Goal: Answer question/provide support: Share knowledge or assist other users

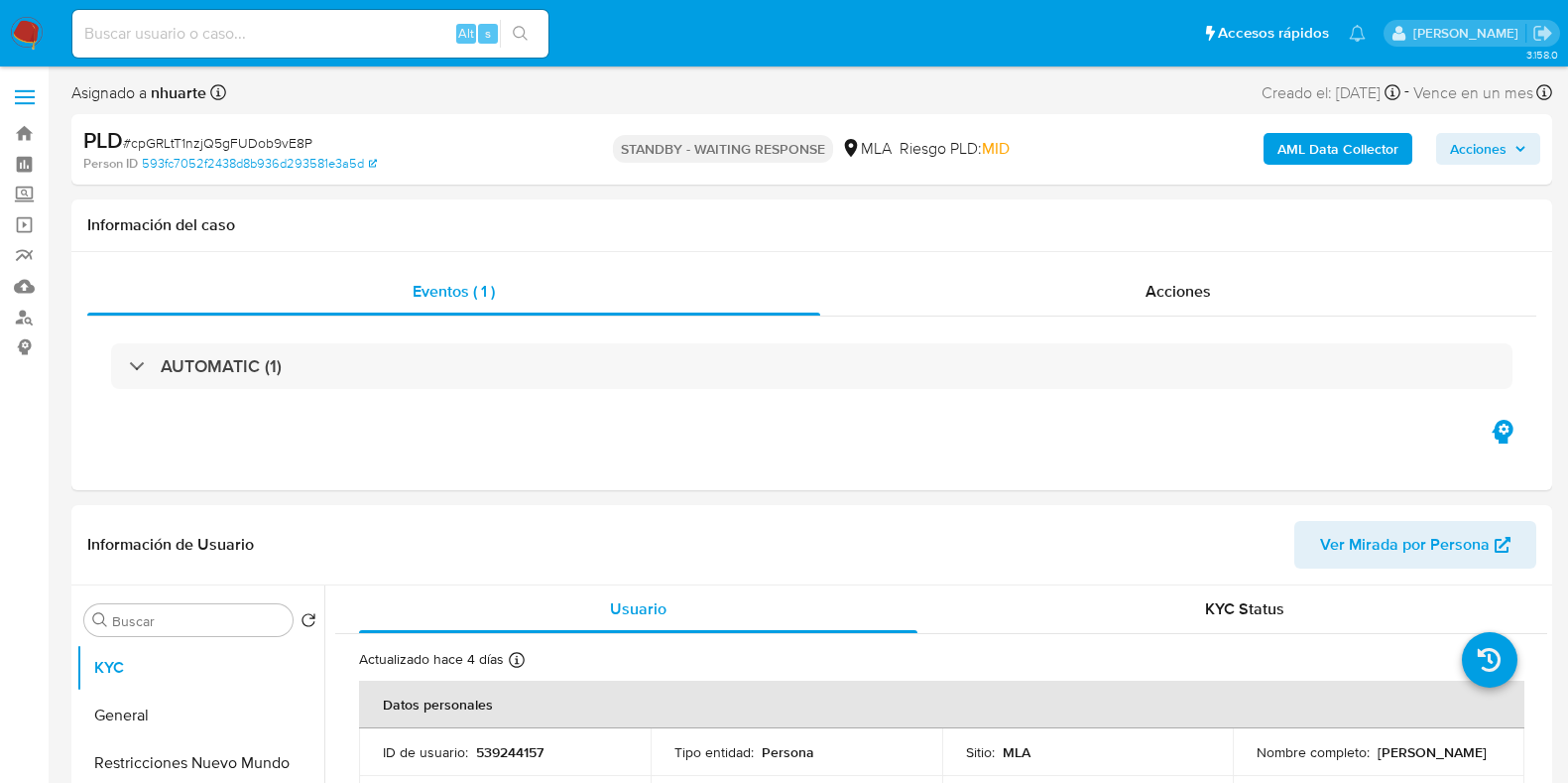
select select "10"
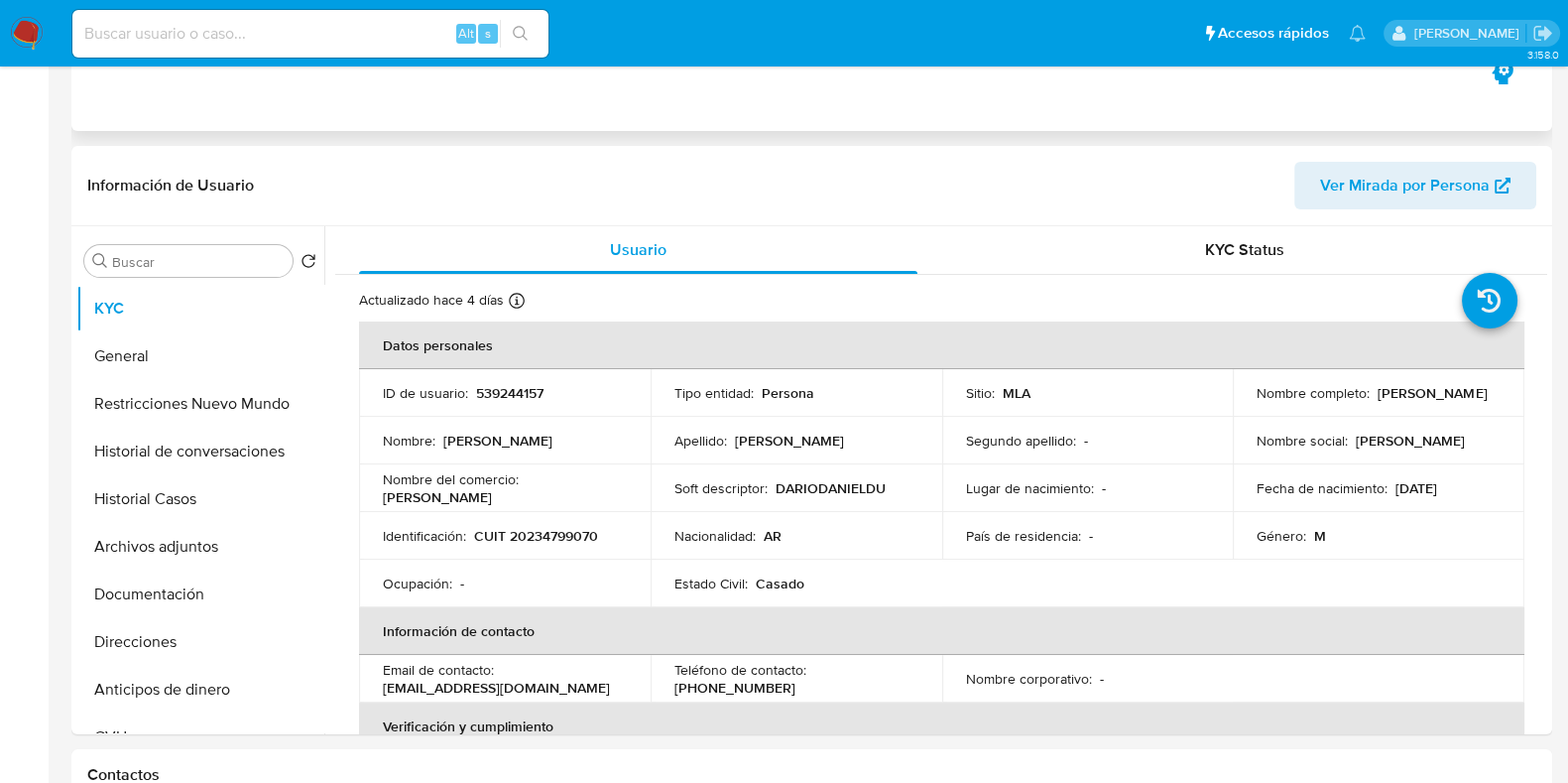
scroll to position [495, 0]
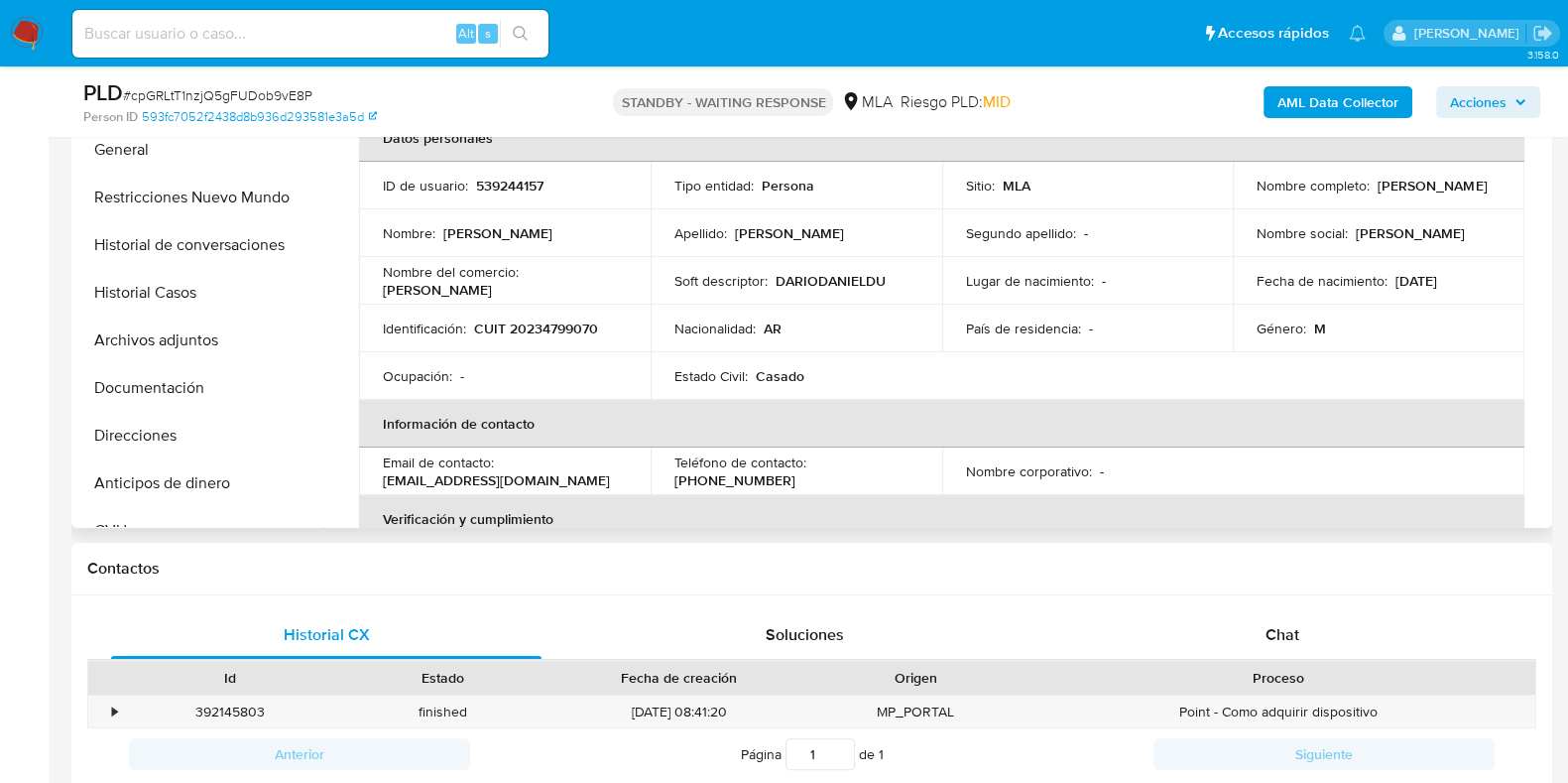
click at [576, 330] on p "CUIT 20234799070" at bounding box center [536, 328] width 124 height 18
copy p "20234799070"
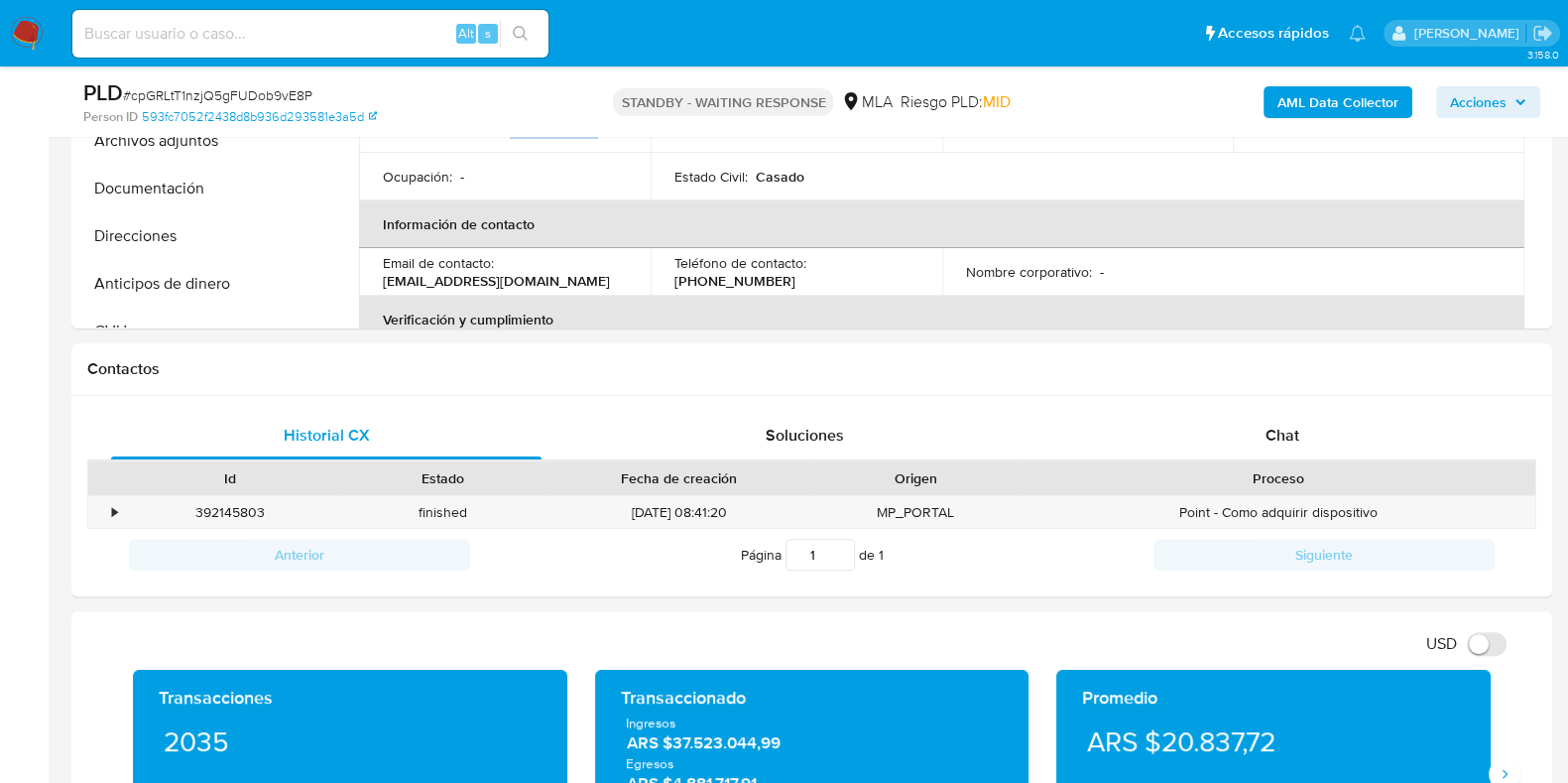
scroll to position [867, 0]
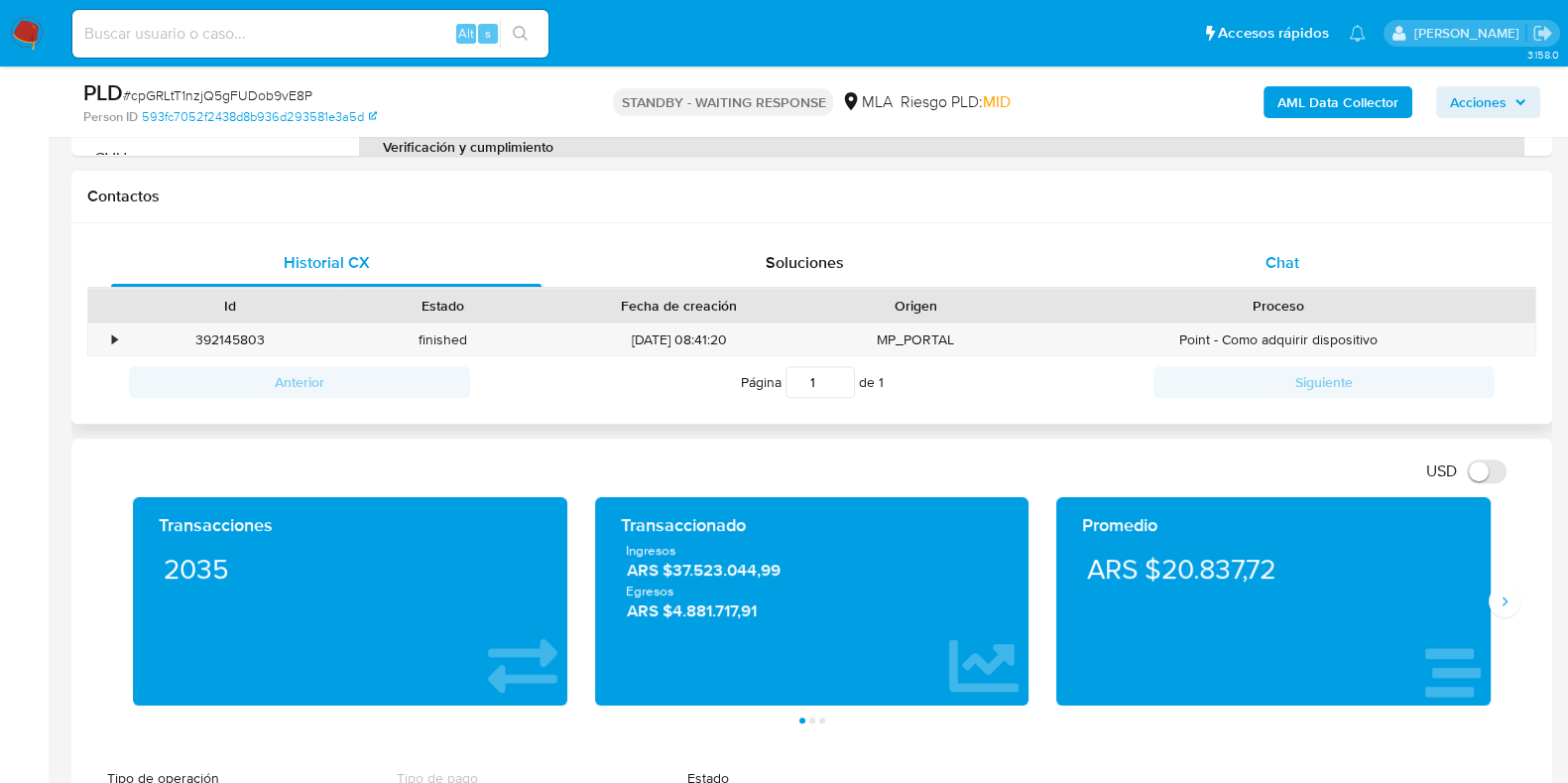
click at [1287, 254] on span "Chat" at bounding box center [1283, 262] width 34 height 23
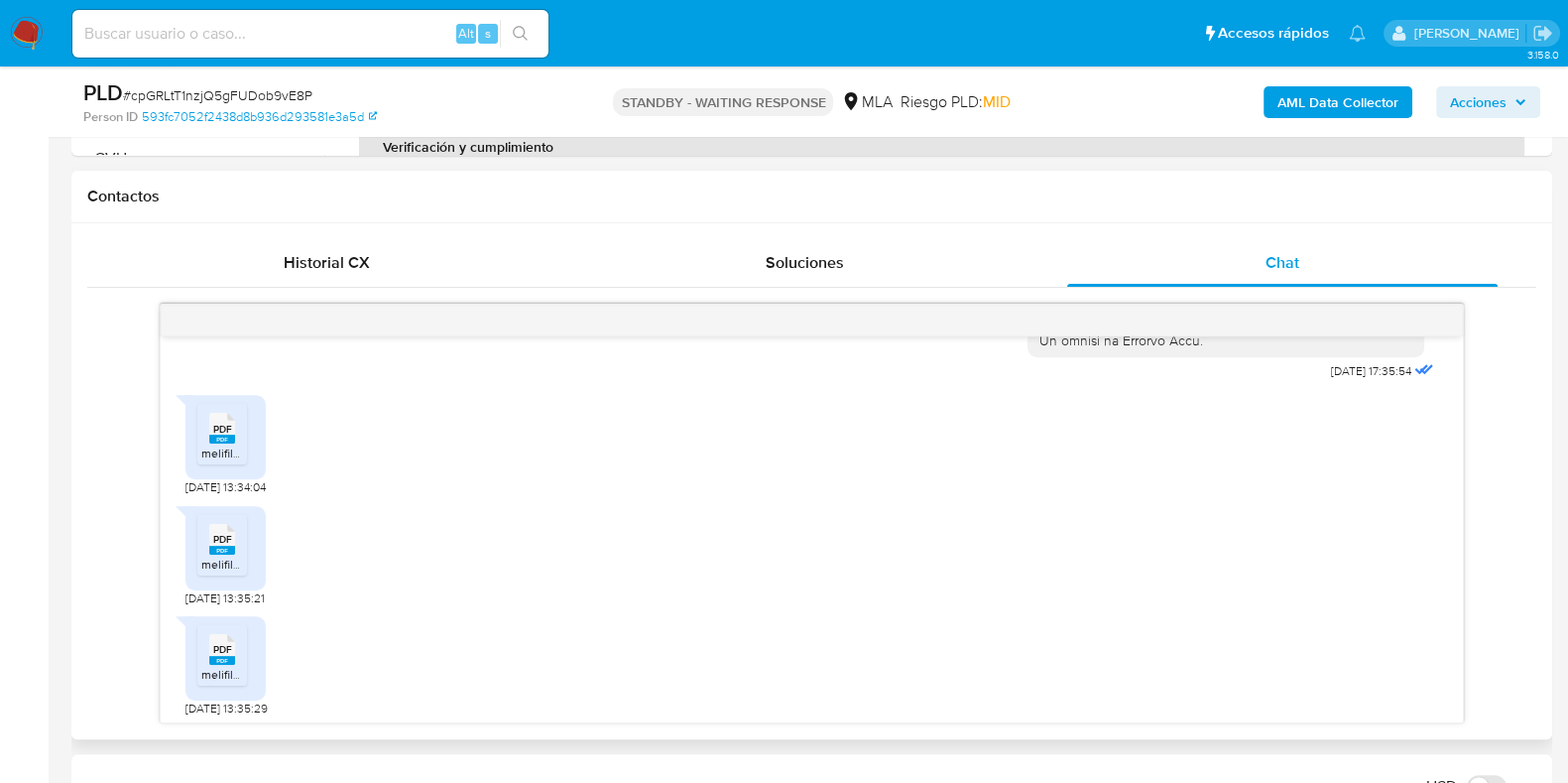
scroll to position [911, 0]
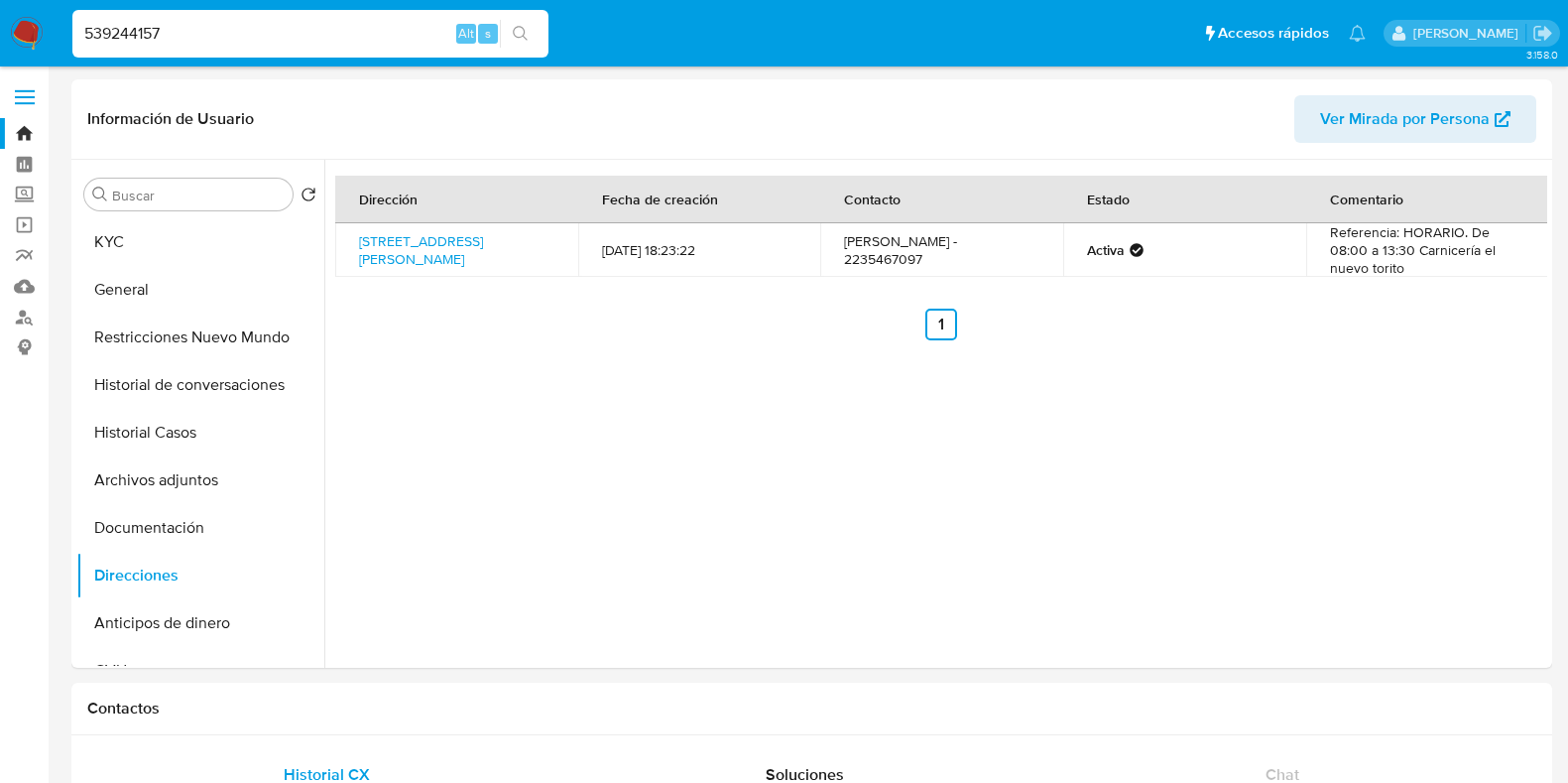
select select "10"
drag, startPoint x: 192, startPoint y: 32, endPoint x: 65, endPoint y: 32, distance: 127.0
click at [65, 32] on ul "Pausado Ver notificaciones 539244157 Alt s Accesos rápidos Presiona las siguien…" at bounding box center [719, 33] width 1314 height 50
paste input "2193574616"
type input "2193574616"
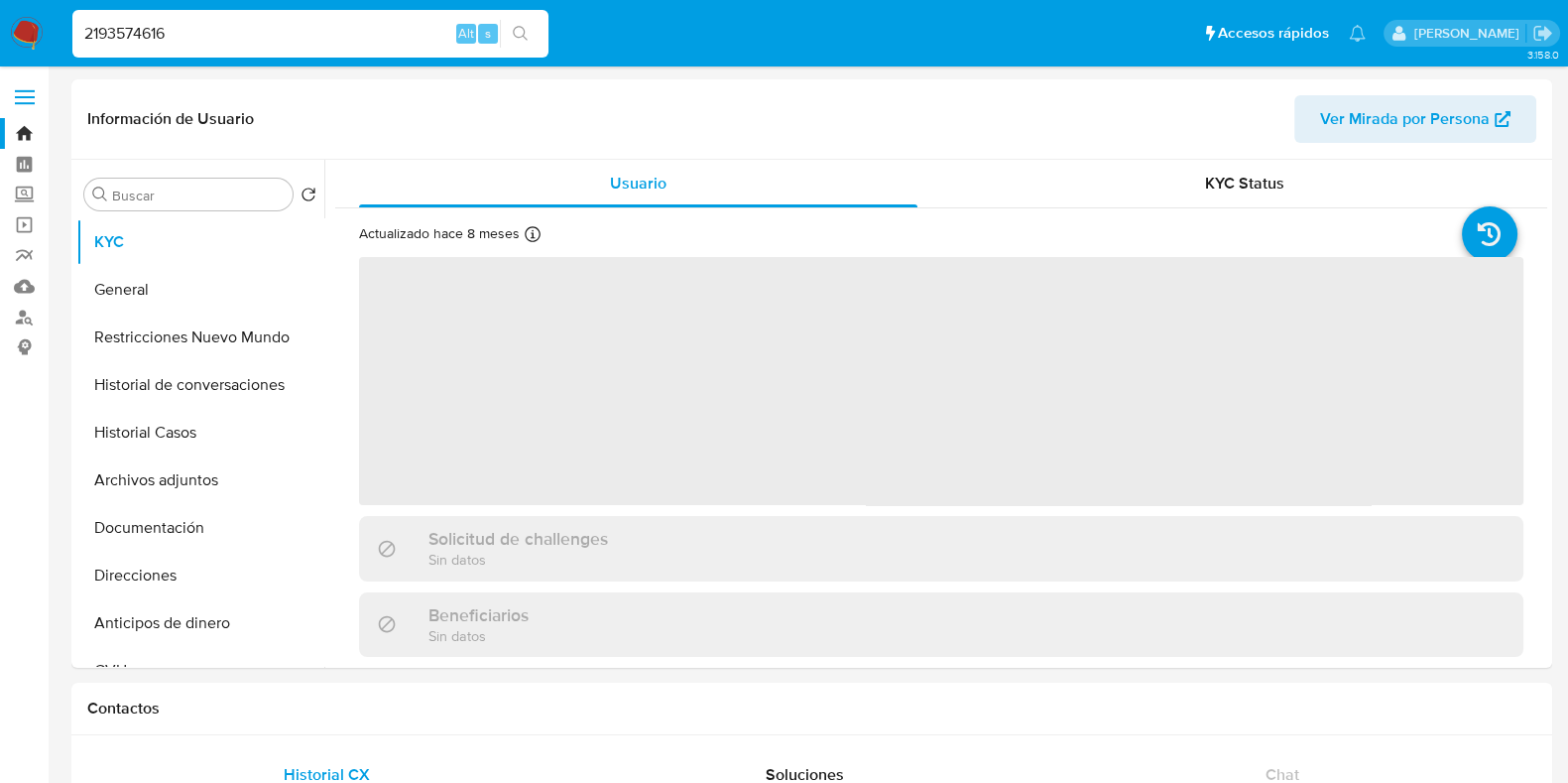
select select "10"
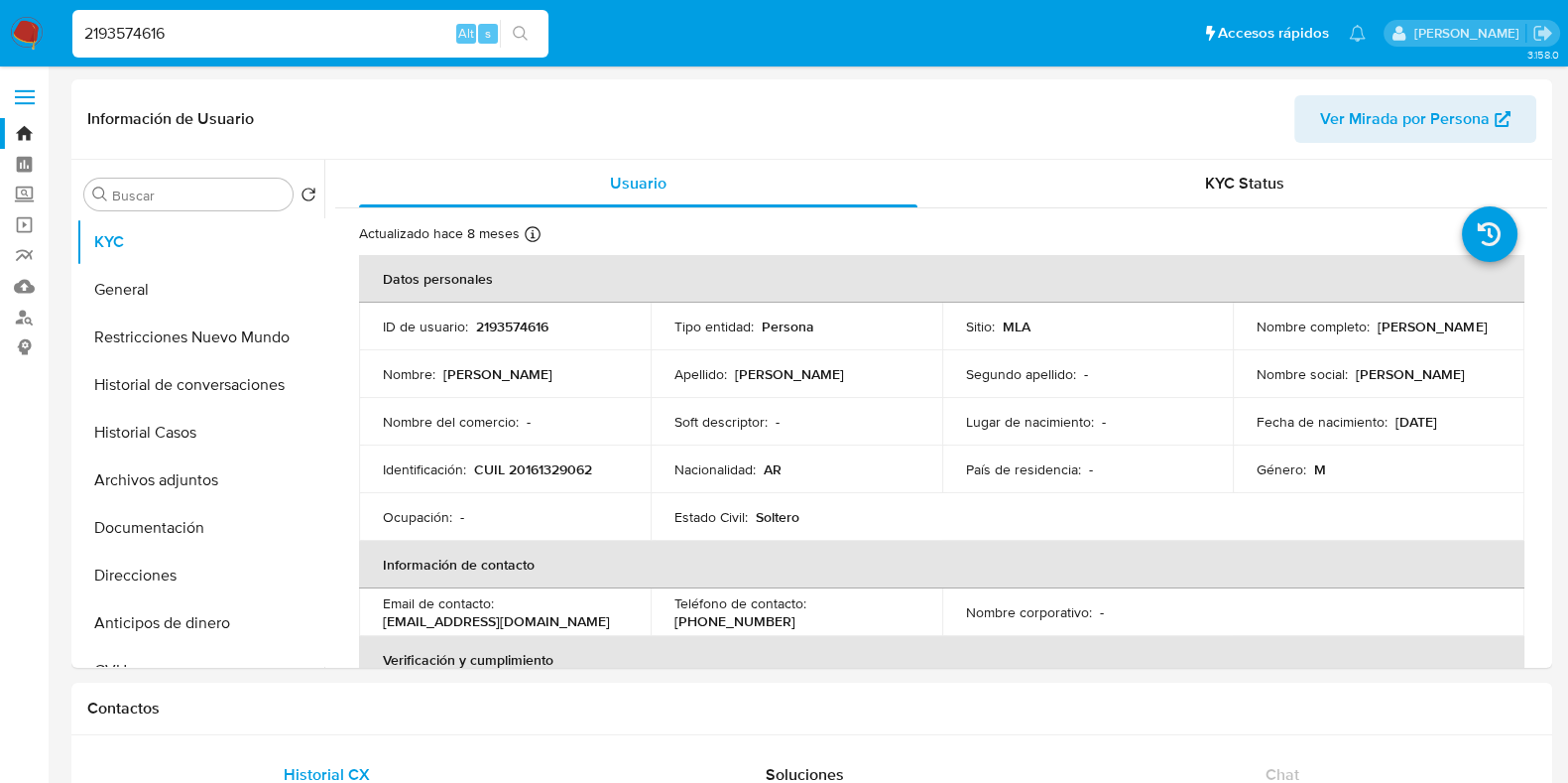
drag, startPoint x: 185, startPoint y: 42, endPoint x: 38, endPoint y: 47, distance: 147.1
click at [38, 47] on nav "Pausado Ver notificaciones 2193574616 Alt s Accesos rápidos Presiona las siguie…" at bounding box center [784, 33] width 1568 height 67
click at [529, 466] on p "CUIL 20161329062" at bounding box center [533, 469] width 118 height 18
click at [198, 285] on button "General" at bounding box center [193, 290] width 232 height 48
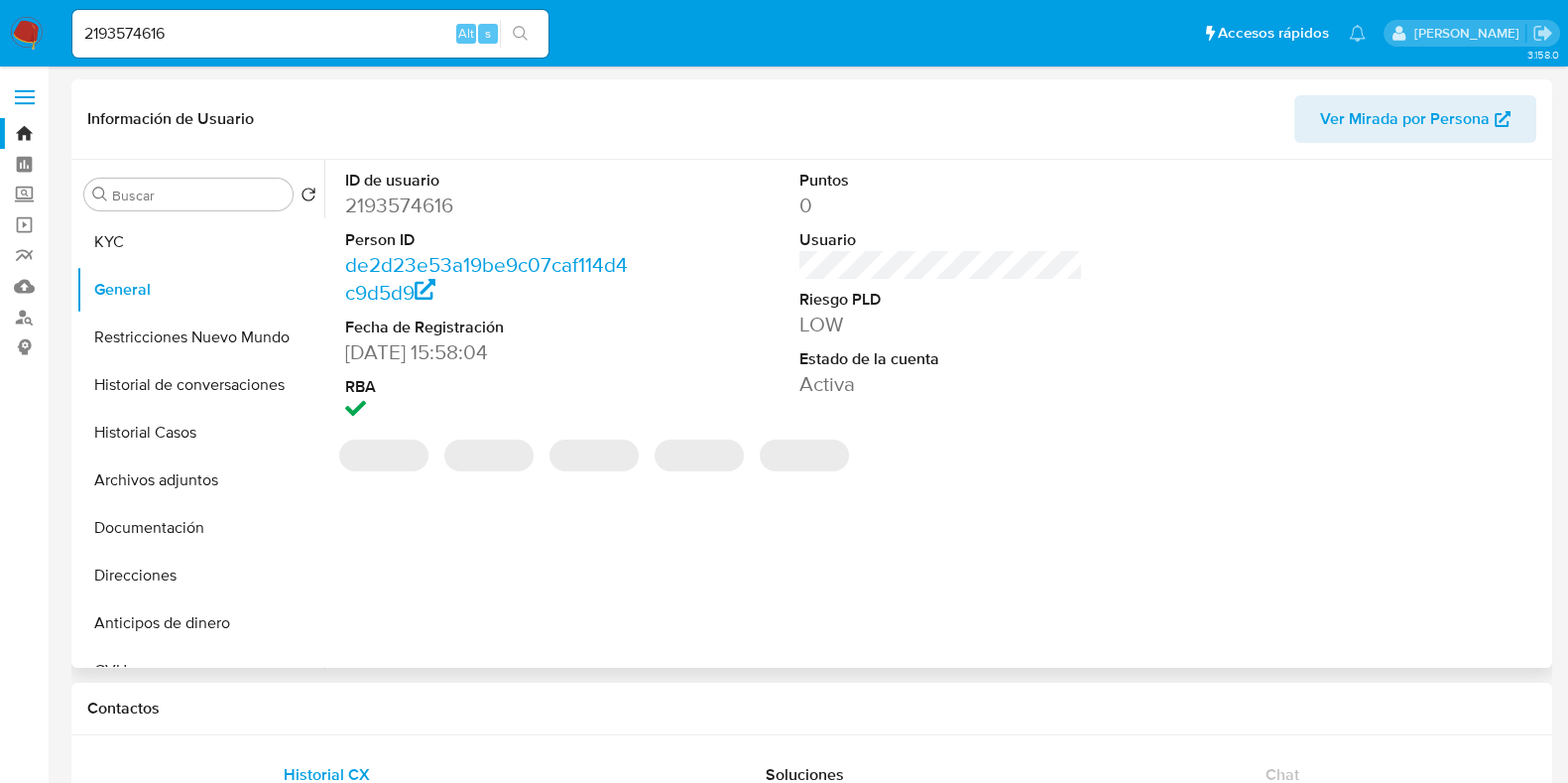
click at [402, 204] on dd "2193574616" at bounding box center [487, 205] width 283 height 28
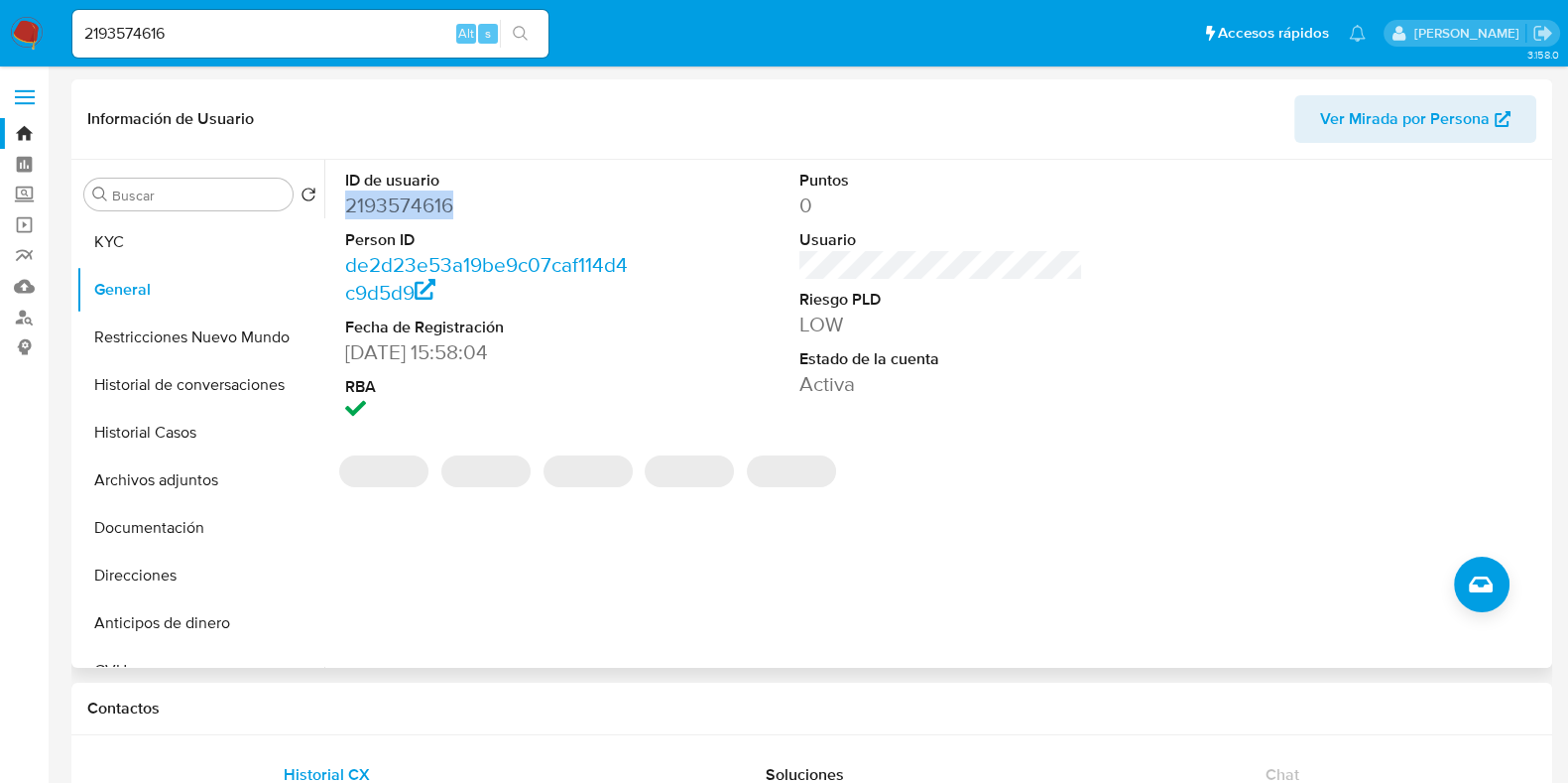
click at [402, 204] on dd "2193574616" at bounding box center [487, 205] width 283 height 28
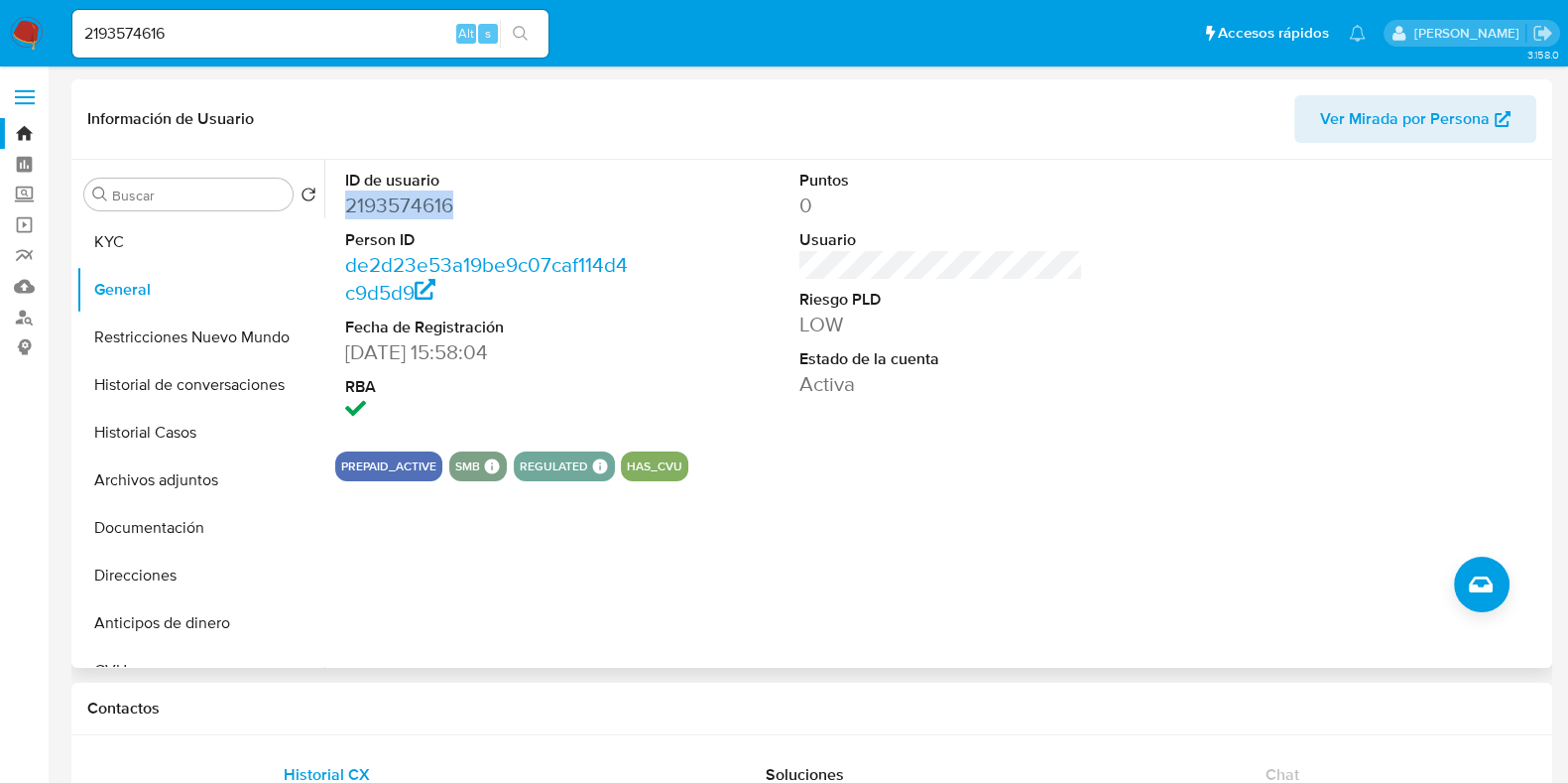
copy dd "2193574616"
click at [189, 426] on button "Historial Casos" at bounding box center [193, 433] width 232 height 48
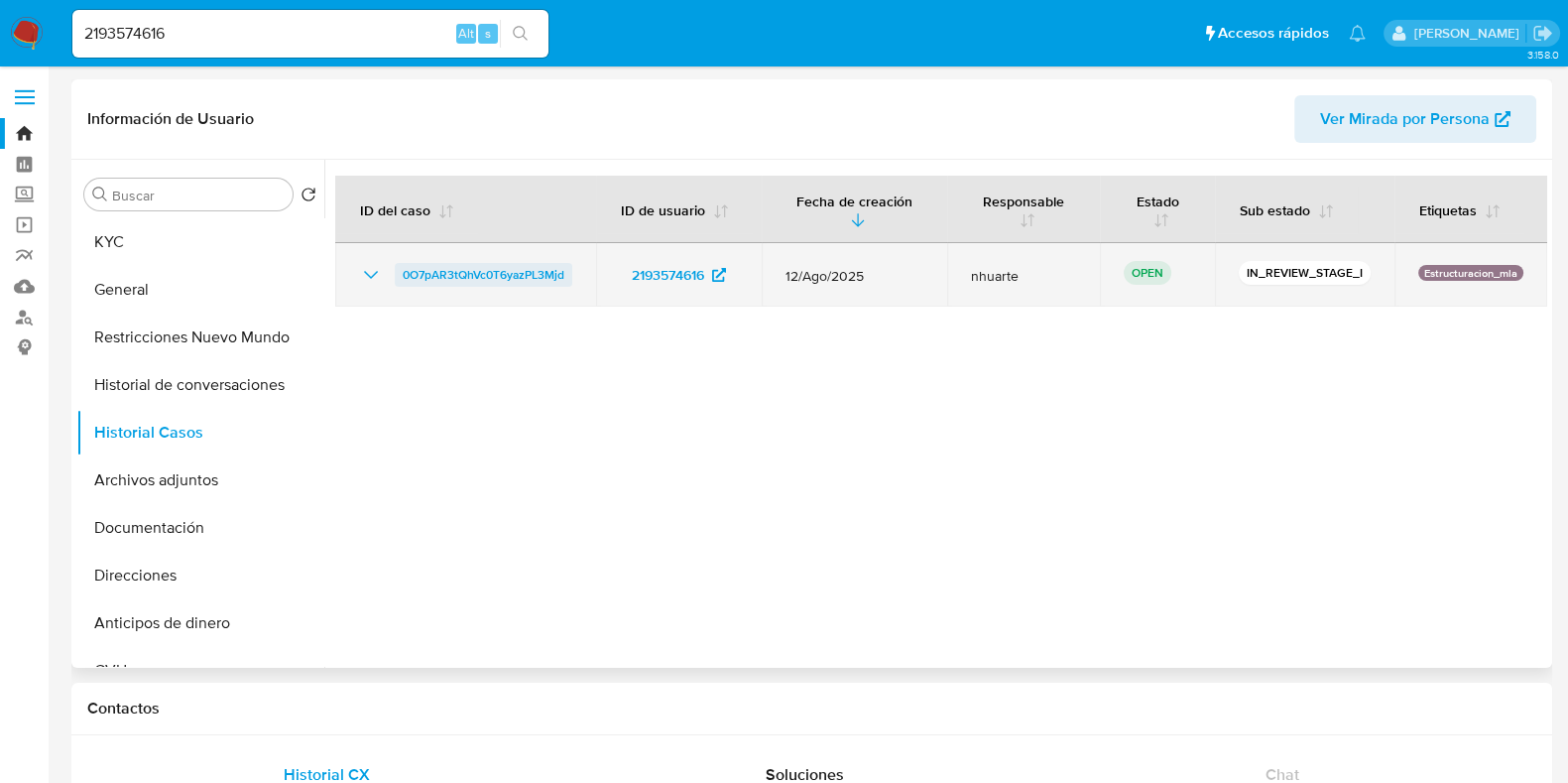
click at [541, 270] on span "0O7pAR3tQhVc0T6yazPL3Mjd" at bounding box center [484, 275] width 162 height 24
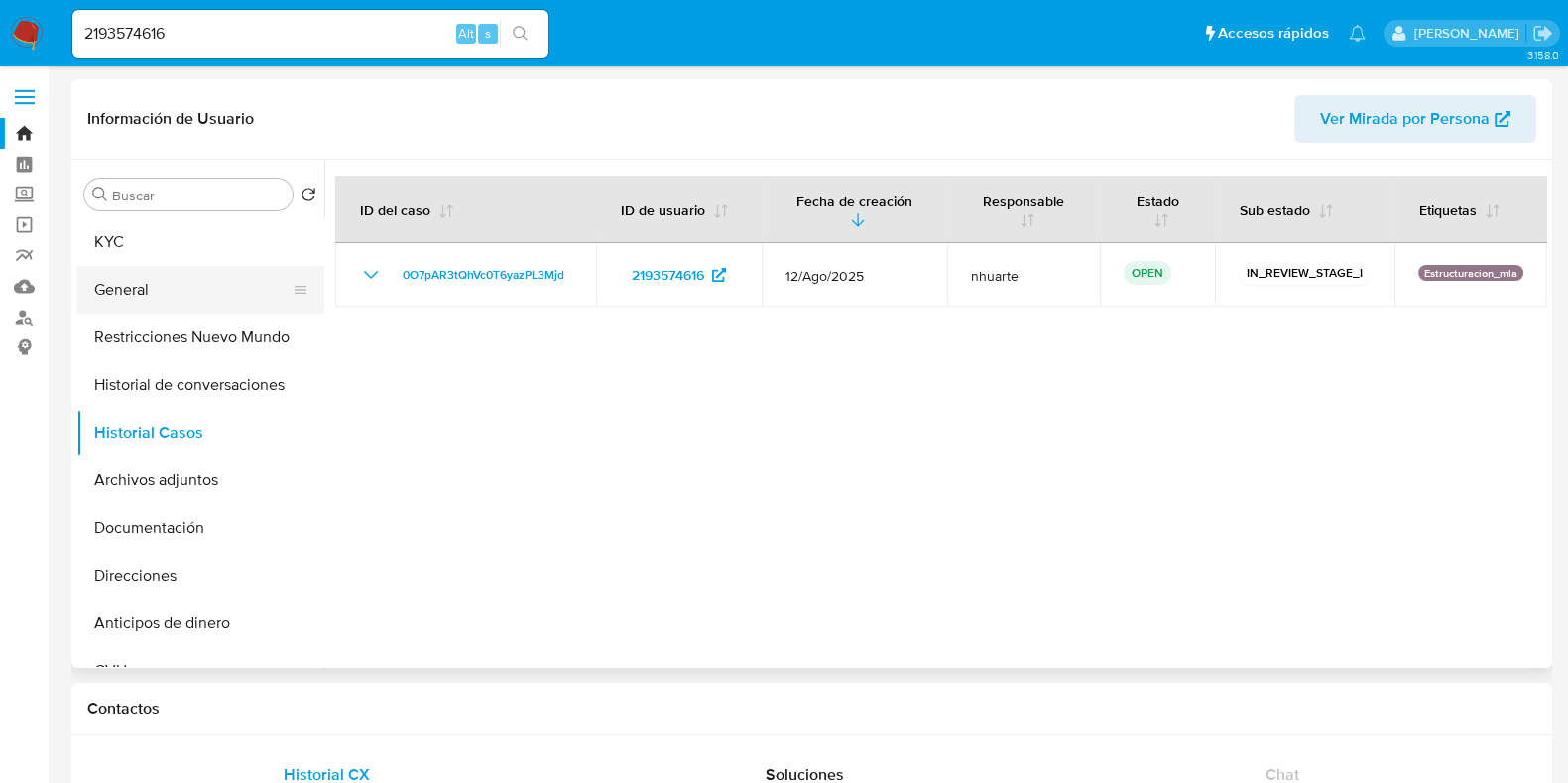
click at [119, 286] on button "General" at bounding box center [193, 290] width 232 height 48
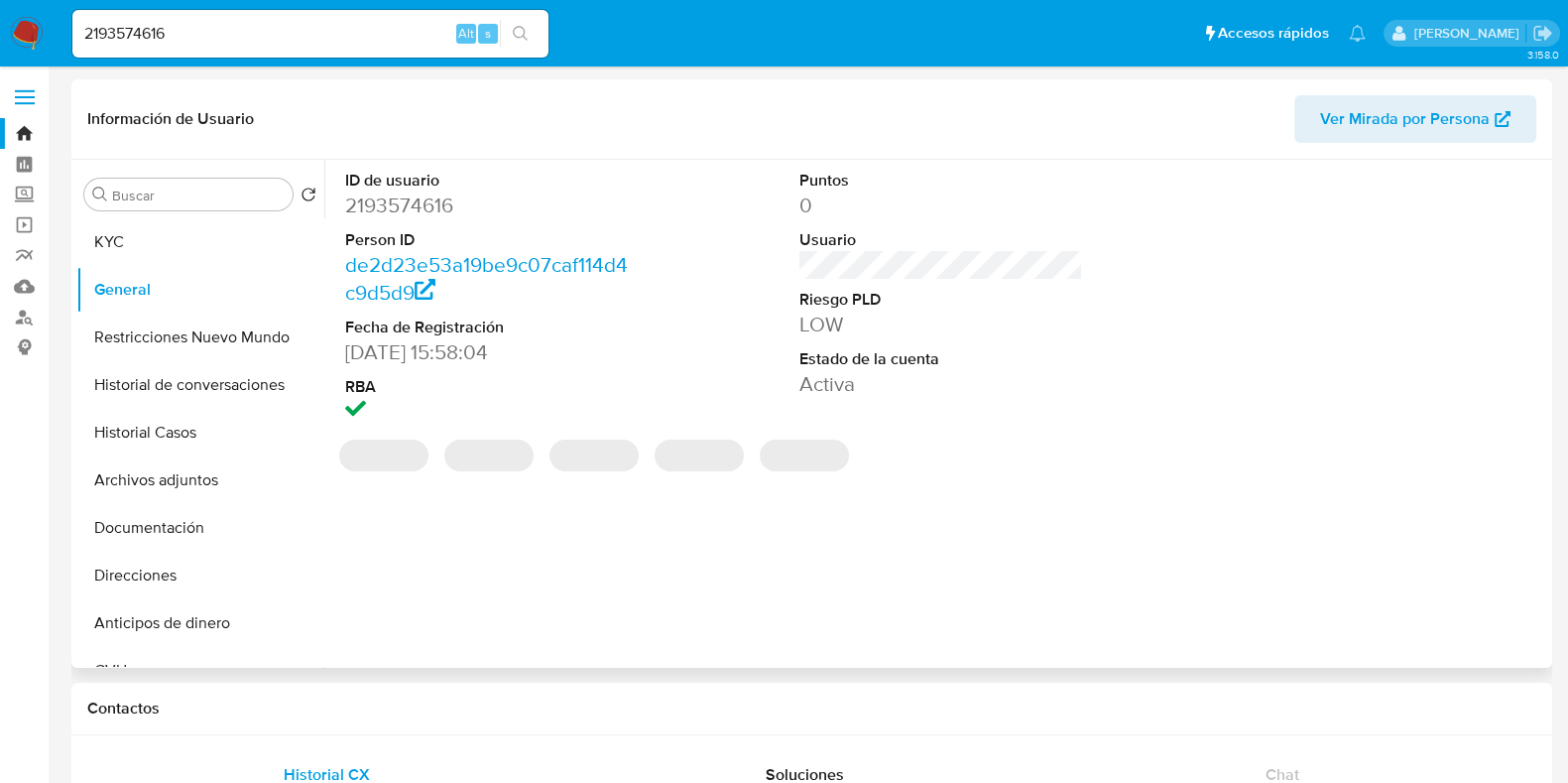
click at [381, 200] on dd "2193574616" at bounding box center [487, 205] width 283 height 28
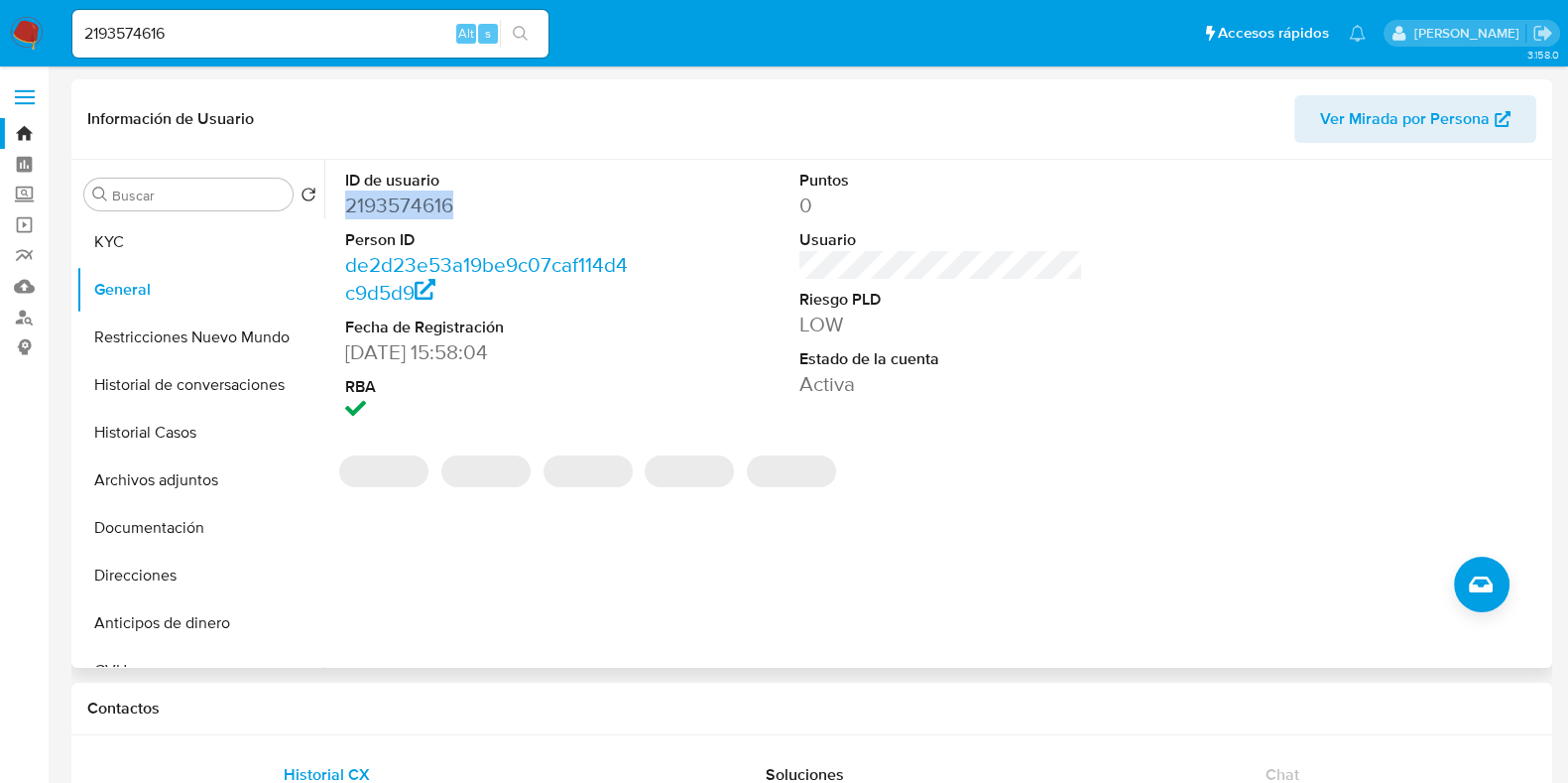
copy dd "2193574616"
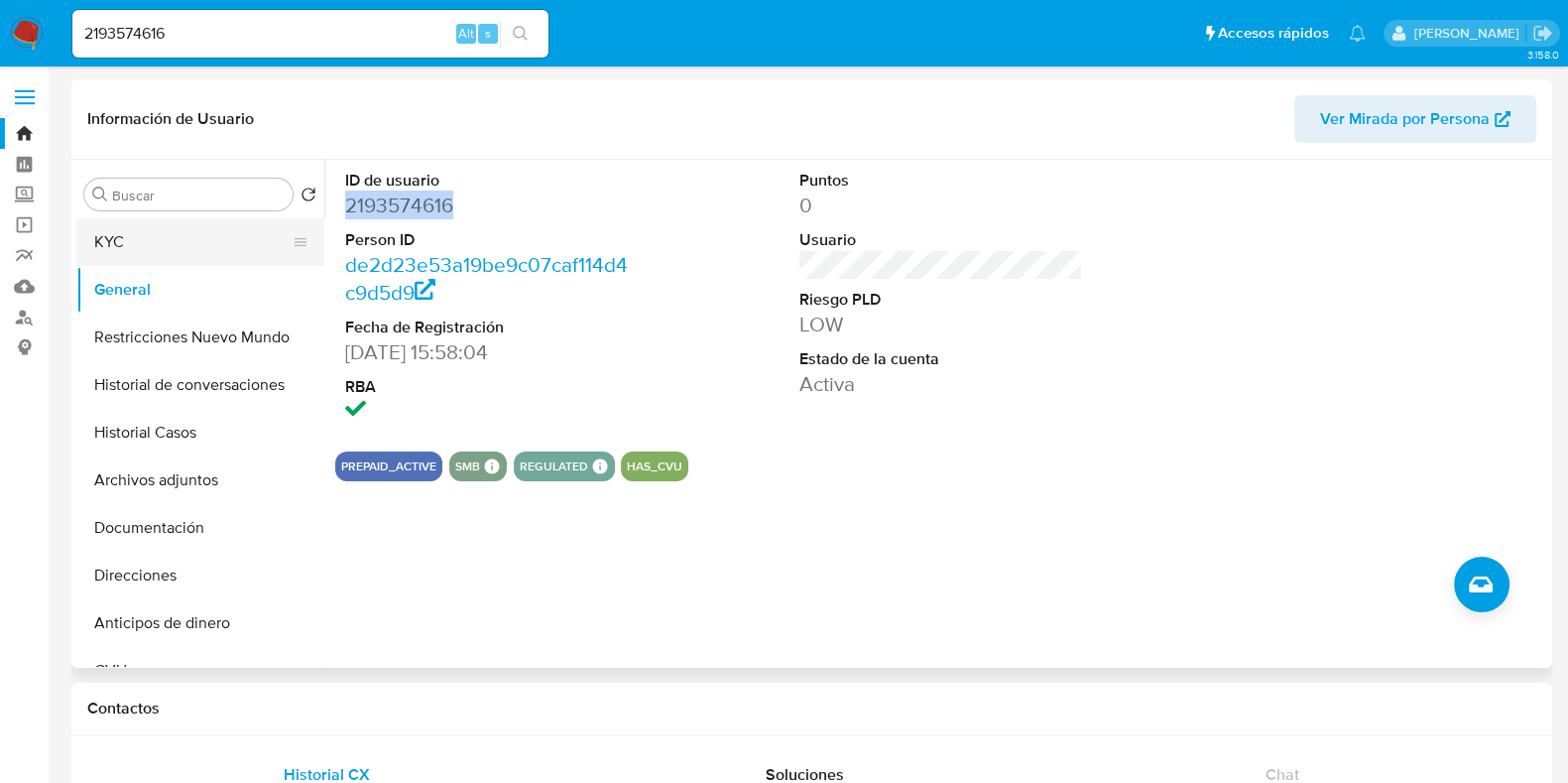
click at [162, 239] on button "KYC" at bounding box center [193, 242] width 232 height 48
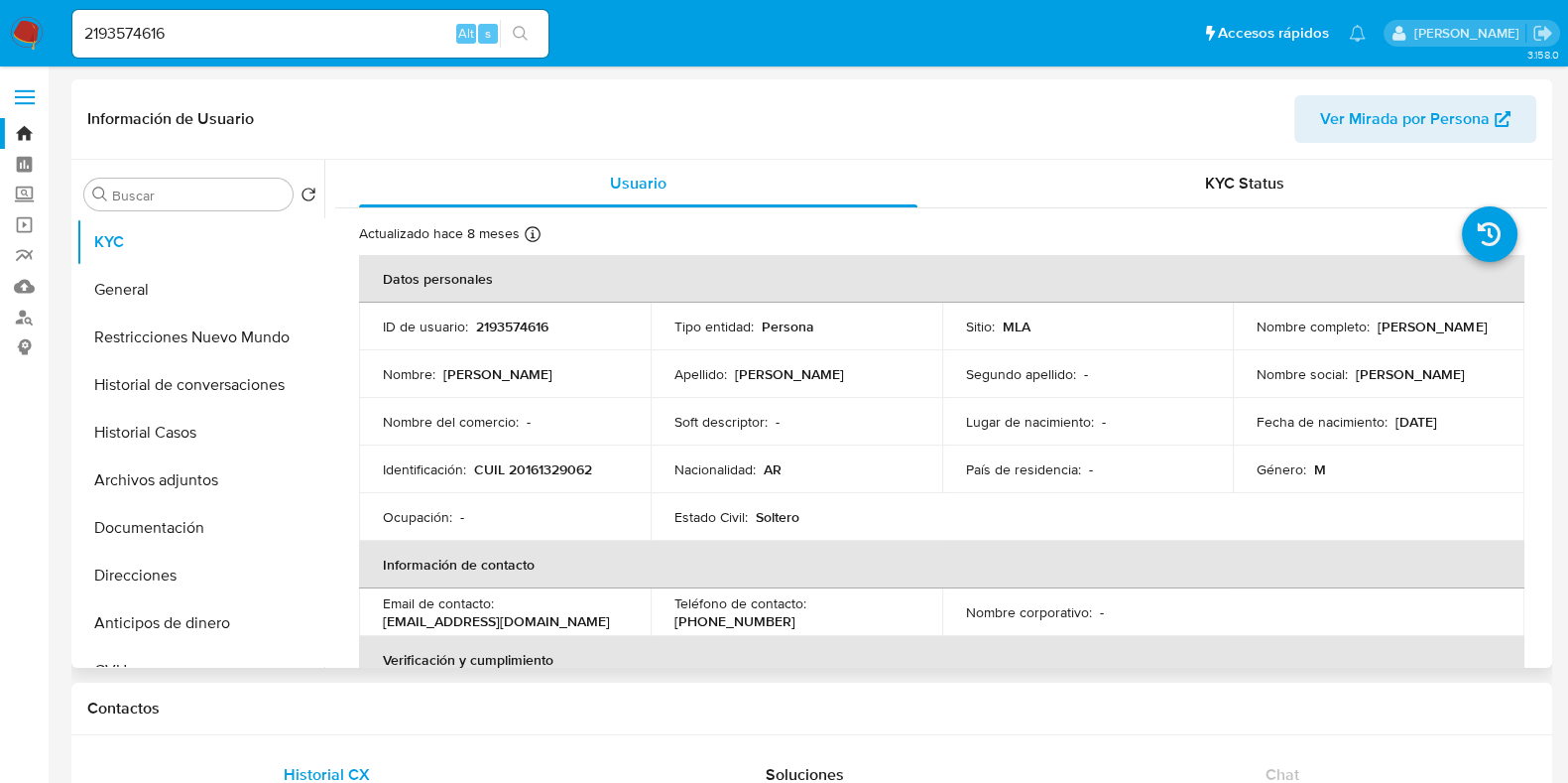
click at [545, 461] on p "CUIL 20161329062" at bounding box center [533, 469] width 118 height 18
copy p "20161329062"
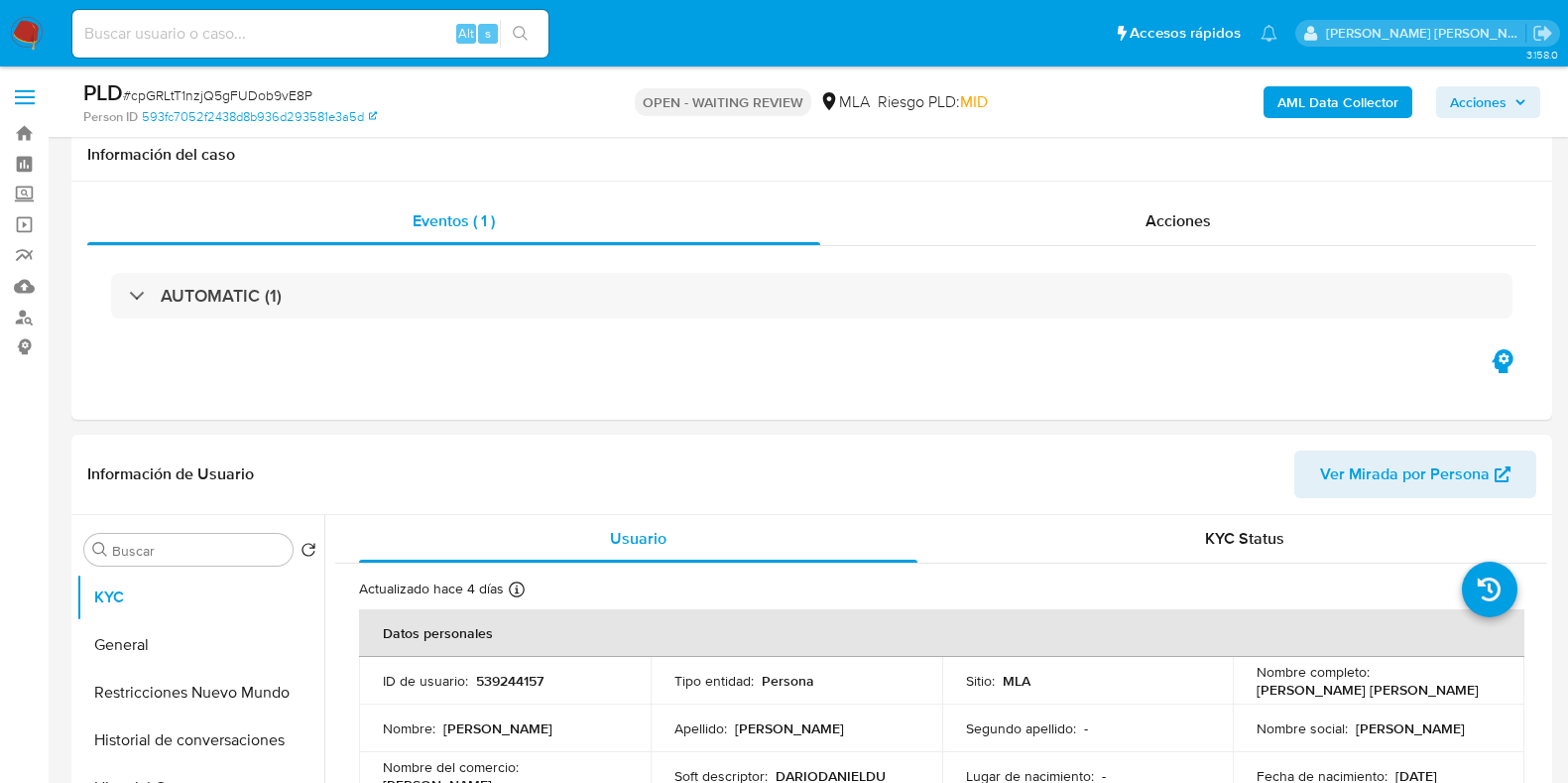
select select "10"
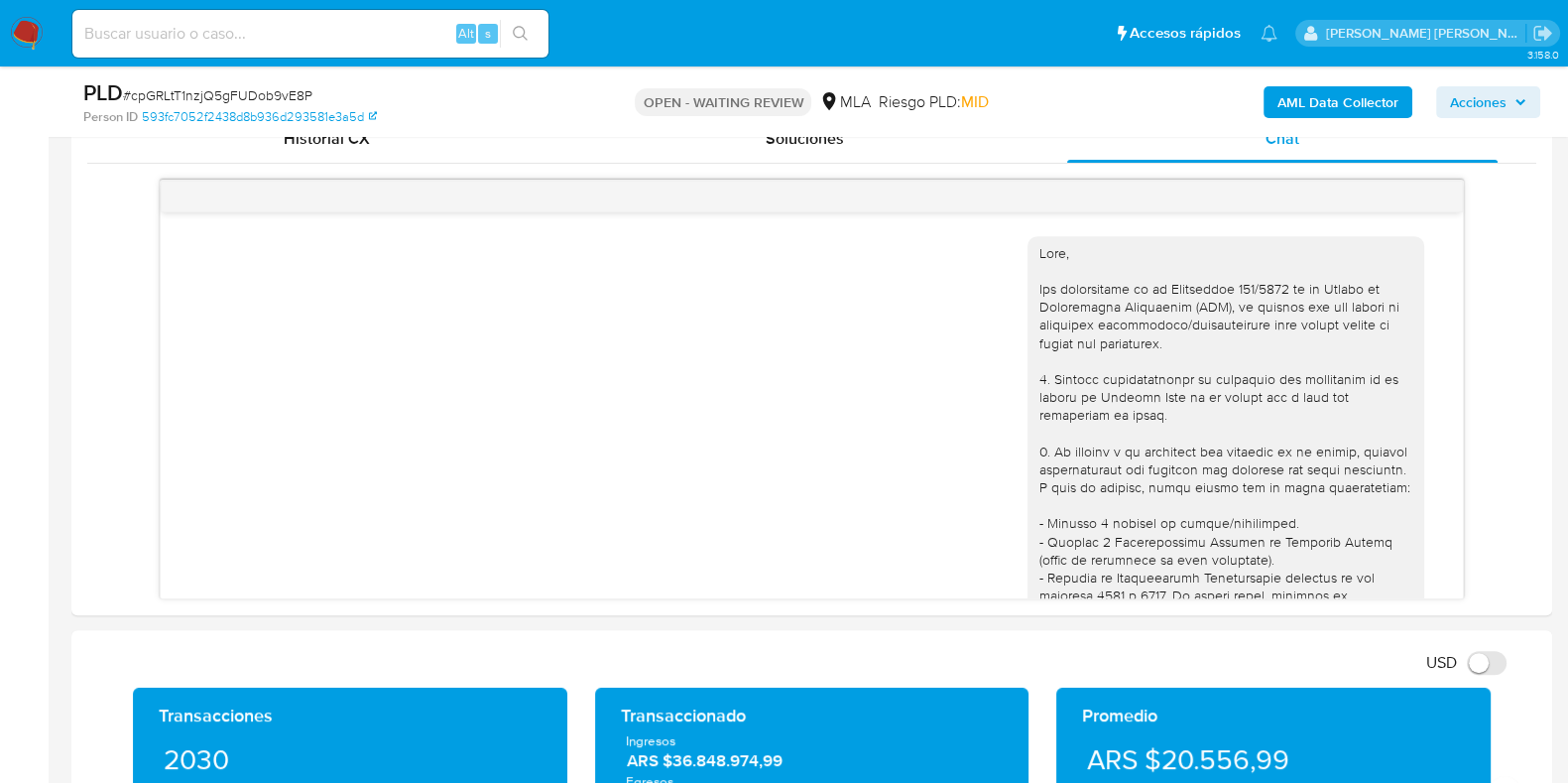
scroll to position [1406, 0]
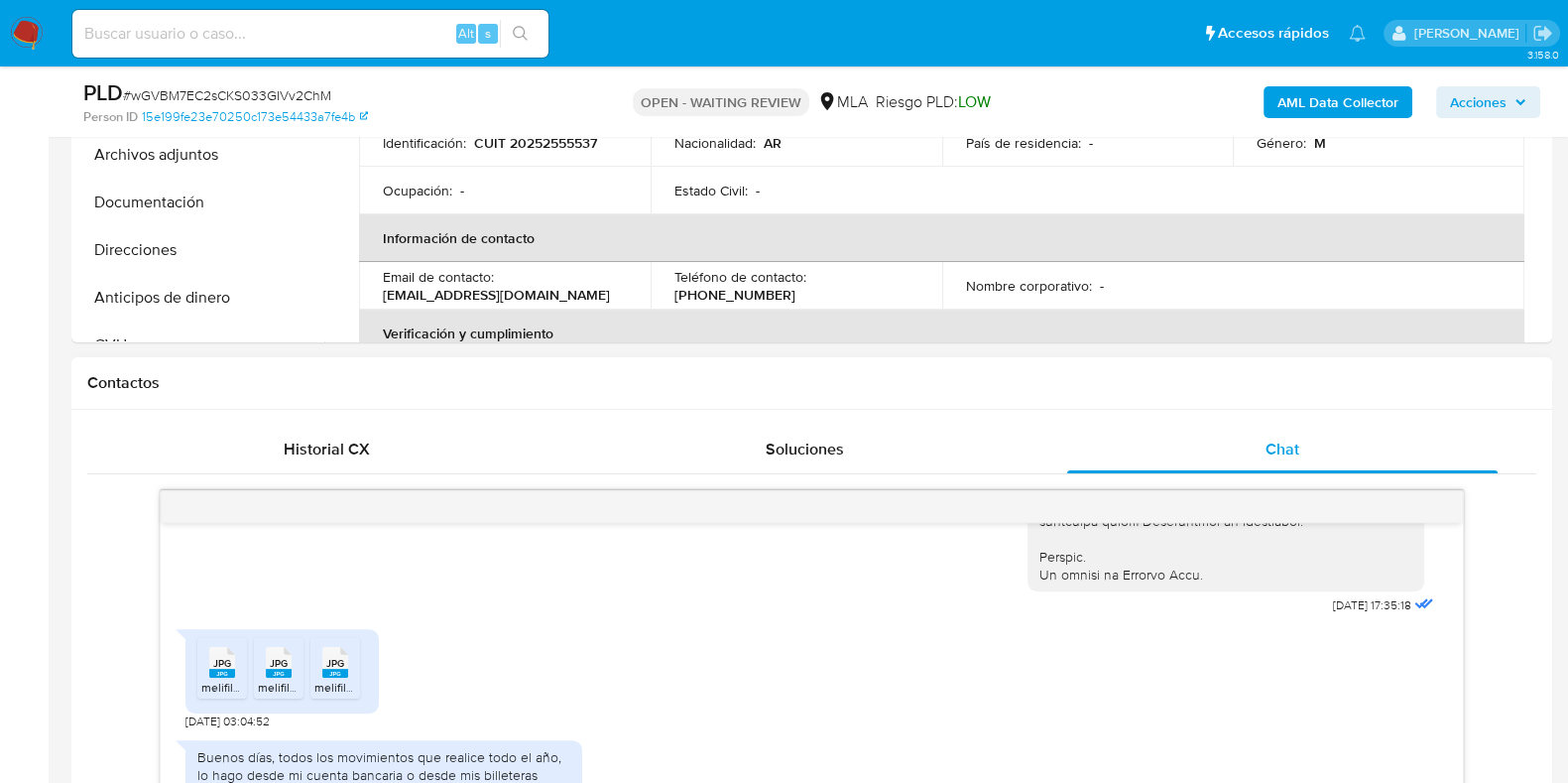
scroll to position [991, 0]
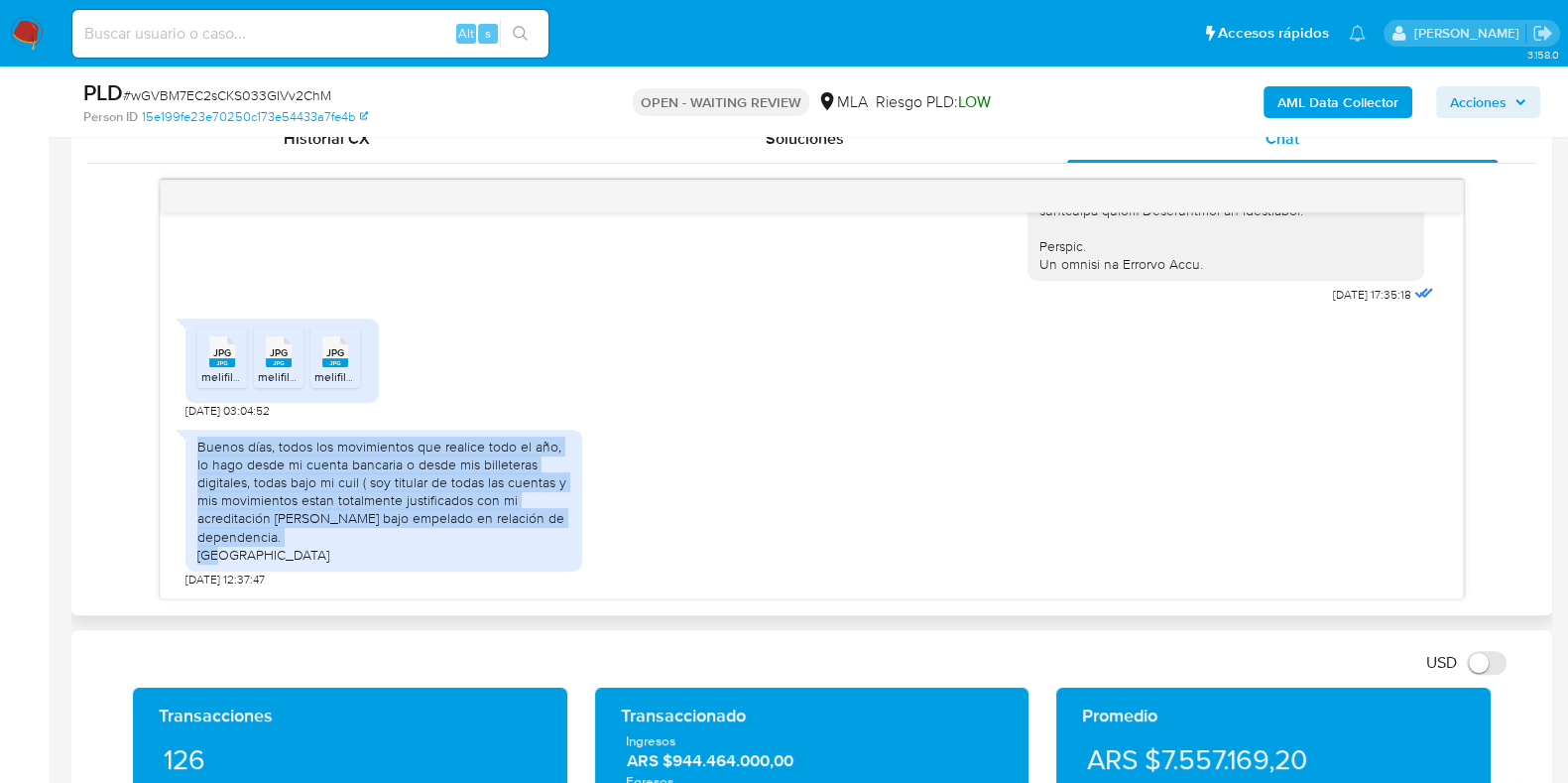
drag, startPoint x: 197, startPoint y: 449, endPoint x: 279, endPoint y: 551, distance: 130.9
click at [279, 551] on div "Buenos días, todos los movimientos que realice todo el año, lo hago desde mi cu…" at bounding box center [384, 501] width 373 height 126
copy div "Buenos días, todos los movimientos que realice todo el año, lo hago desde mi cu…"
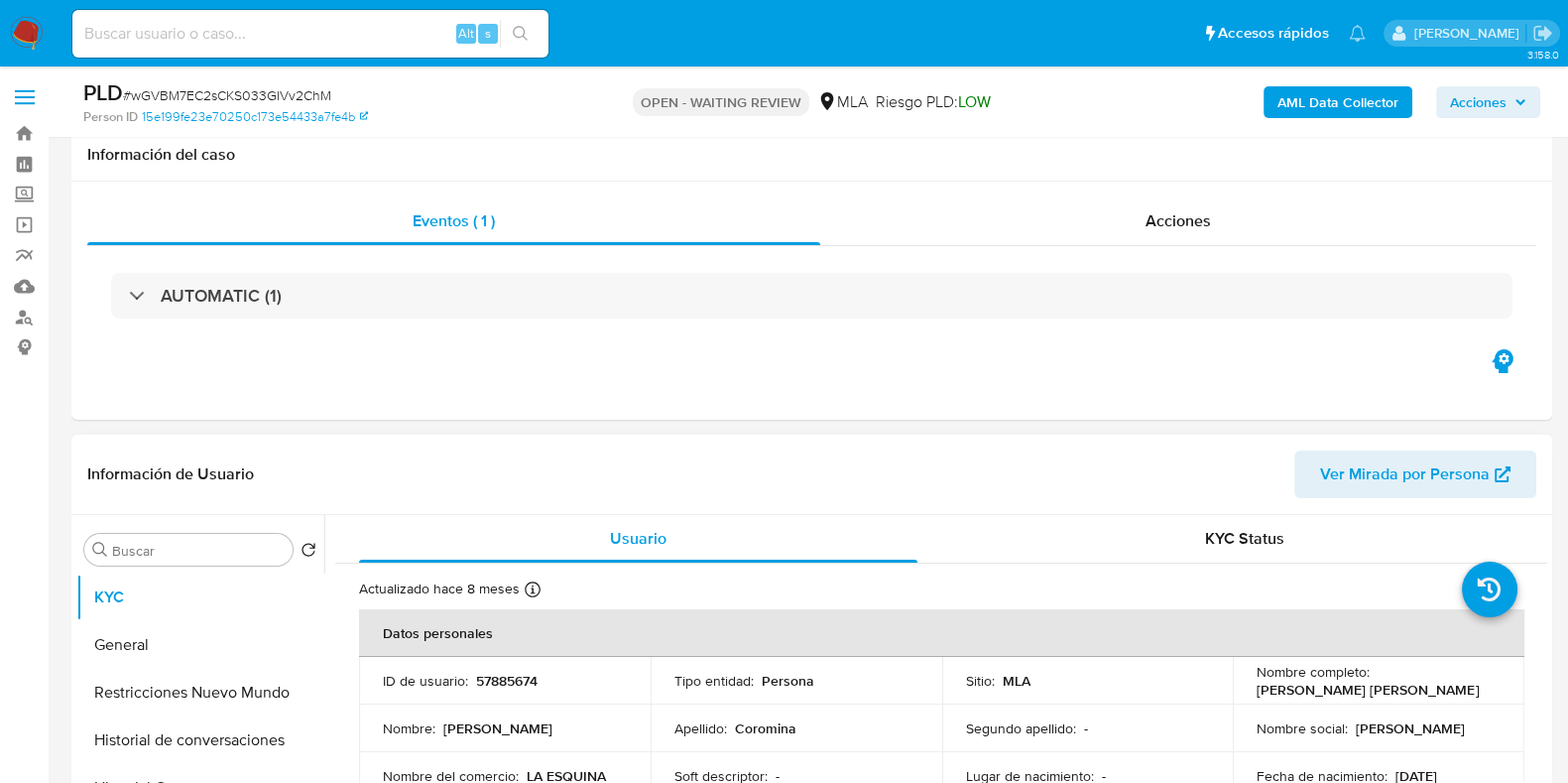
scroll to position [495, 0]
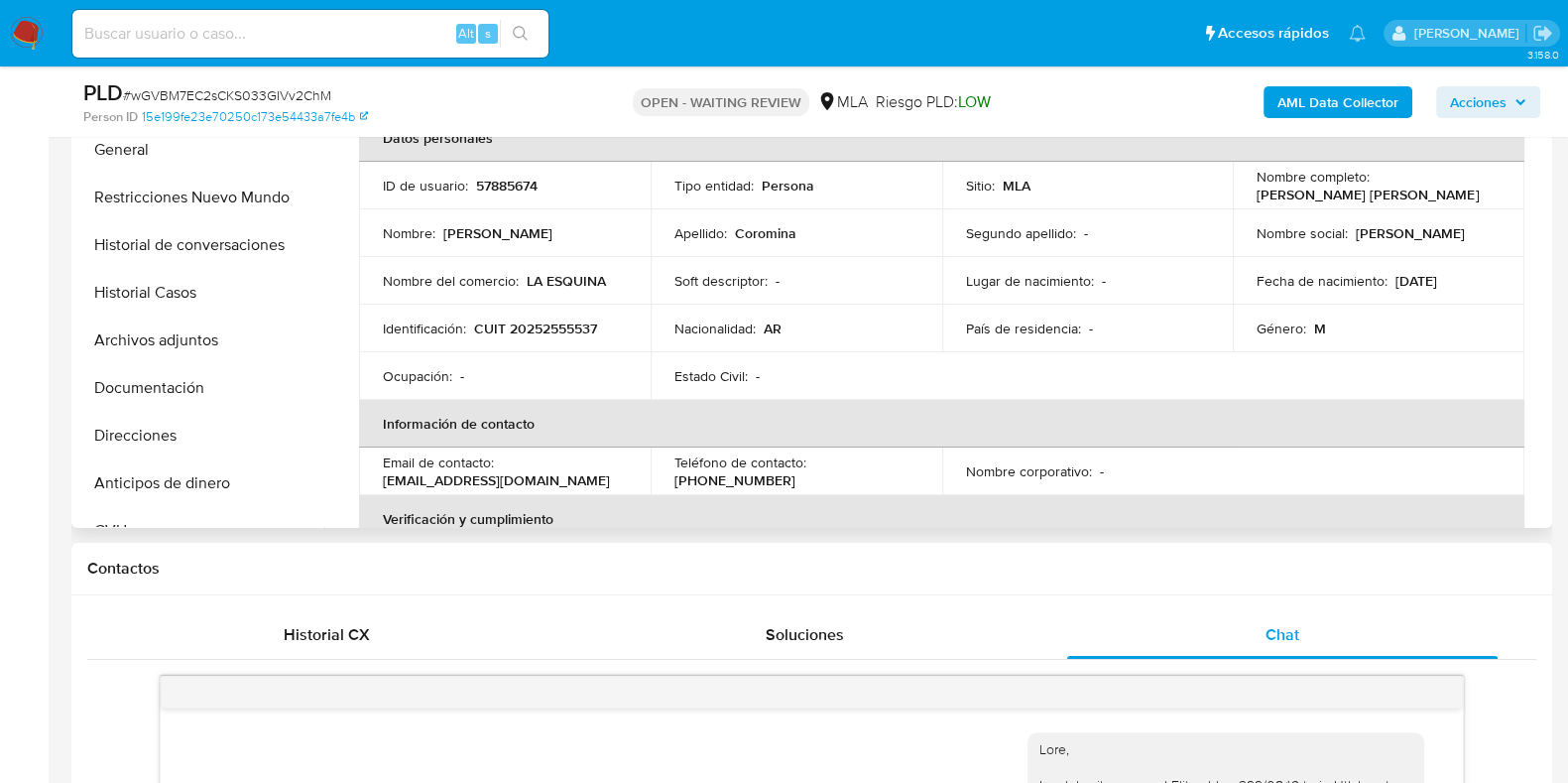
click at [547, 321] on p "CUIT 20252555537" at bounding box center [535, 328] width 123 height 18
copy p "20252555537"
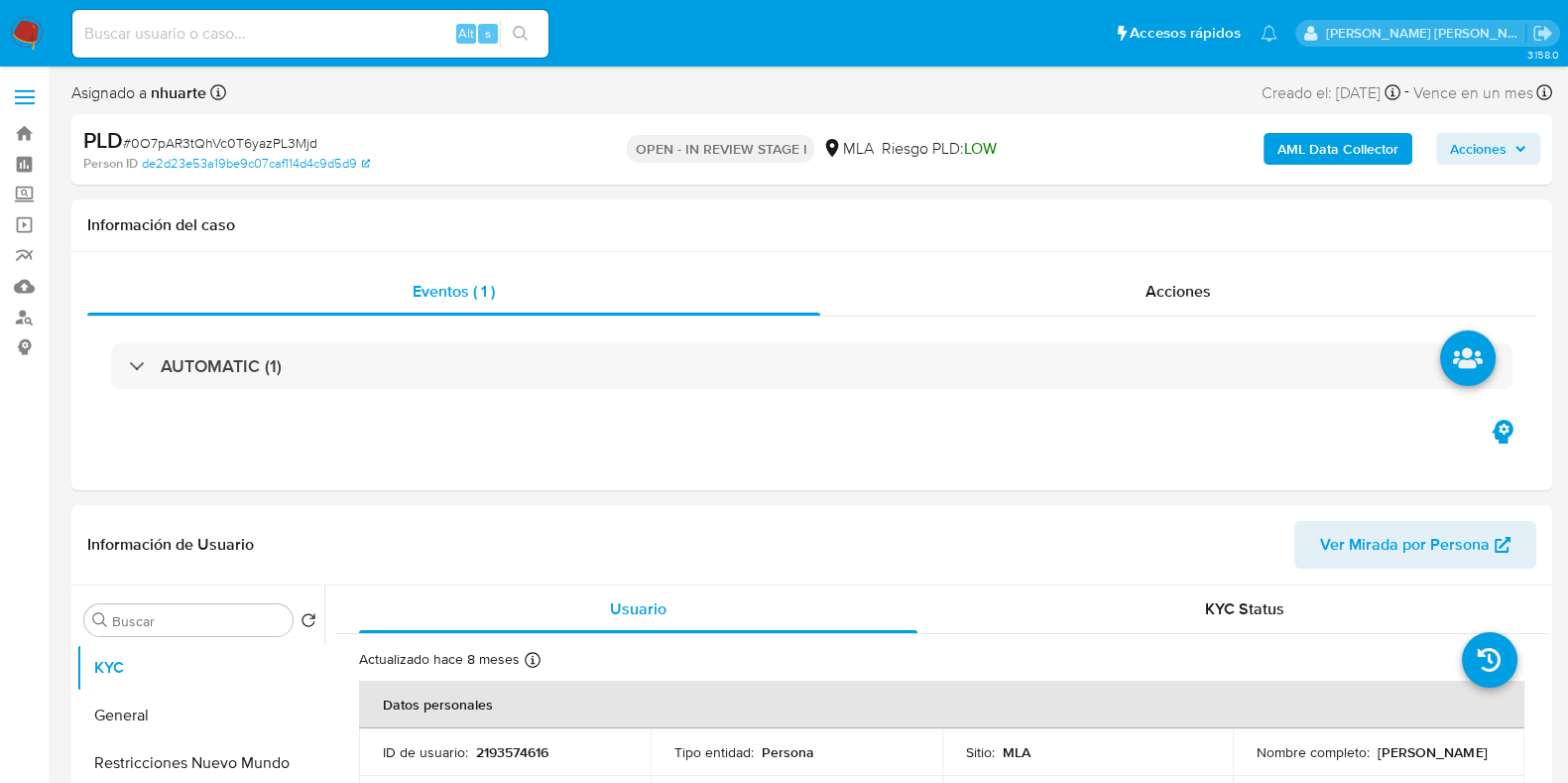
select select "10"
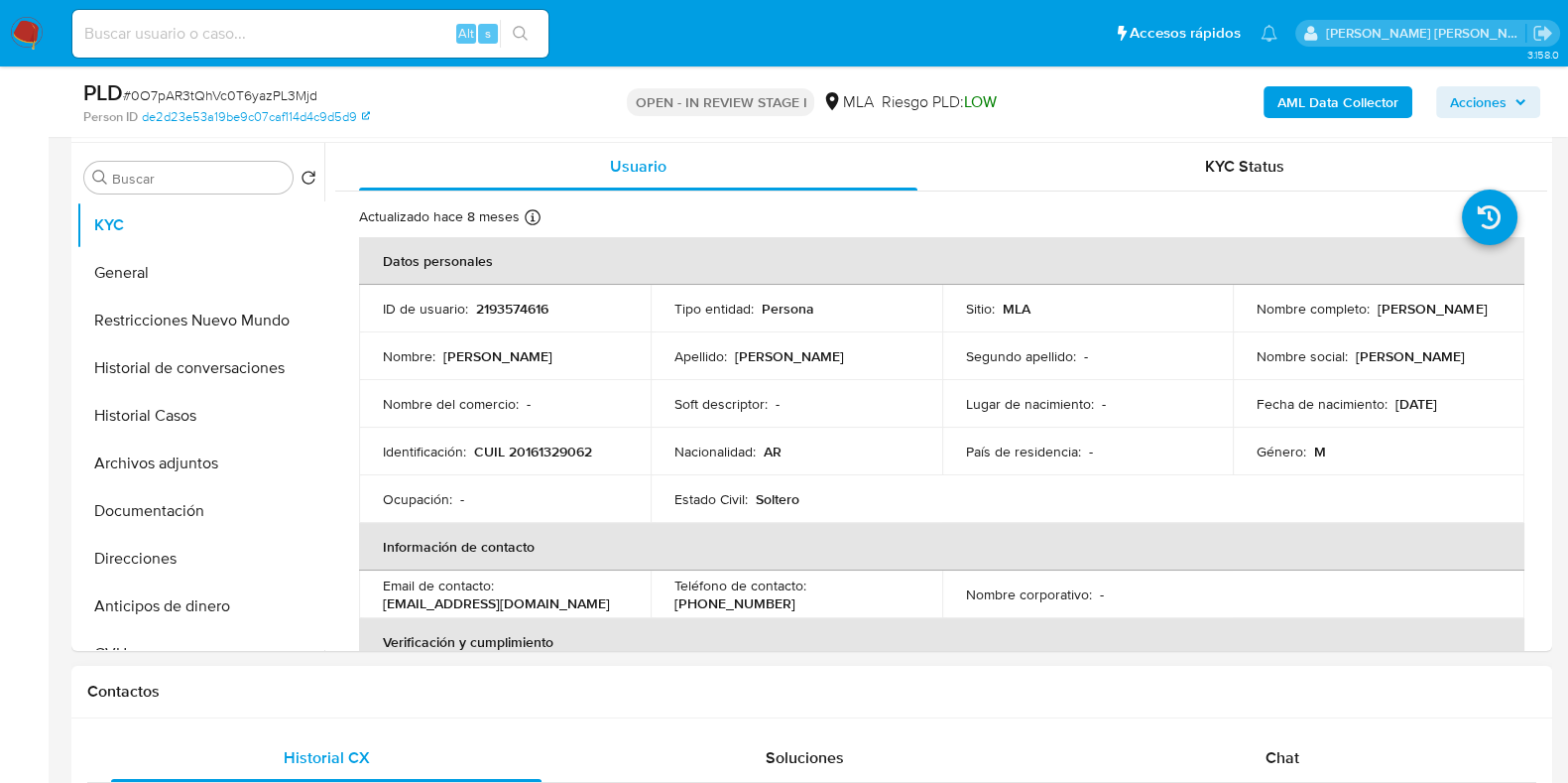
scroll to position [620, 0]
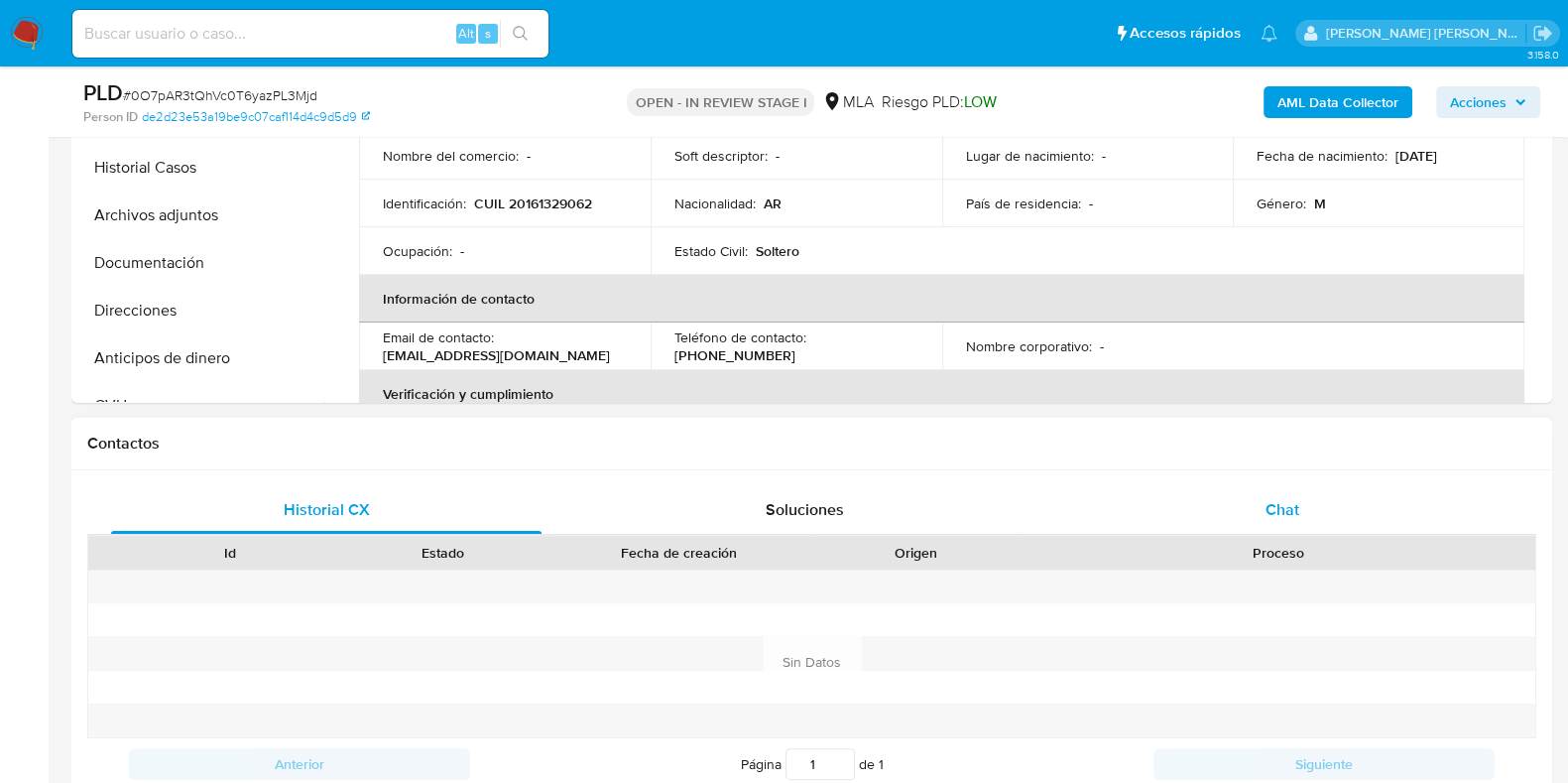
click at [1300, 498] on div "Chat" at bounding box center [1283, 510] width 431 height 48
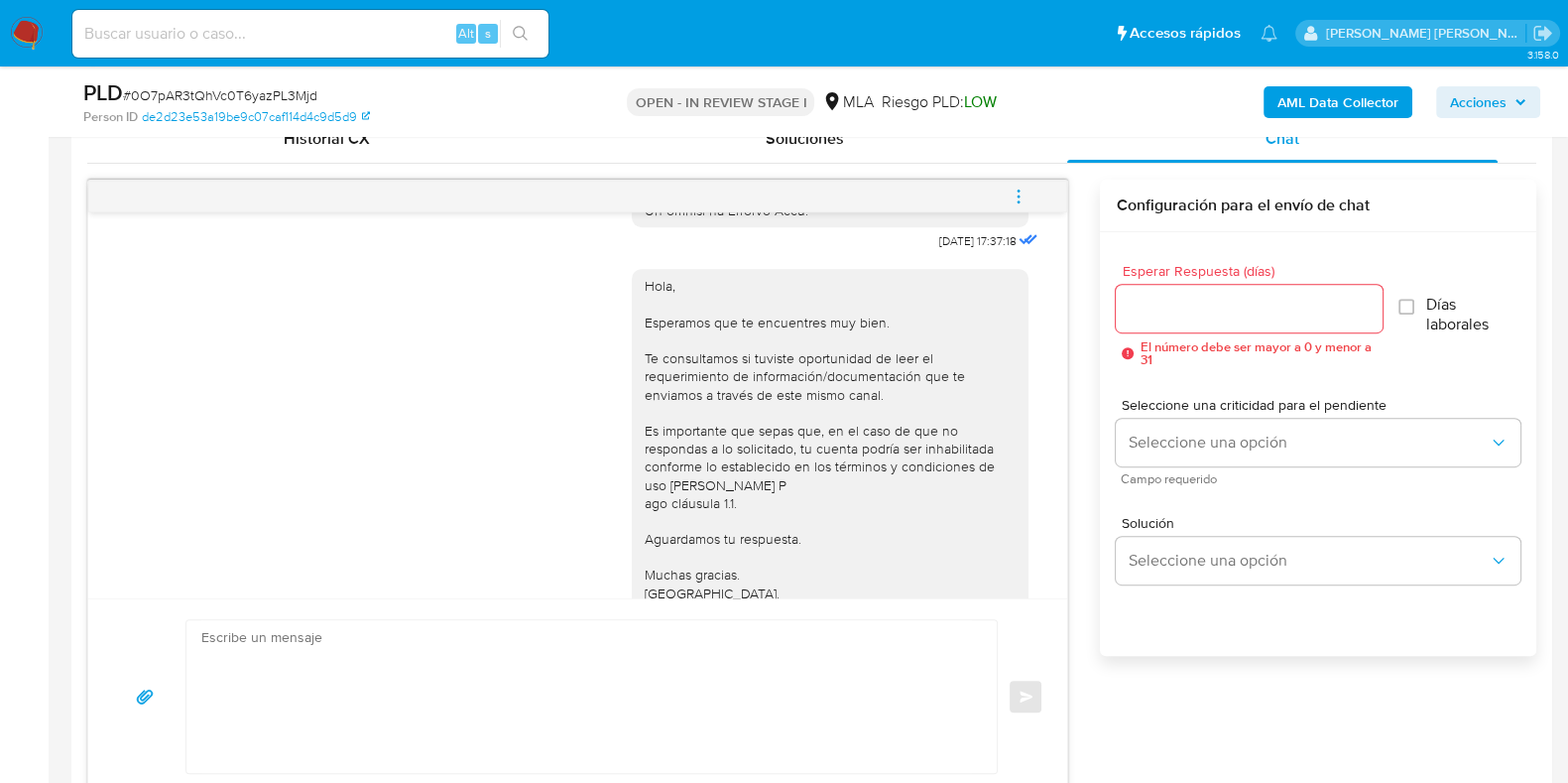
scroll to position [1037, 0]
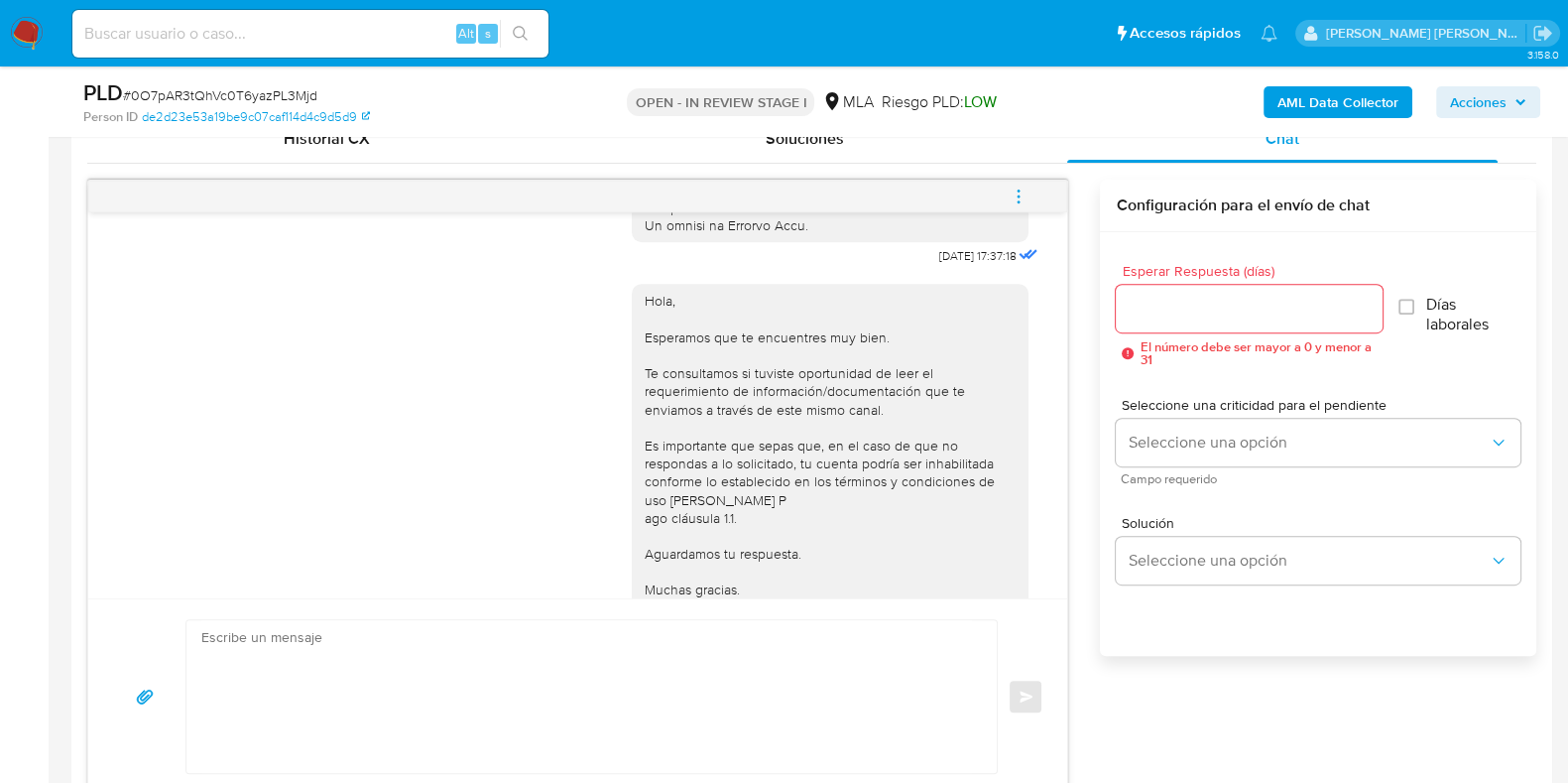
click at [1012, 196] on icon "menu-action" at bounding box center [1019, 196] width 18 height 18
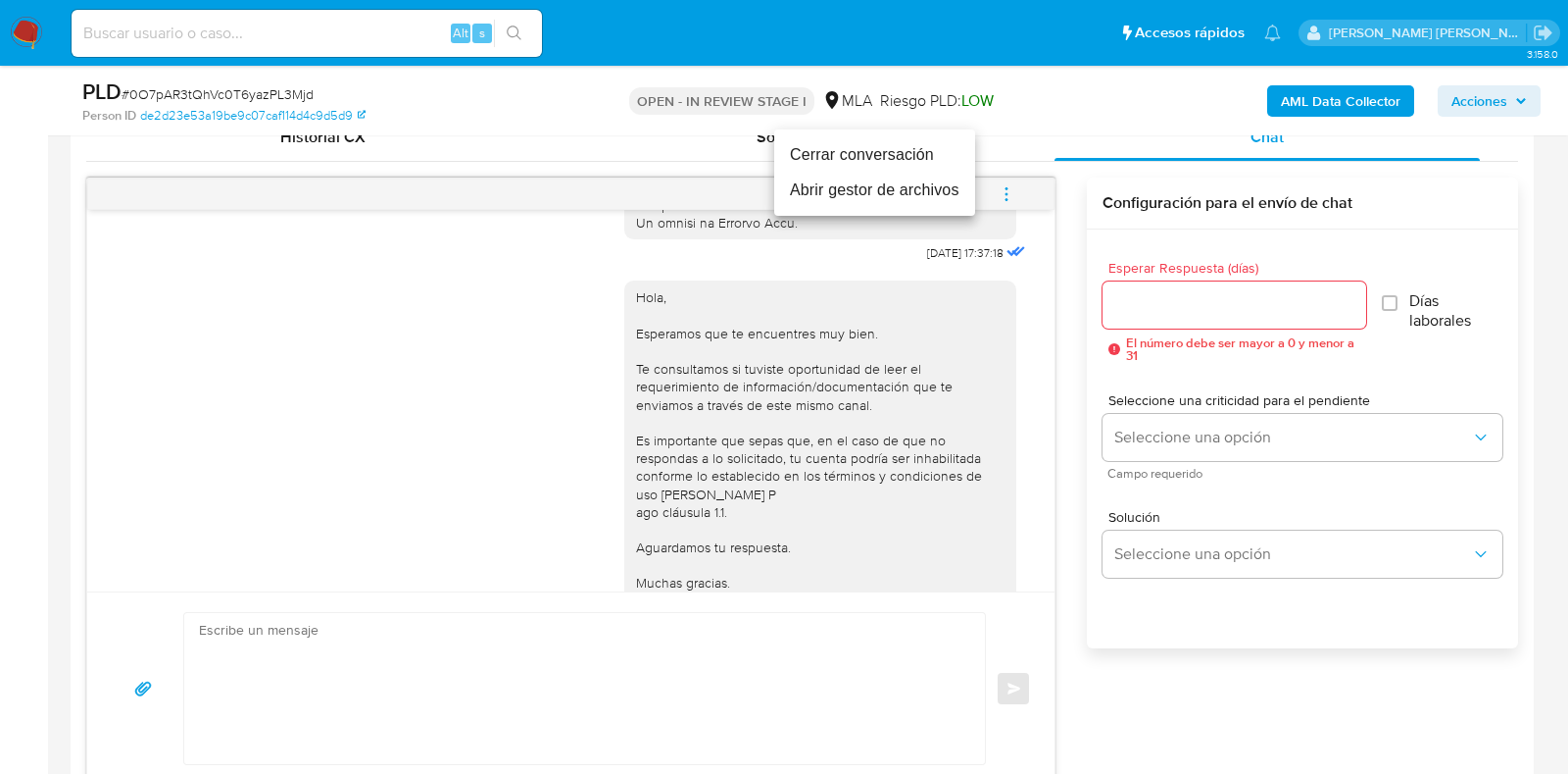
click at [923, 149] on li "Cerrar conversación" at bounding box center [875, 155] width 201 height 35
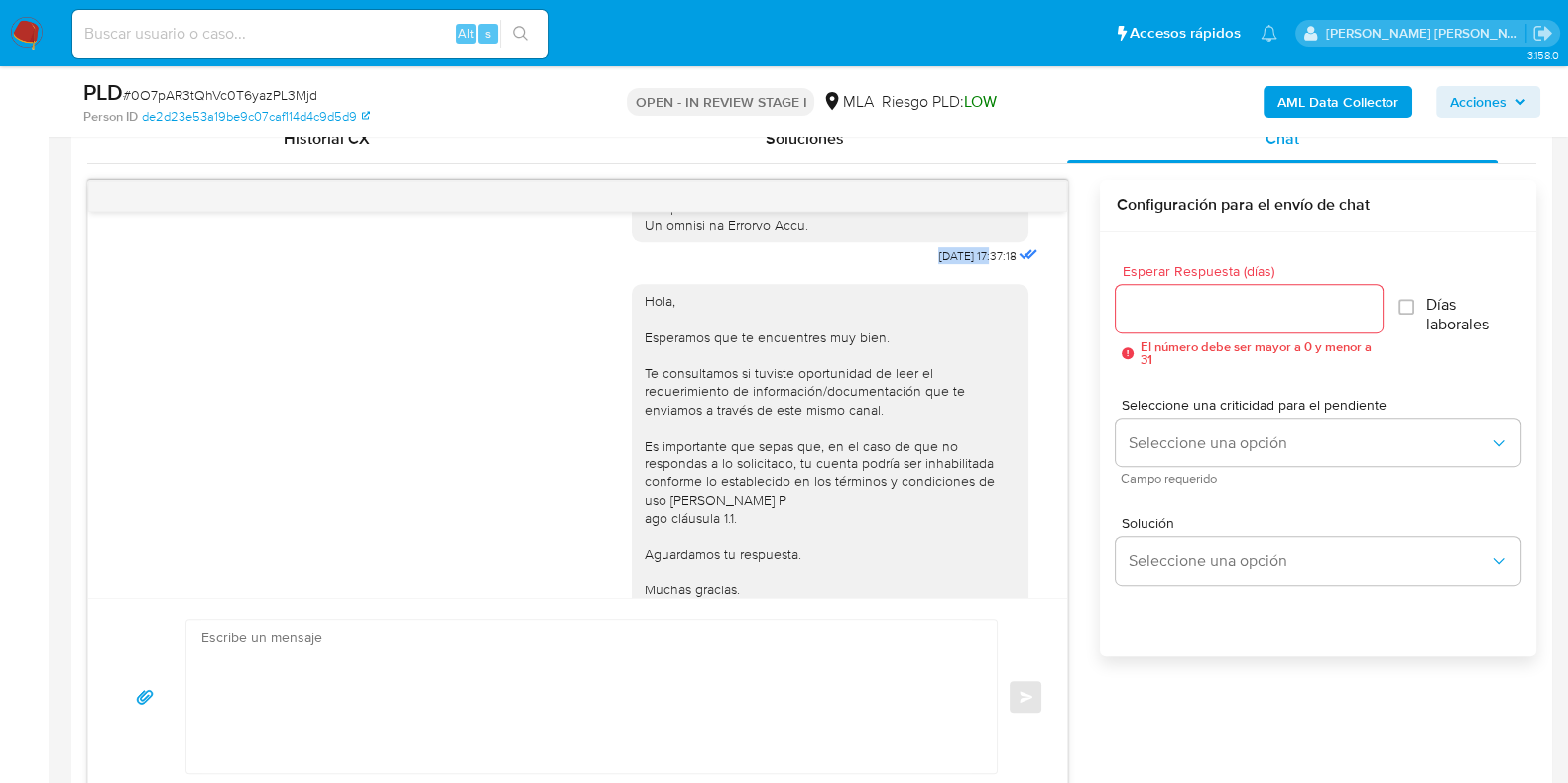
drag, startPoint x: 887, startPoint y: 279, endPoint x: 954, endPoint y: 281, distance: 67.0
drag, startPoint x: 898, startPoint y: 291, endPoint x: 953, endPoint y: 285, distance: 55.3
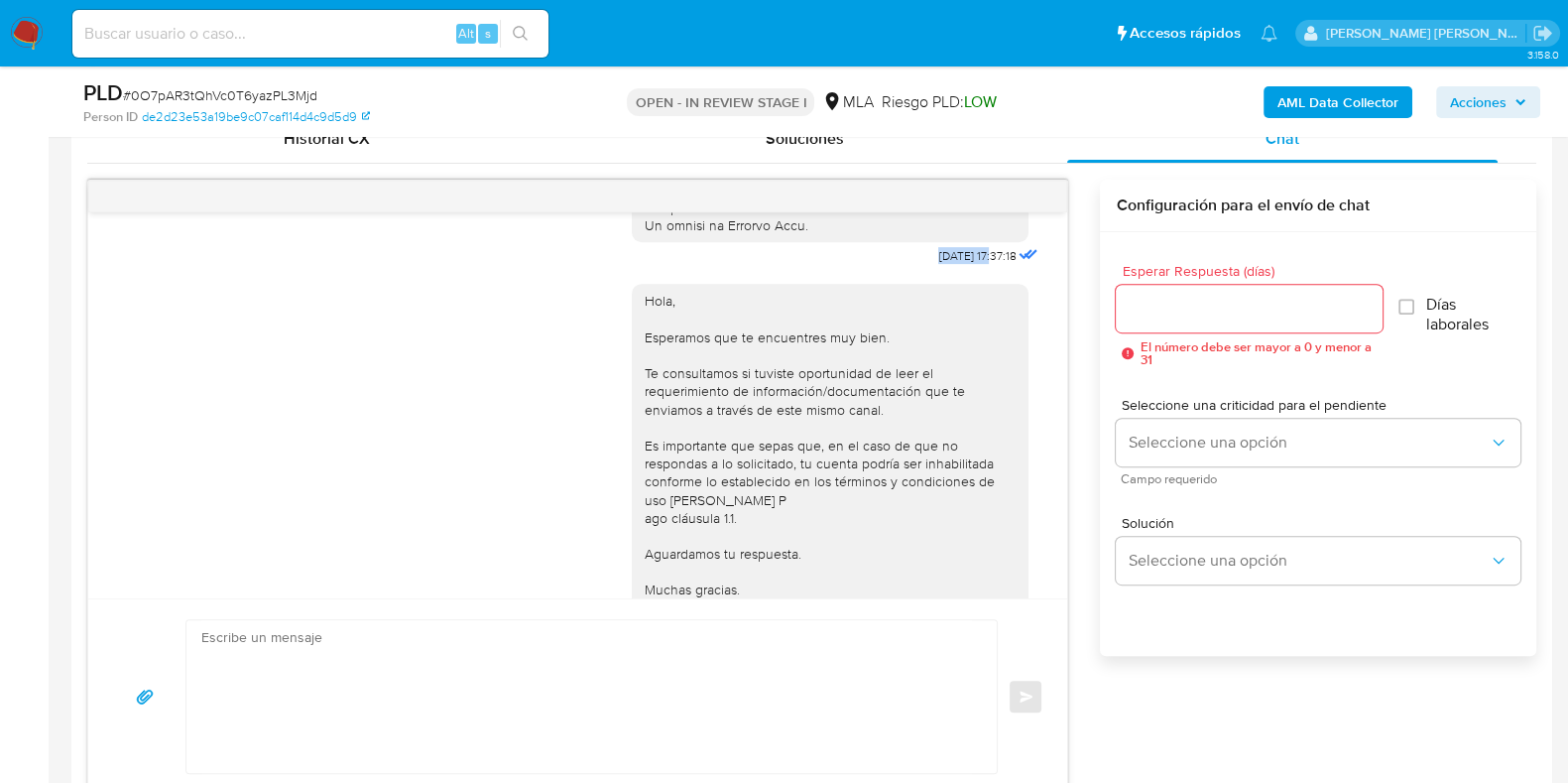
click at [953, 264] on span "18/08/2025 17:37:18" at bounding box center [978, 256] width 78 height 16
copy span "18/08/2025"
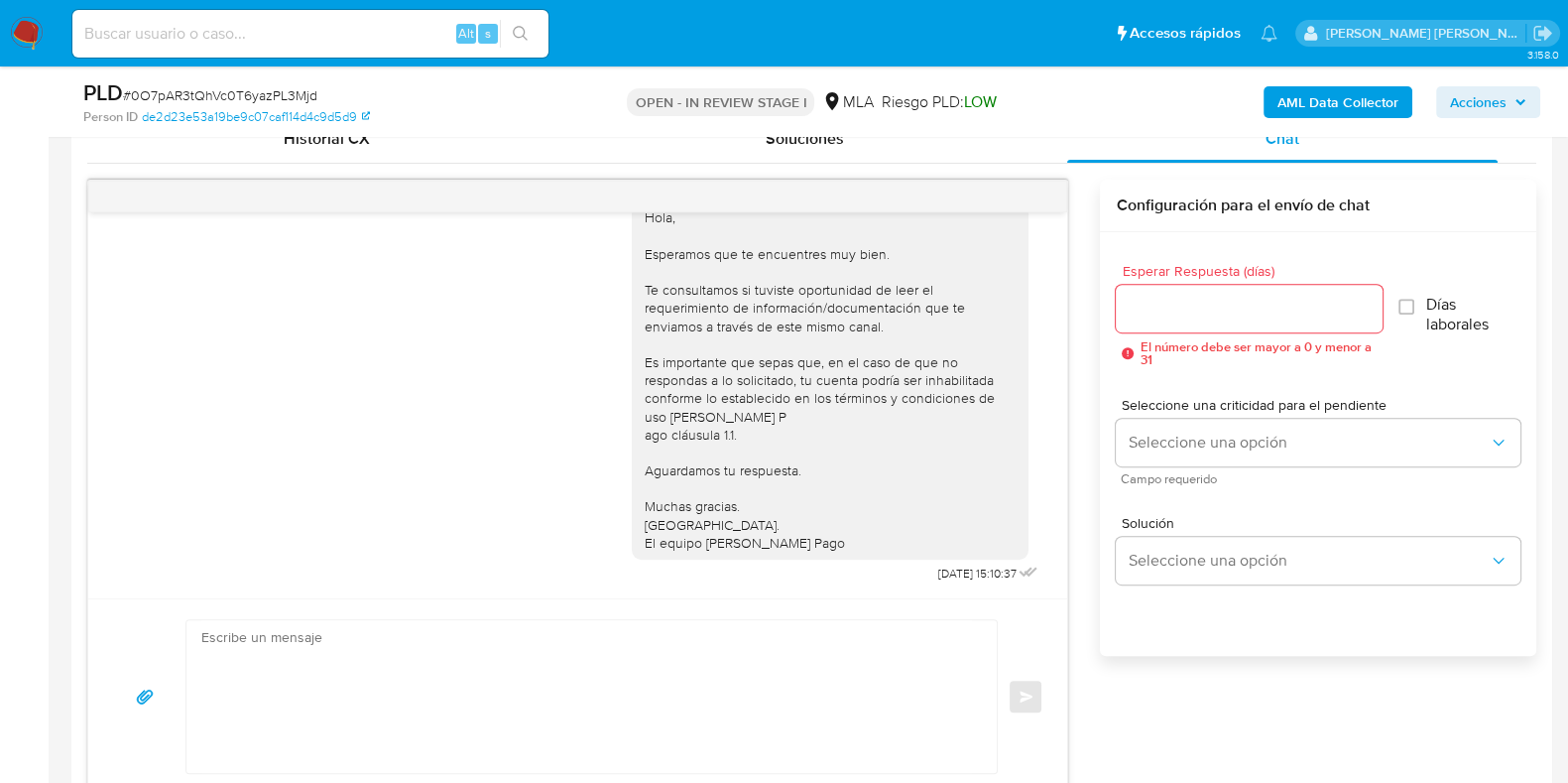
scroll to position [1174, 0]
drag, startPoint x: 892, startPoint y: 574, endPoint x: 954, endPoint y: 574, distance: 62.0
click at [954, 574] on span "22/08/2025 15:10:37" at bounding box center [977, 574] width 79 height 16
copy span "22/08/2025"
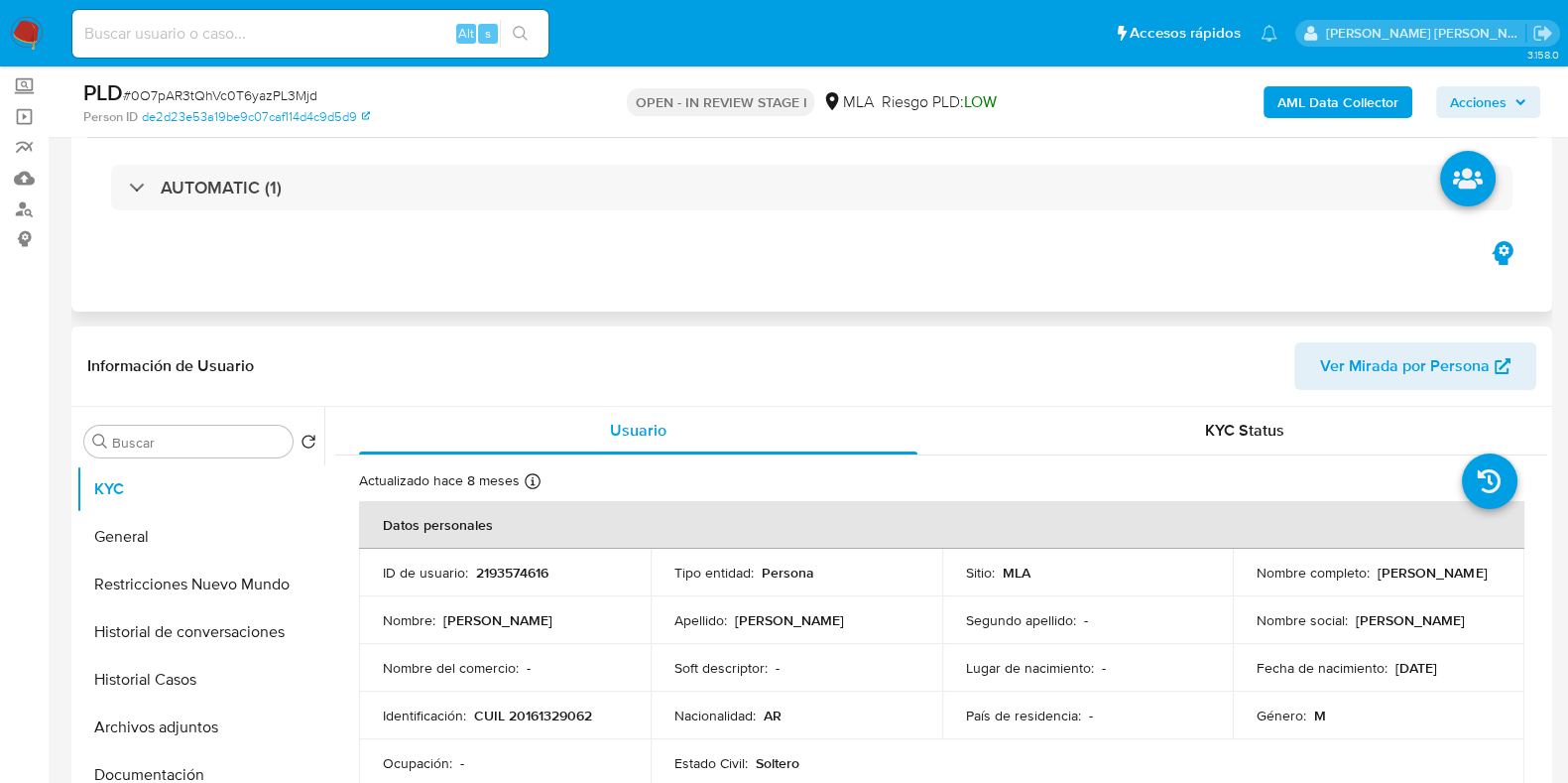
scroll to position [0, 0]
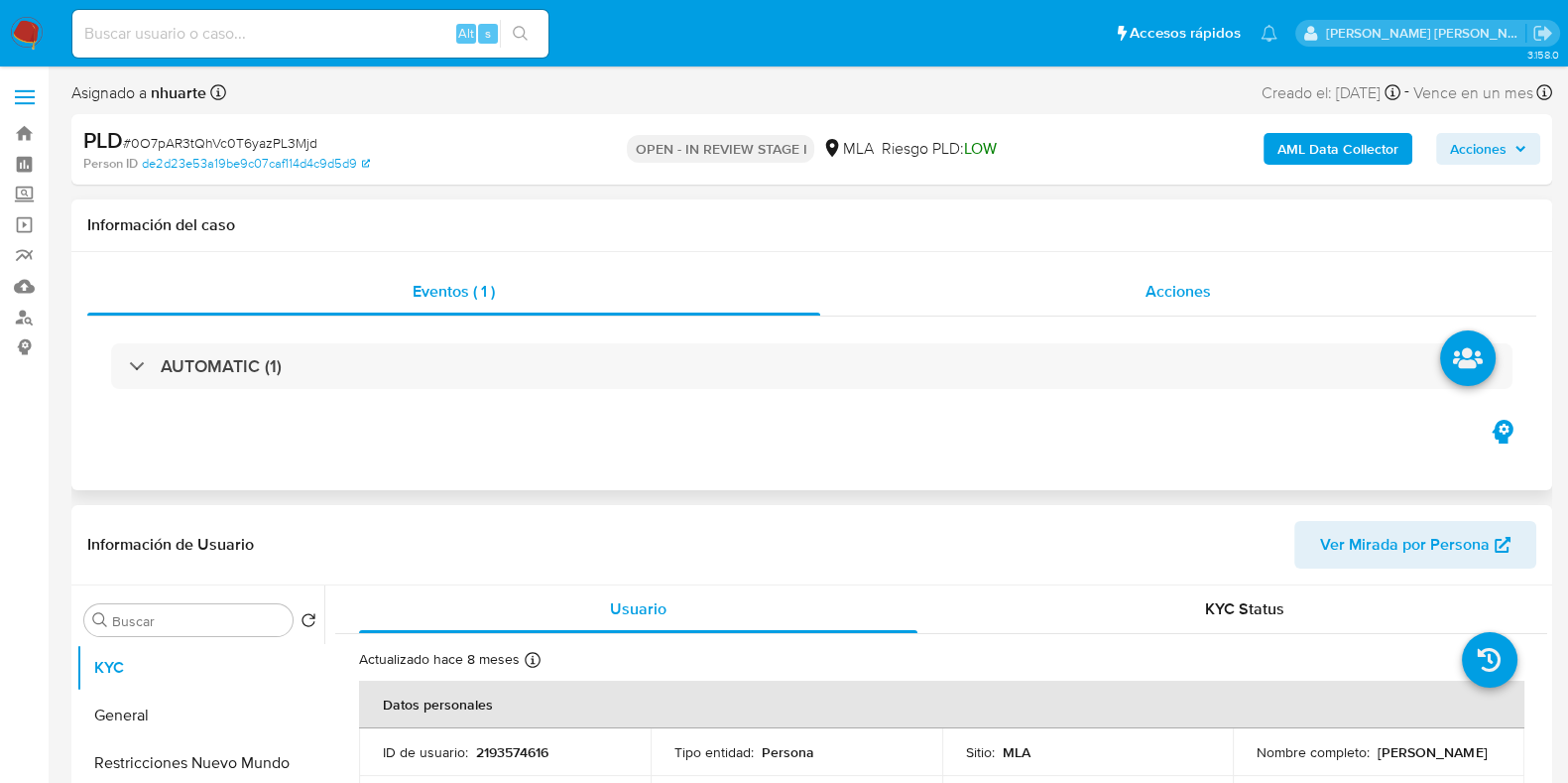
click at [1165, 279] on span "Acciones" at bounding box center [1179, 290] width 66 height 23
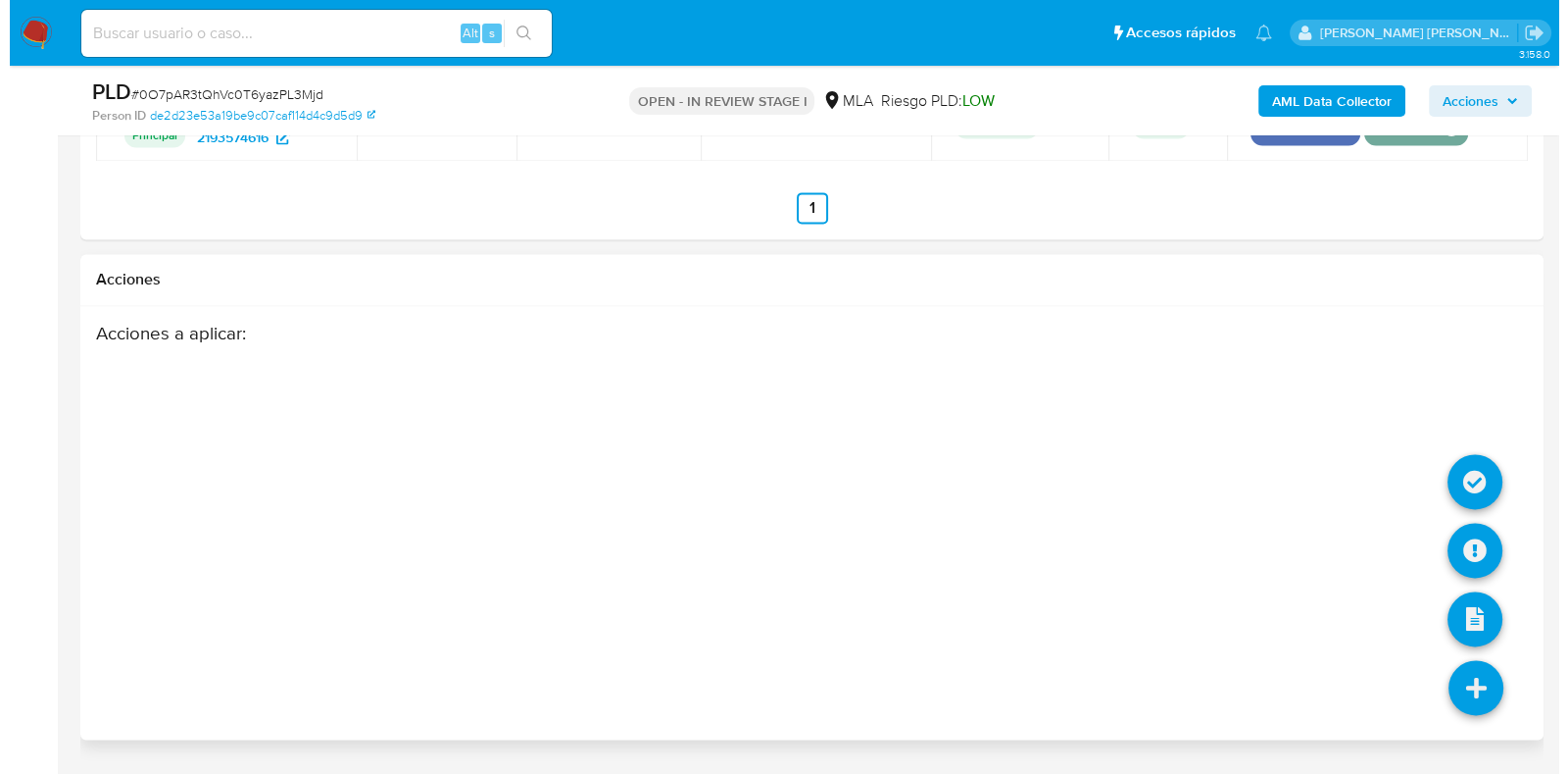
scroll to position [3607, 0]
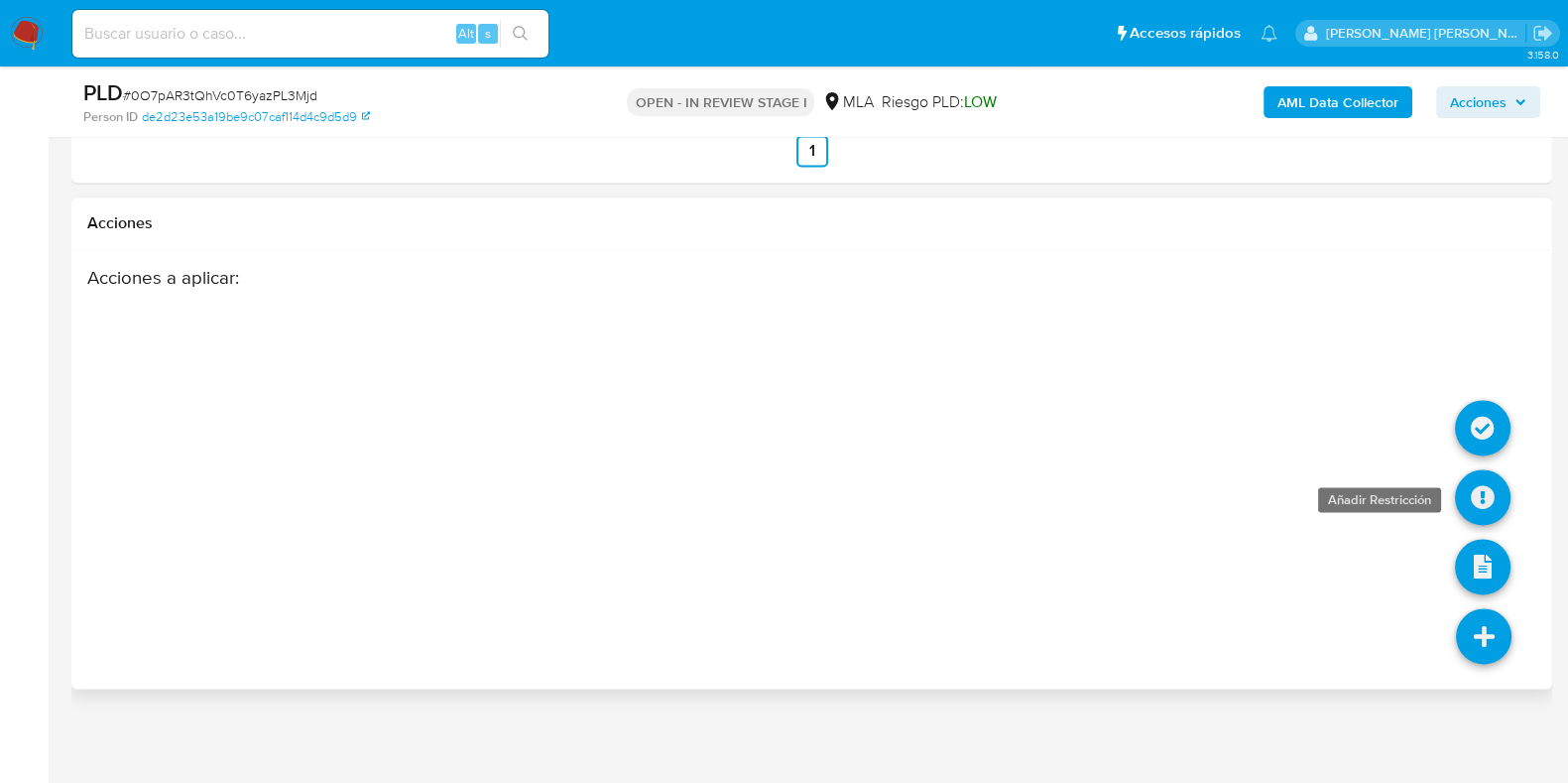
click at [1479, 478] on icon at bounding box center [1483, 497] width 56 height 56
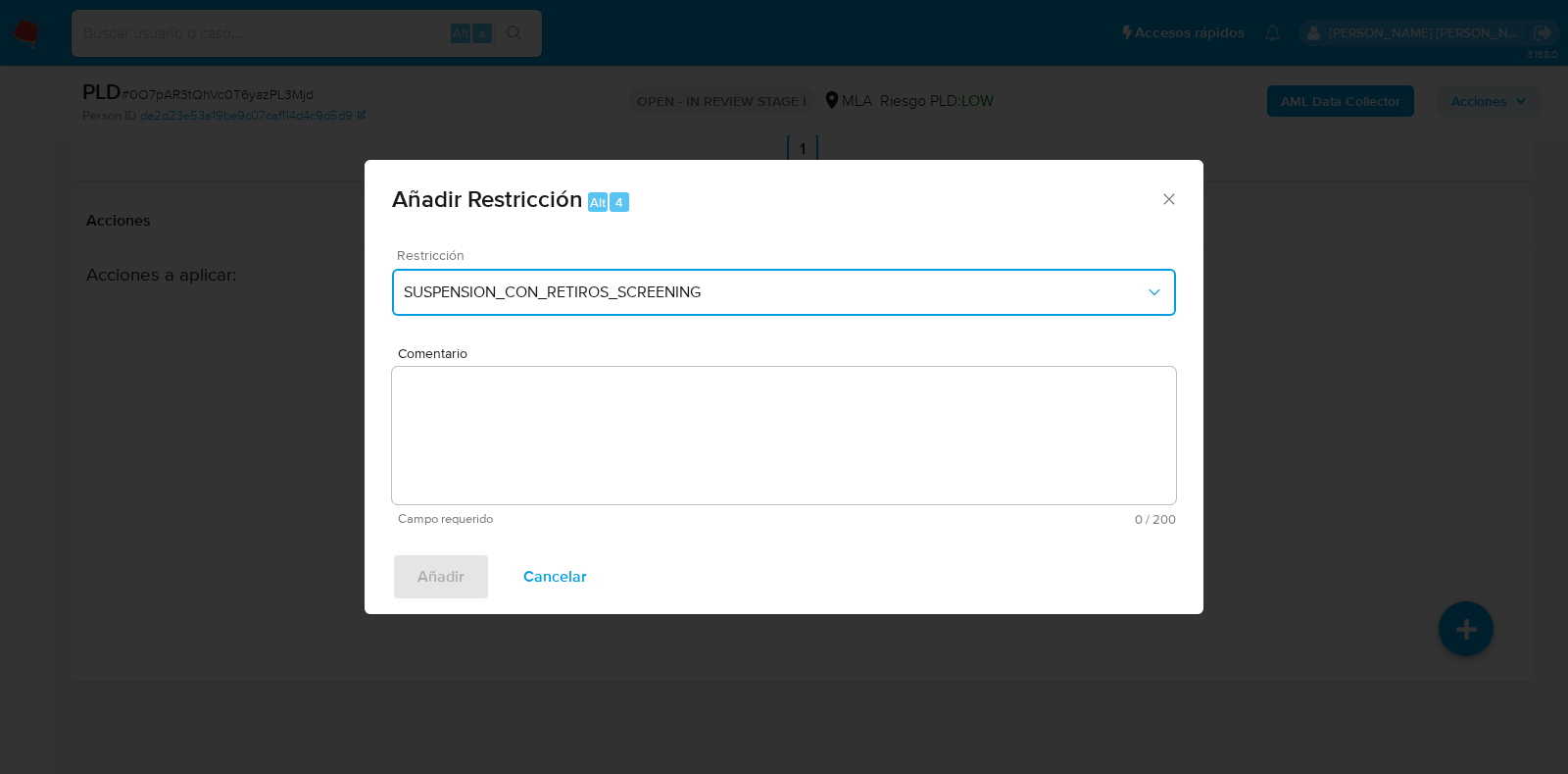
click at [597, 294] on span "SUSPENSION_CON_RETIROS_SCREENING" at bounding box center [775, 292] width 741 height 20
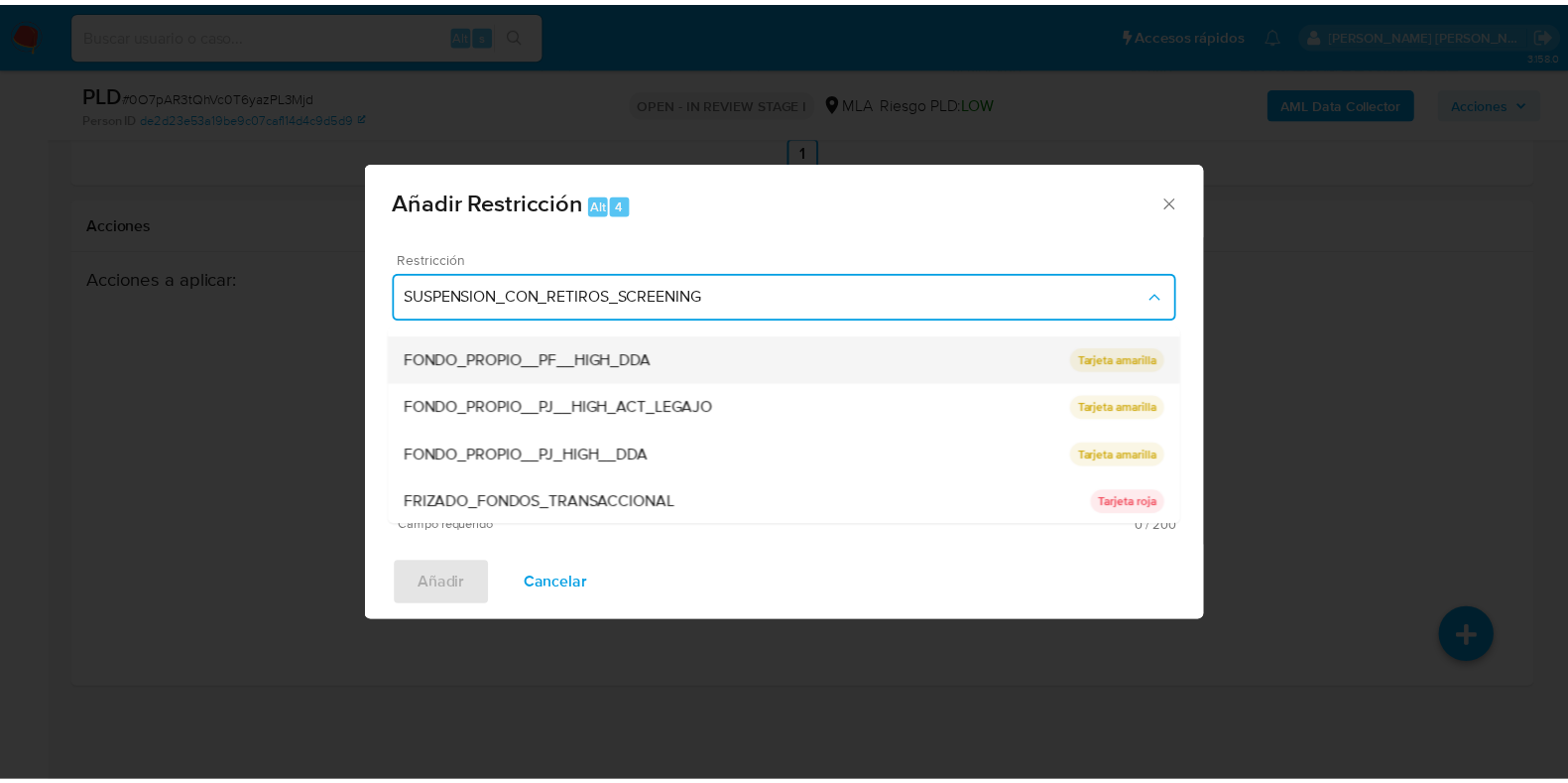
scroll to position [372, 0]
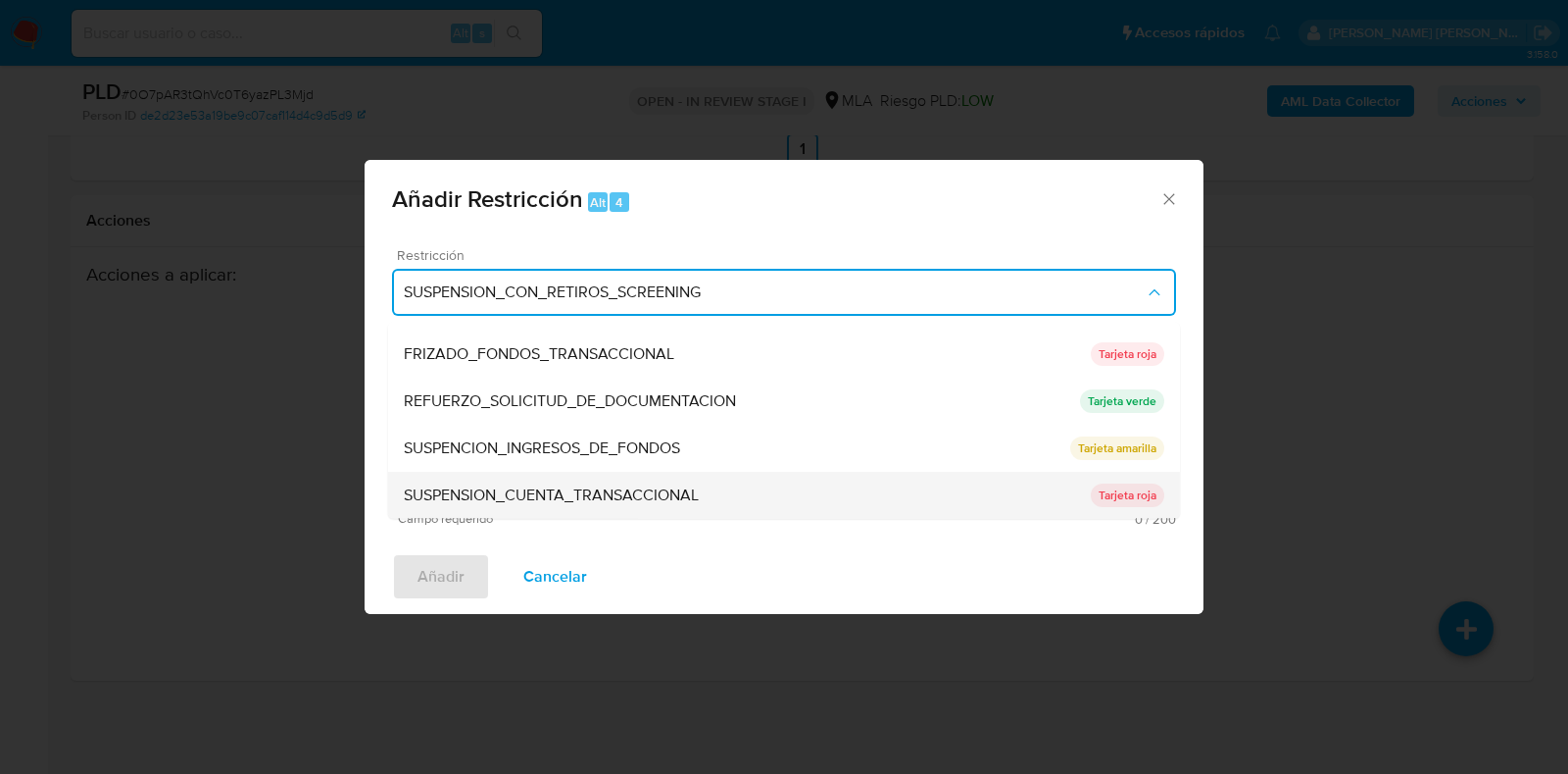
click at [578, 499] on span "SUSPENSION_CUENTA_TRANSACCIONAL" at bounding box center [551, 496] width 295 height 20
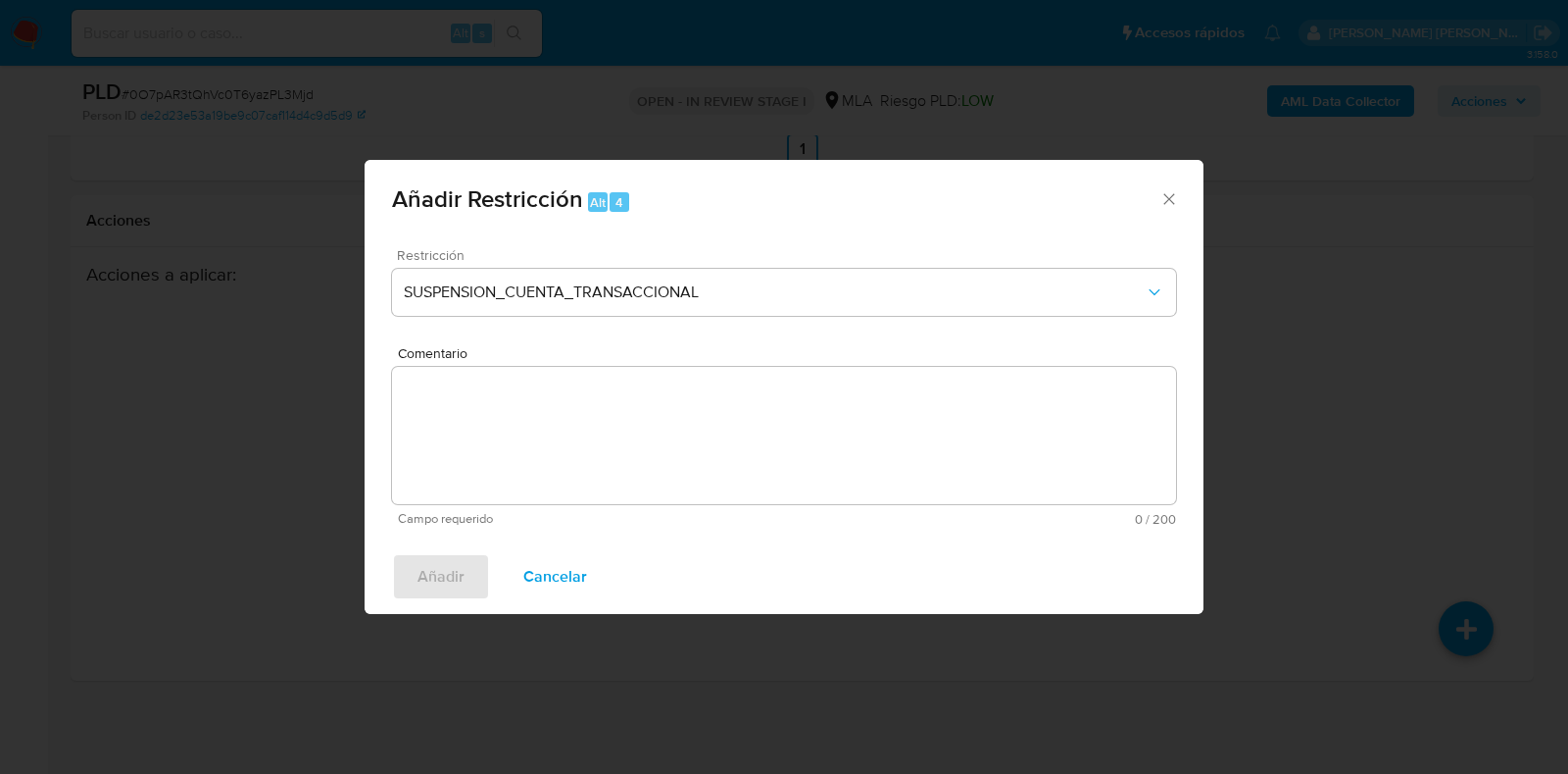
click at [583, 446] on textarea "Comentario" at bounding box center [784, 435] width 784 height 137
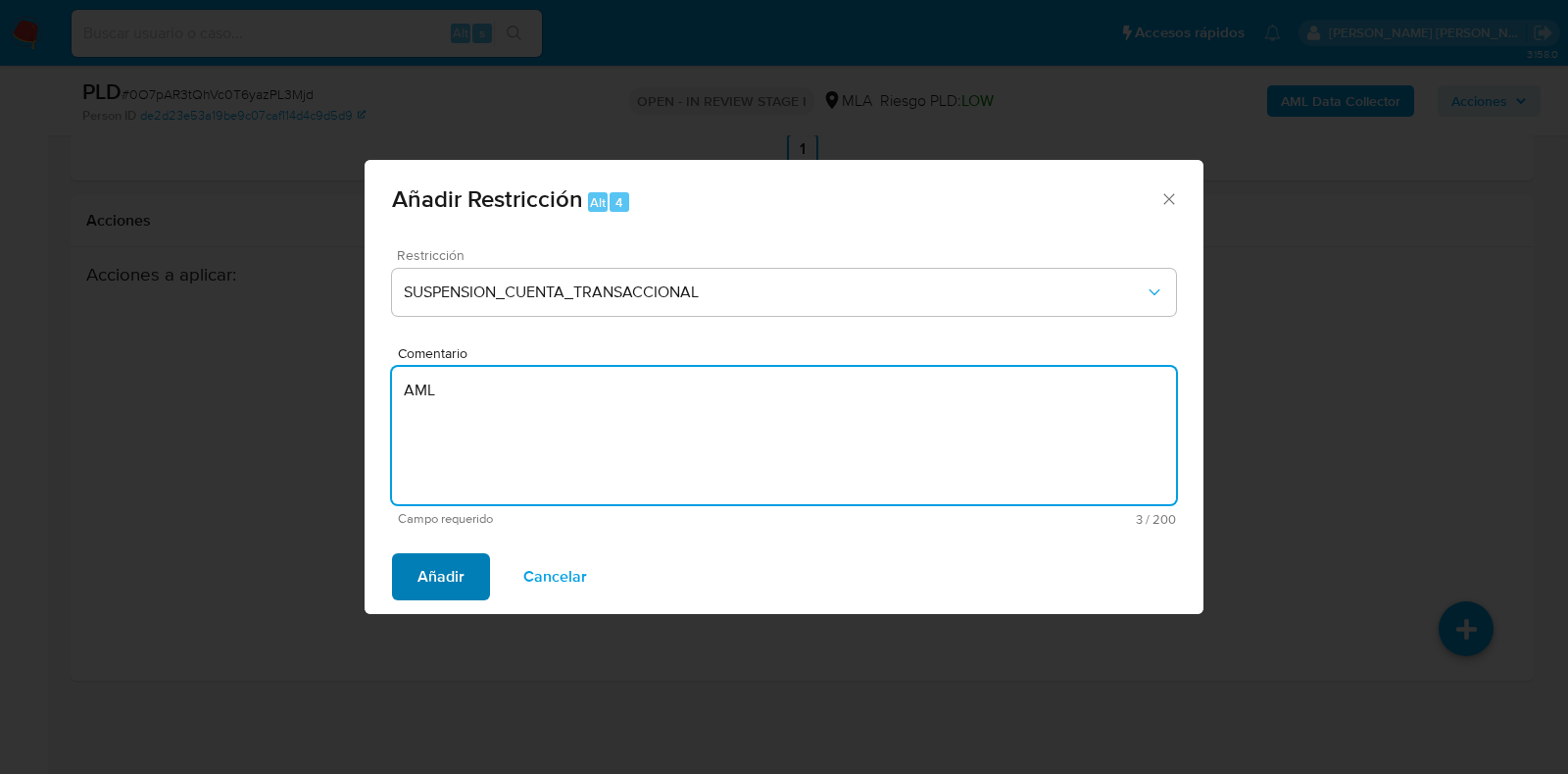
type textarea "AML"
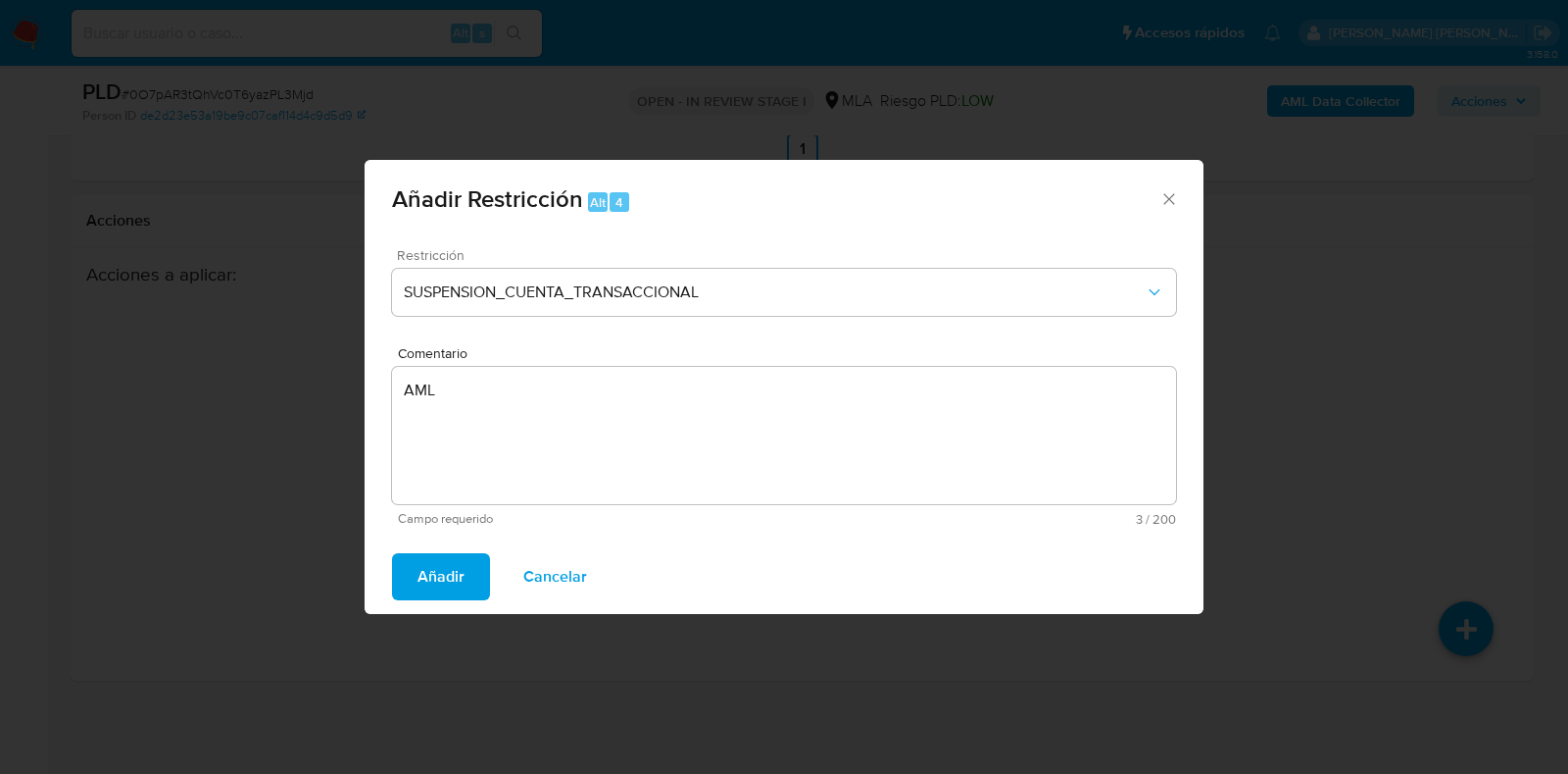
click at [439, 572] on span "Añadir" at bounding box center [442, 577] width 47 height 43
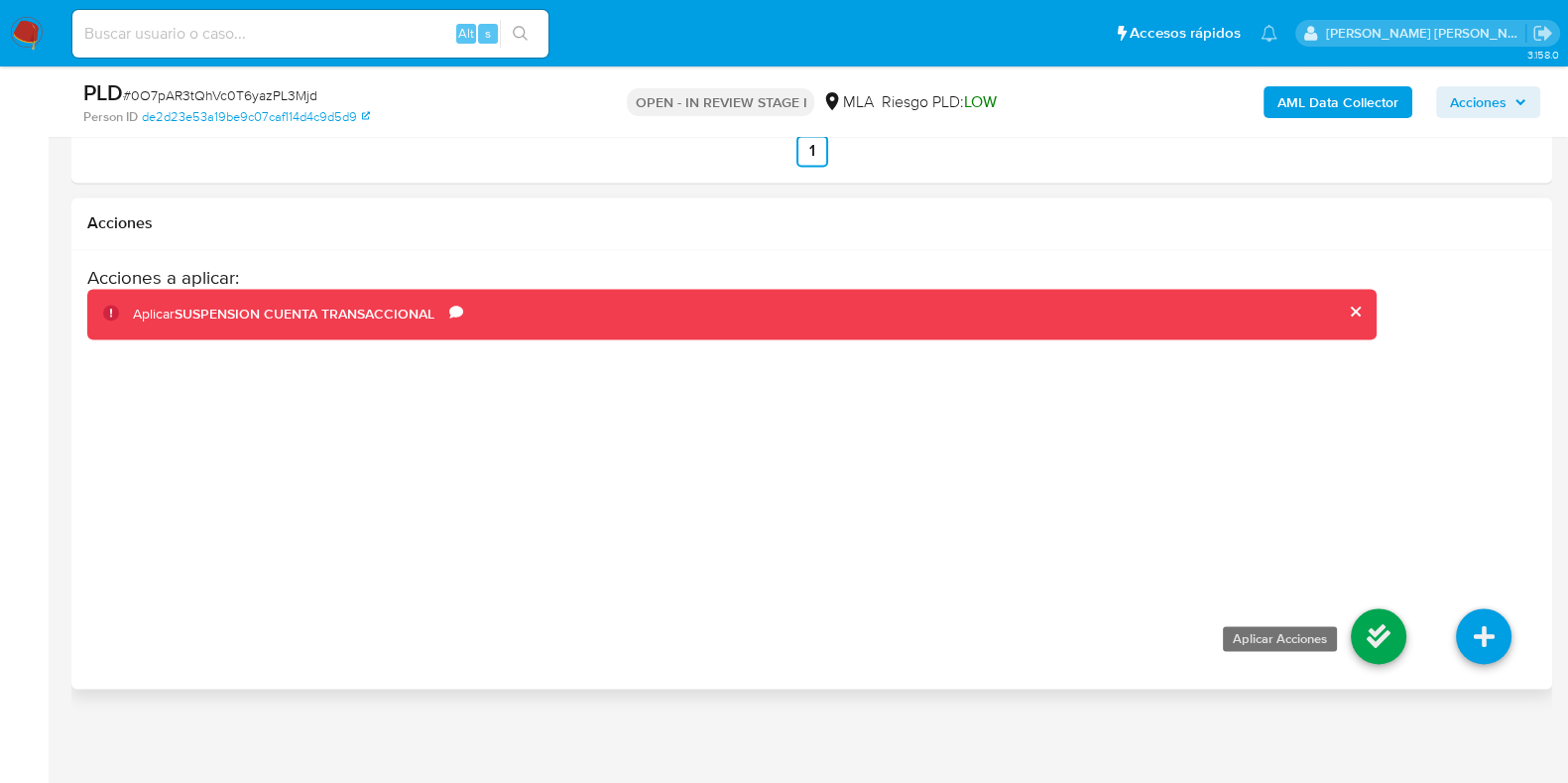
click at [1372, 622] on icon at bounding box center [1379, 636] width 56 height 56
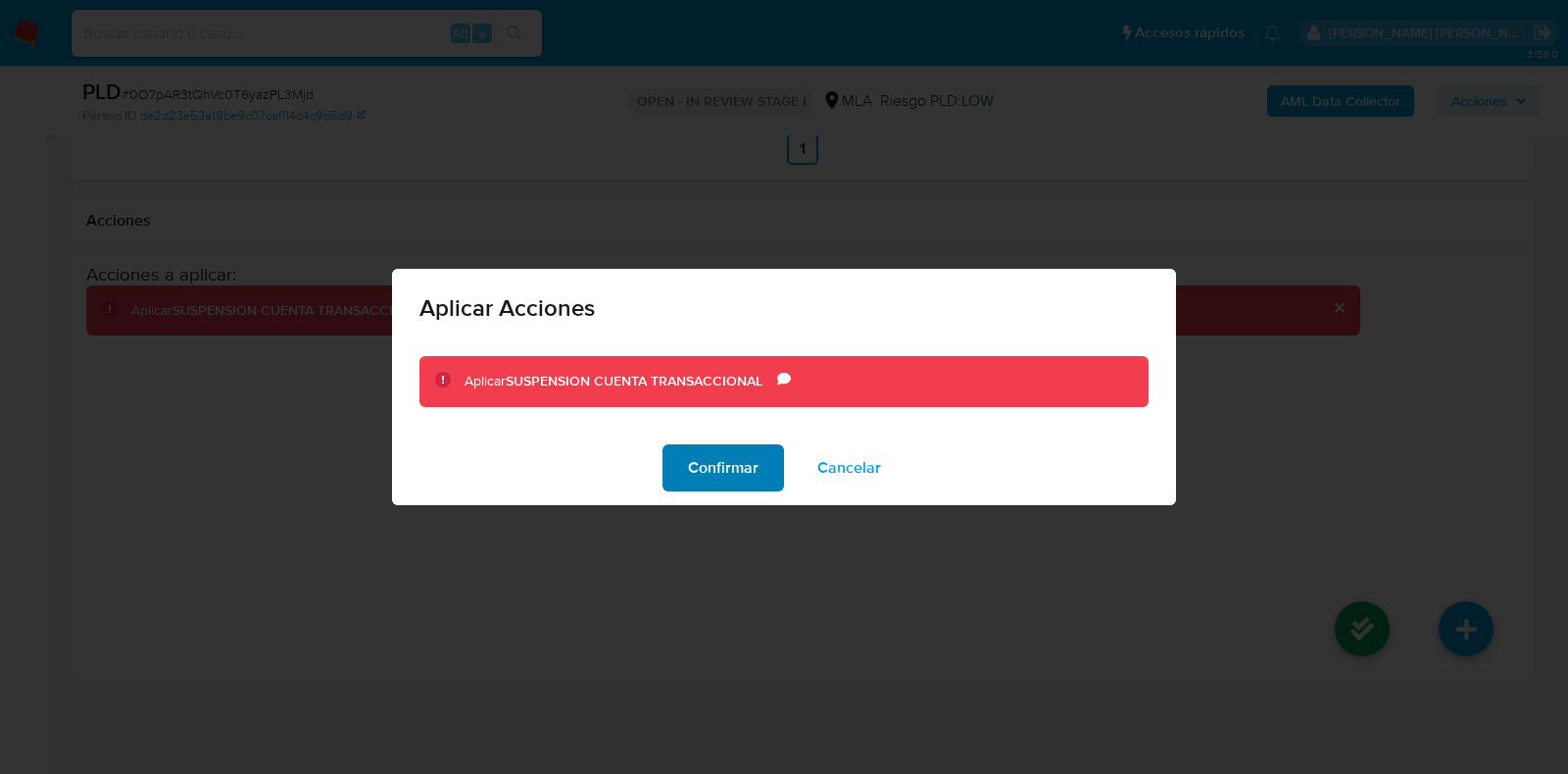
click at [696, 458] on span "Confirmar" at bounding box center [723, 468] width 71 height 43
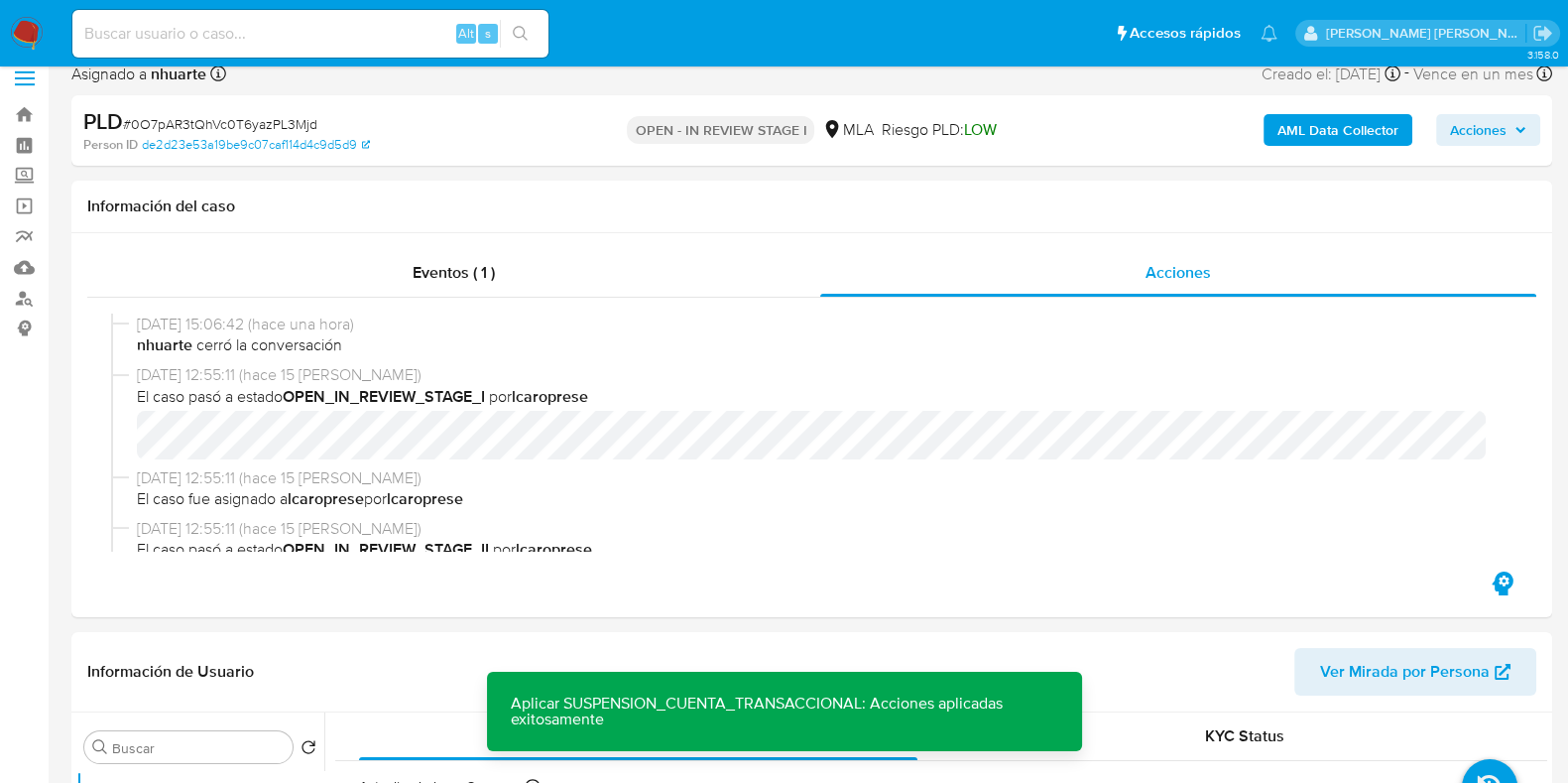
scroll to position [0, 0]
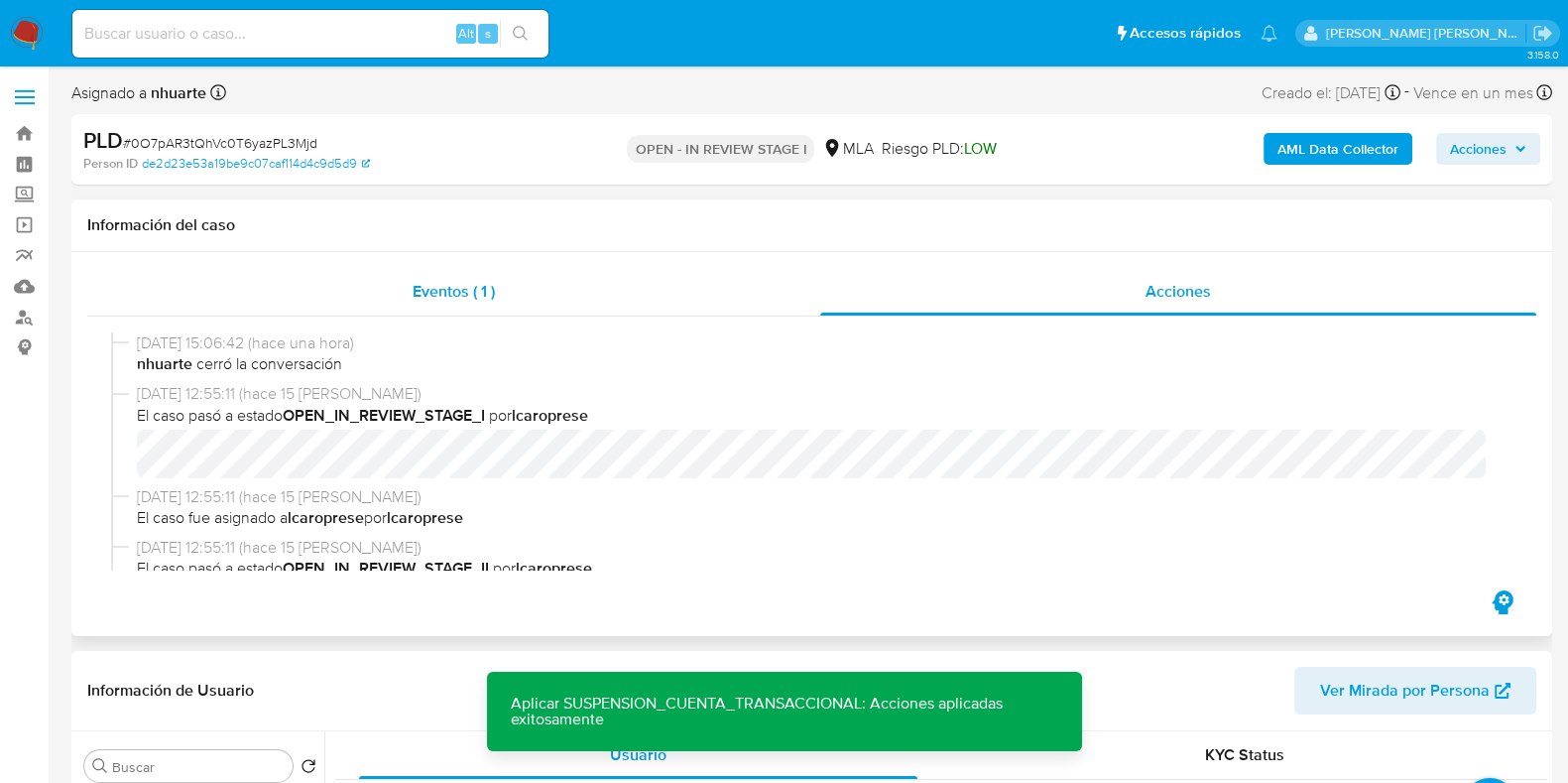
click at [466, 278] on div "Eventos ( 1 )" at bounding box center [454, 292] width 733 height 48
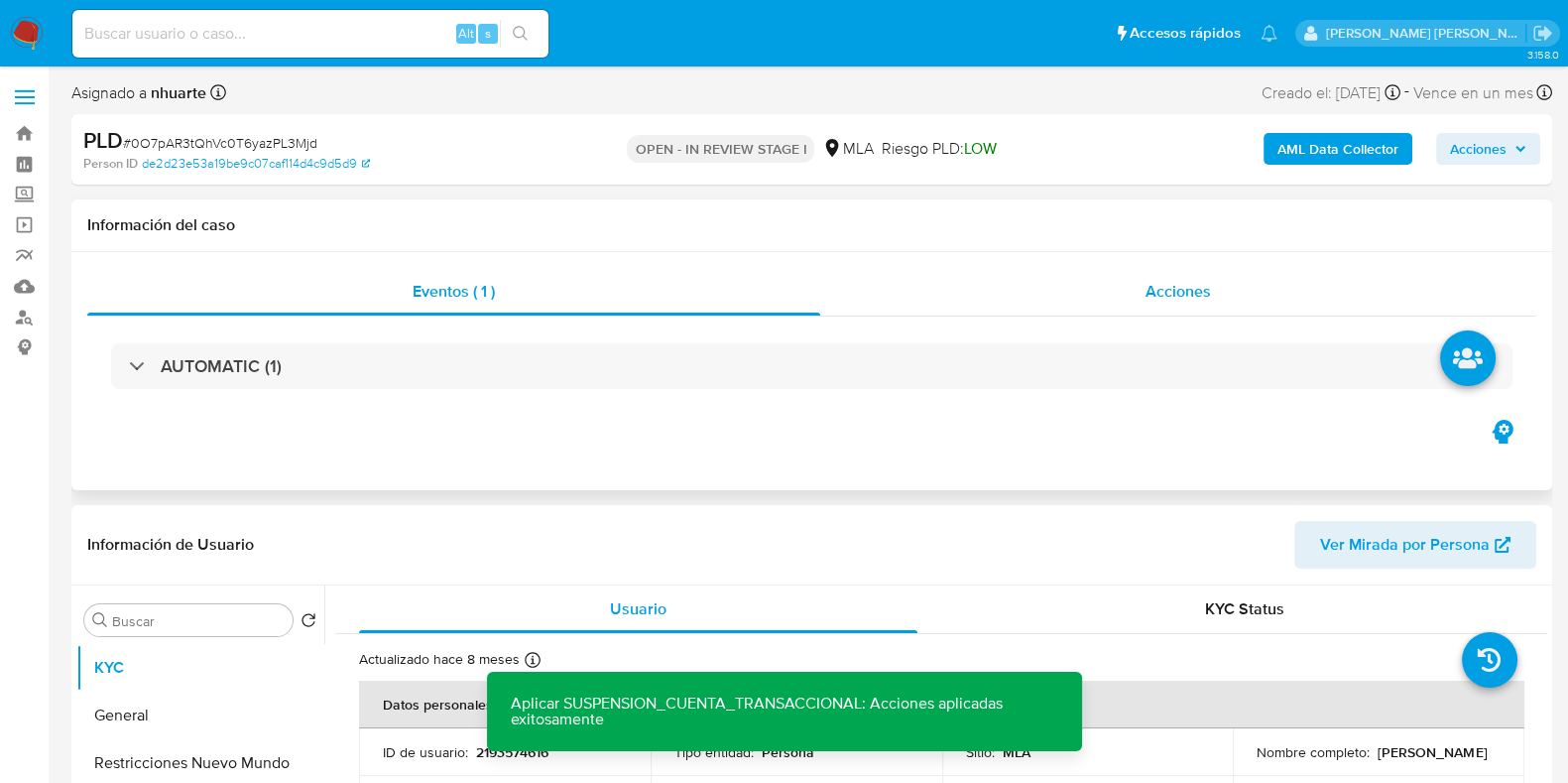
click at [1177, 283] on span "Acciones" at bounding box center [1179, 290] width 66 height 23
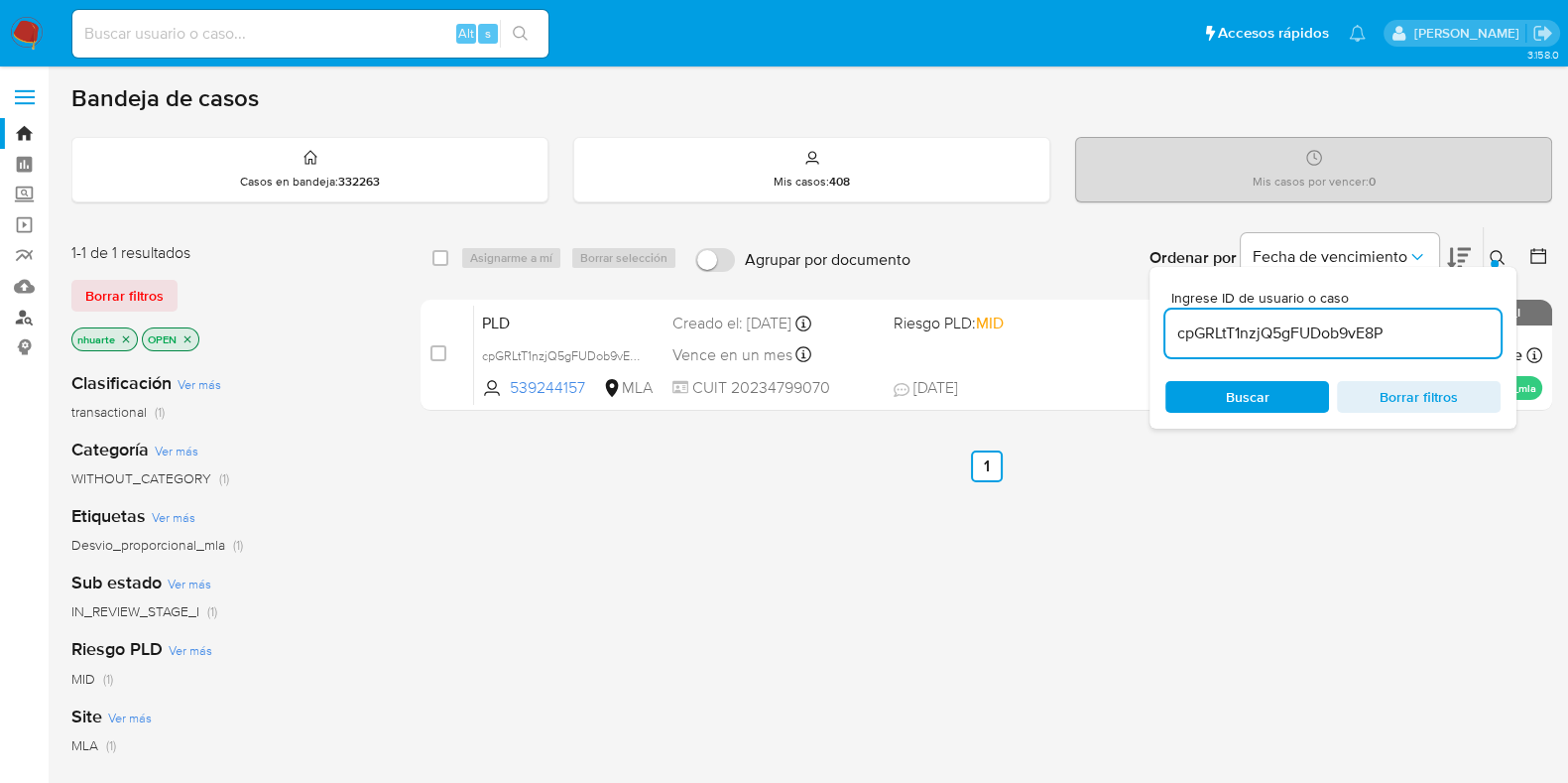
click at [27, 316] on link "Buscador de personas" at bounding box center [118, 316] width 236 height 31
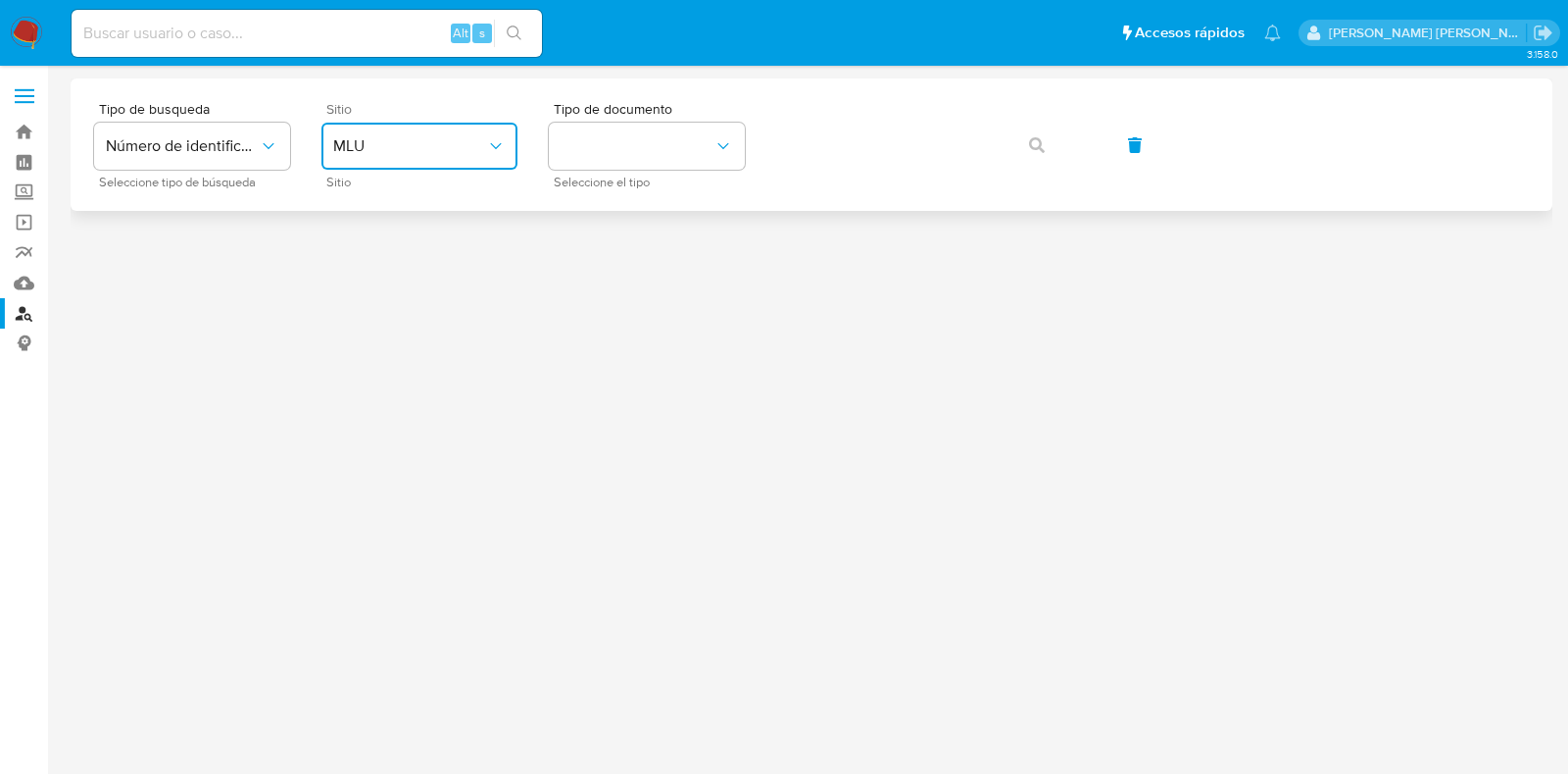
click at [359, 162] on button "MLU" at bounding box center [419, 146] width 196 height 47
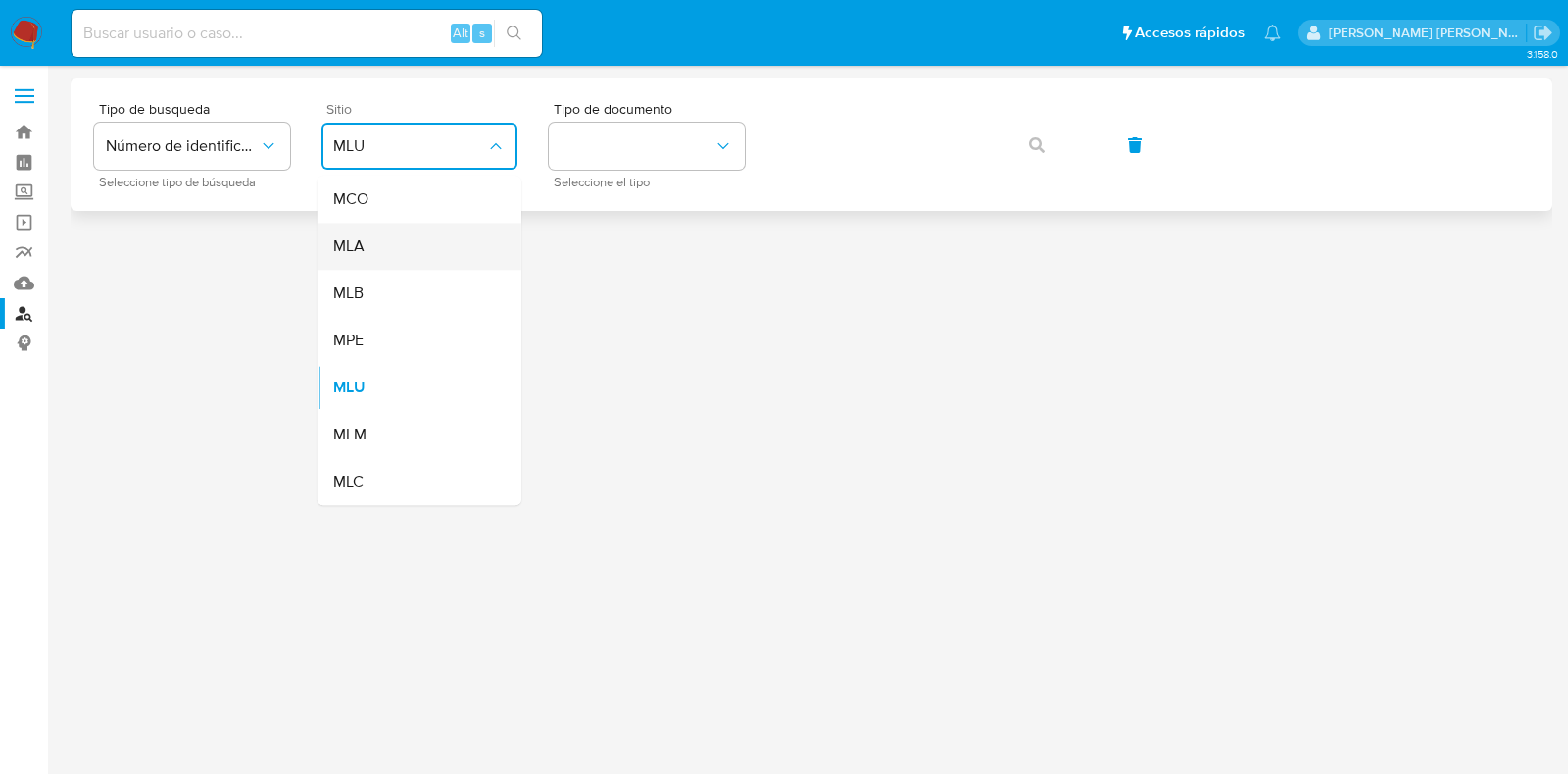
click at [370, 240] on div "MLA" at bounding box center [413, 246] width 161 height 47
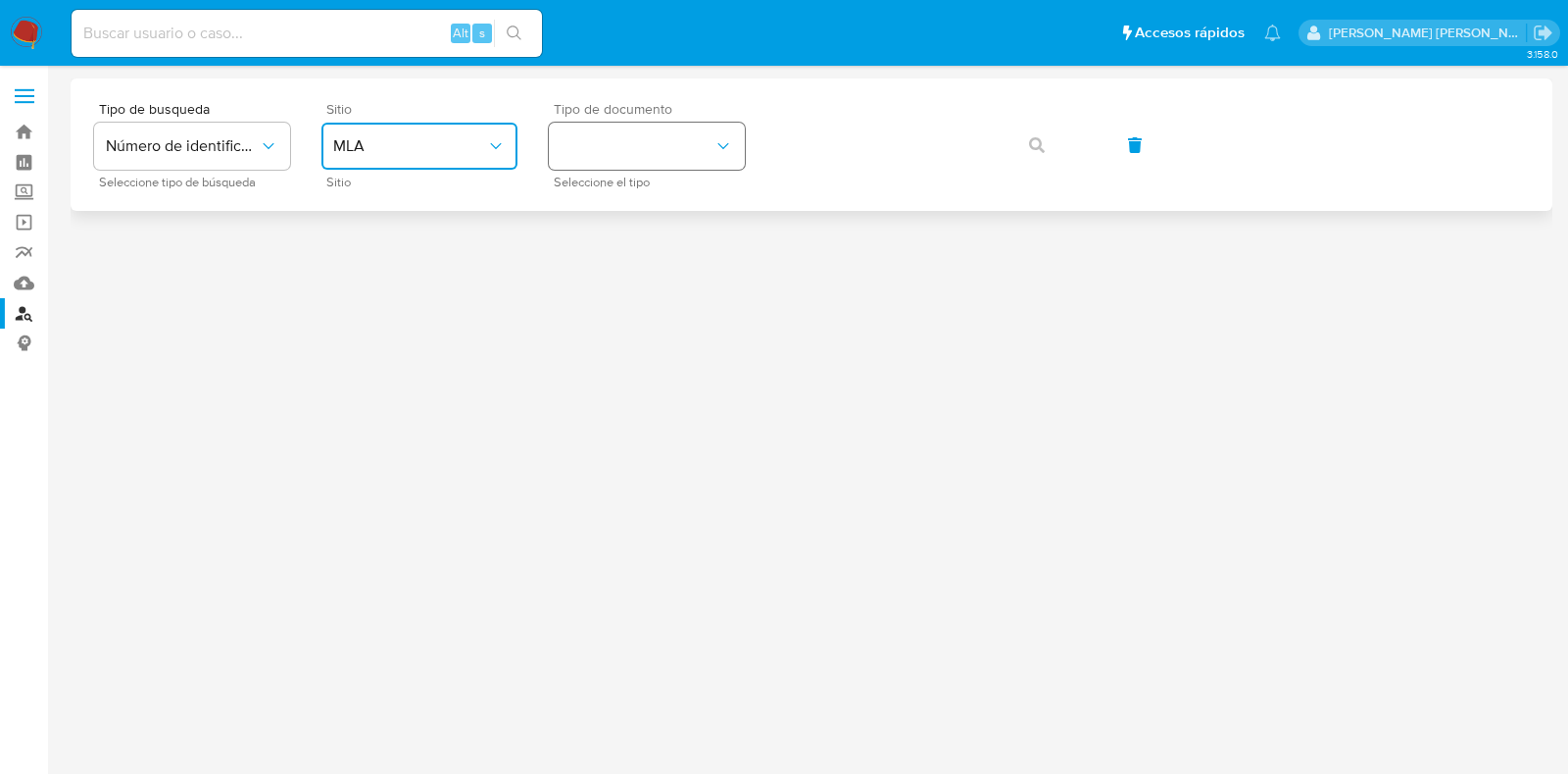
click at [612, 136] on button "identificationType" at bounding box center [647, 146] width 196 height 47
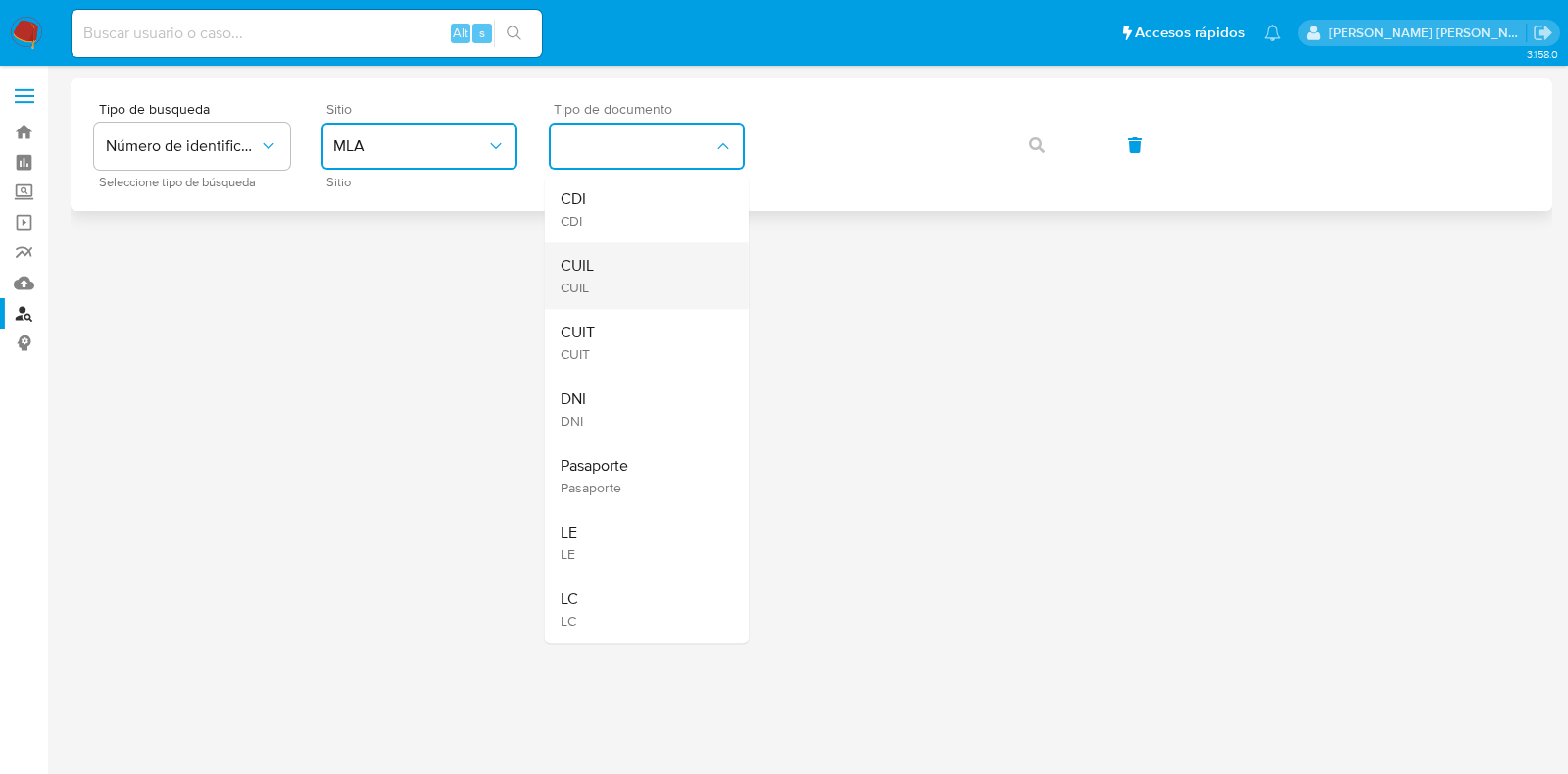
click at [589, 265] on span "CUIL" at bounding box center [578, 266] width 34 height 20
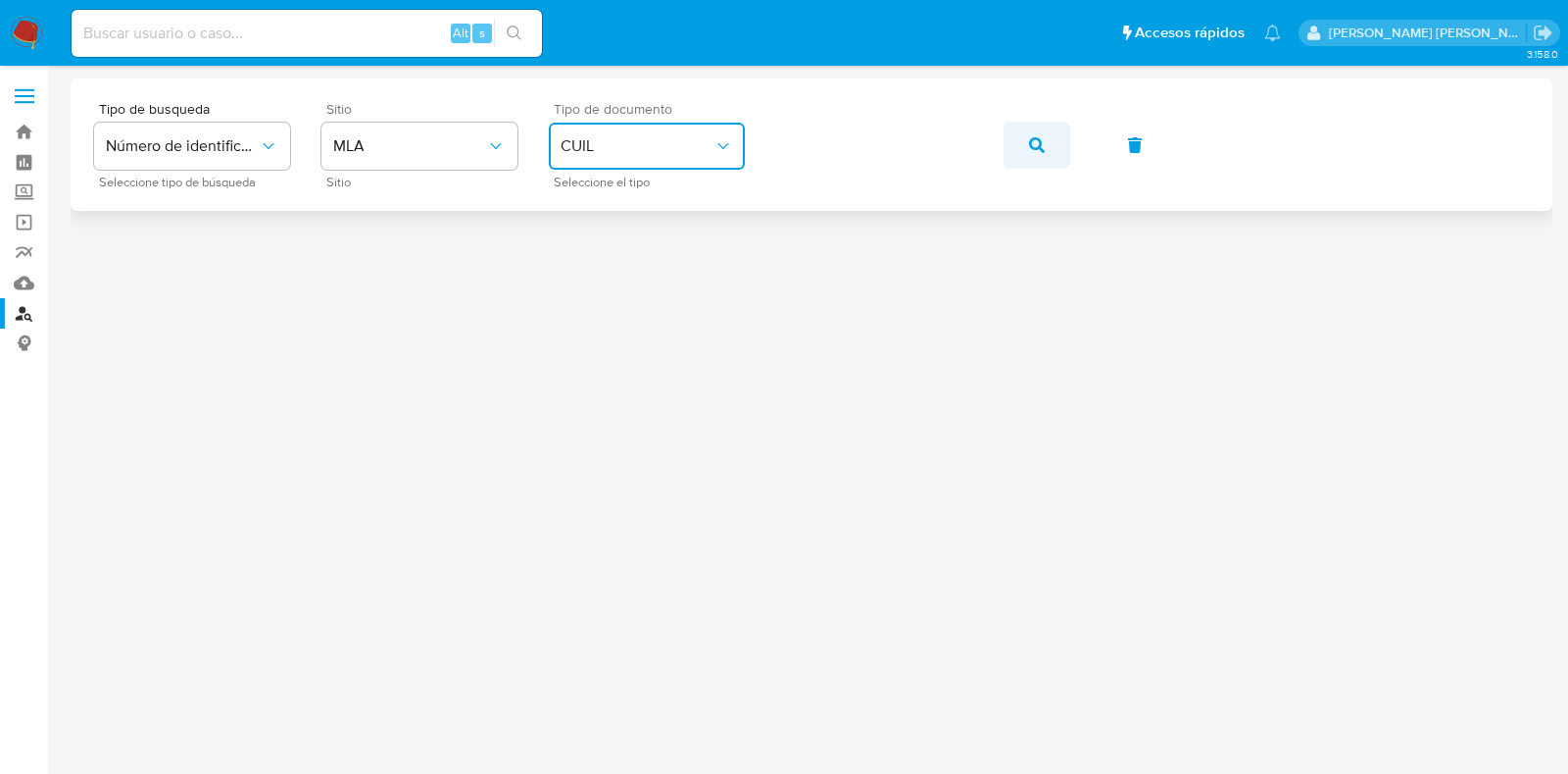
click at [1043, 157] on span "button" at bounding box center [1037, 145] width 16 height 43
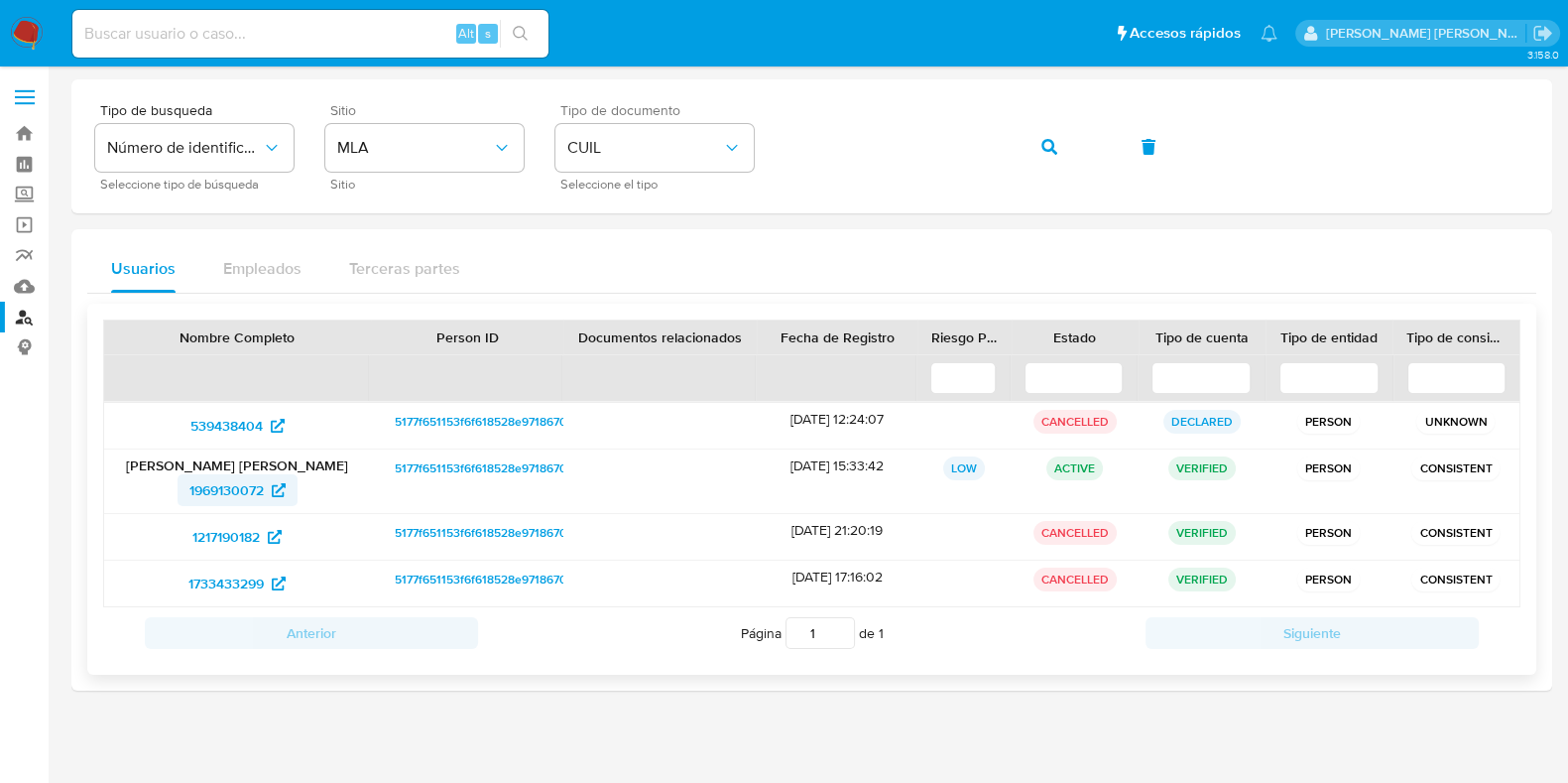
click at [260, 495] on span "1969130072" at bounding box center [226, 490] width 75 height 32
click at [734, 160] on div "Tipo de busqueda Número de identificación Seleccione tipo de búsqueda Sitio MLA…" at bounding box center [811, 146] width 1433 height 87
click at [600, 148] on span "CUIL" at bounding box center [644, 148] width 155 height 20
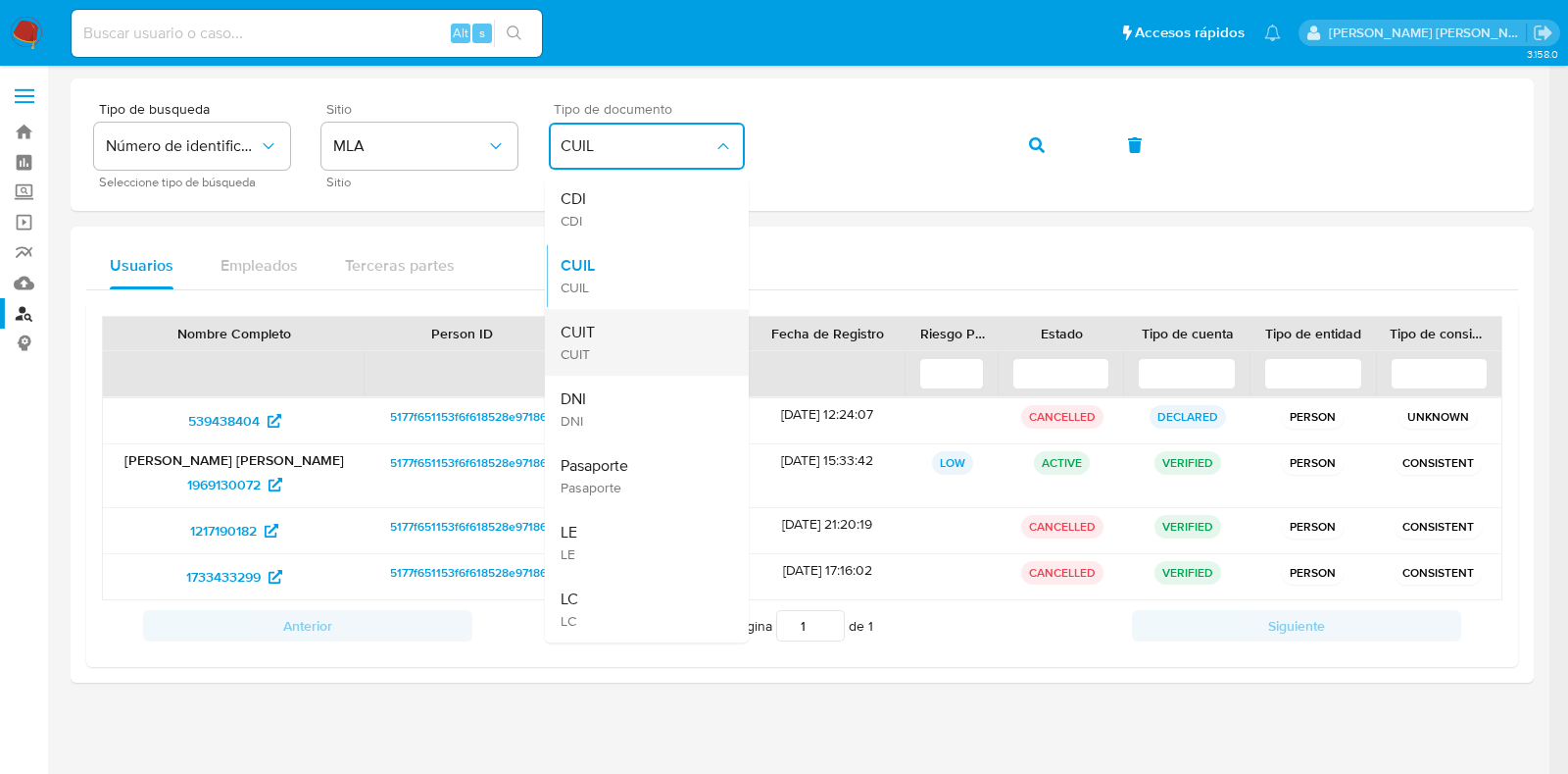
click at [594, 337] on span "CUIT" at bounding box center [578, 332] width 34 height 20
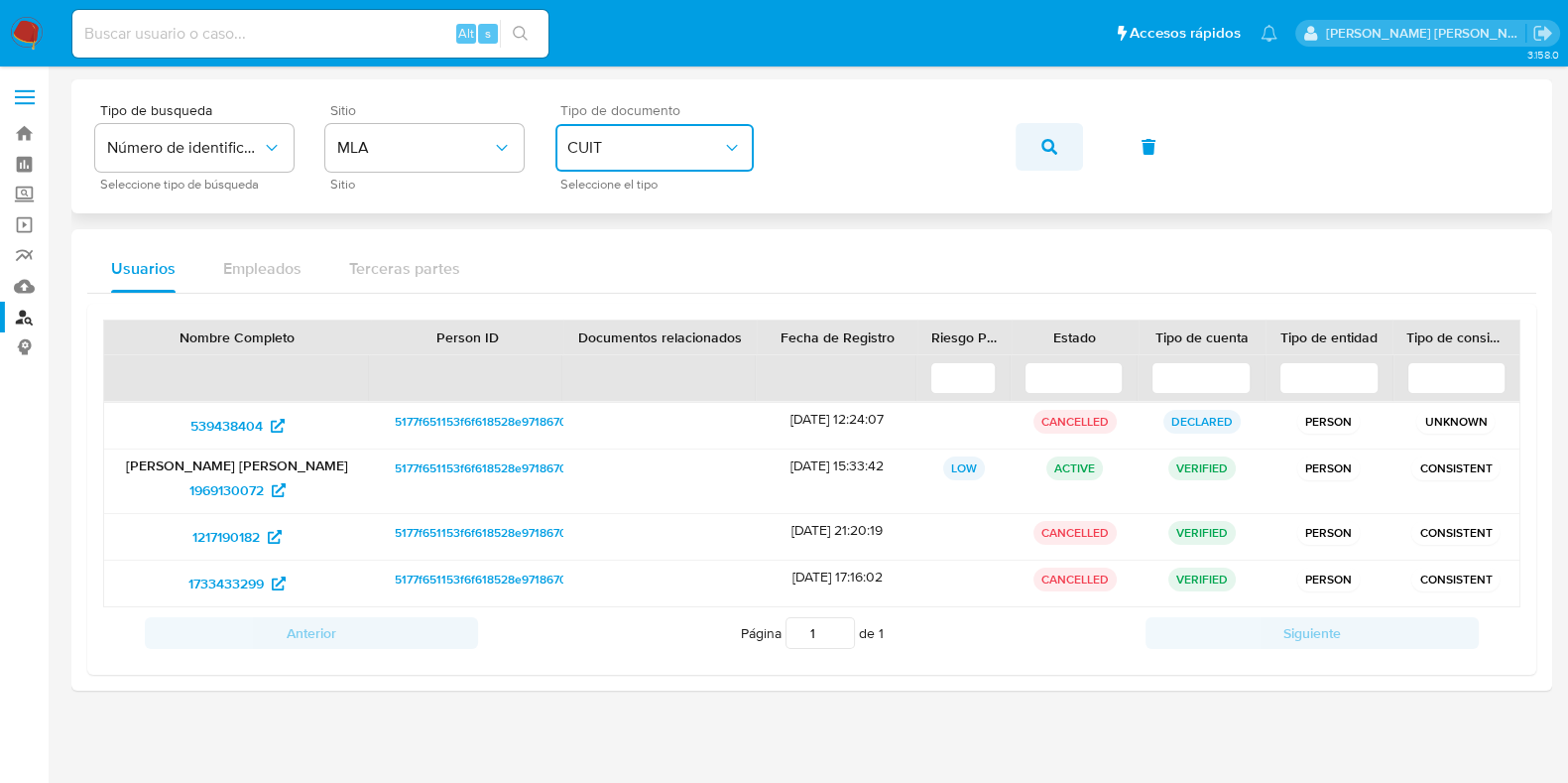
click at [1061, 131] on button "button" at bounding box center [1049, 147] width 68 height 48
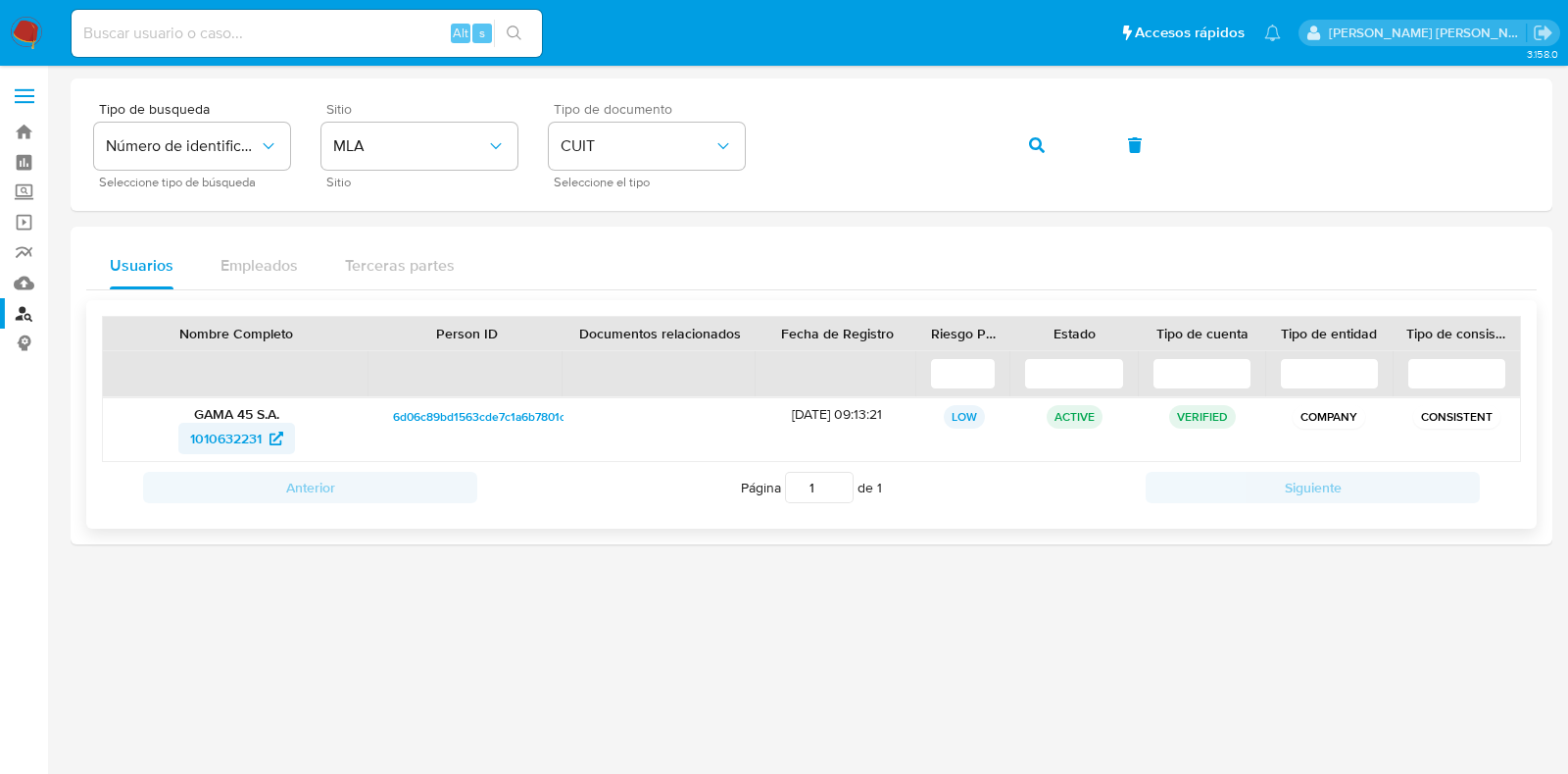
click at [264, 446] on span "1010632231" at bounding box center [237, 439] width 93 height 32
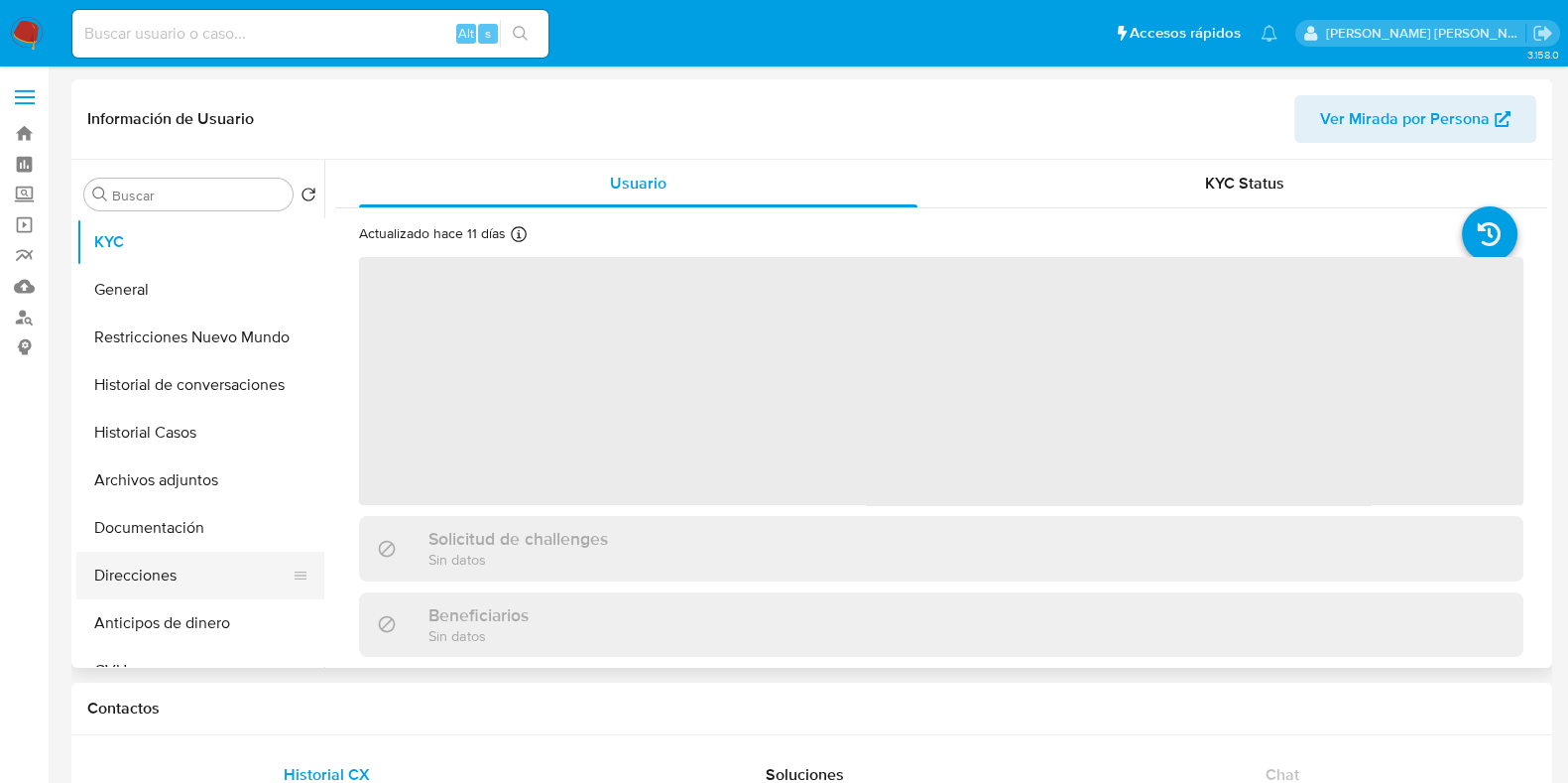
click at [208, 553] on button "Direcciones" at bounding box center [193, 576] width 232 height 48
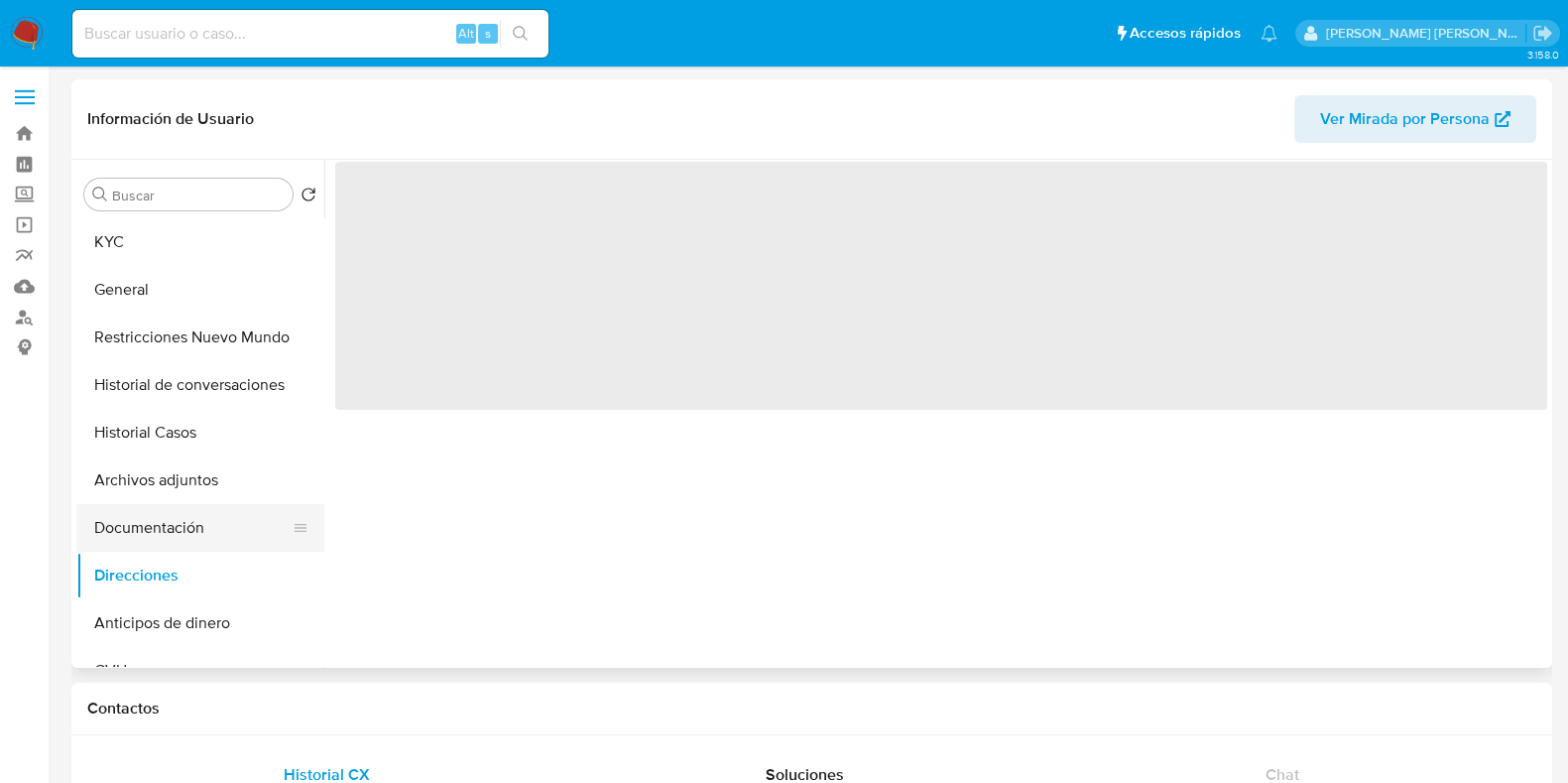
click at [207, 532] on button "Documentación" at bounding box center [193, 528] width 232 height 48
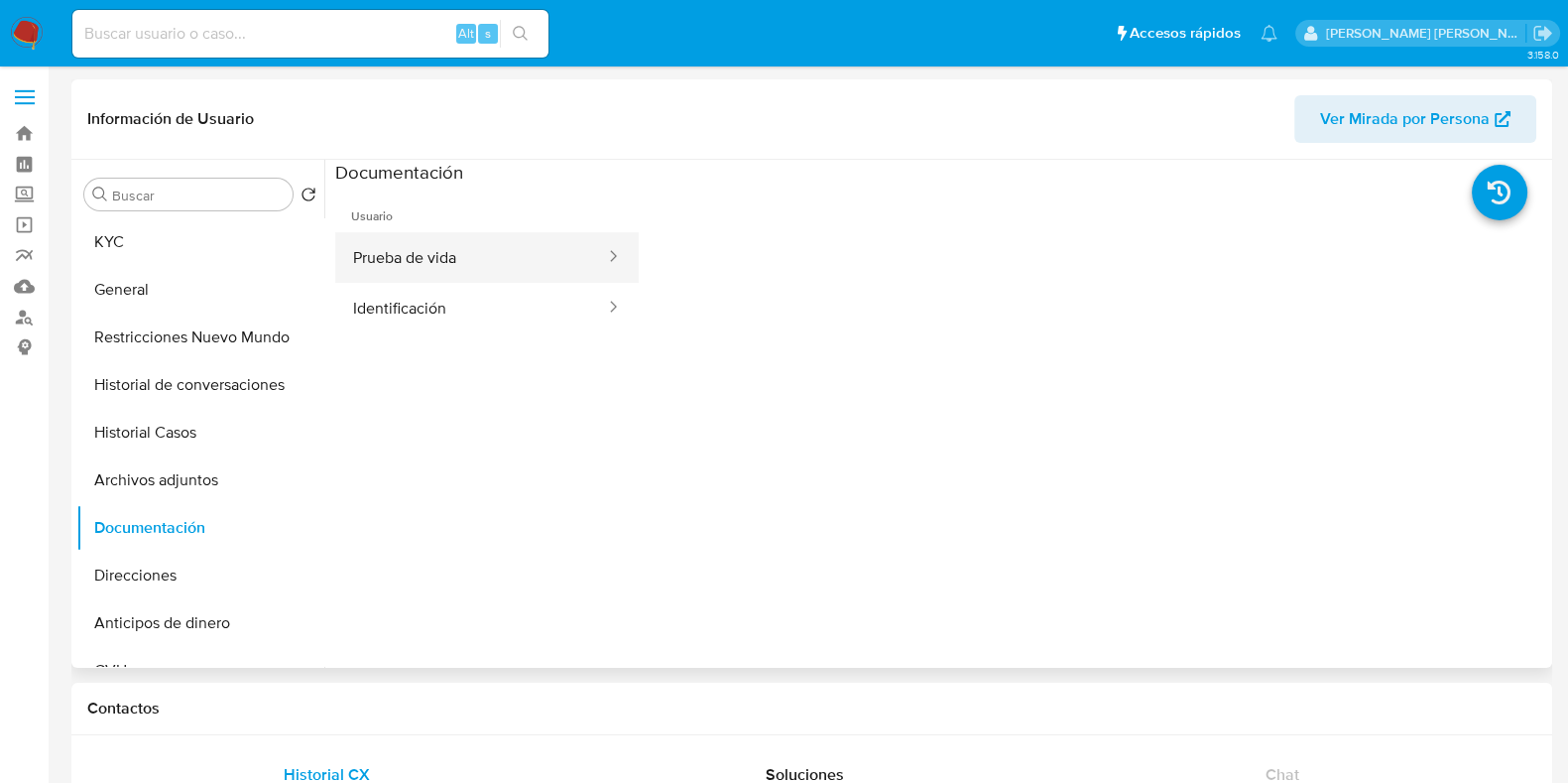
click at [444, 255] on button "Prueba de vida" at bounding box center [471, 257] width 272 height 51
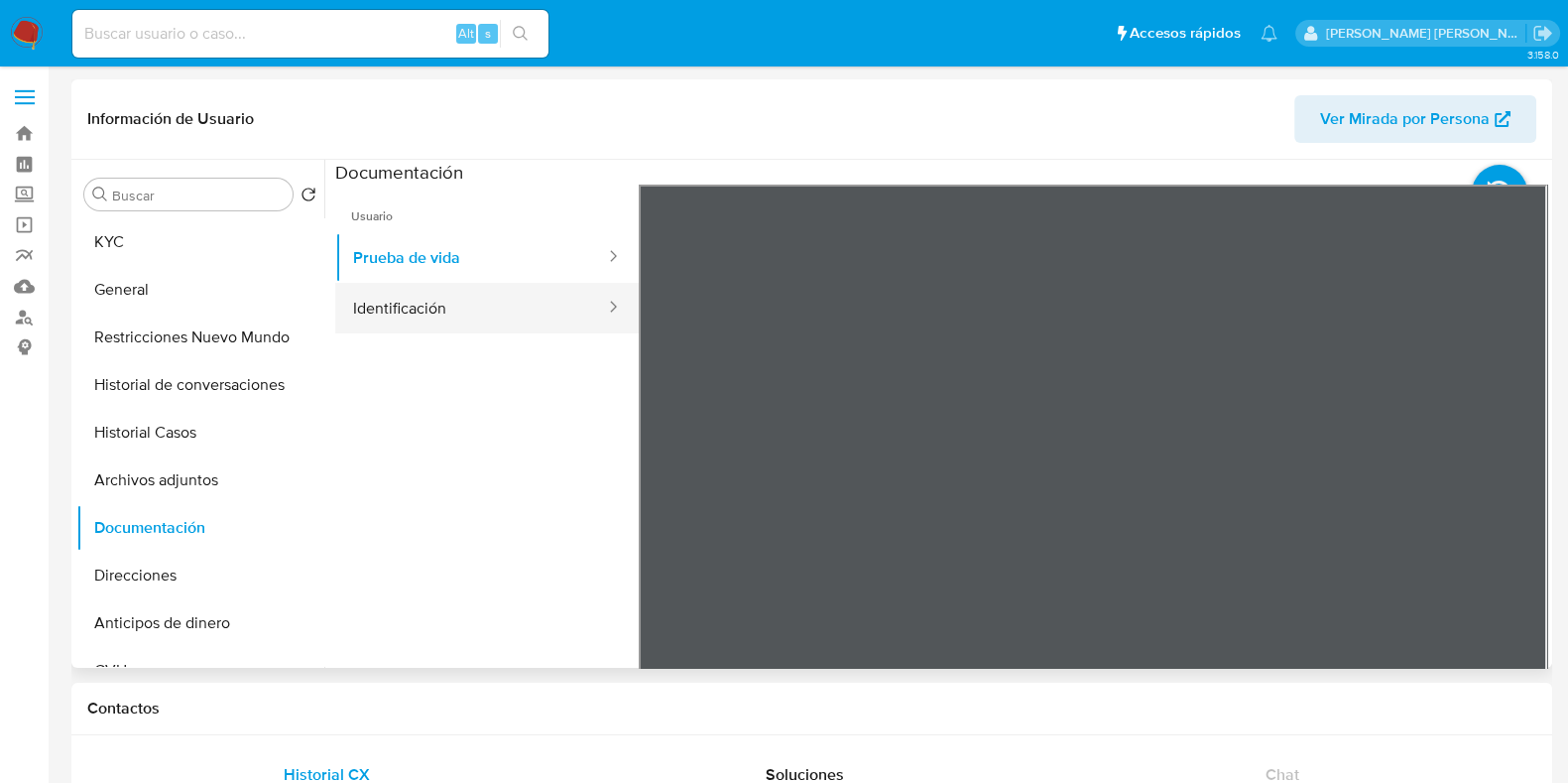
select select "10"
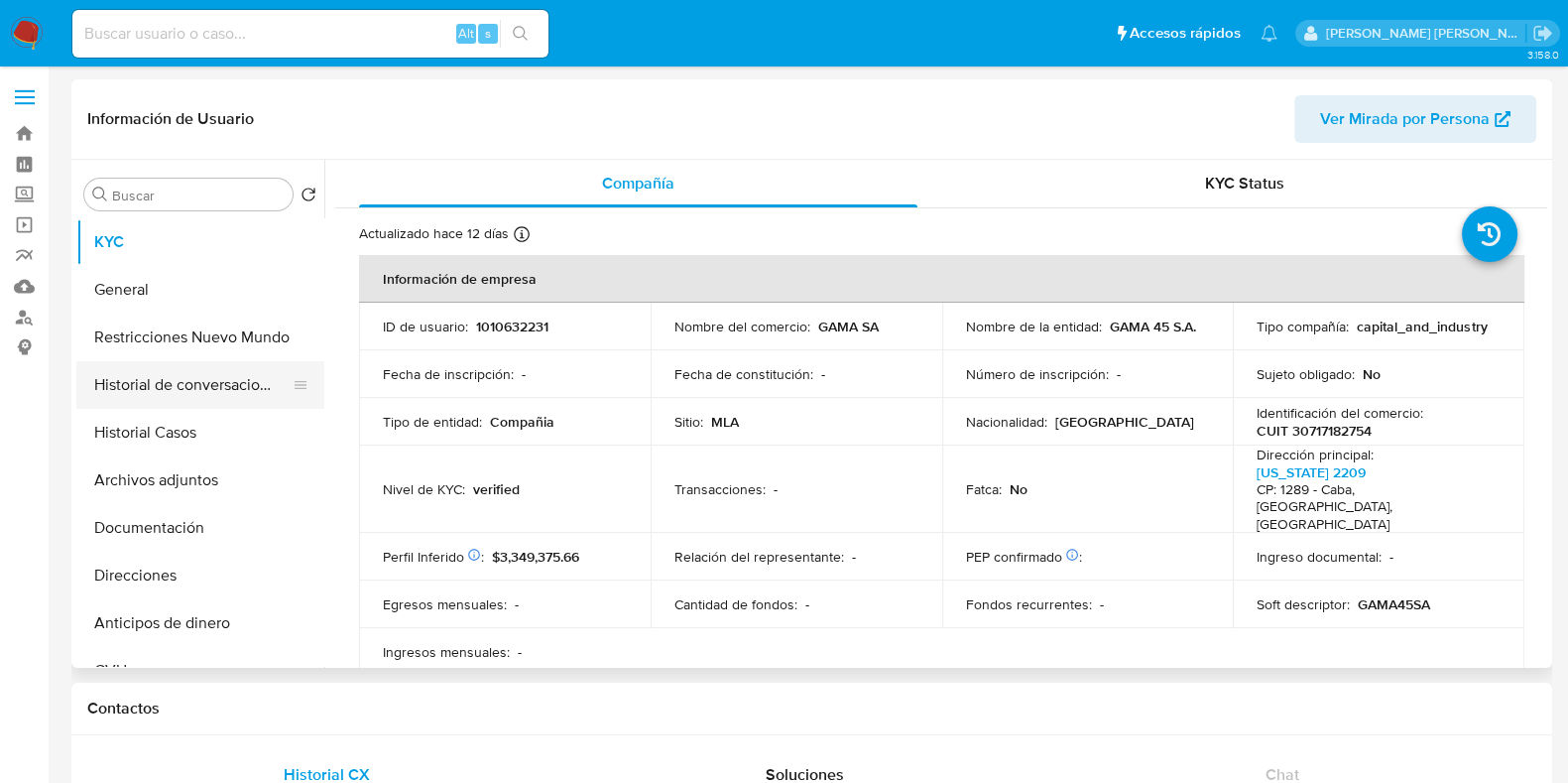
select select "10"
click at [124, 446] on button "Historial Casos" at bounding box center [193, 433] width 232 height 48
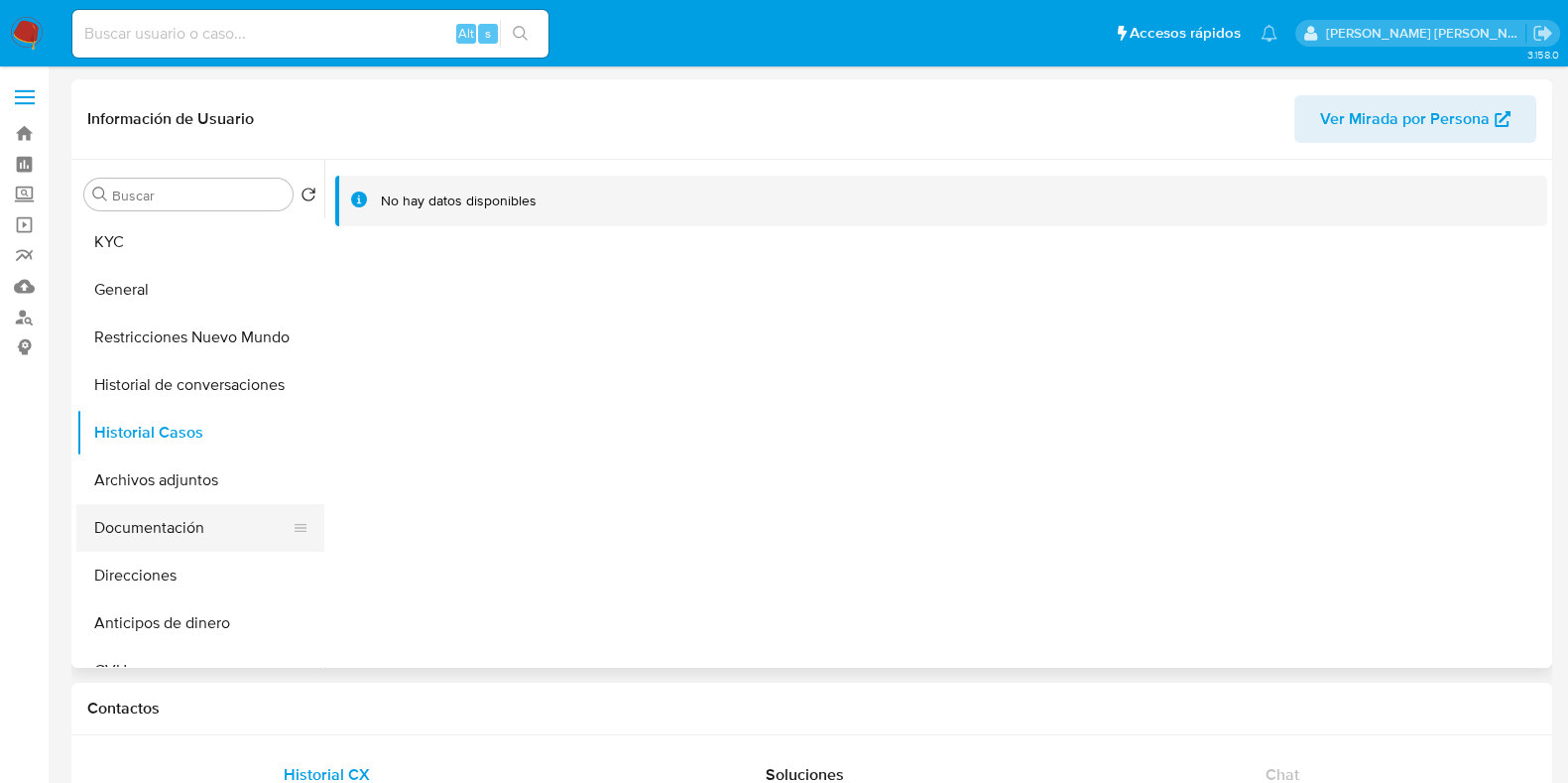
click at [169, 528] on button "Documentación" at bounding box center [193, 528] width 232 height 48
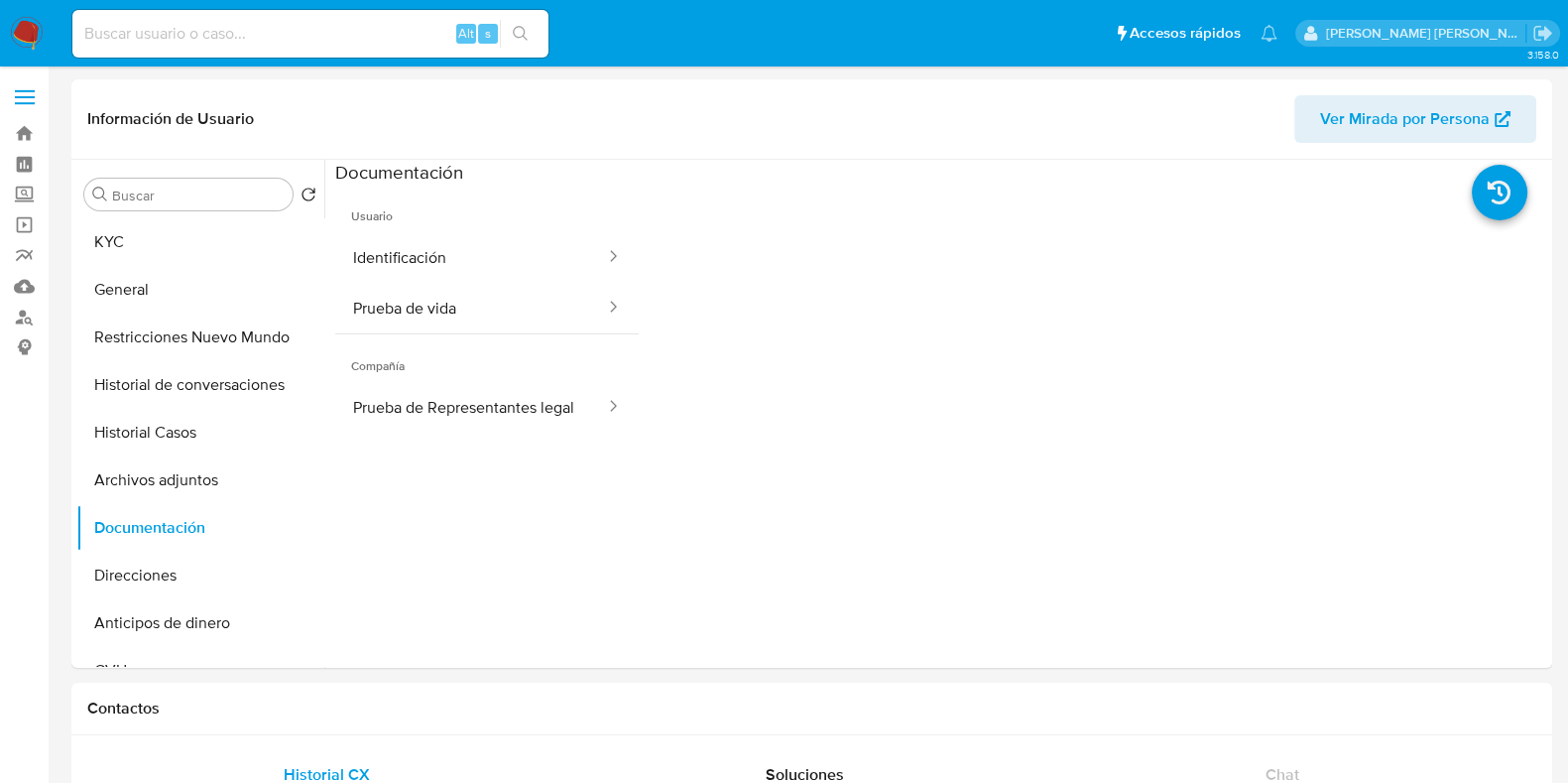
click at [403, 240] on button "Identificación" at bounding box center [471, 257] width 272 height 51
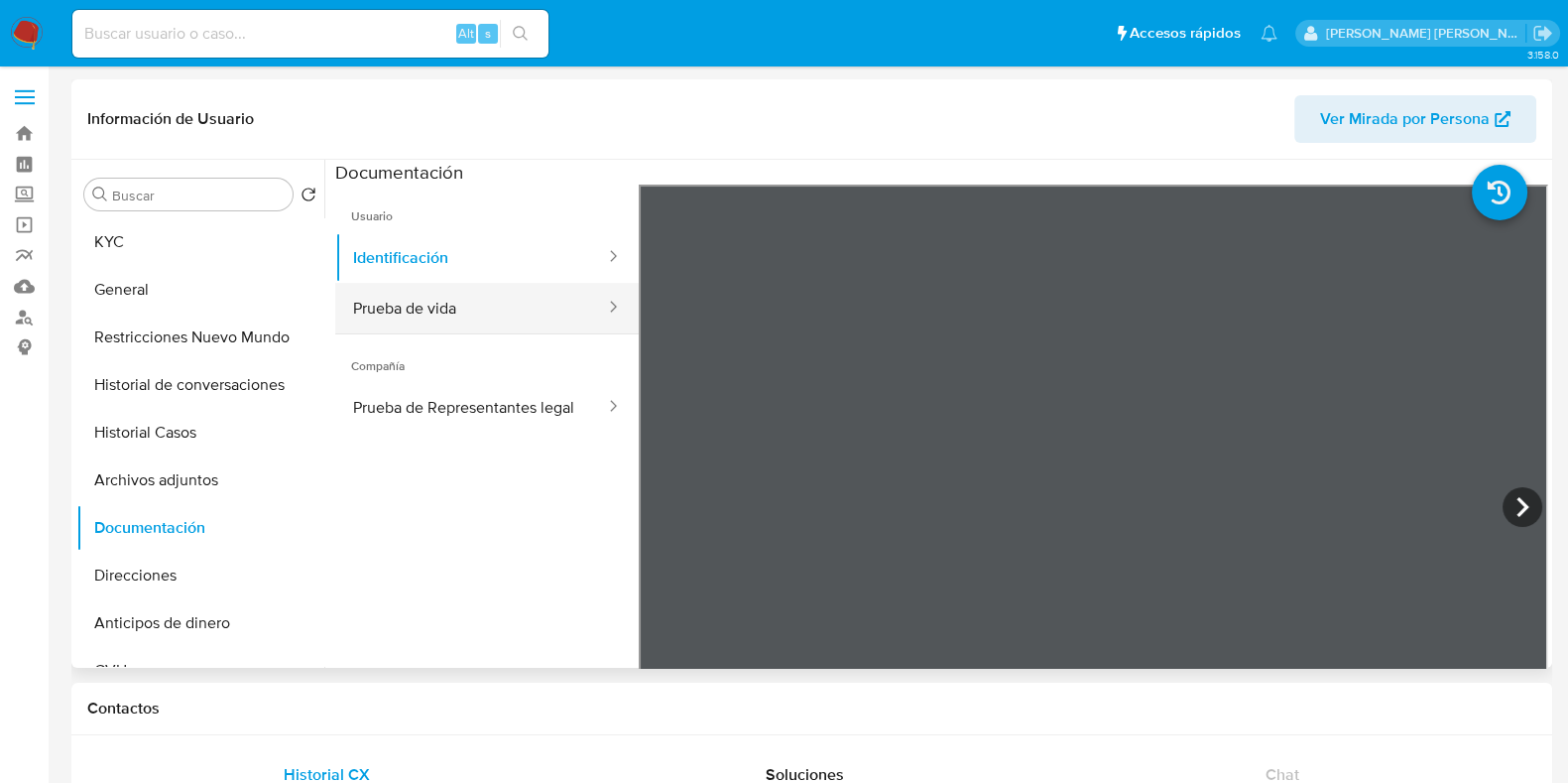
click at [508, 310] on button "Prueba de vida" at bounding box center [471, 307] width 272 height 51
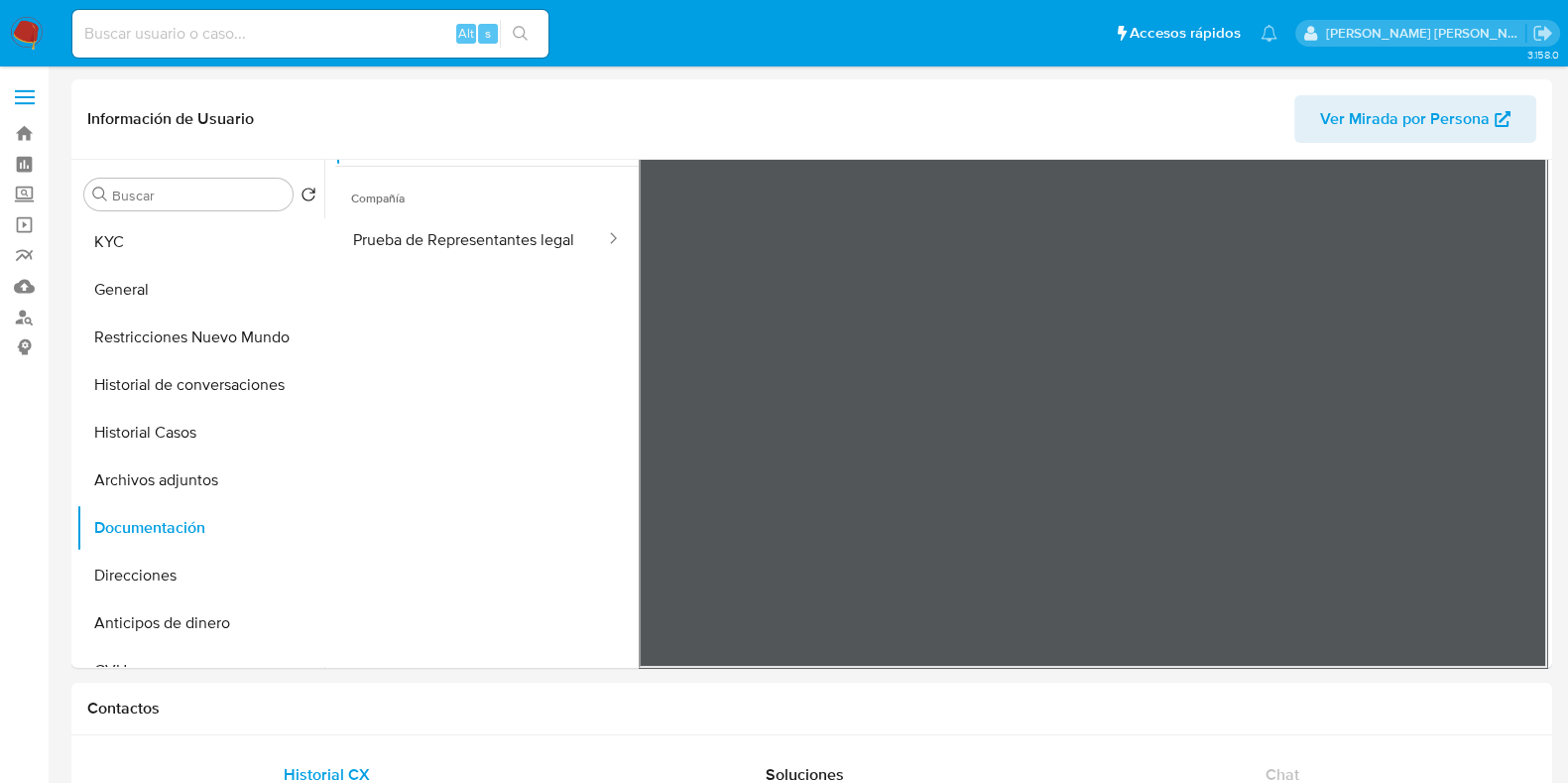
scroll to position [620, 0]
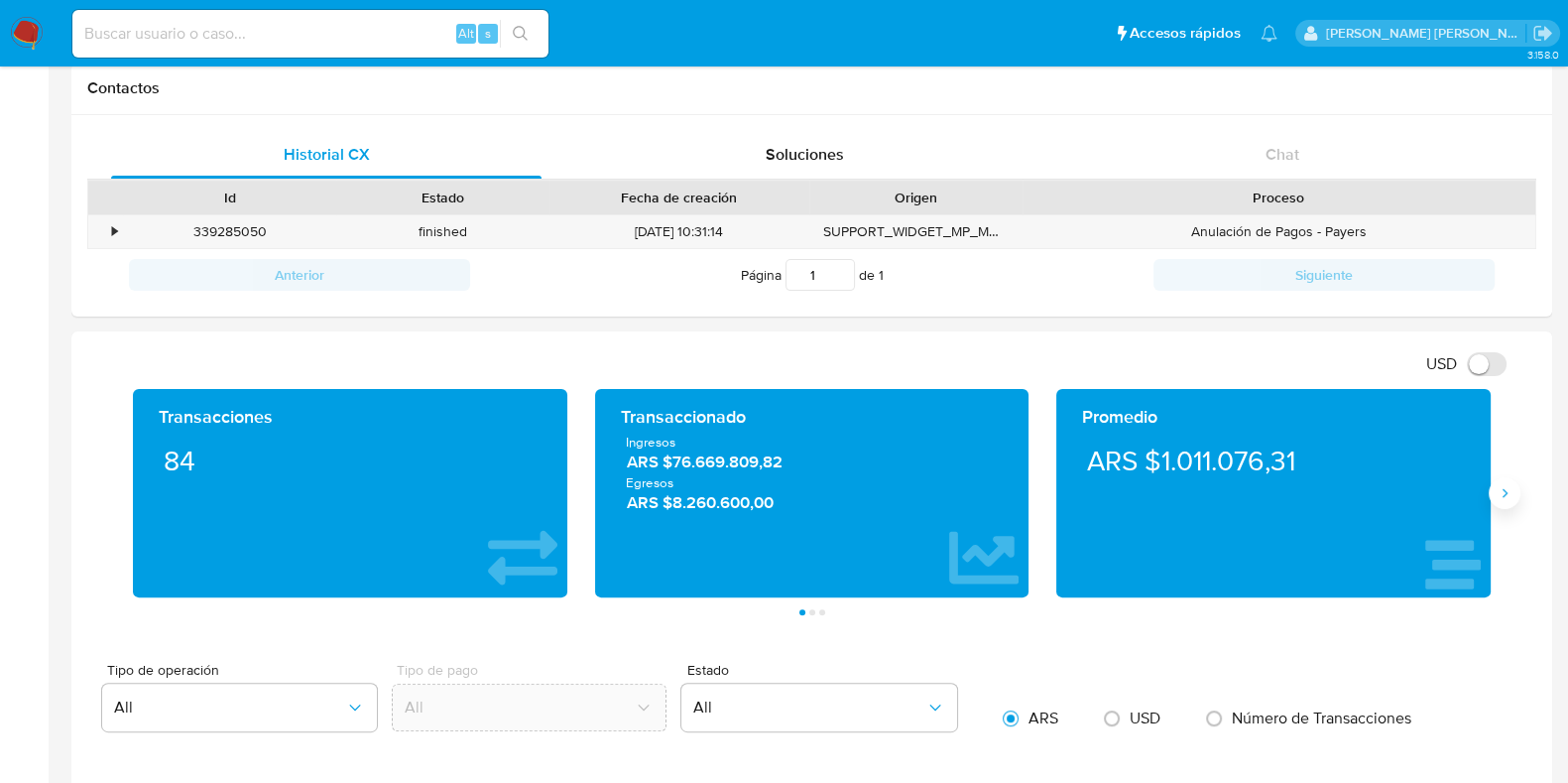
click at [1508, 507] on button "Siguiente" at bounding box center [1505, 493] width 32 height 32
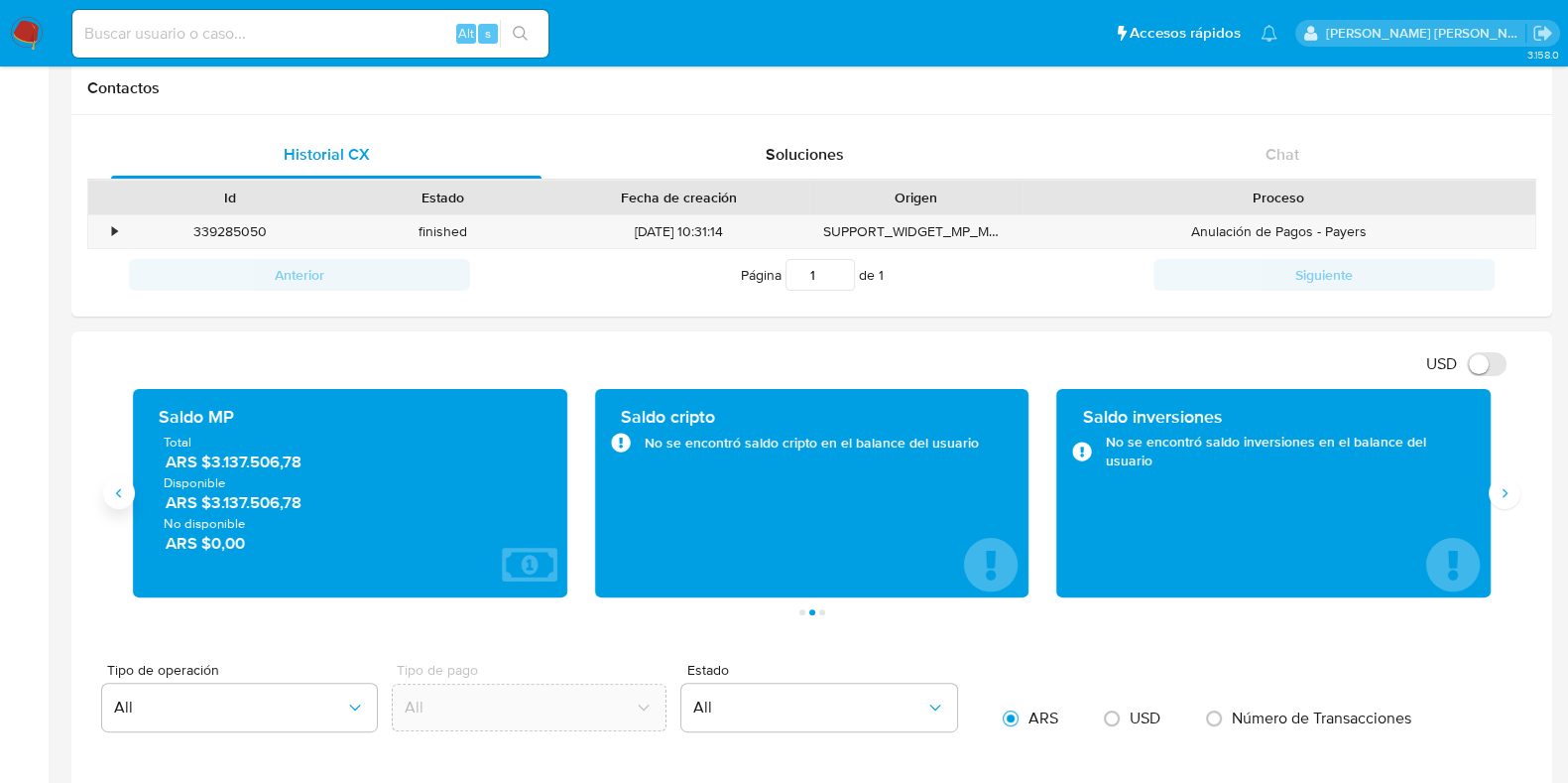
click at [126, 502] on button "Anterior" at bounding box center [119, 493] width 32 height 32
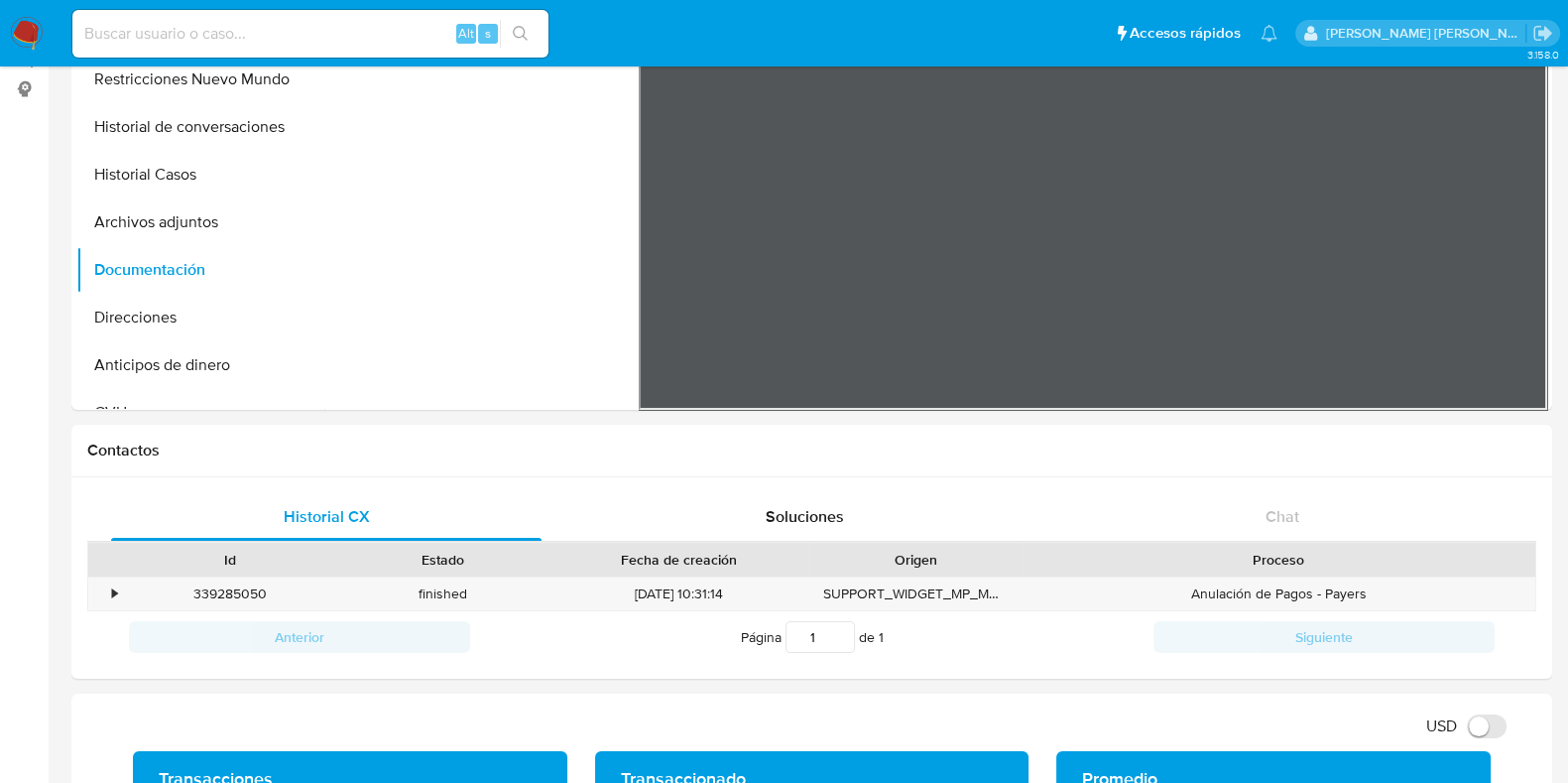
scroll to position [0, 0]
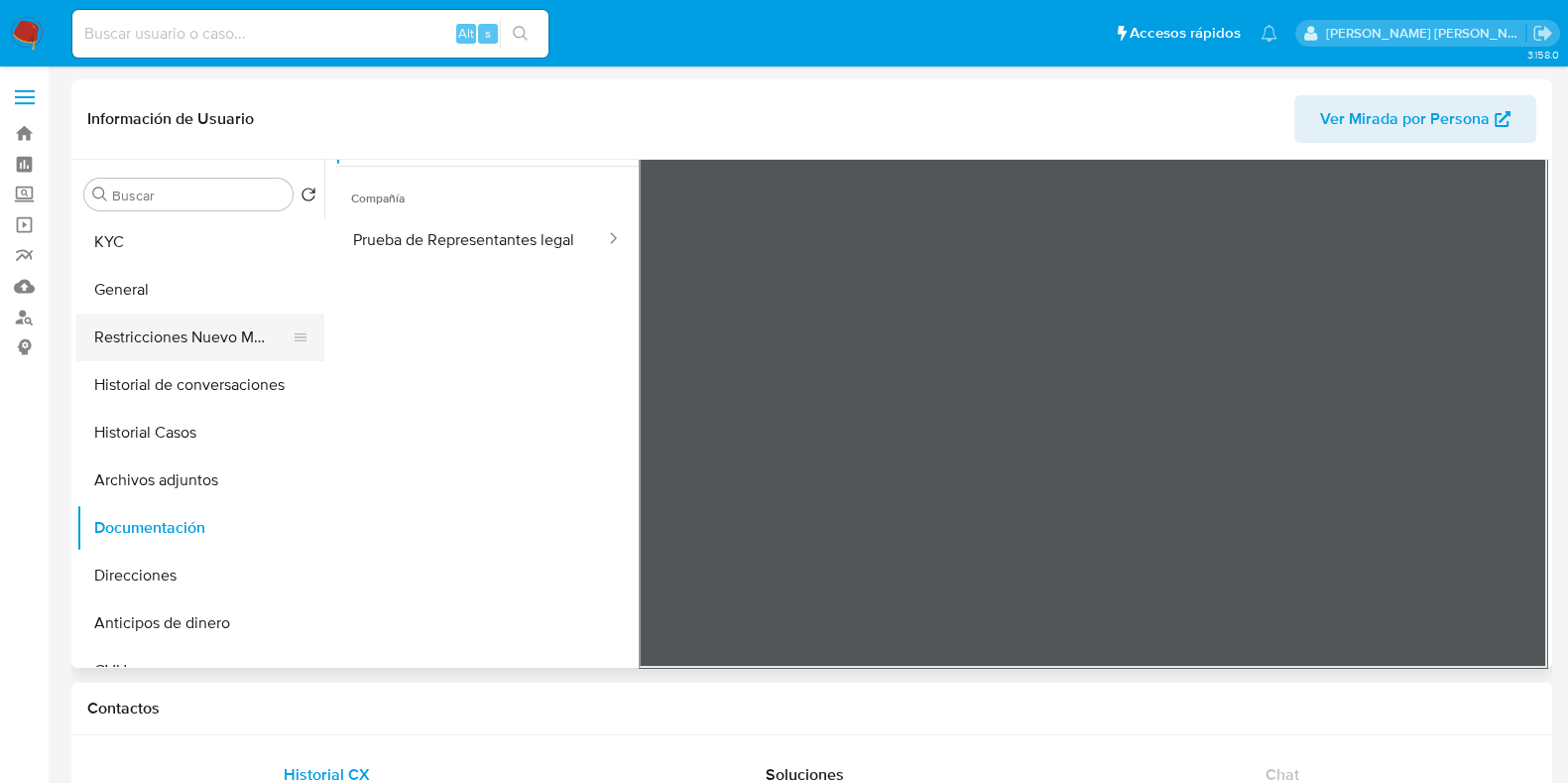
click at [237, 331] on button "Restricciones Nuevo Mundo" at bounding box center [193, 337] width 232 height 48
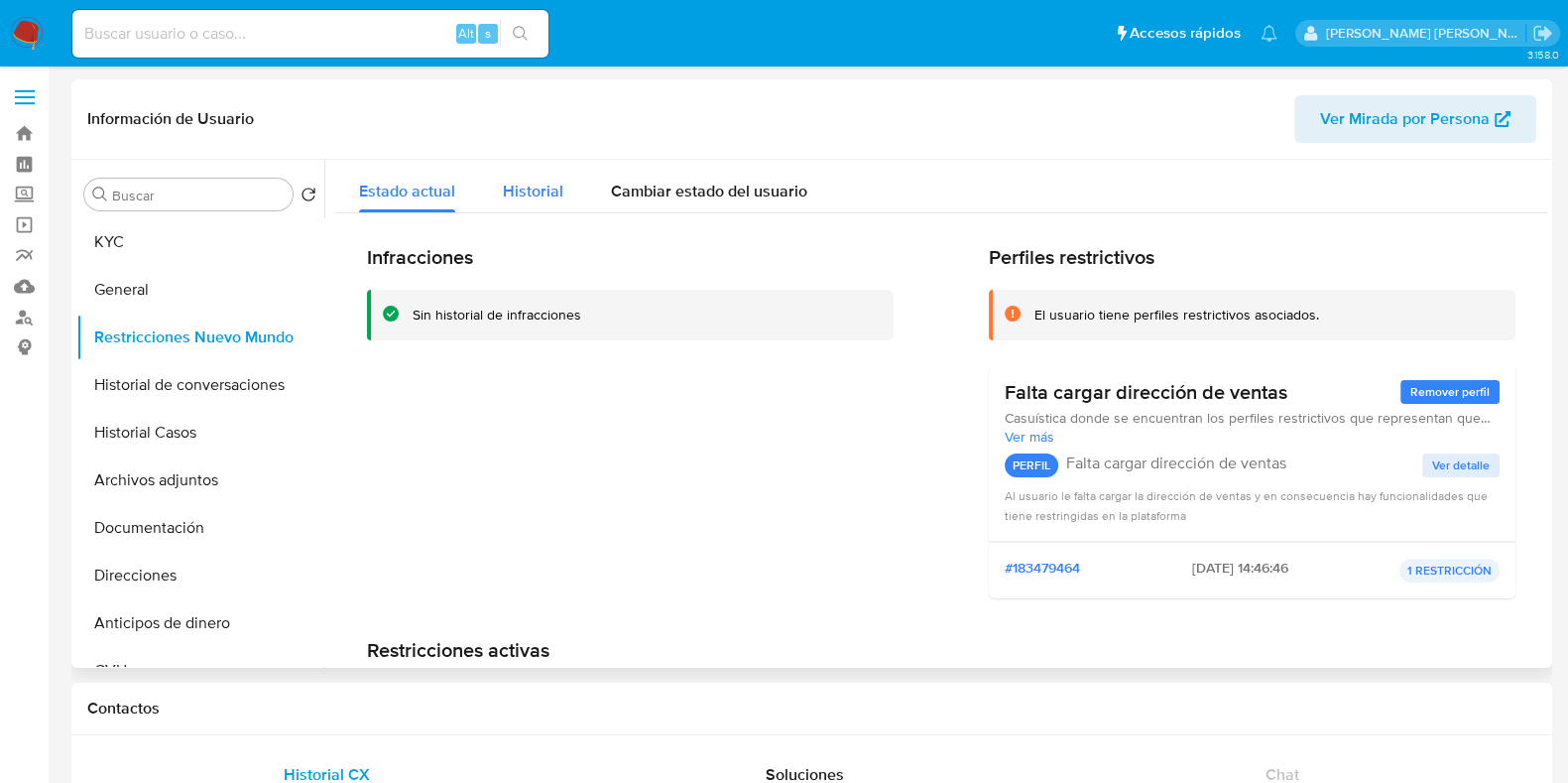
click at [526, 187] on span "Historial" at bounding box center [533, 191] width 61 height 23
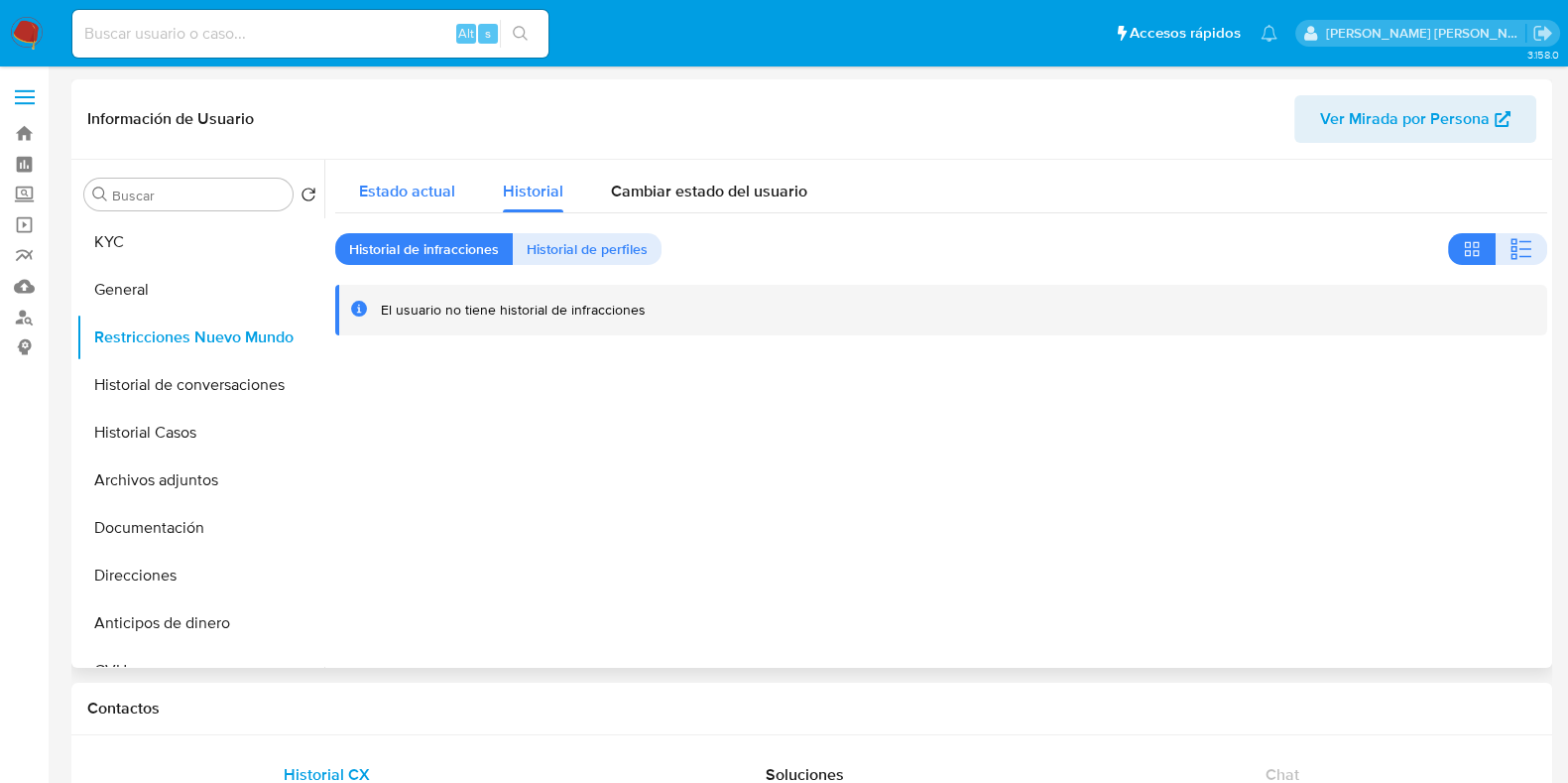
click at [394, 183] on span "Estado actual" at bounding box center [407, 191] width 96 height 23
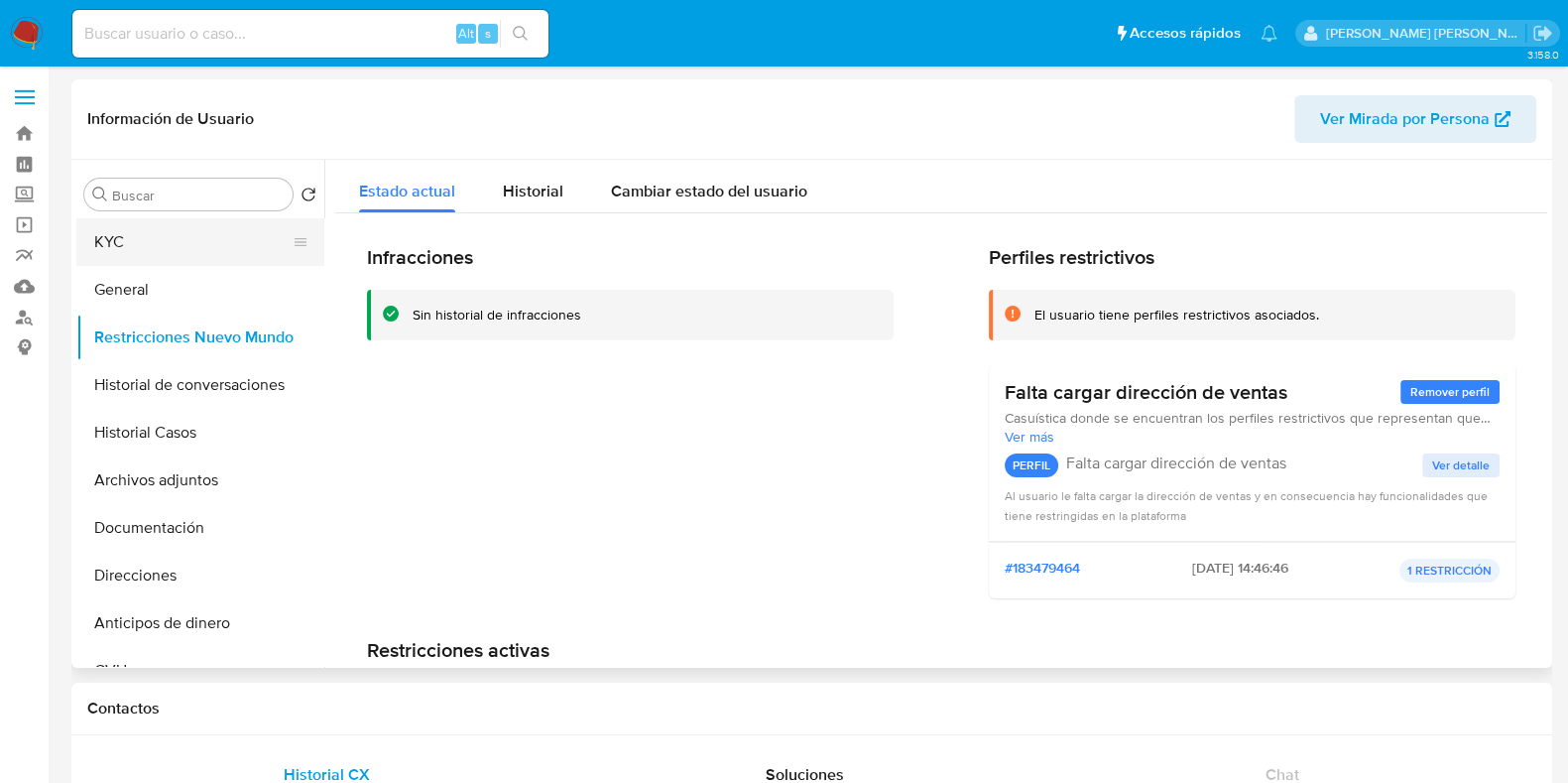
click at [151, 234] on button "KYC" at bounding box center [193, 242] width 232 height 48
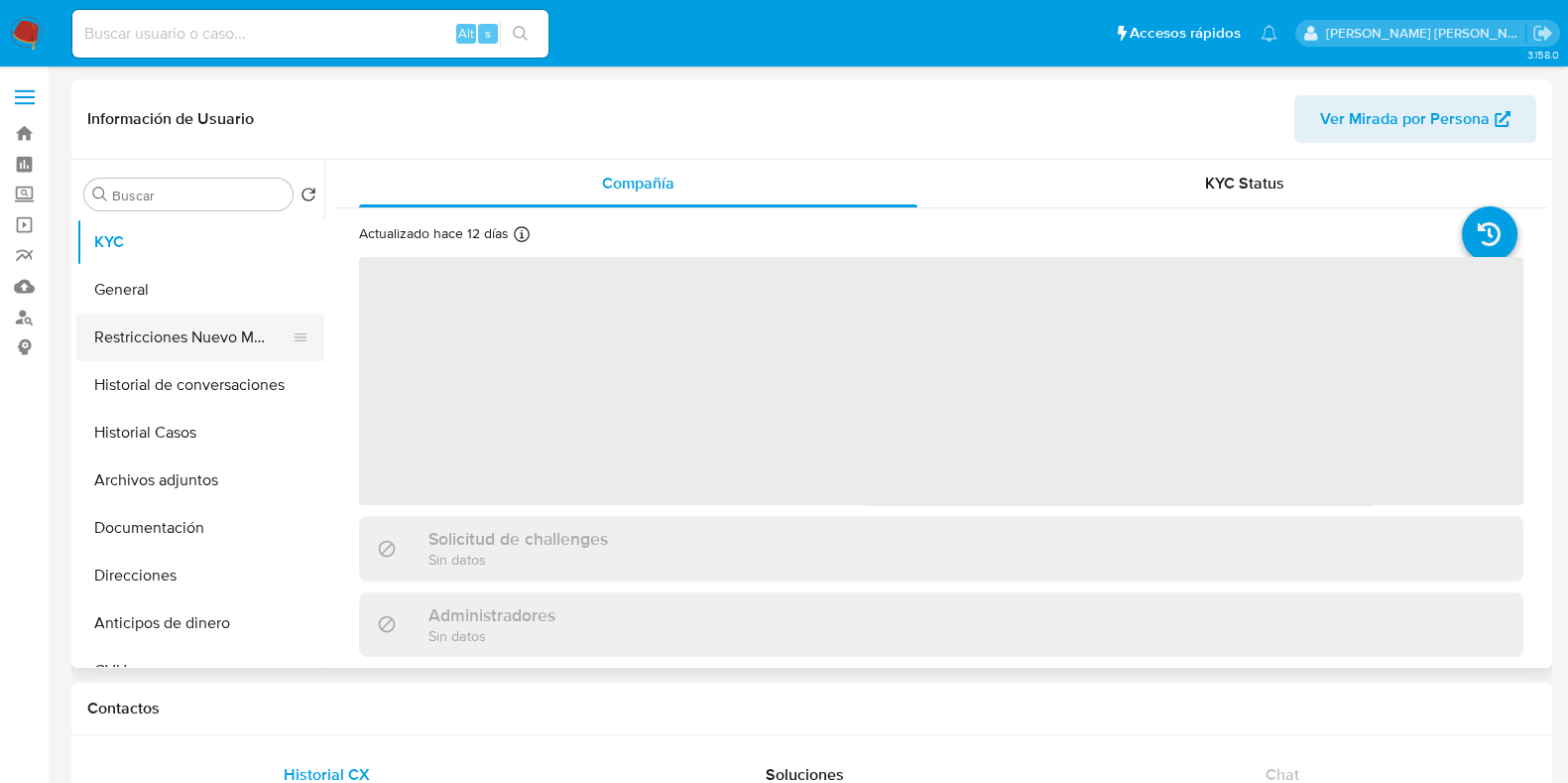
click at [189, 322] on button "Restricciones Nuevo Mundo" at bounding box center [193, 337] width 232 height 48
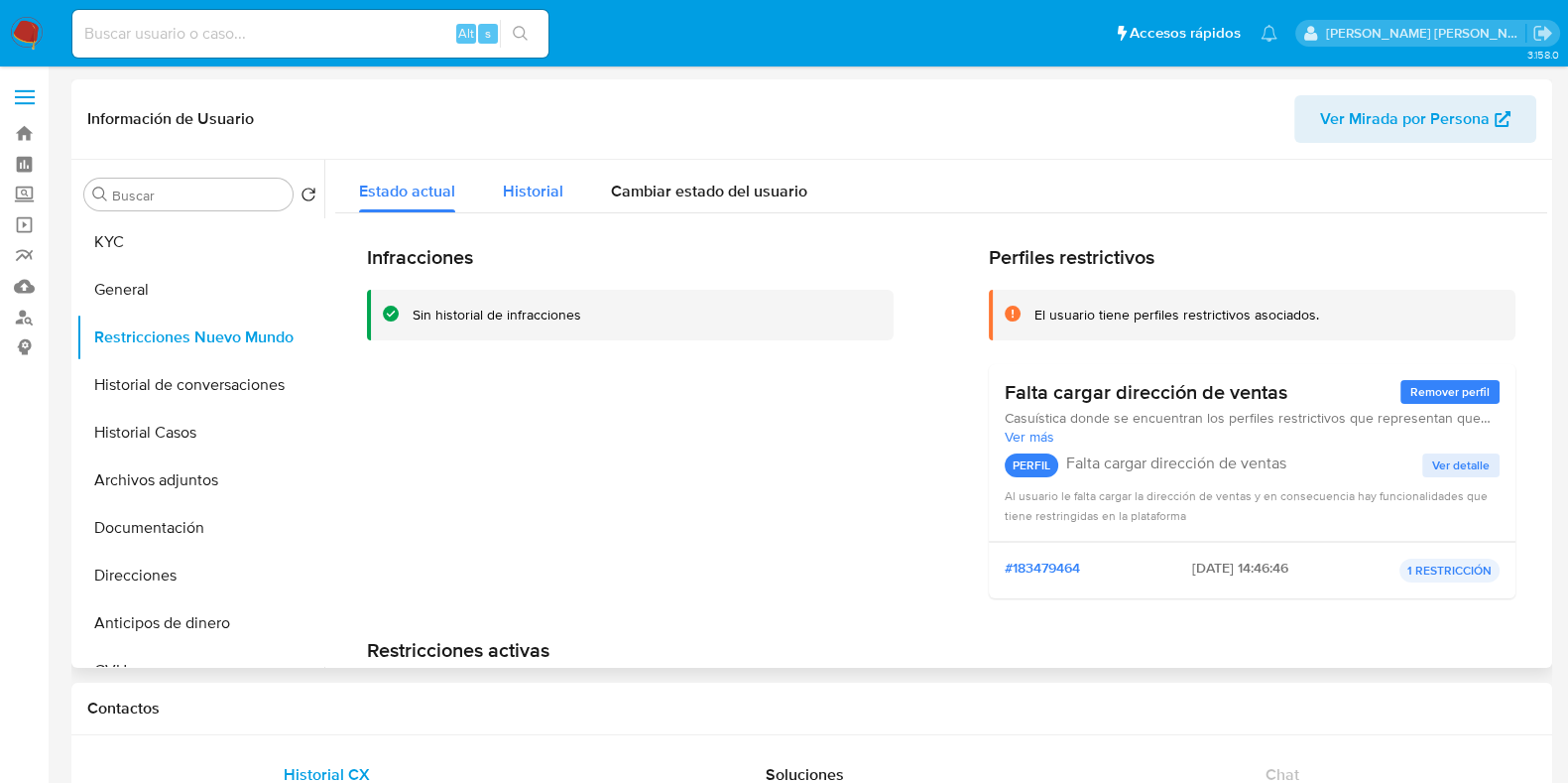
click at [497, 195] on button "Historial" at bounding box center [533, 186] width 108 height 53
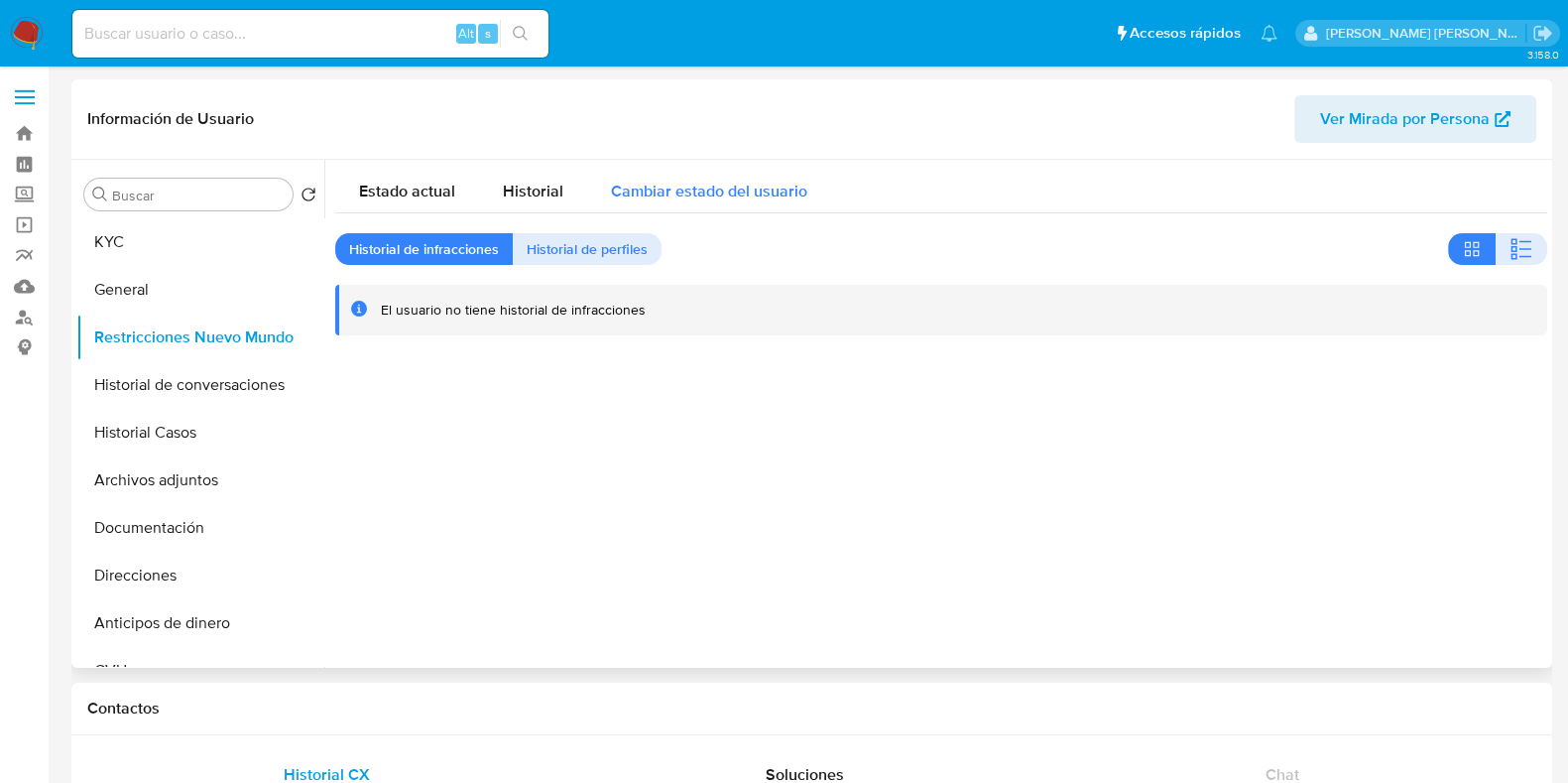
click at [704, 197] on span "Cambiar estado del usuario" at bounding box center [709, 191] width 196 height 23
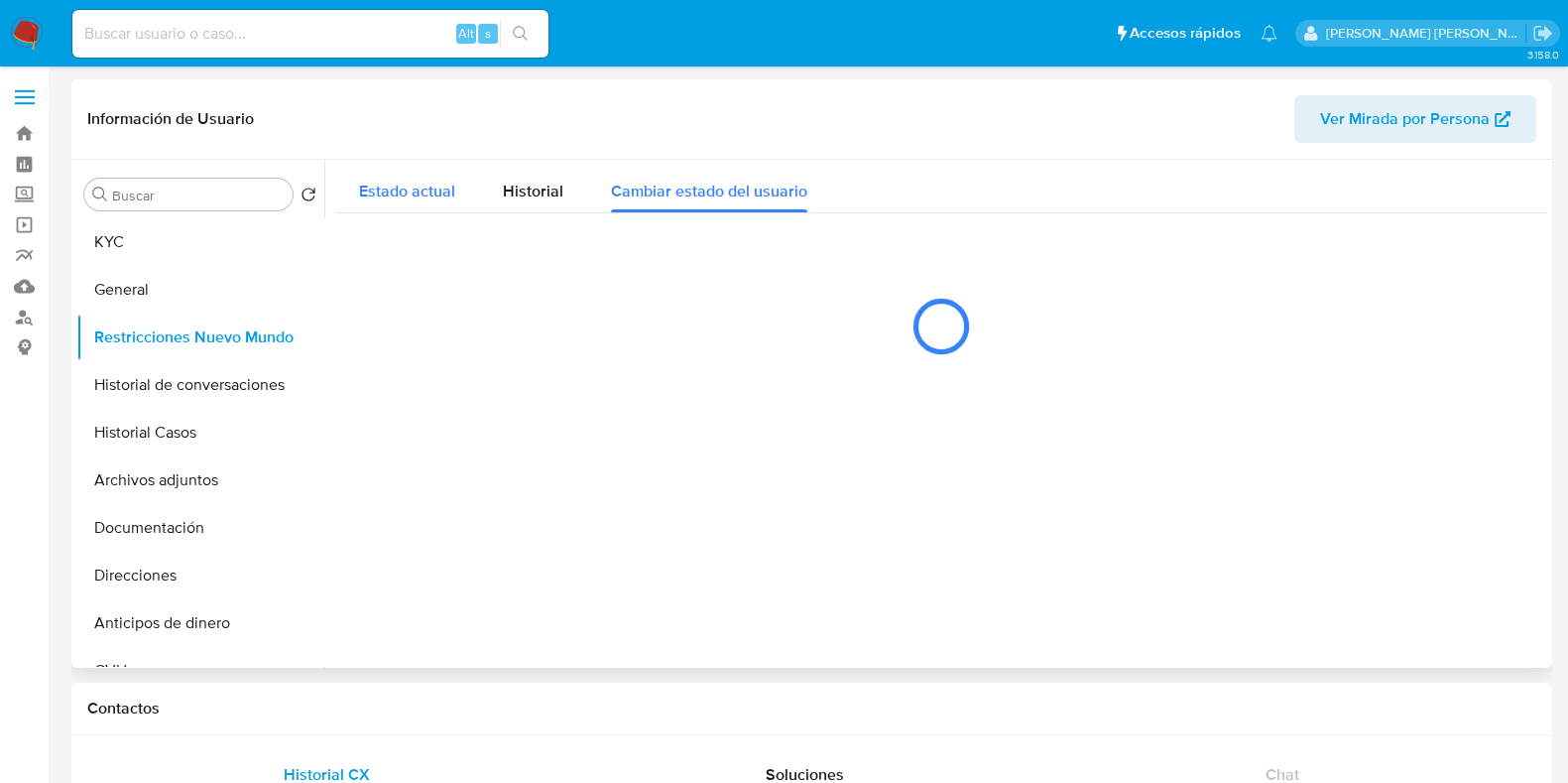
click at [368, 196] on span "Estado actual" at bounding box center [407, 191] width 96 height 23
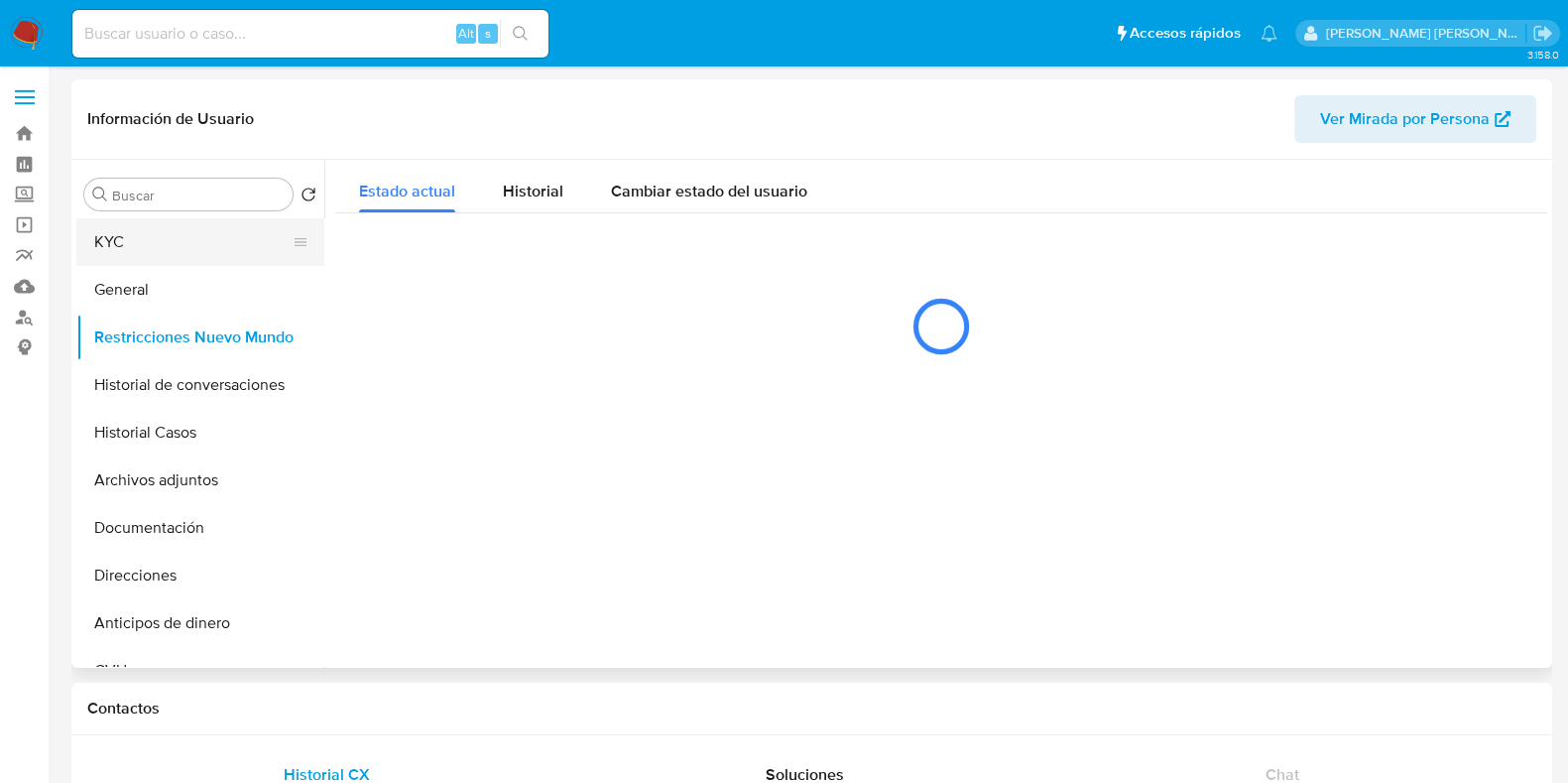
click at [202, 252] on button "KYC" at bounding box center [193, 242] width 232 height 48
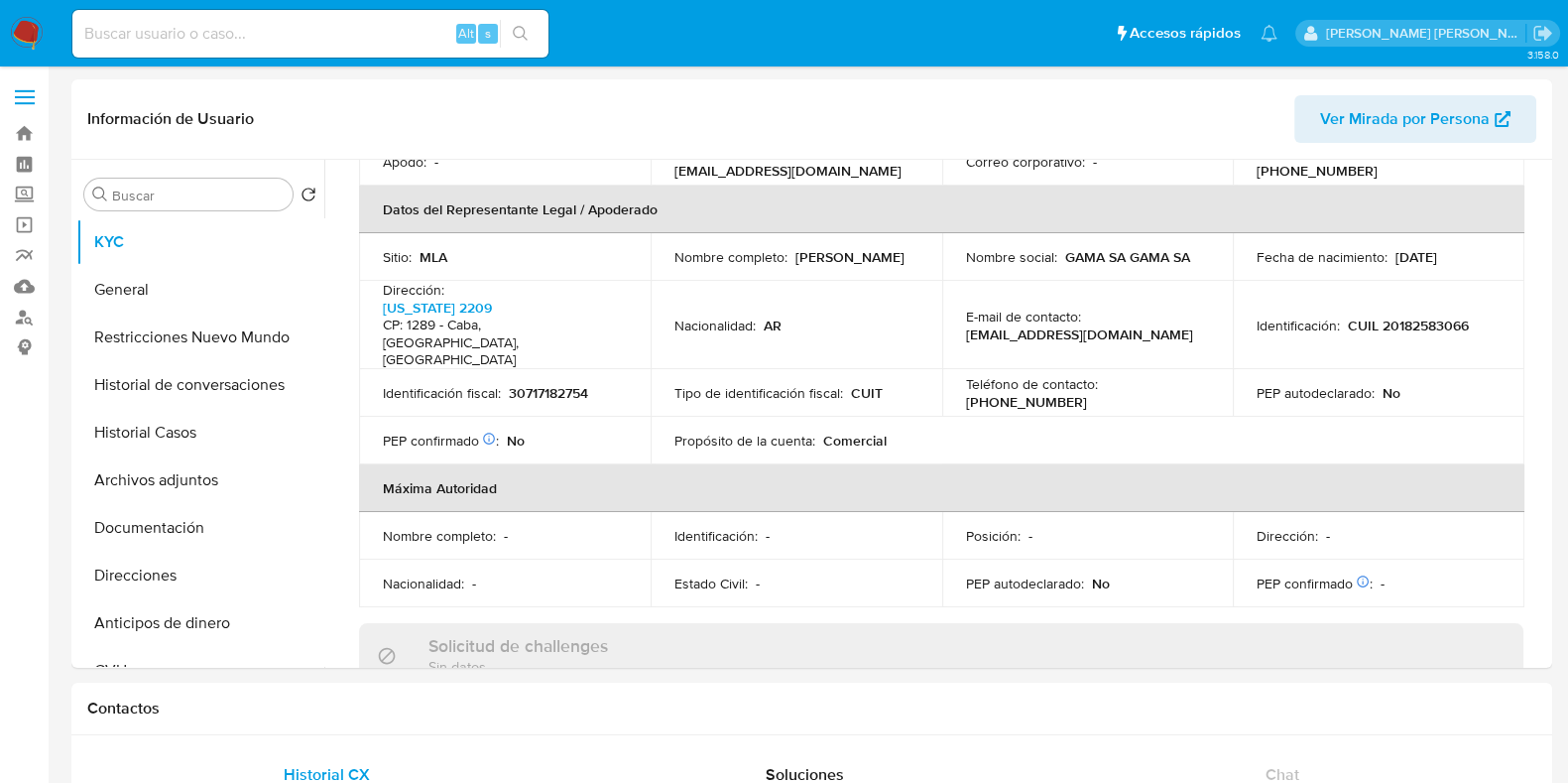
scroll to position [620, 0]
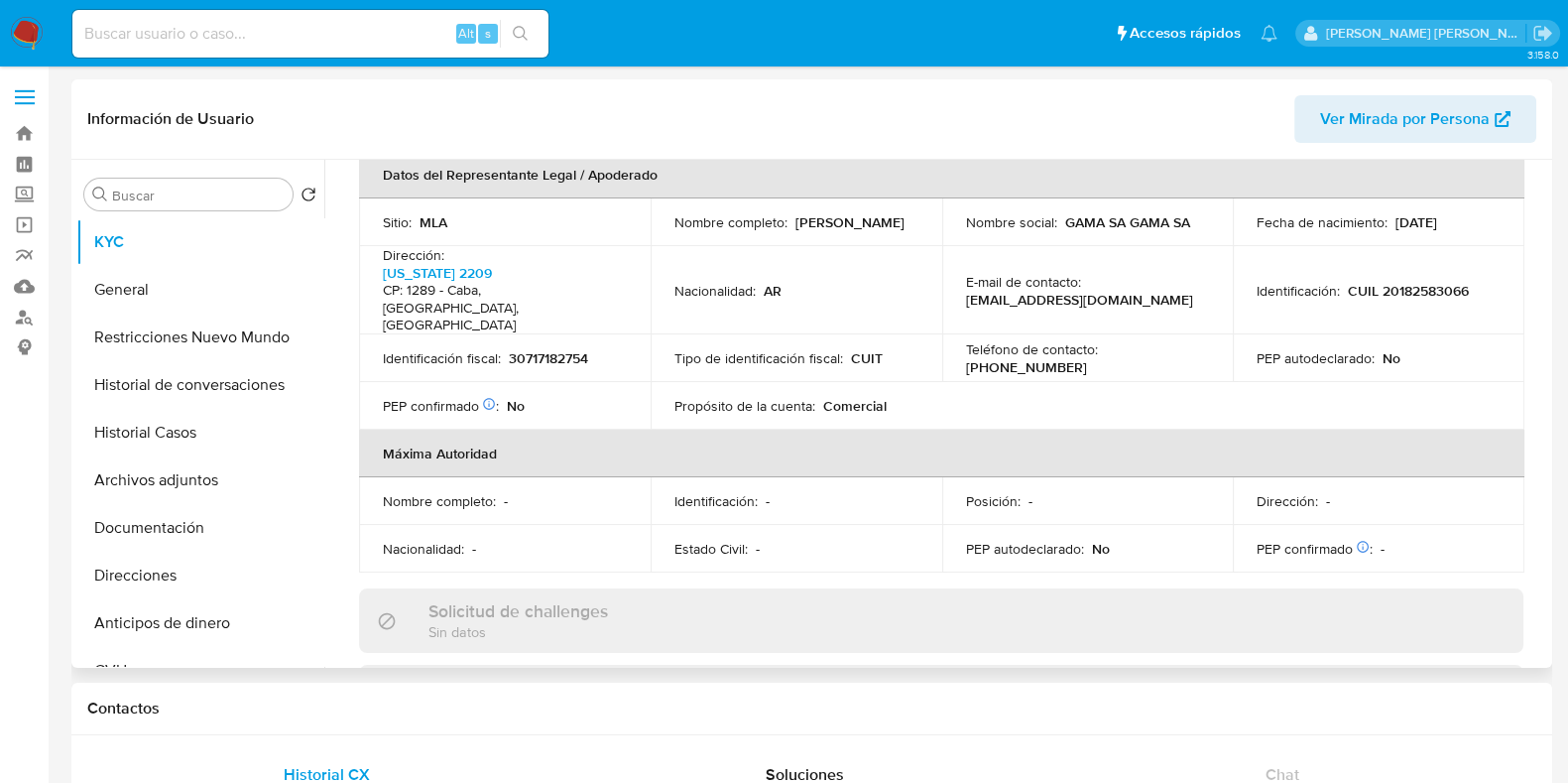
drag, startPoint x: 793, startPoint y: 211, endPoint x: 903, endPoint y: 212, distance: 110.0
click at [903, 213] on div "Nombre completo : Fernando Pesci" at bounding box center [796, 222] width 244 height 18
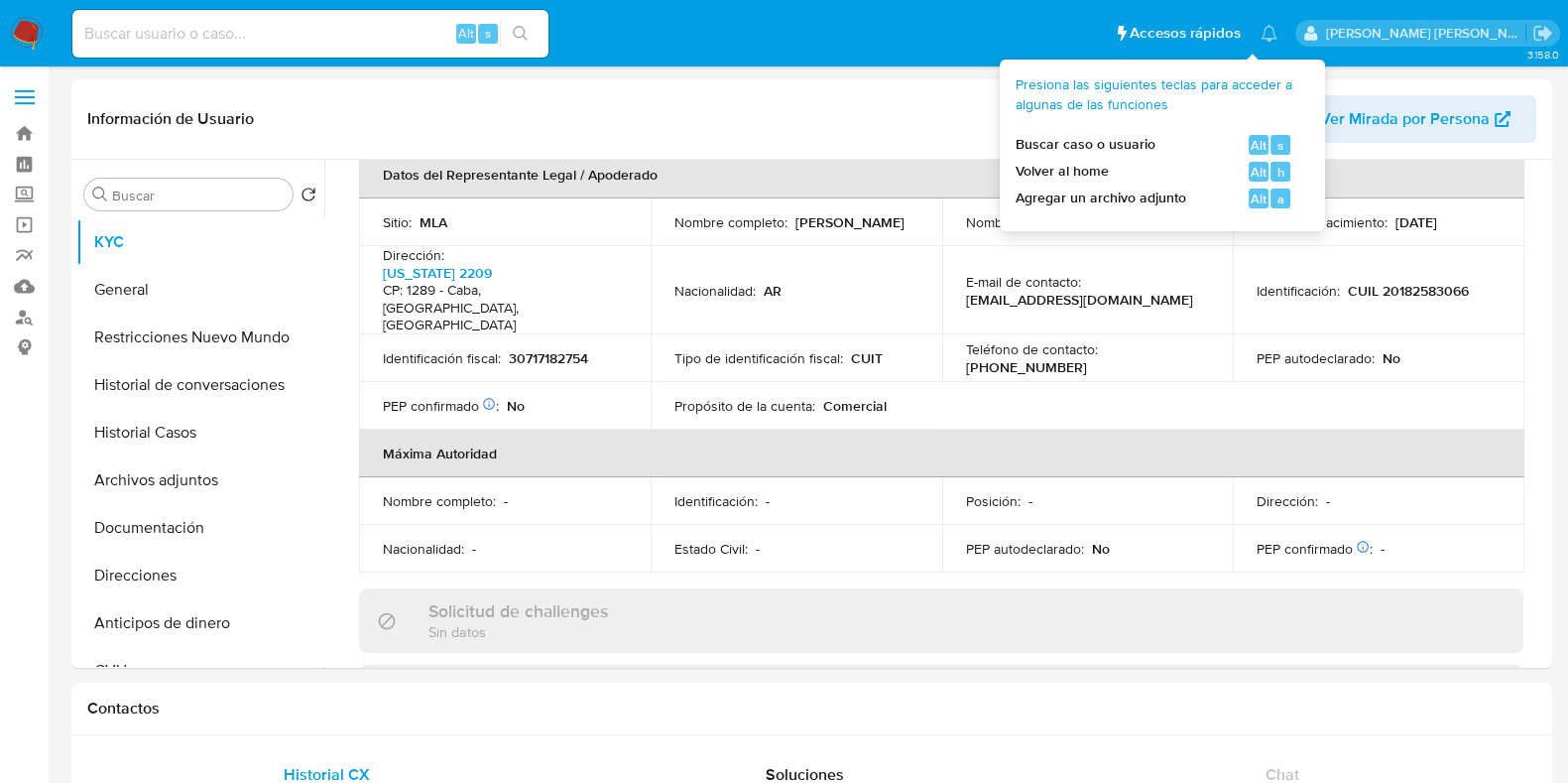
copy p "Fernando Pesci"
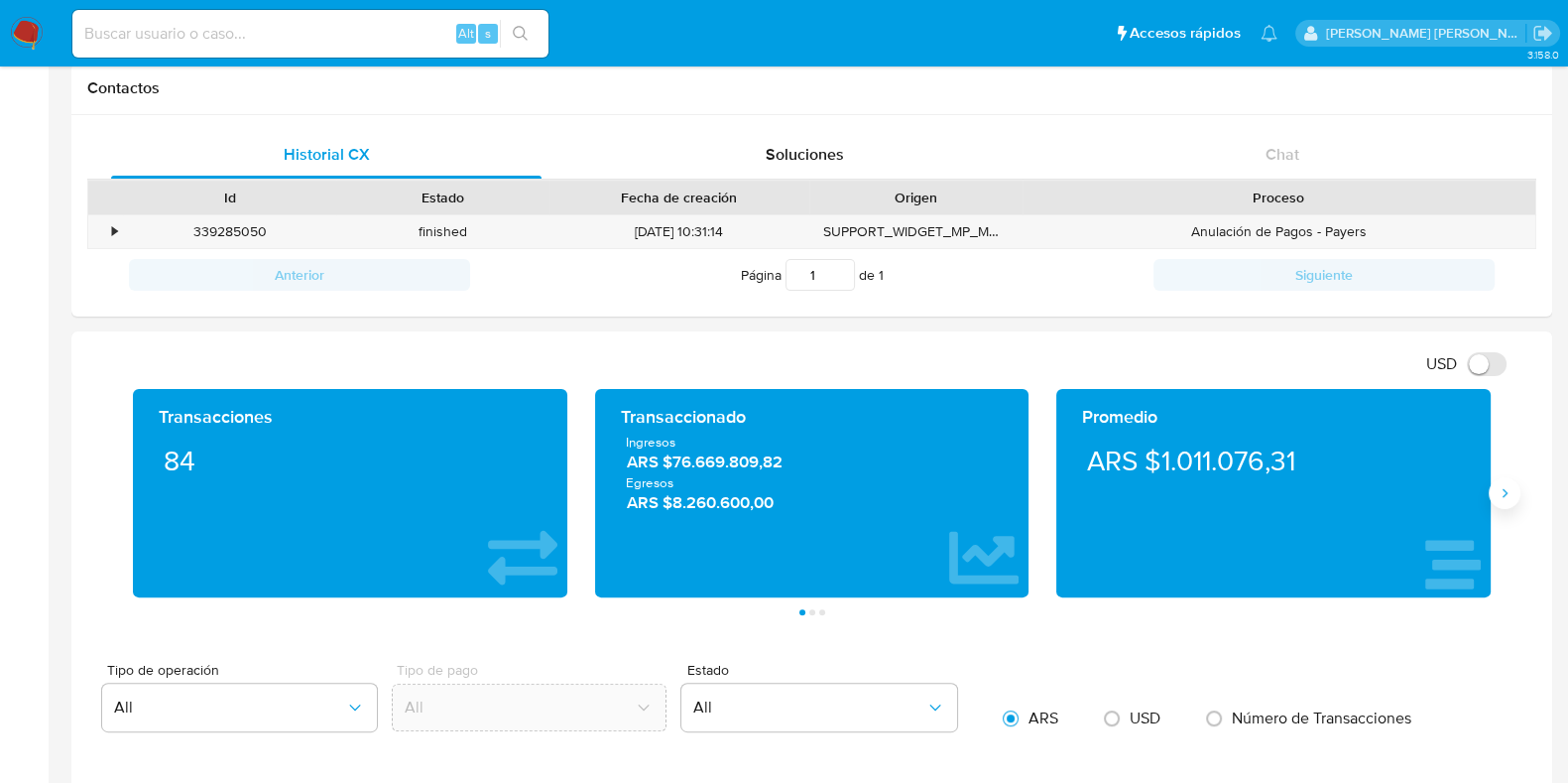
click at [1498, 487] on icon "Siguiente" at bounding box center [1505, 493] width 16 height 16
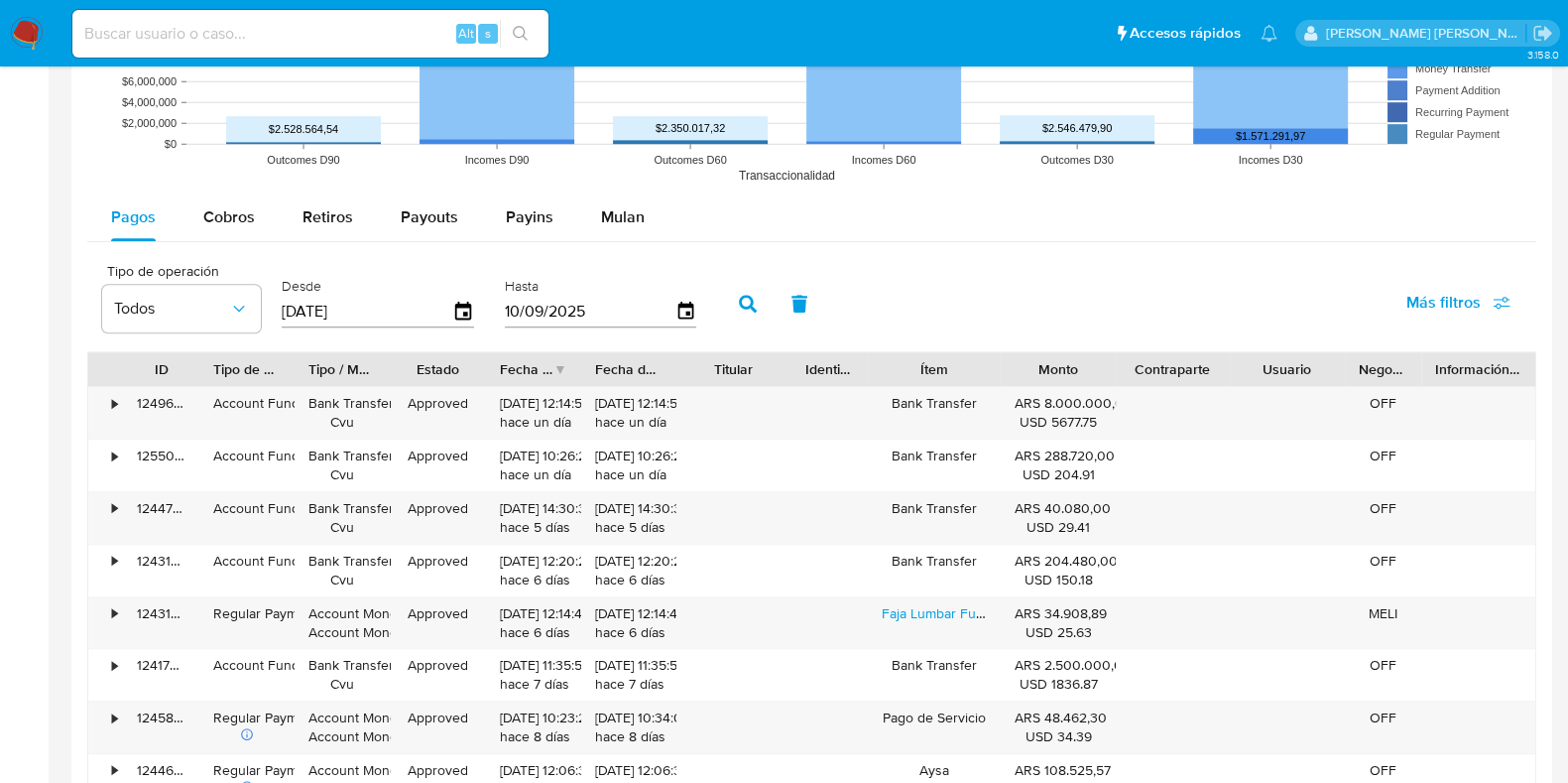
scroll to position [1736, 0]
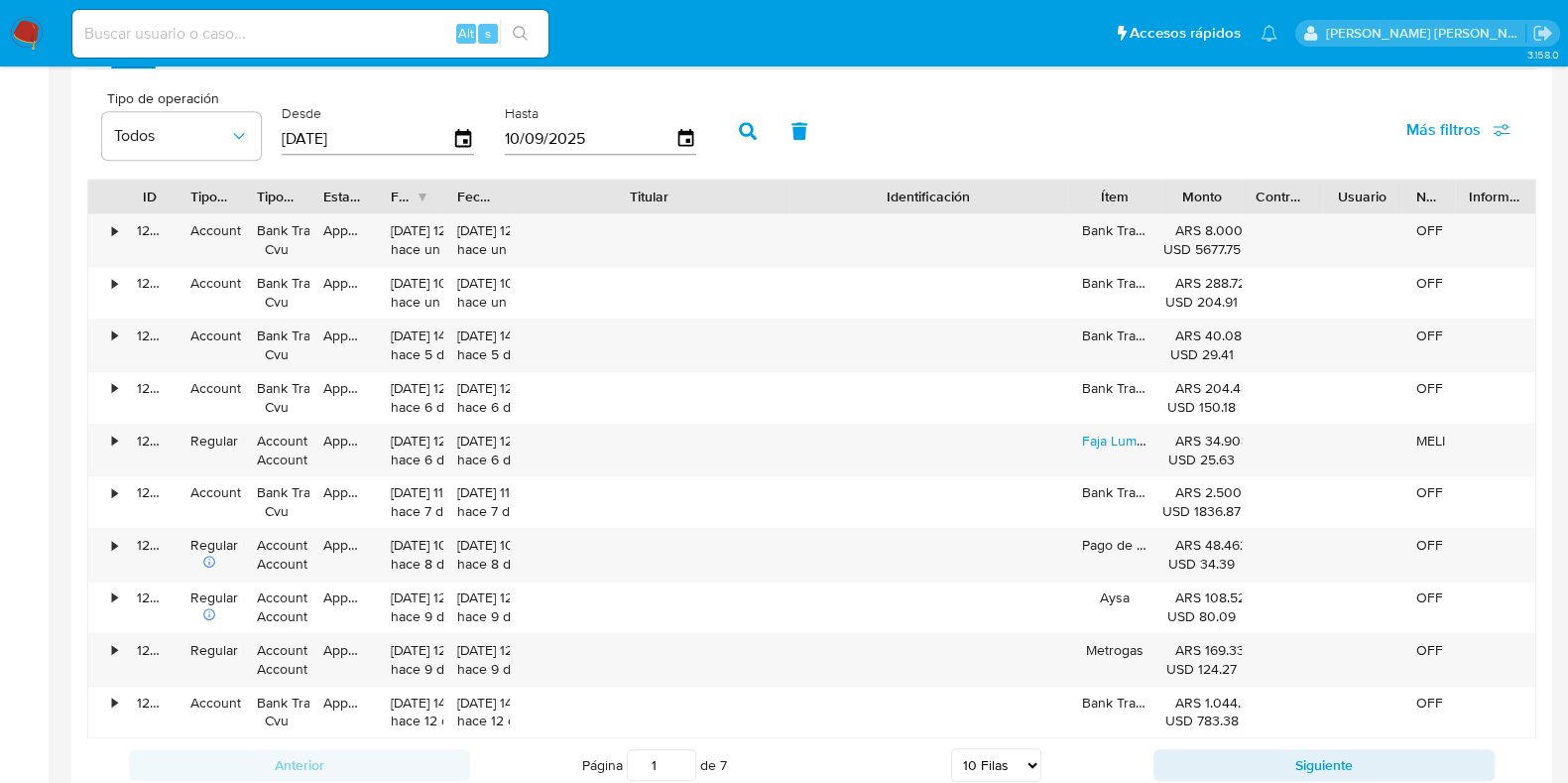
drag, startPoint x: 788, startPoint y: 192, endPoint x: 953, endPoint y: 192, distance: 165.0
click at [953, 192] on div "ID Tipo de operación Tipo / Método Estado Fecha de creación Fecha de aprobación…" at bounding box center [812, 196] width 1447 height 34
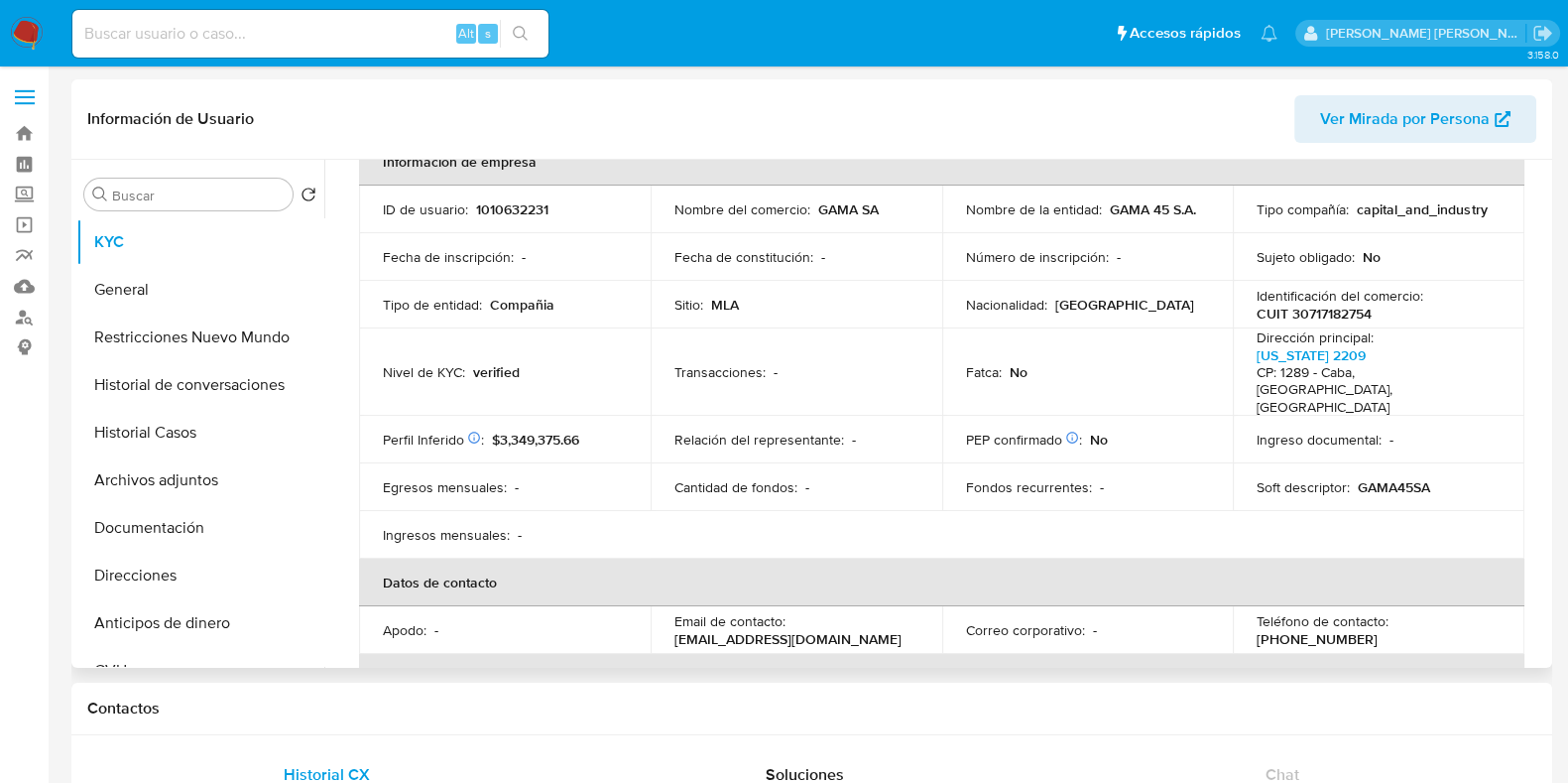
scroll to position [92, 0]
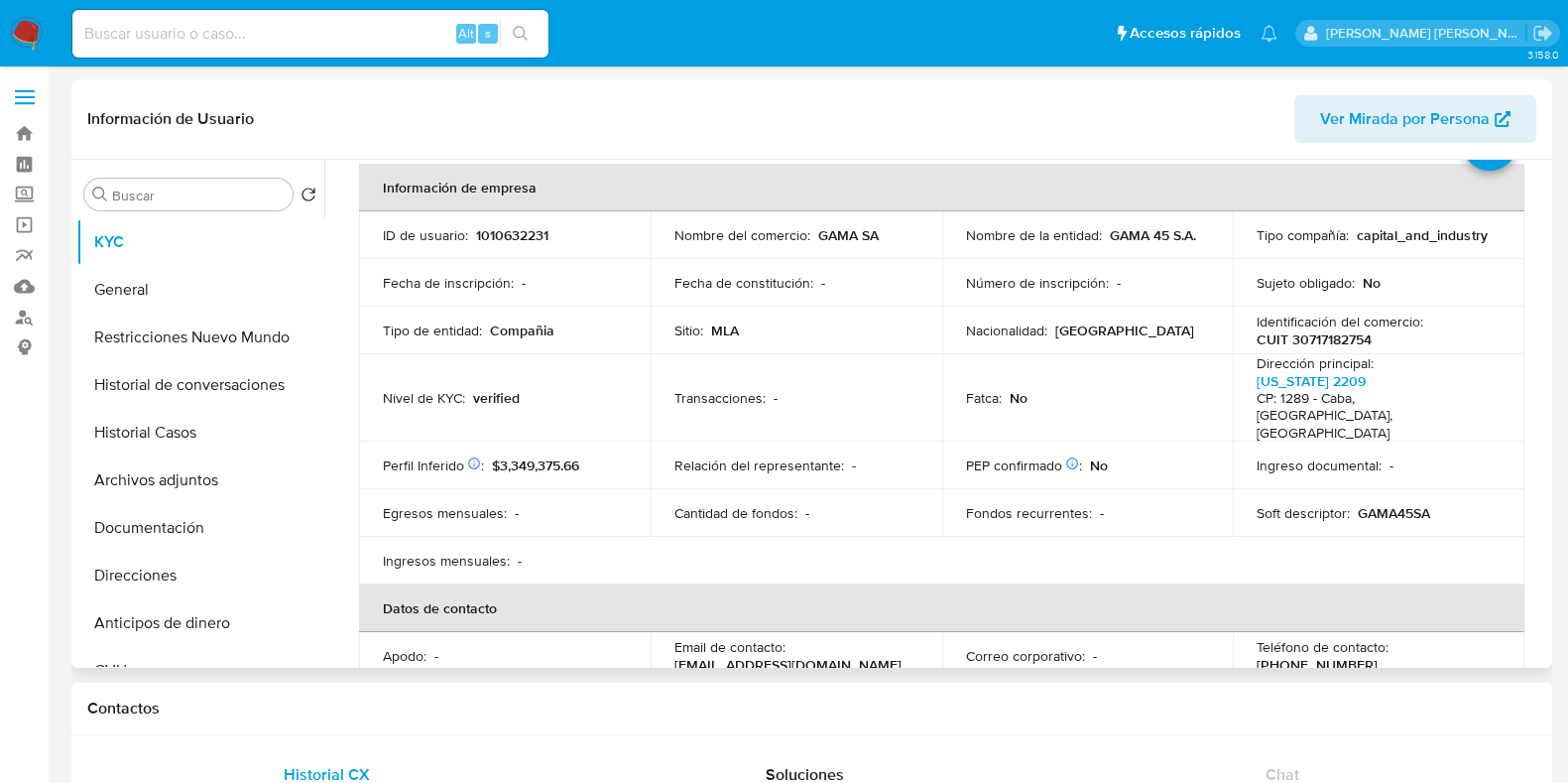
click at [1356, 340] on p "CUIT 30717182754" at bounding box center [1314, 339] width 115 height 18
copy p "30717182754"
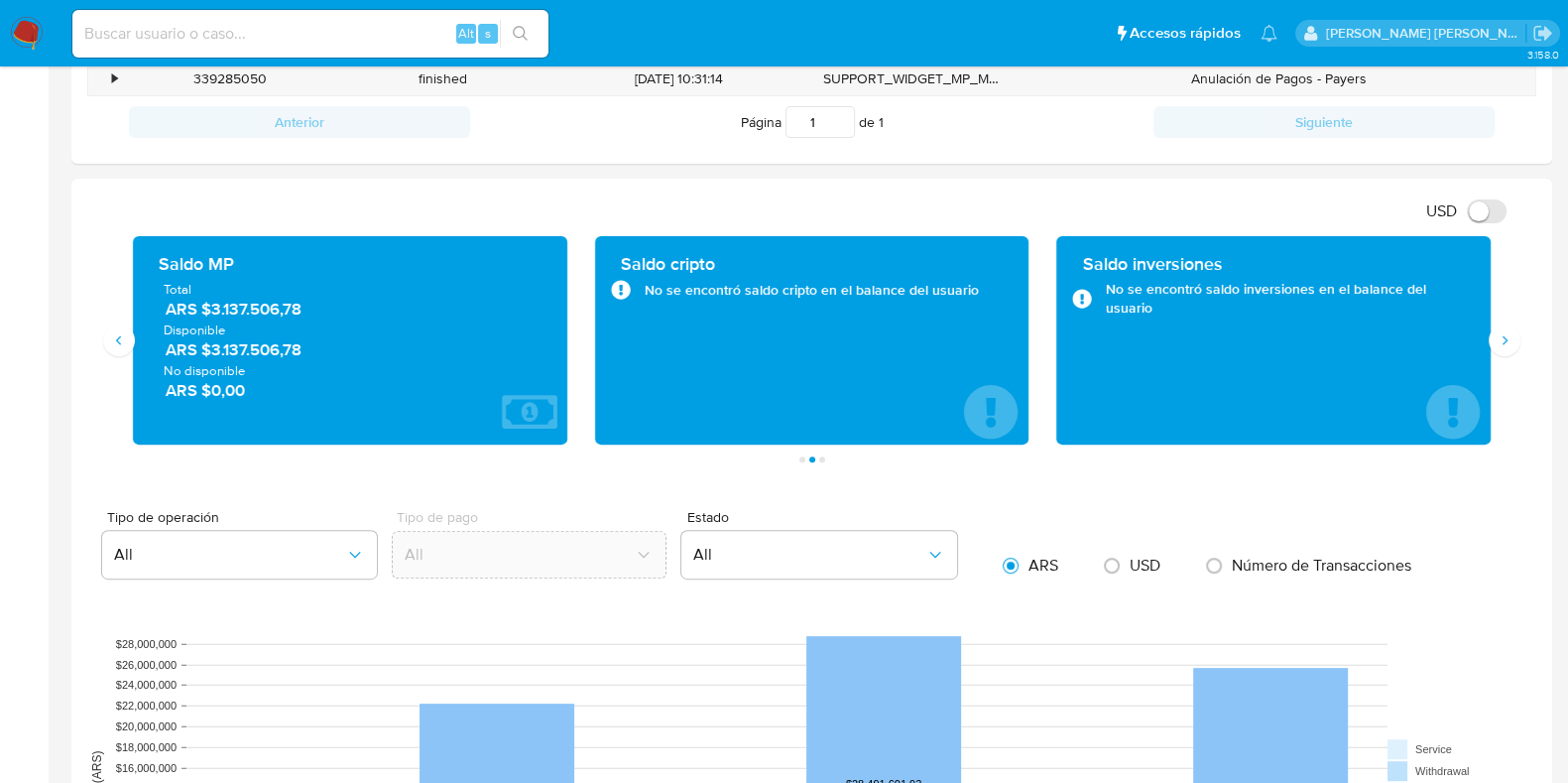
scroll to position [620, 0]
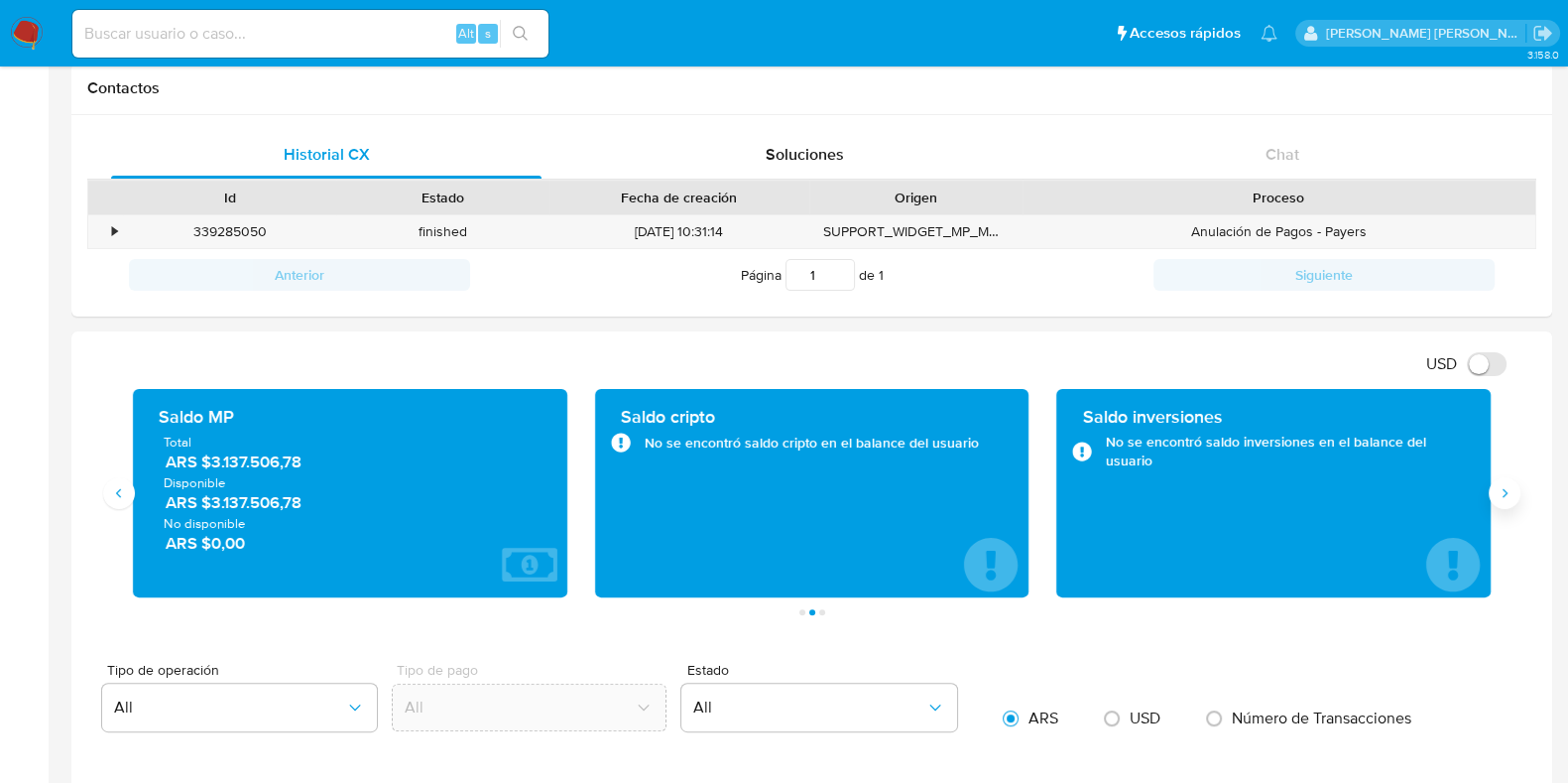
click at [1498, 492] on icon "Siguiente" at bounding box center [1505, 493] width 16 height 16
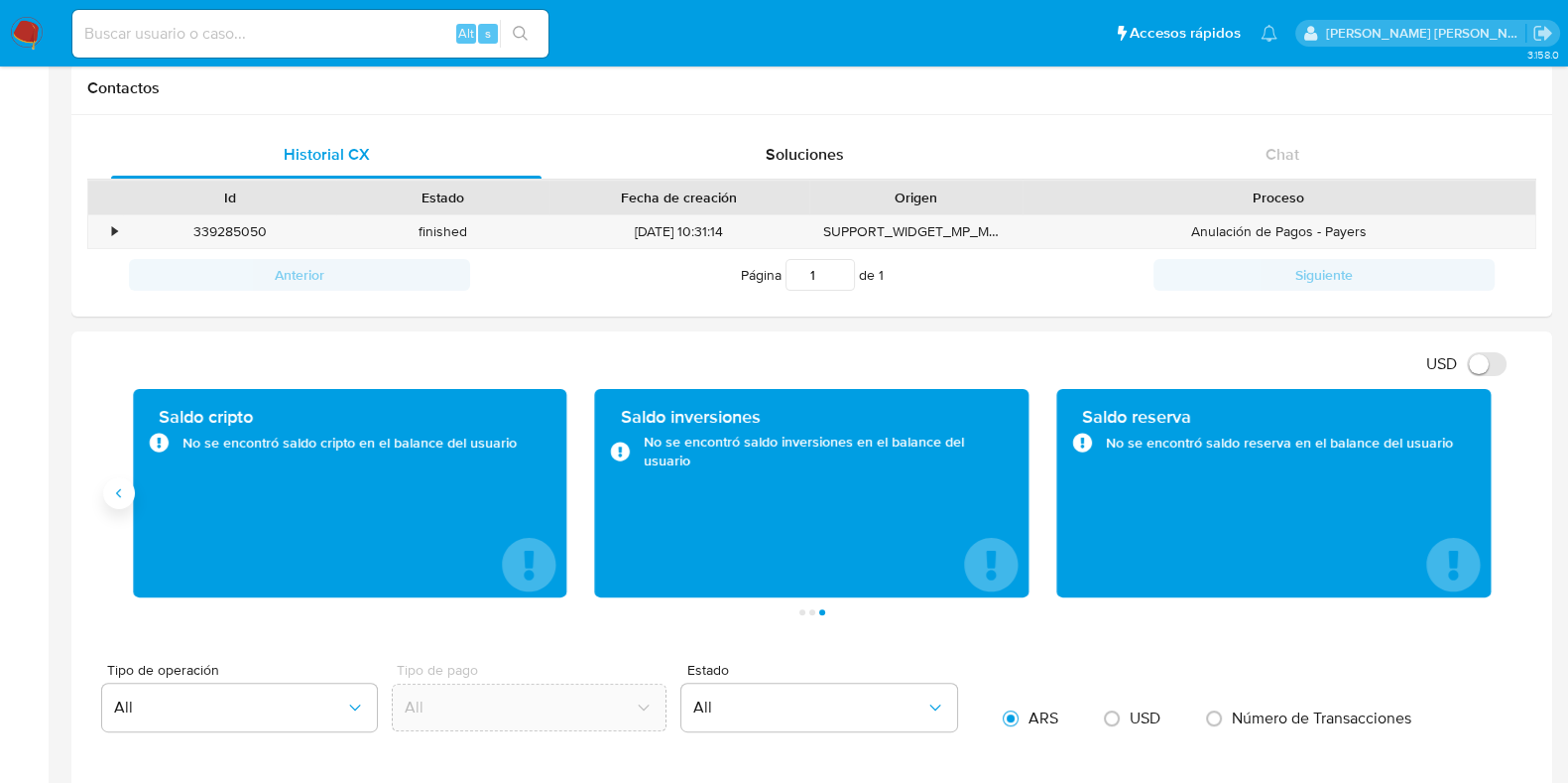
click at [122, 493] on icon "Anterior" at bounding box center [119, 493] width 16 height 16
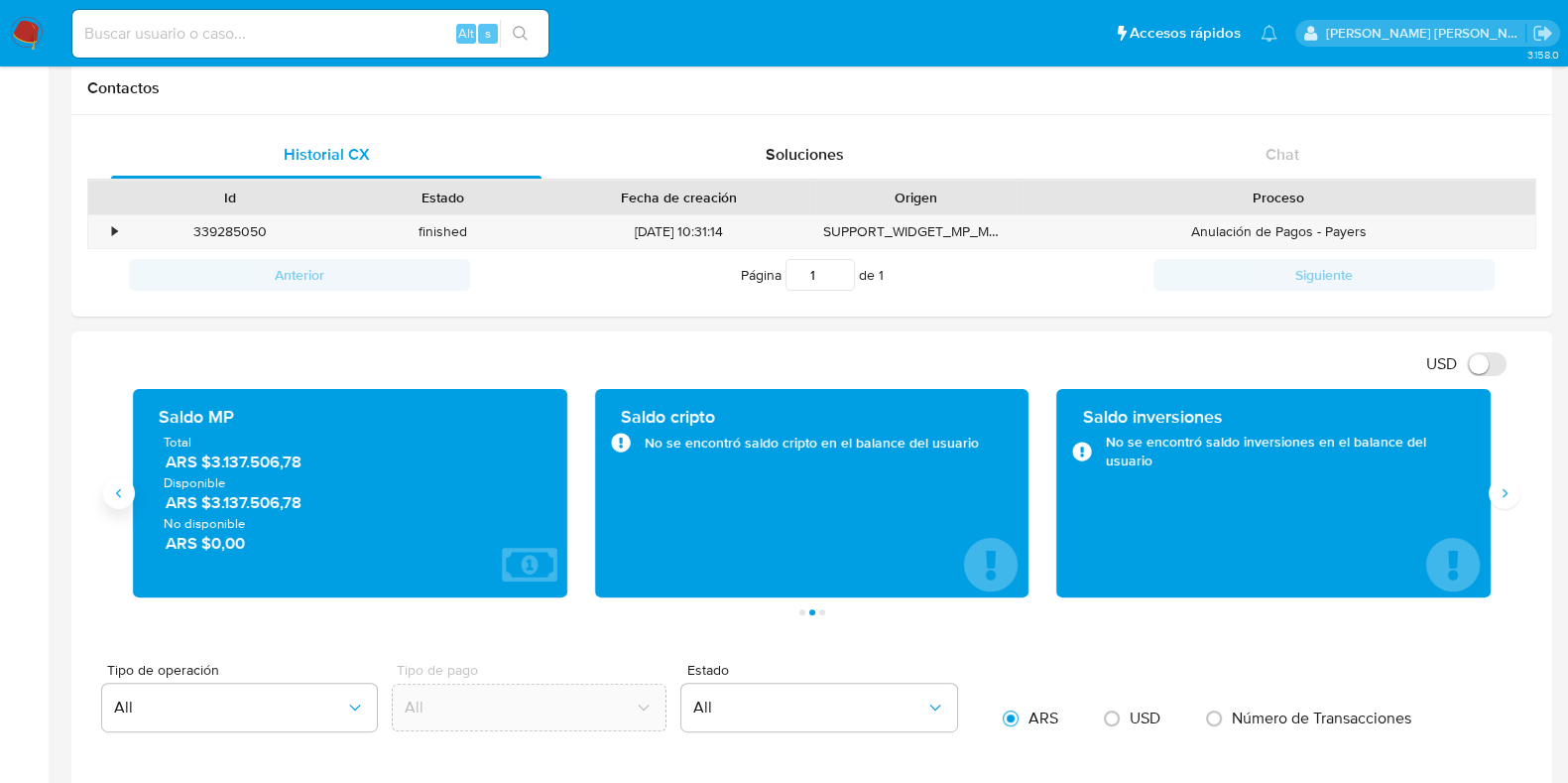
click at [122, 493] on icon "Anterior" at bounding box center [119, 493] width 16 height 16
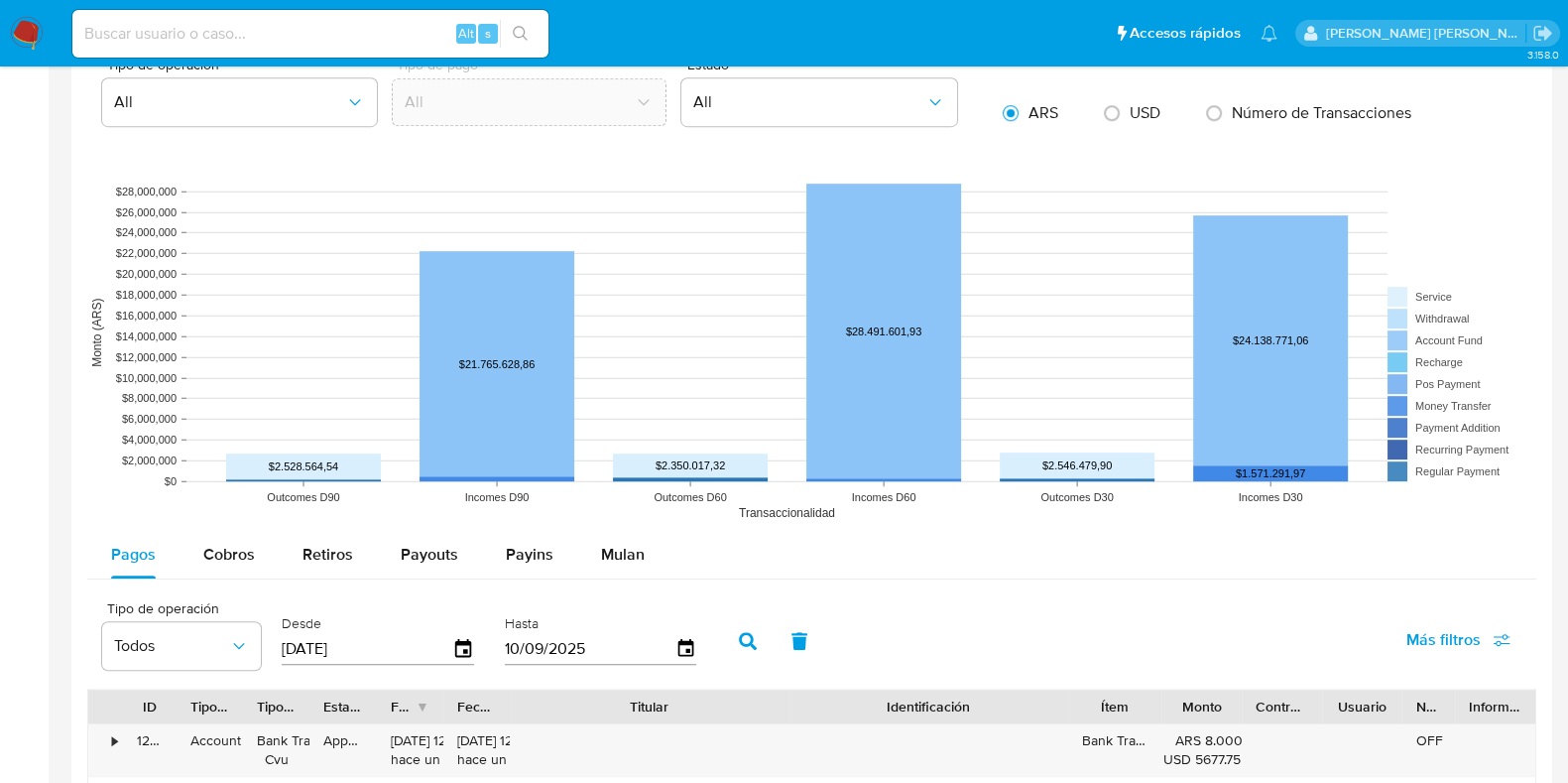
scroll to position [1488, 0]
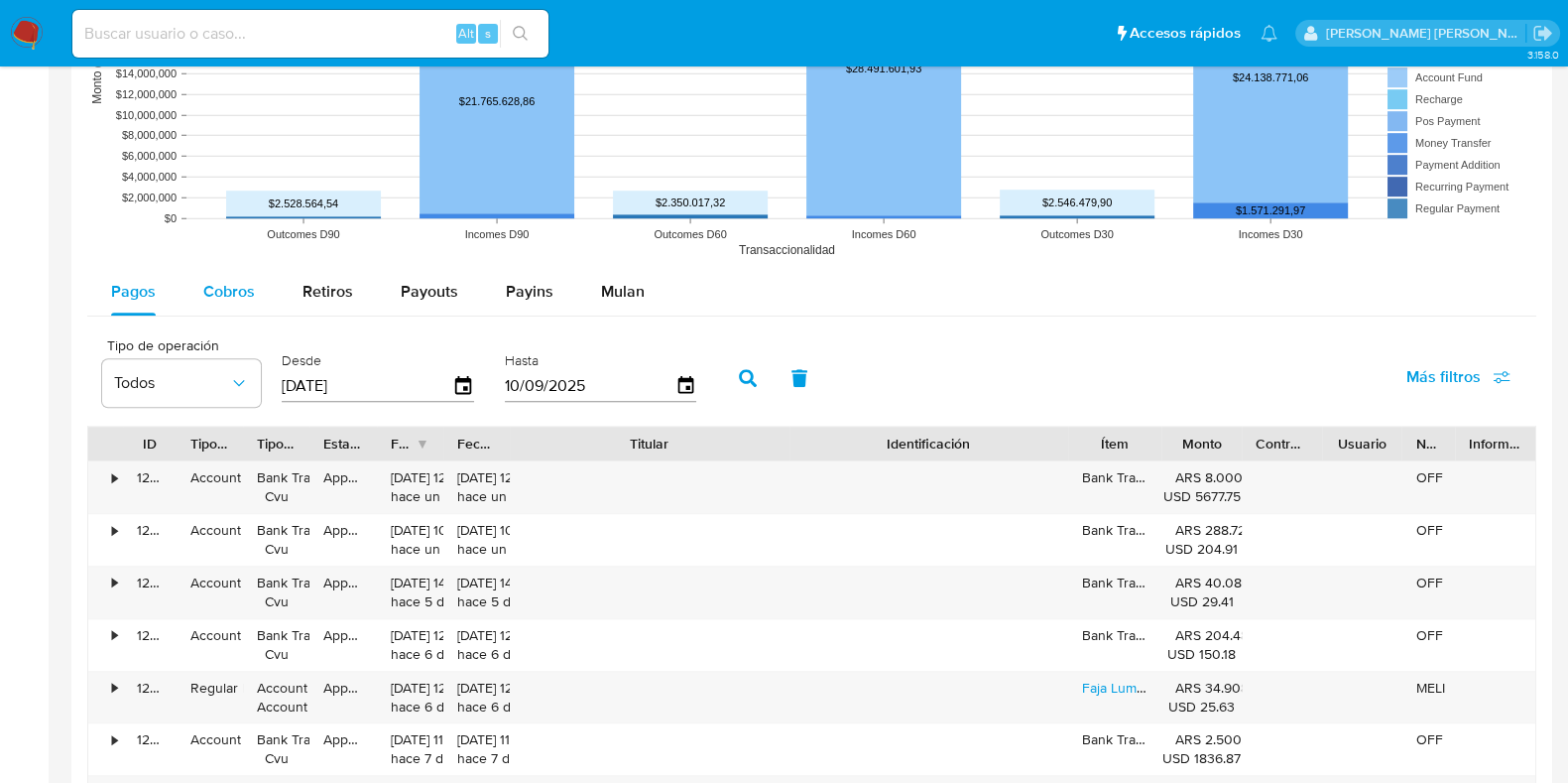
click at [247, 276] on div "Cobros" at bounding box center [229, 292] width 52 height 48
select select "10"
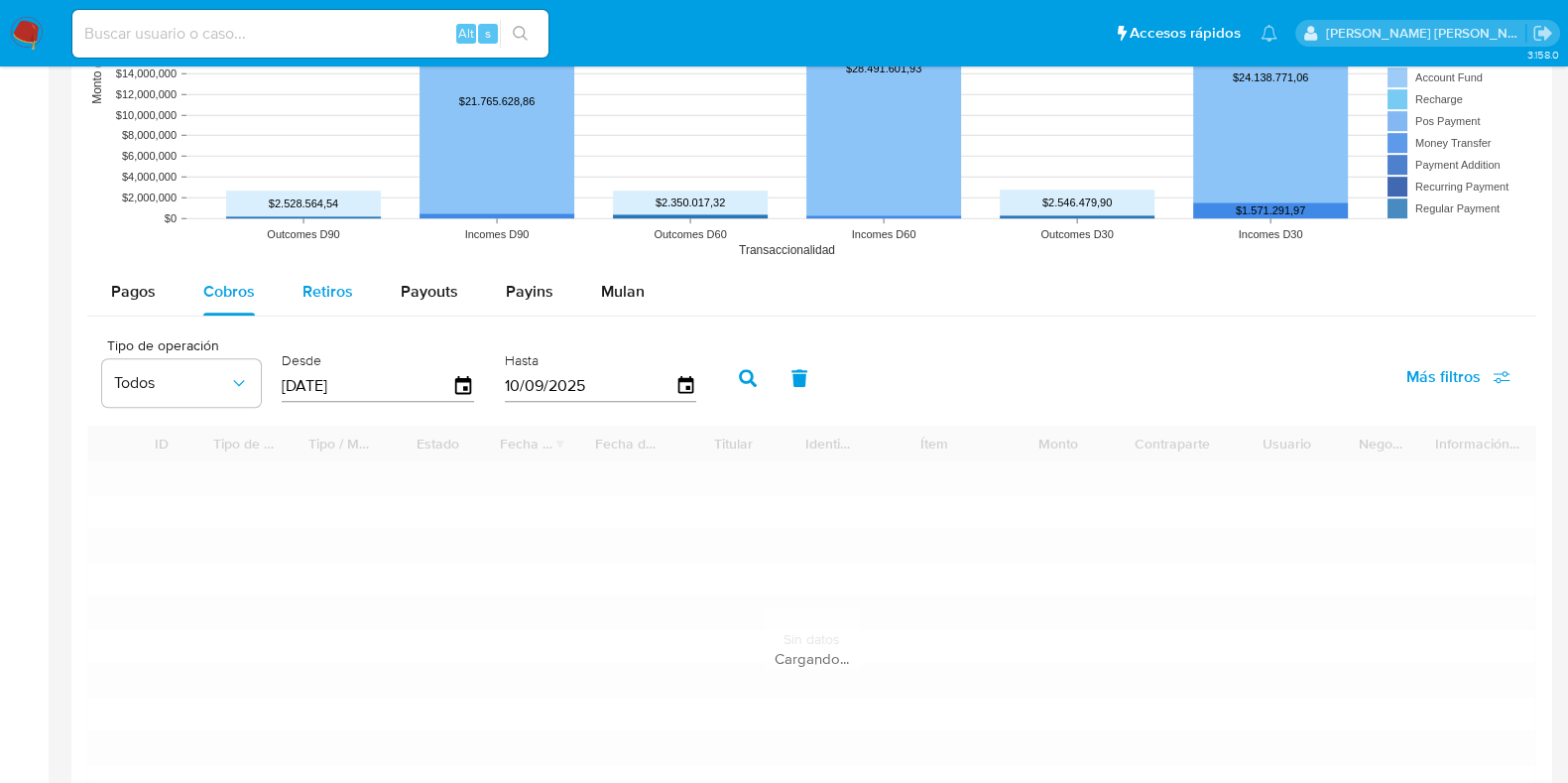
click at [332, 277] on div "Retiros" at bounding box center [327, 292] width 51 height 48
select select "10"
click at [438, 292] on span "Payouts" at bounding box center [430, 290] width 58 height 23
select select "10"
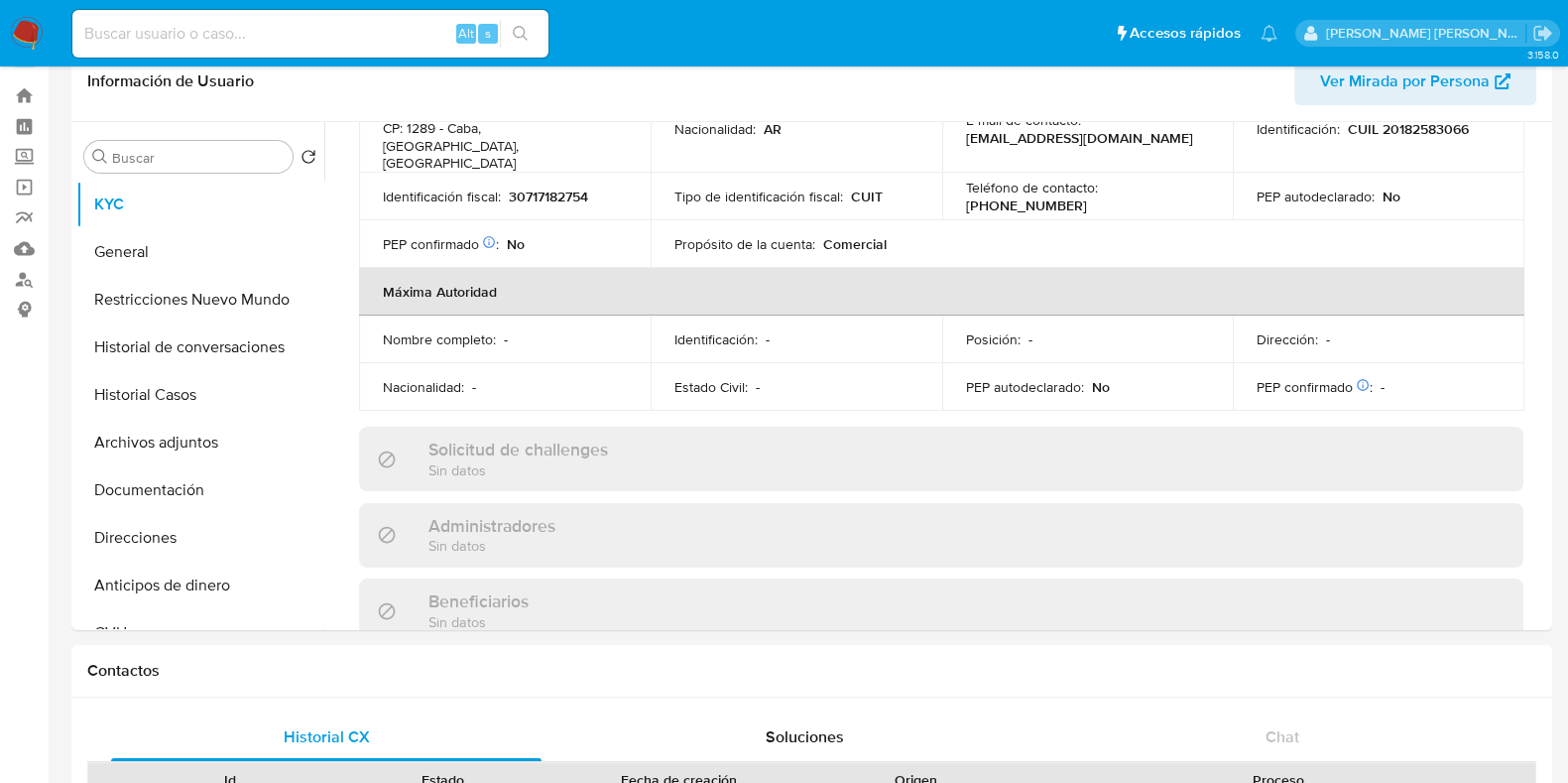
scroll to position [0, 0]
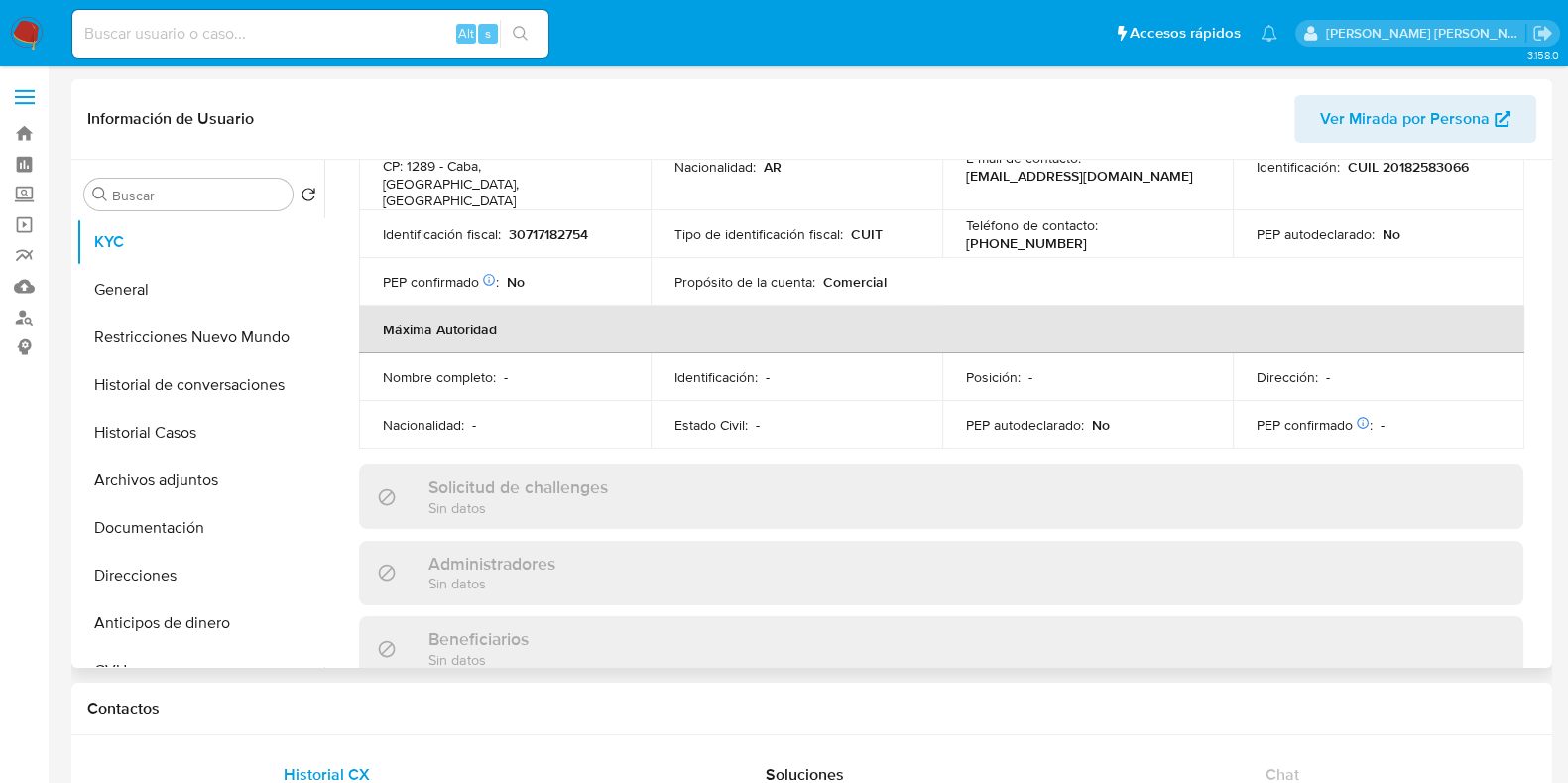
click at [1395, 130] on span "Ver Mirada por Persona" at bounding box center [1405, 119] width 170 height 48
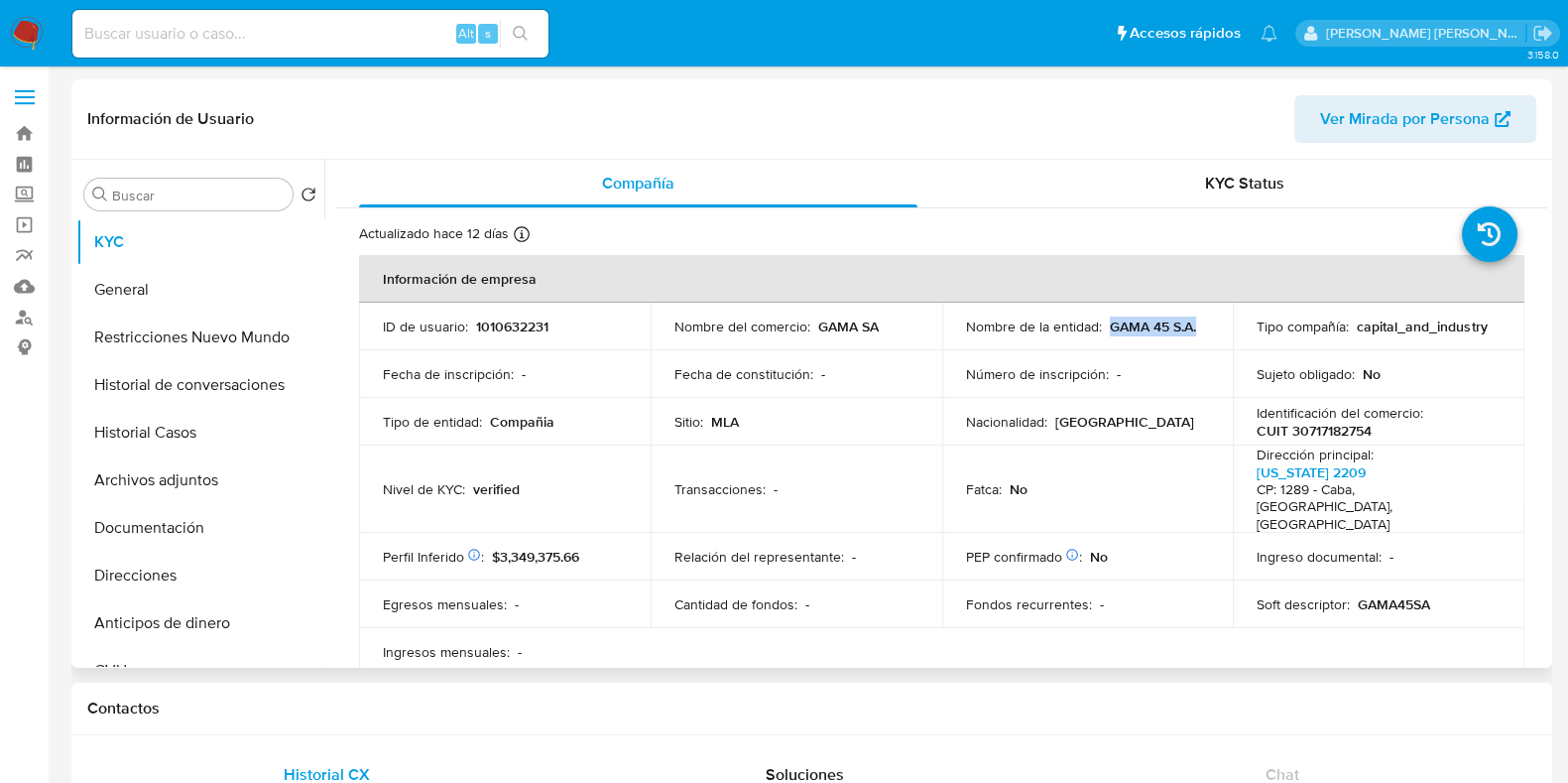
drag, startPoint x: 1106, startPoint y: 324, endPoint x: 1188, endPoint y: 318, distance: 82.2
click at [1204, 320] on td "Nombre de la entidad : GAMA 45 S.A." at bounding box center [1088, 326] width 291 height 48
copy p "GAMA 45 S.A."
click at [497, 331] on p "1010632231" at bounding box center [512, 326] width 73 height 18
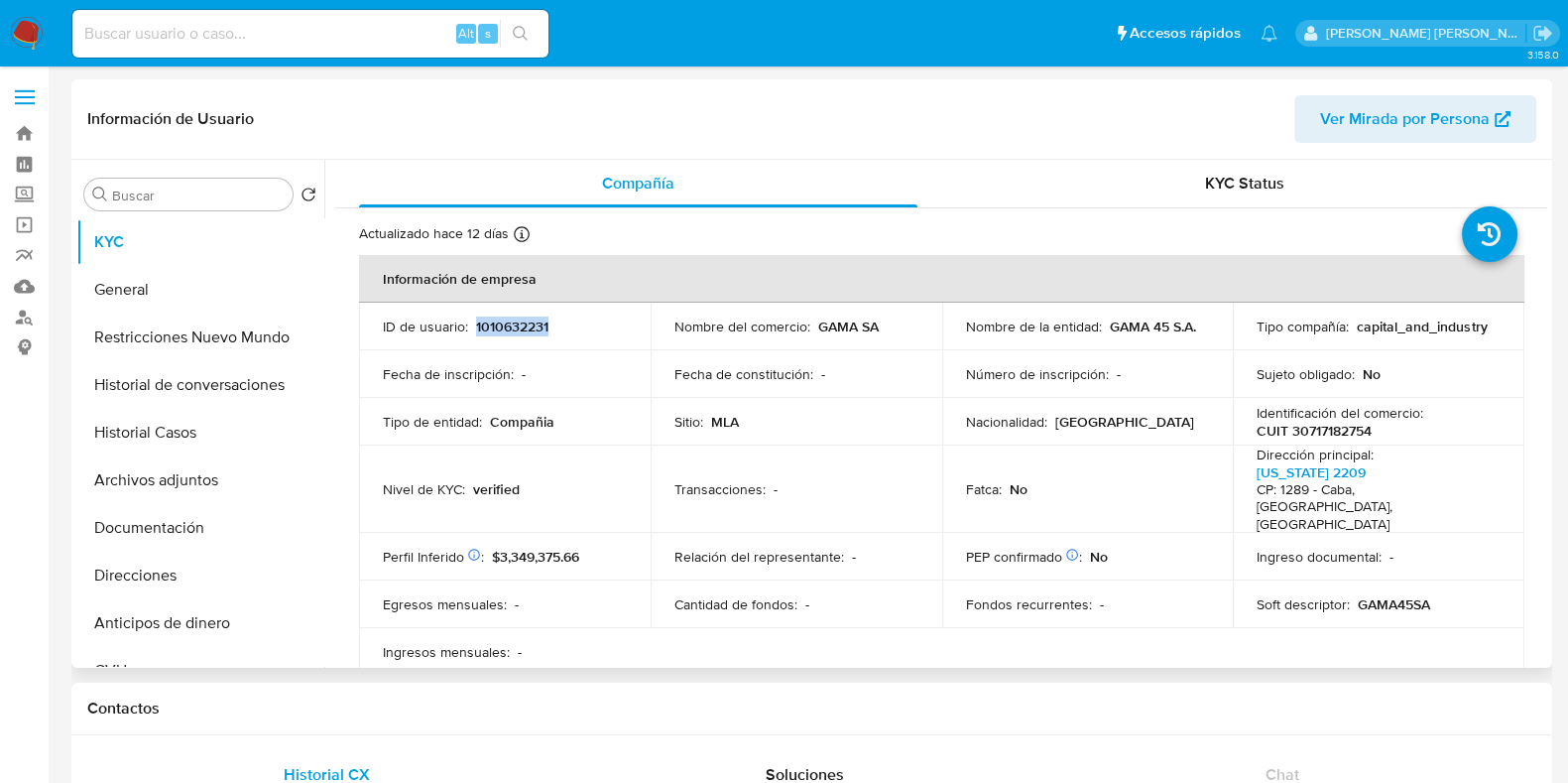
copy p "1010632231"
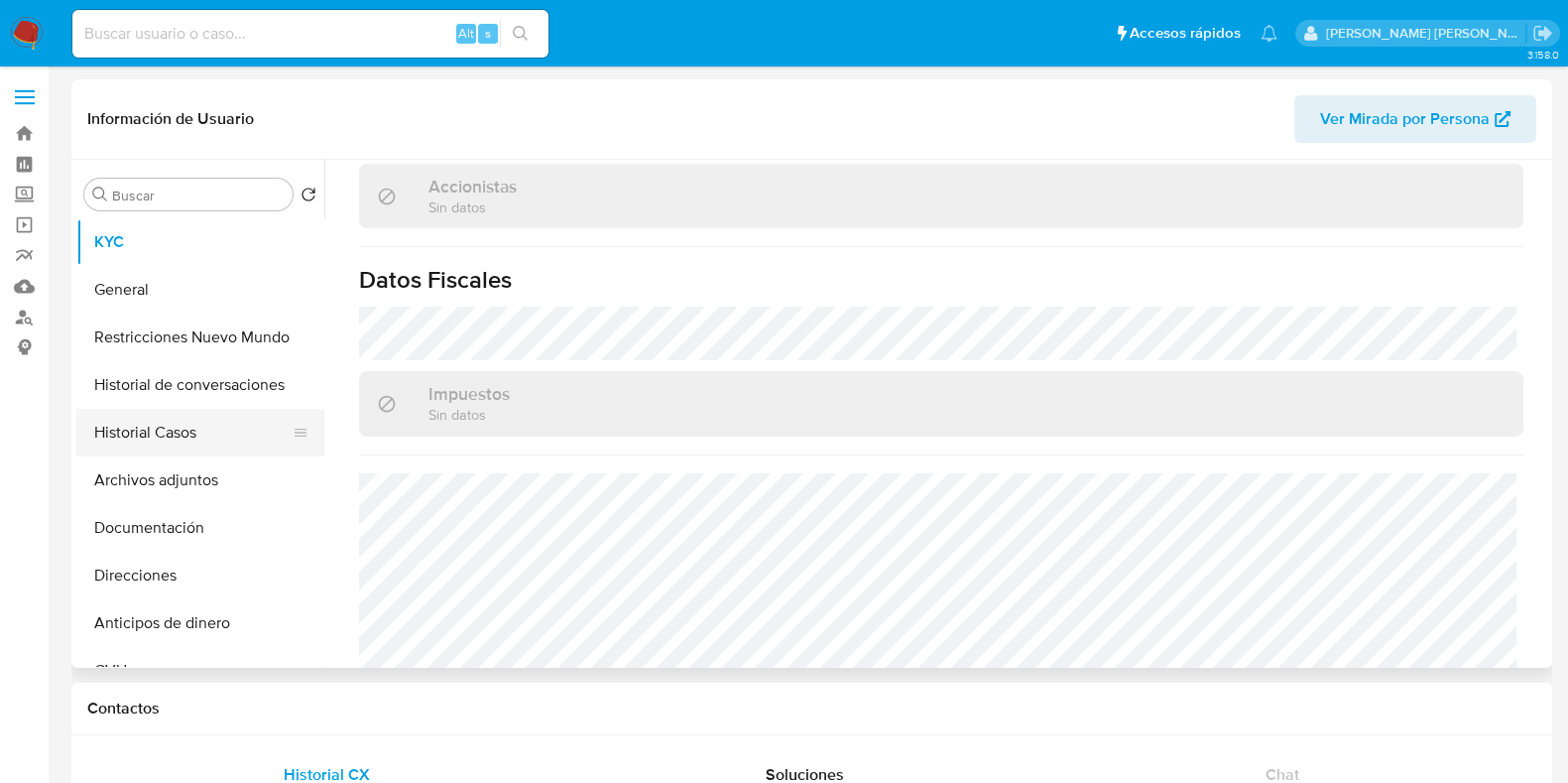
scroll to position [1455, 0]
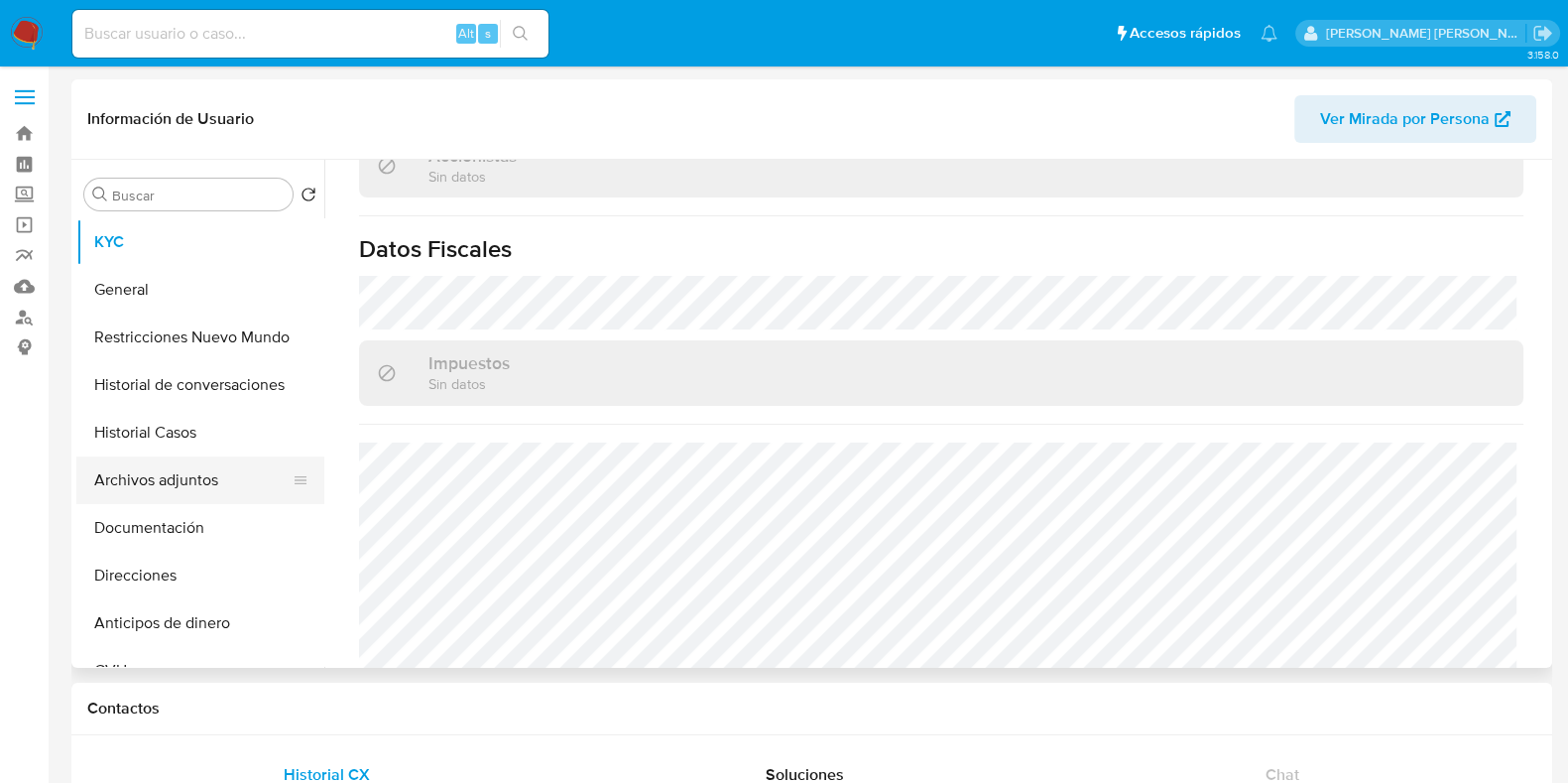
click at [209, 483] on button "Archivos adjuntos" at bounding box center [193, 481] width 232 height 48
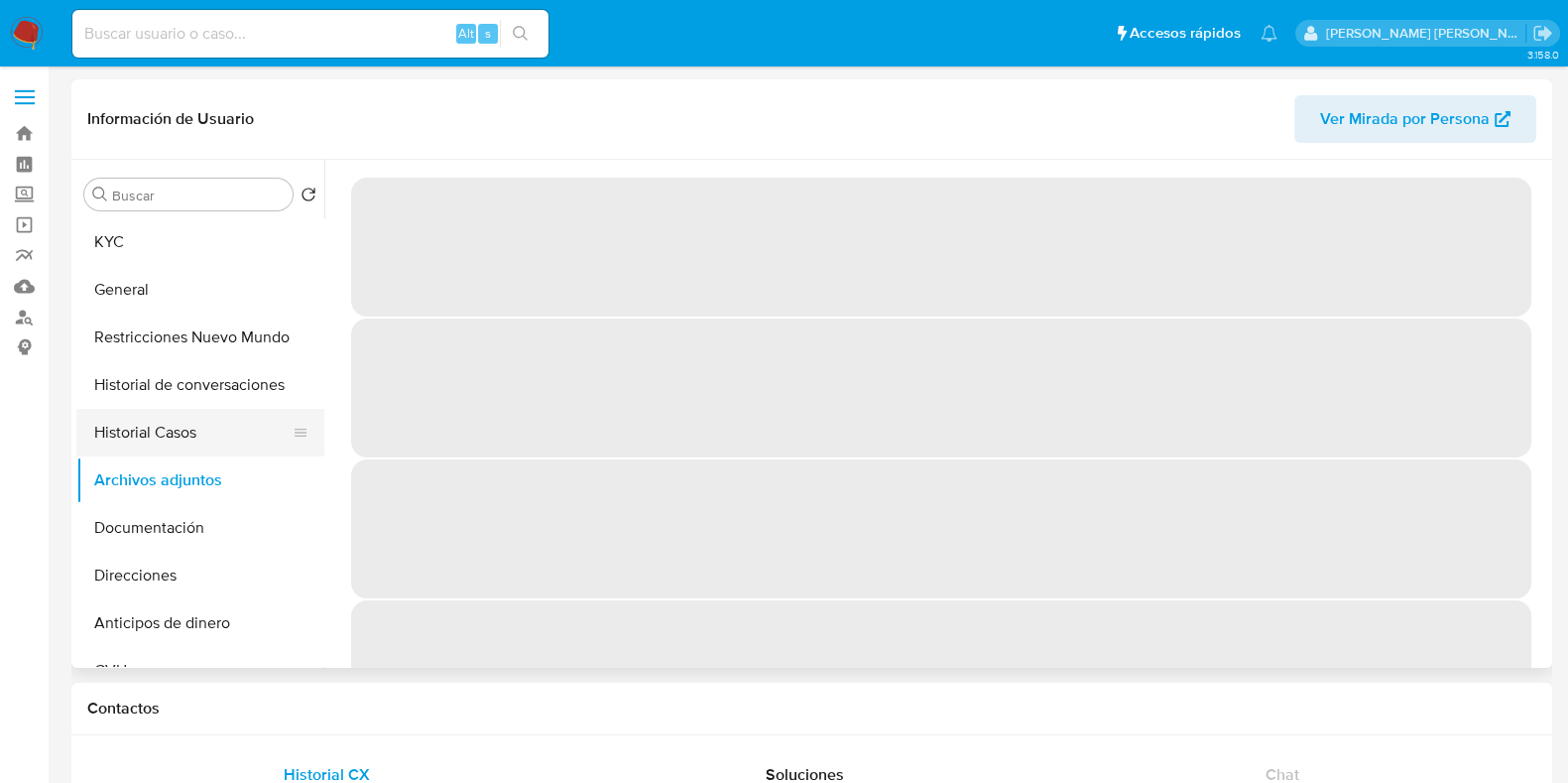
click at [201, 449] on button "Historial Casos" at bounding box center [193, 433] width 232 height 48
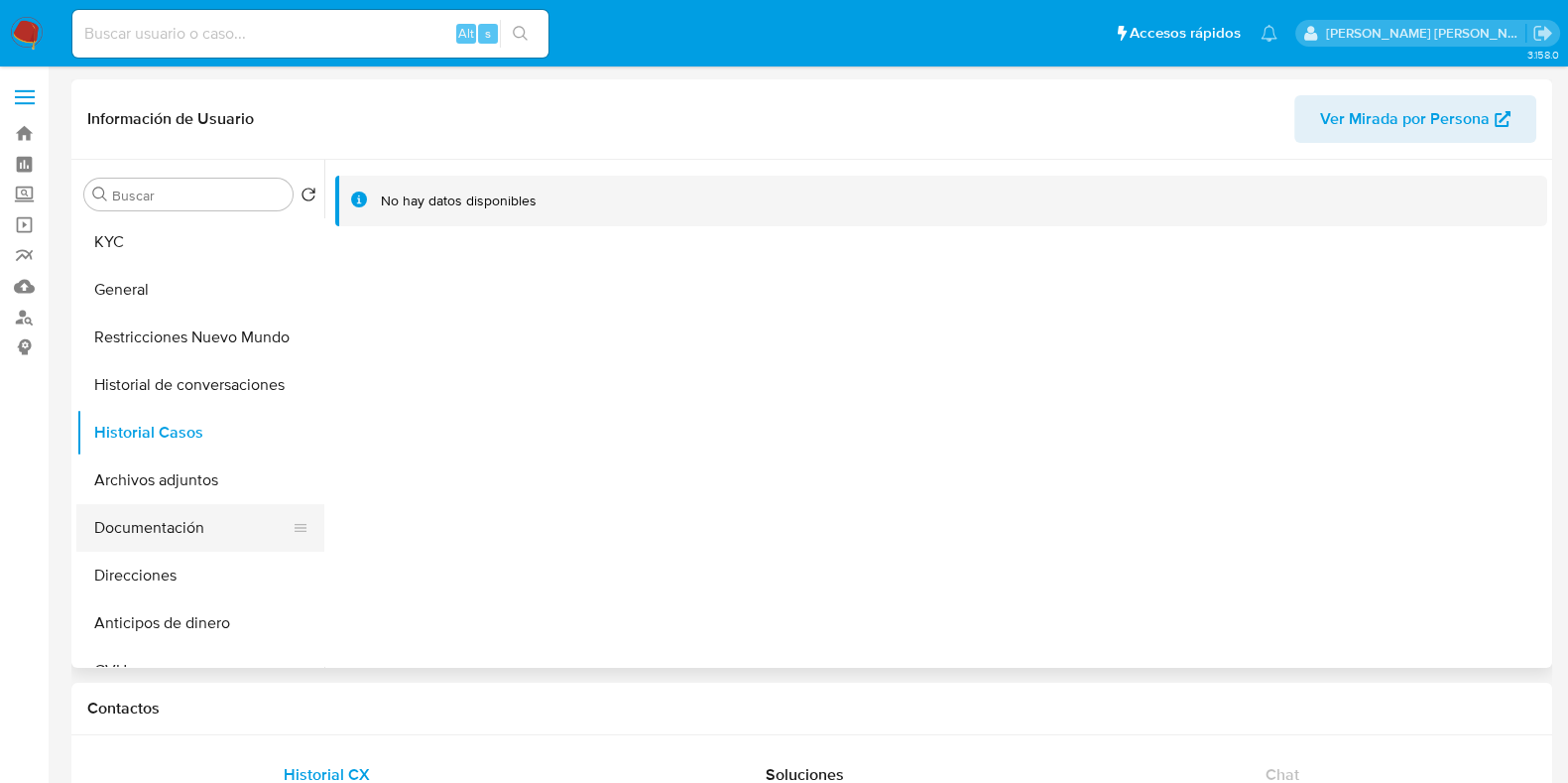
click at [208, 531] on button "Documentación" at bounding box center [193, 528] width 232 height 48
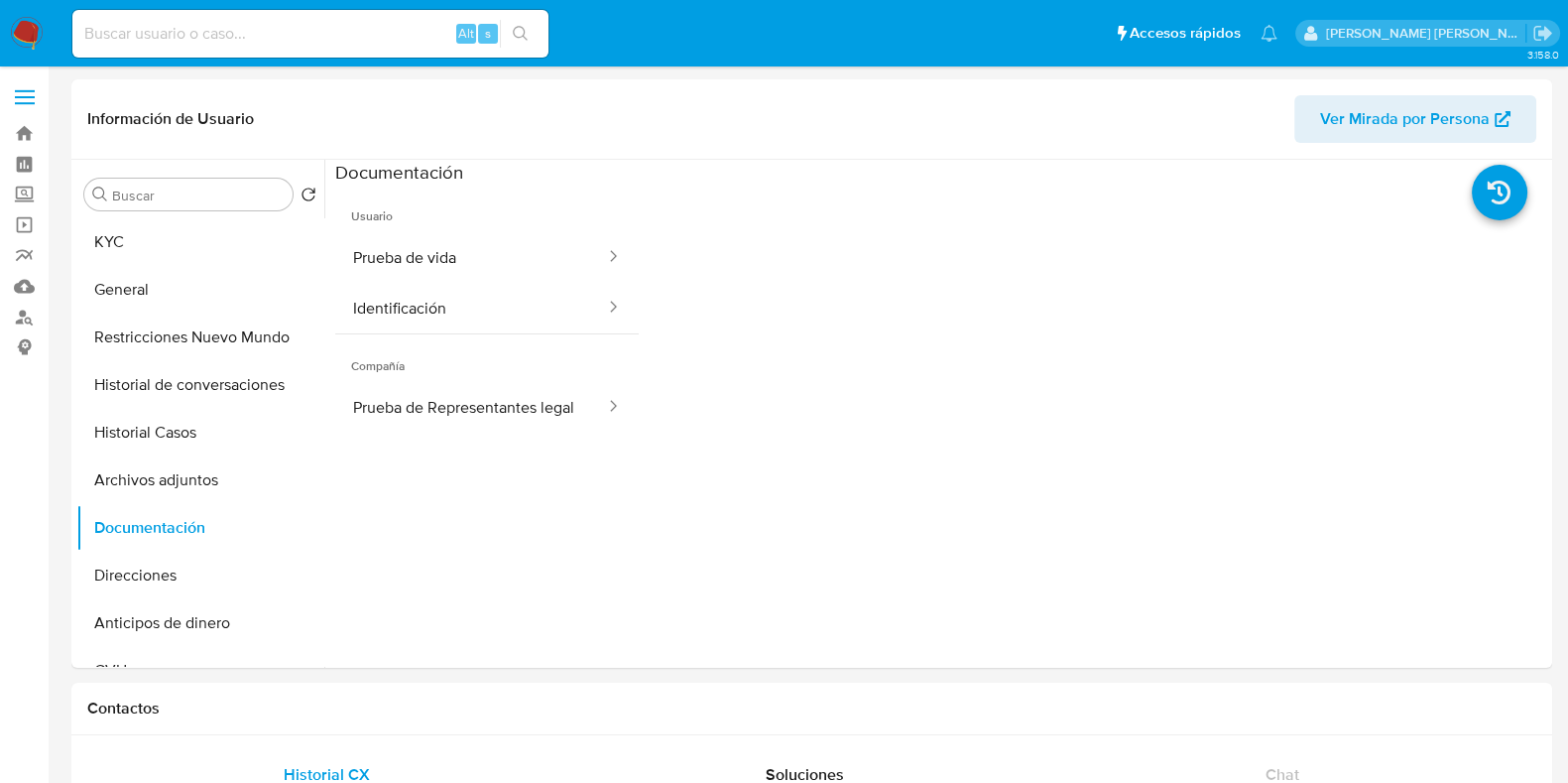
click at [424, 258] on button "Prueba de vida" at bounding box center [471, 257] width 272 height 51
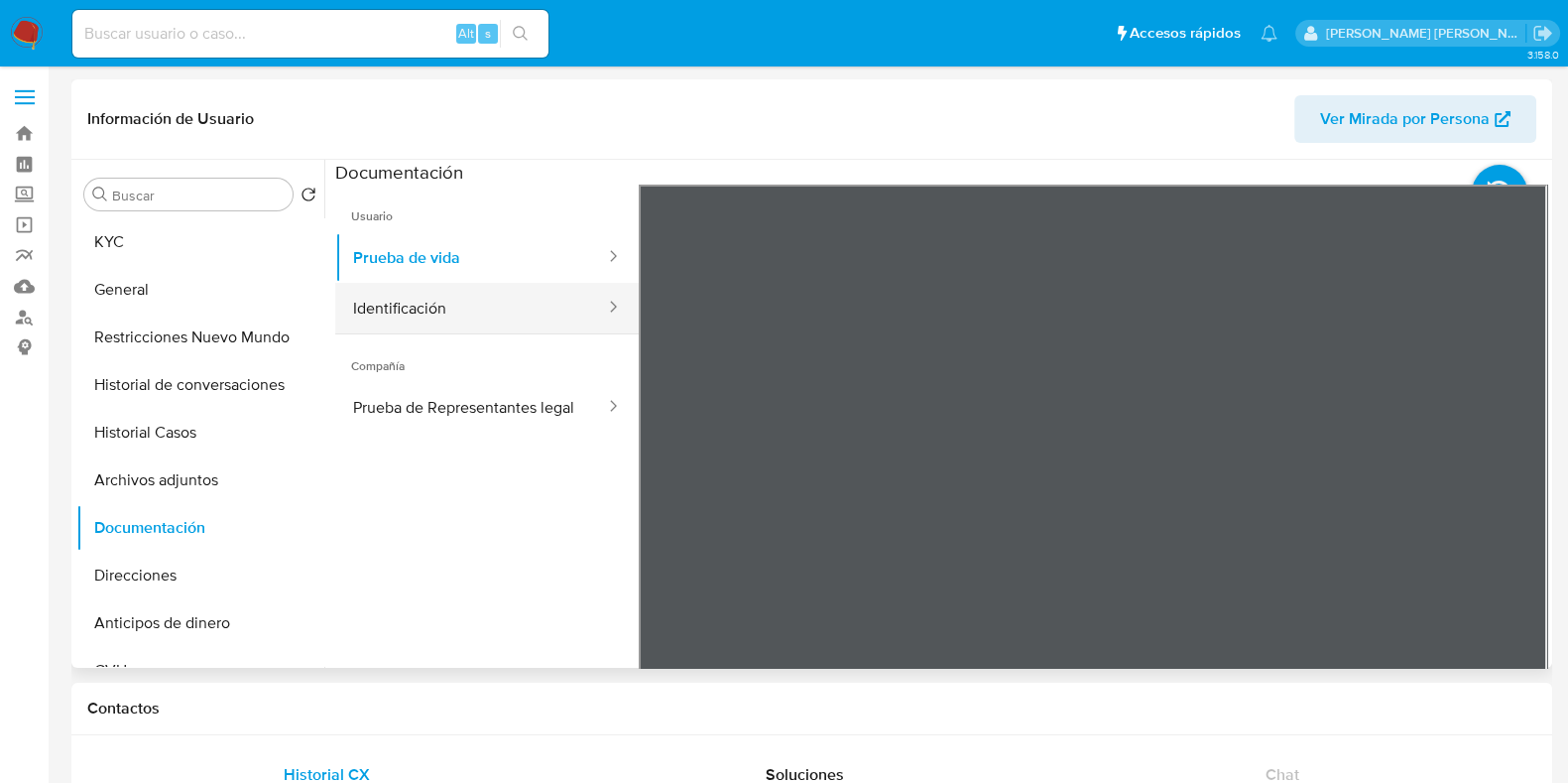
click at [448, 309] on button "Identificación" at bounding box center [471, 307] width 272 height 51
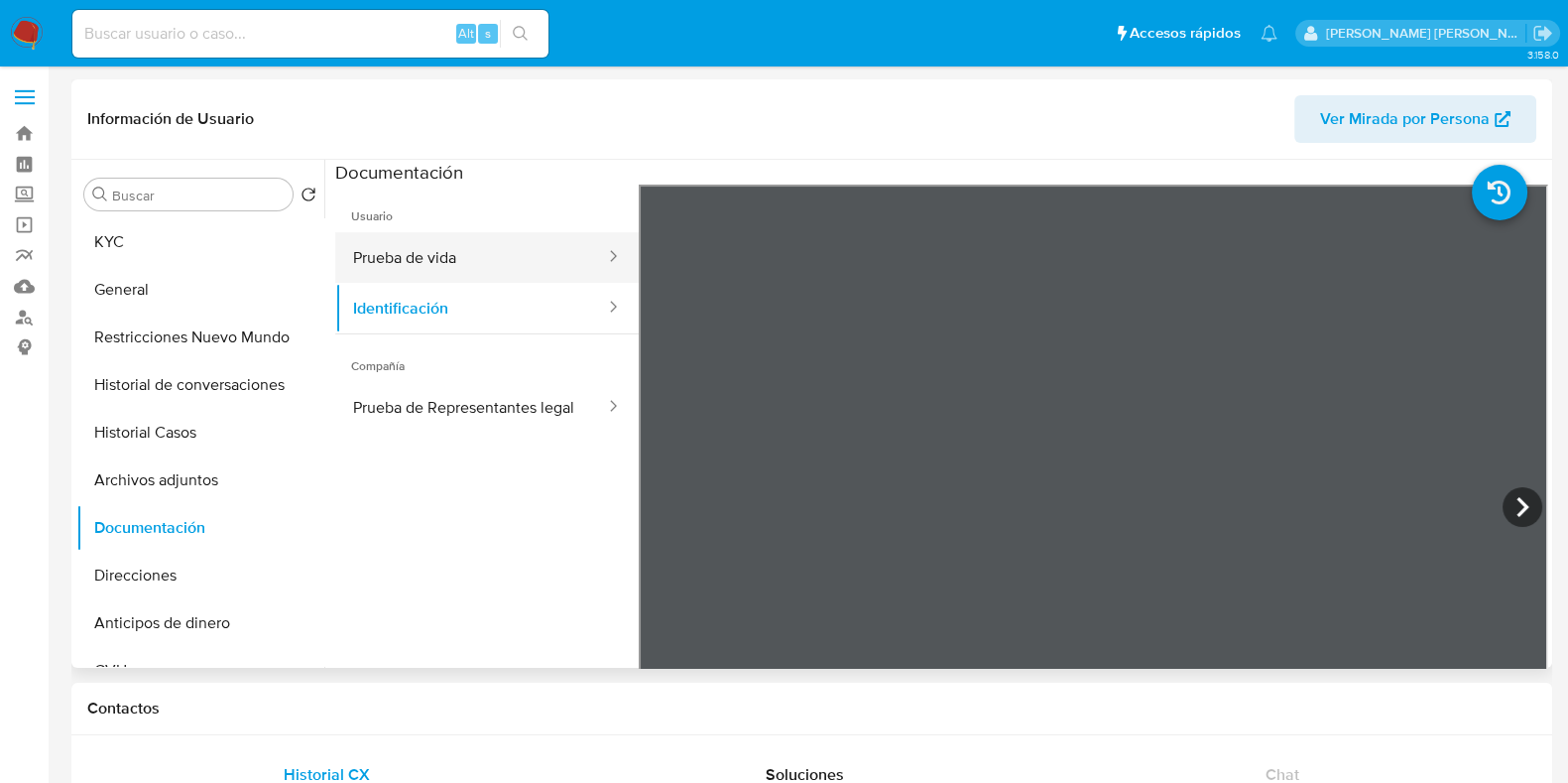
click at [456, 262] on button "Prueba de vida" at bounding box center [471, 257] width 272 height 51
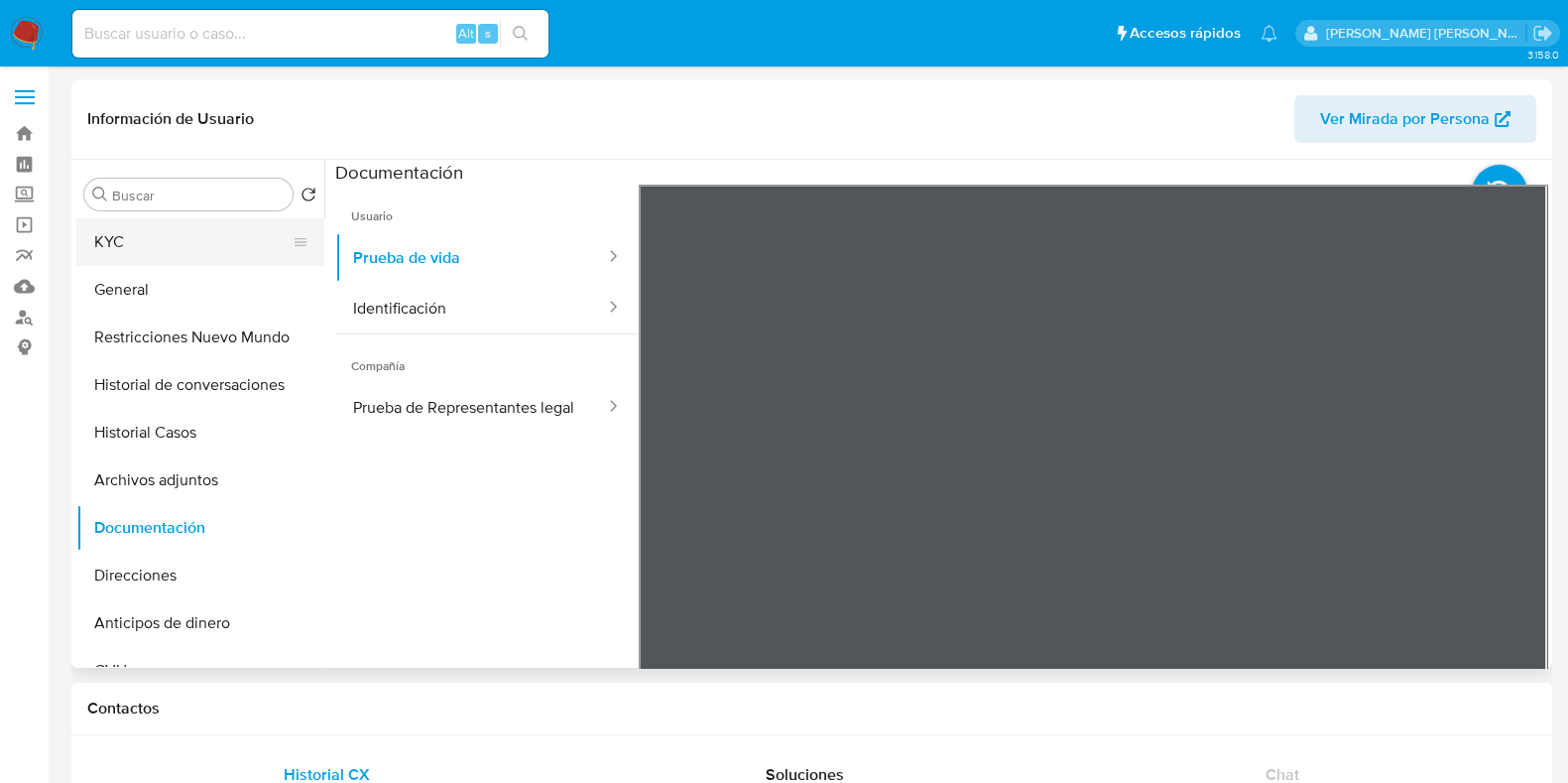
click at [184, 253] on button "KYC" at bounding box center [193, 242] width 232 height 48
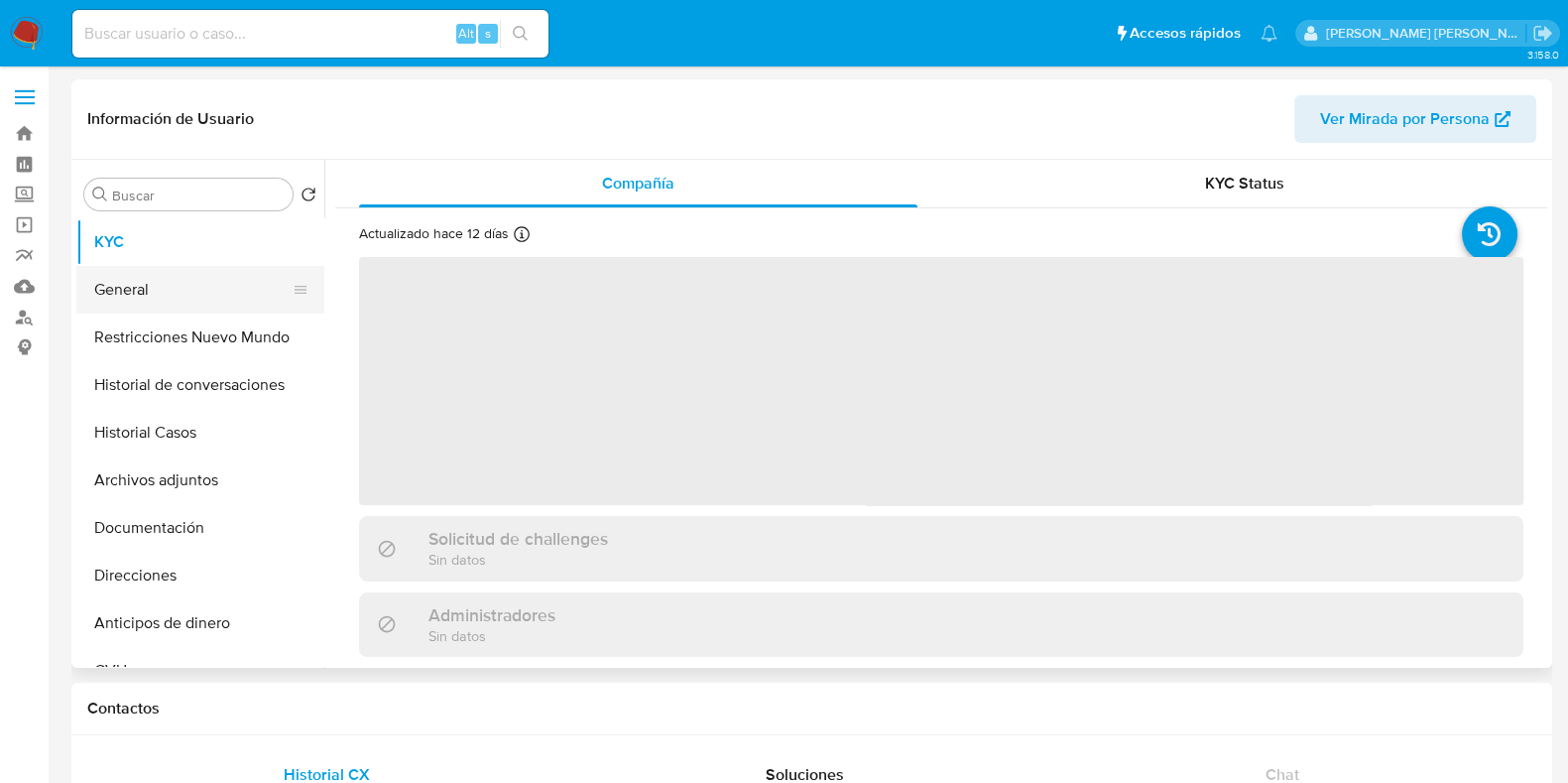
click at [180, 290] on button "General" at bounding box center [193, 290] width 232 height 48
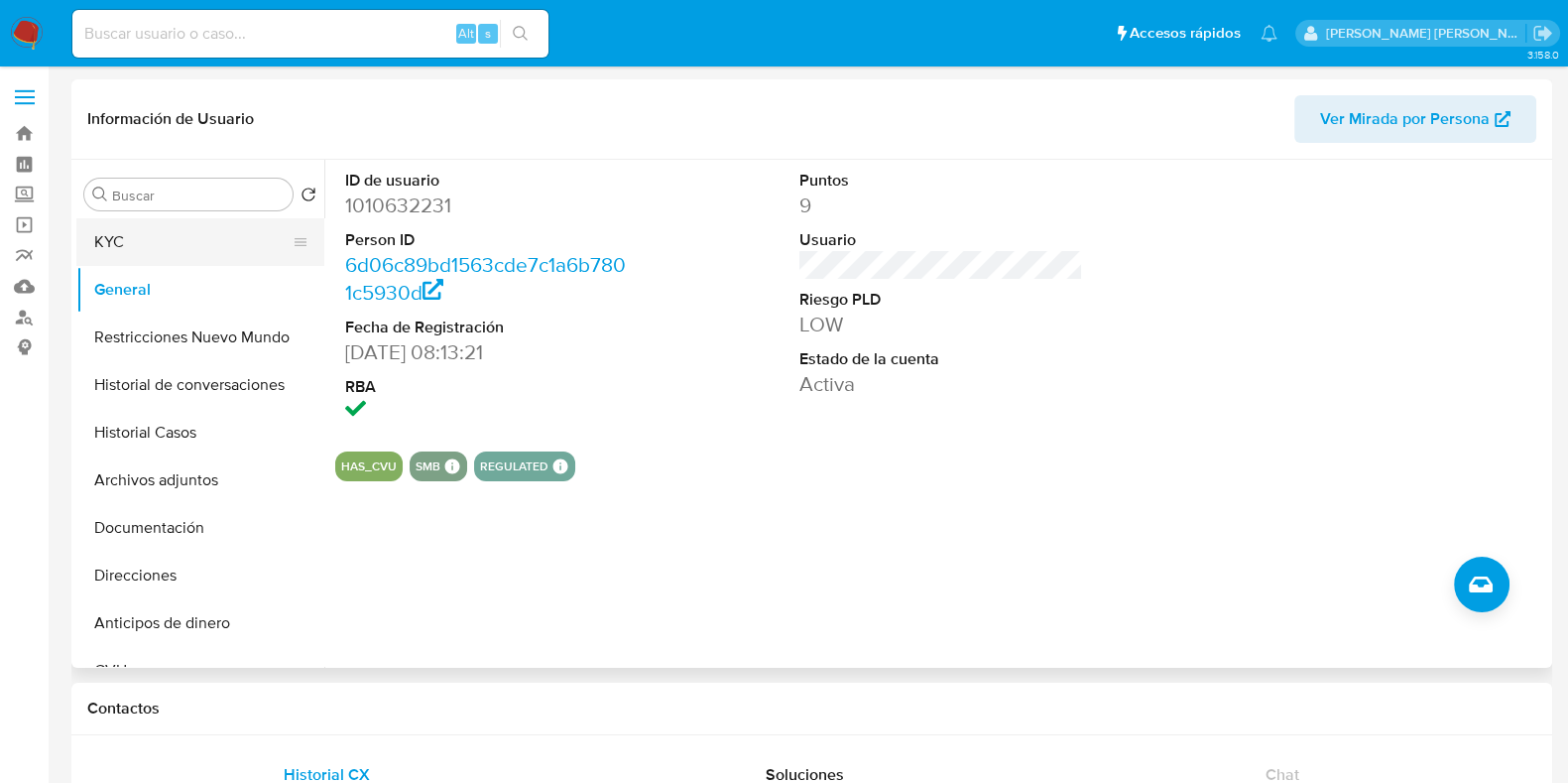
click at [165, 232] on button "KYC" at bounding box center [193, 242] width 232 height 48
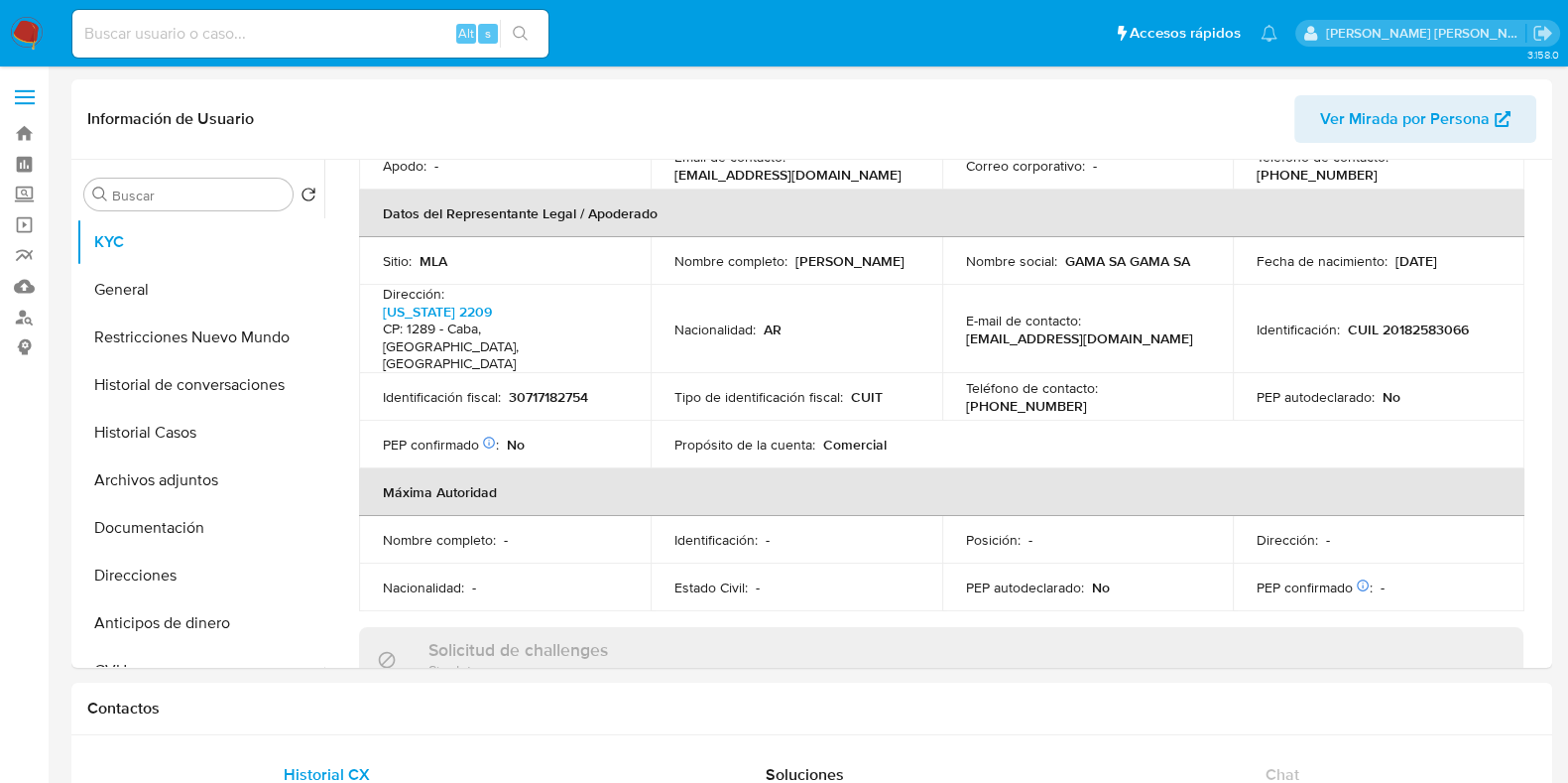
scroll to position [620, 0]
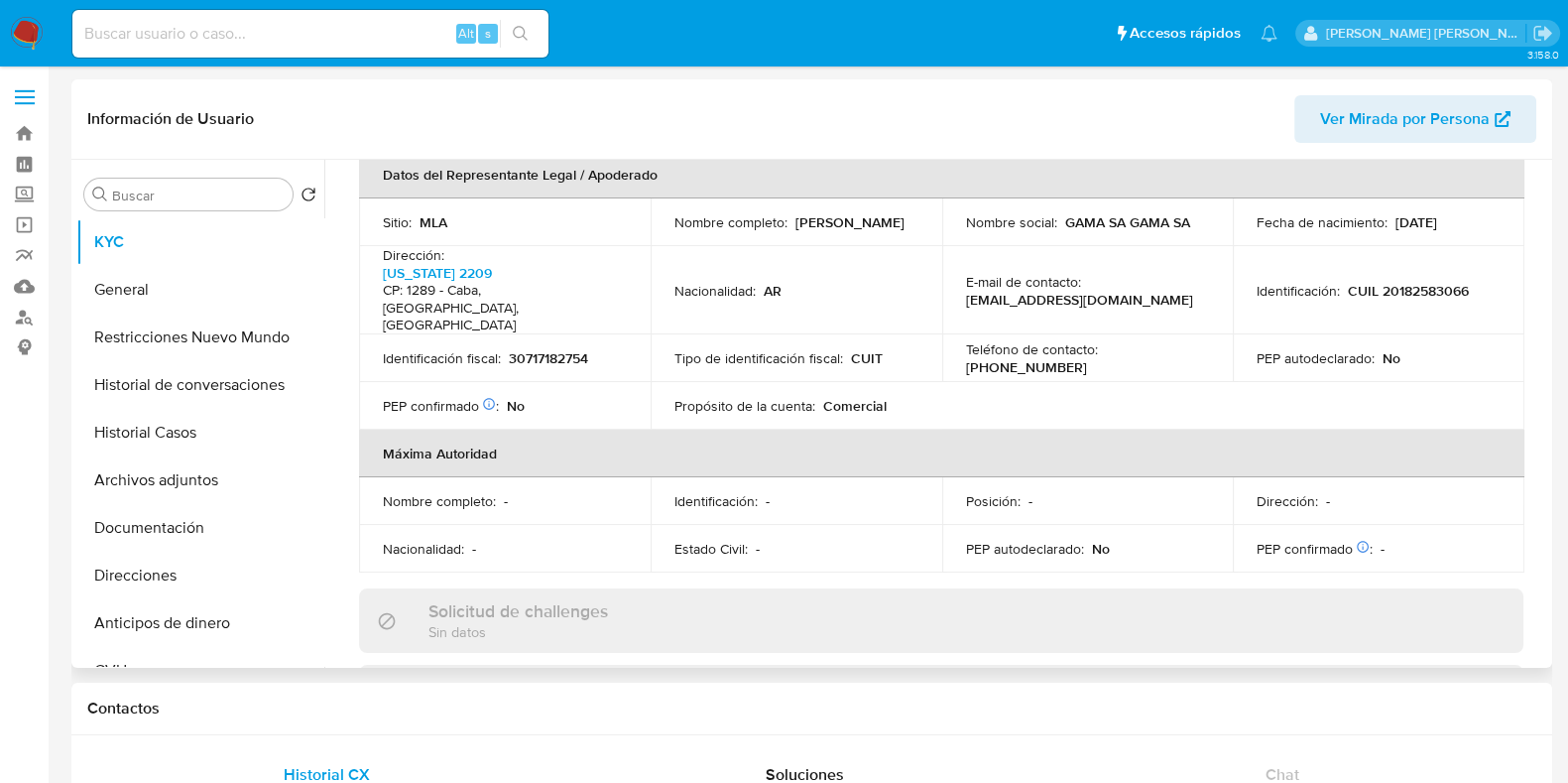
click at [576, 349] on p "30717182754" at bounding box center [549, 358] width 80 height 18
copy p "30717182754"
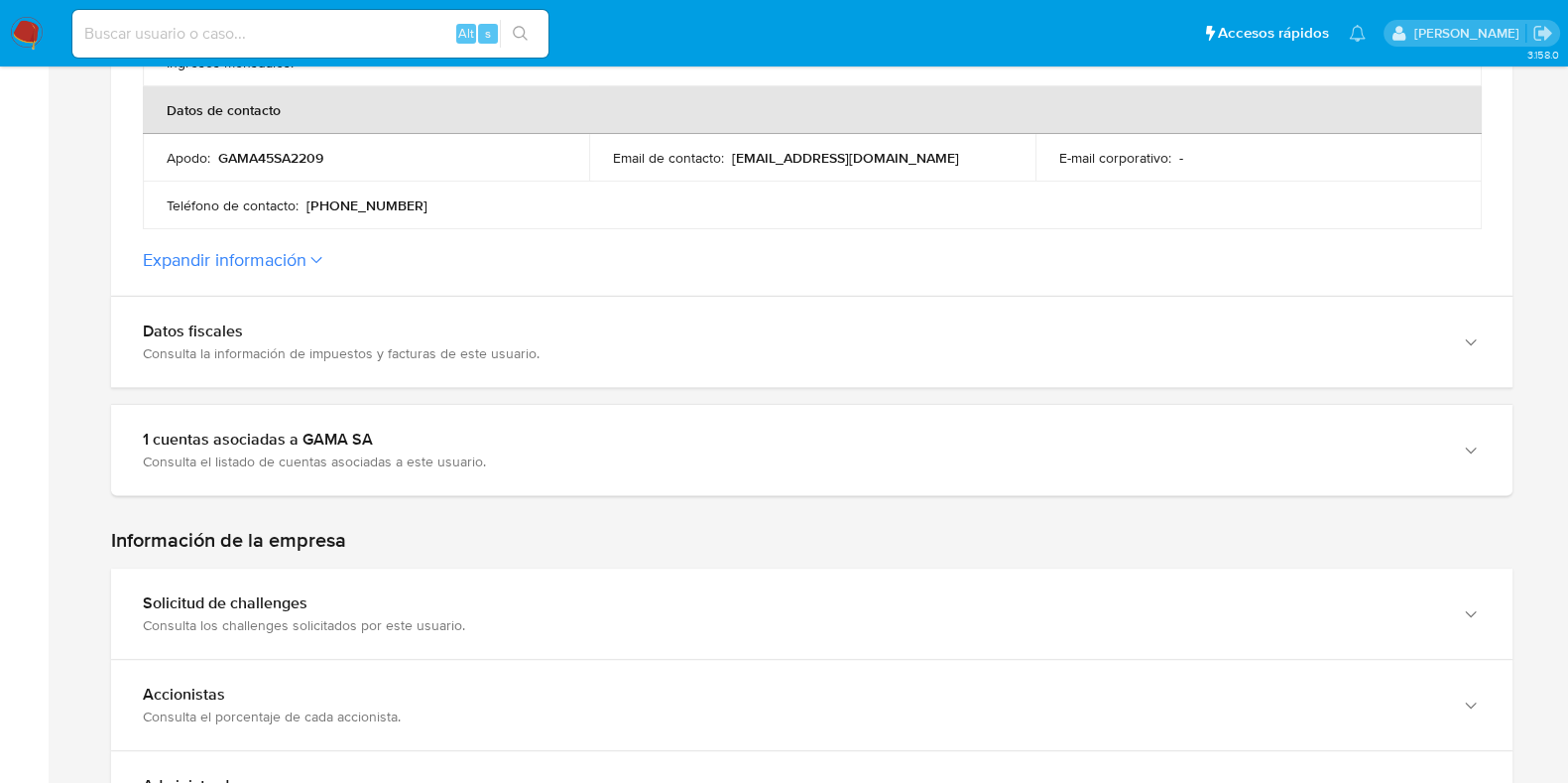
scroll to position [991, 0]
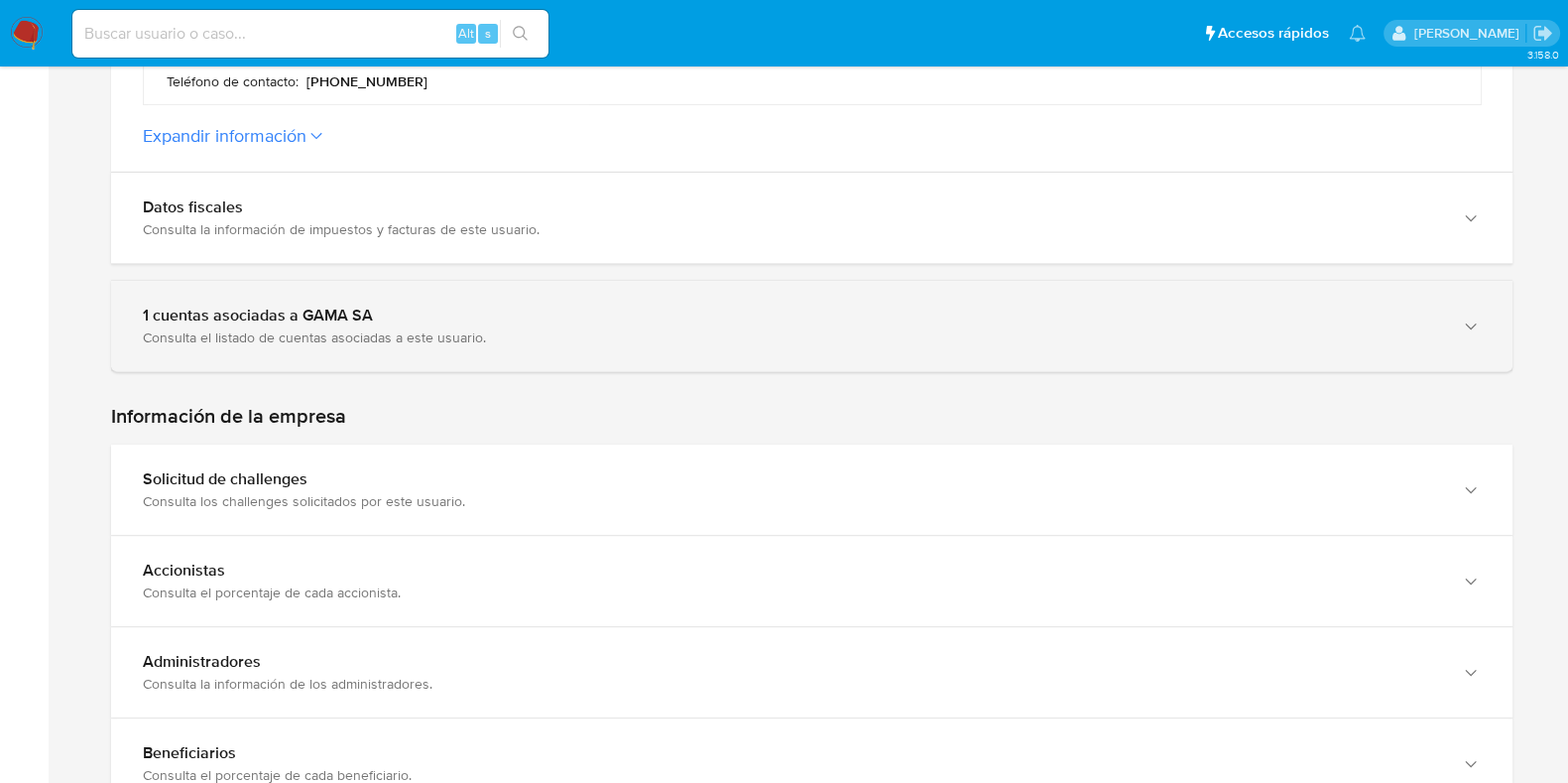
click at [615, 309] on div "1 cuentas asociadas a GAMA SA" at bounding box center [792, 315] width 1299 height 20
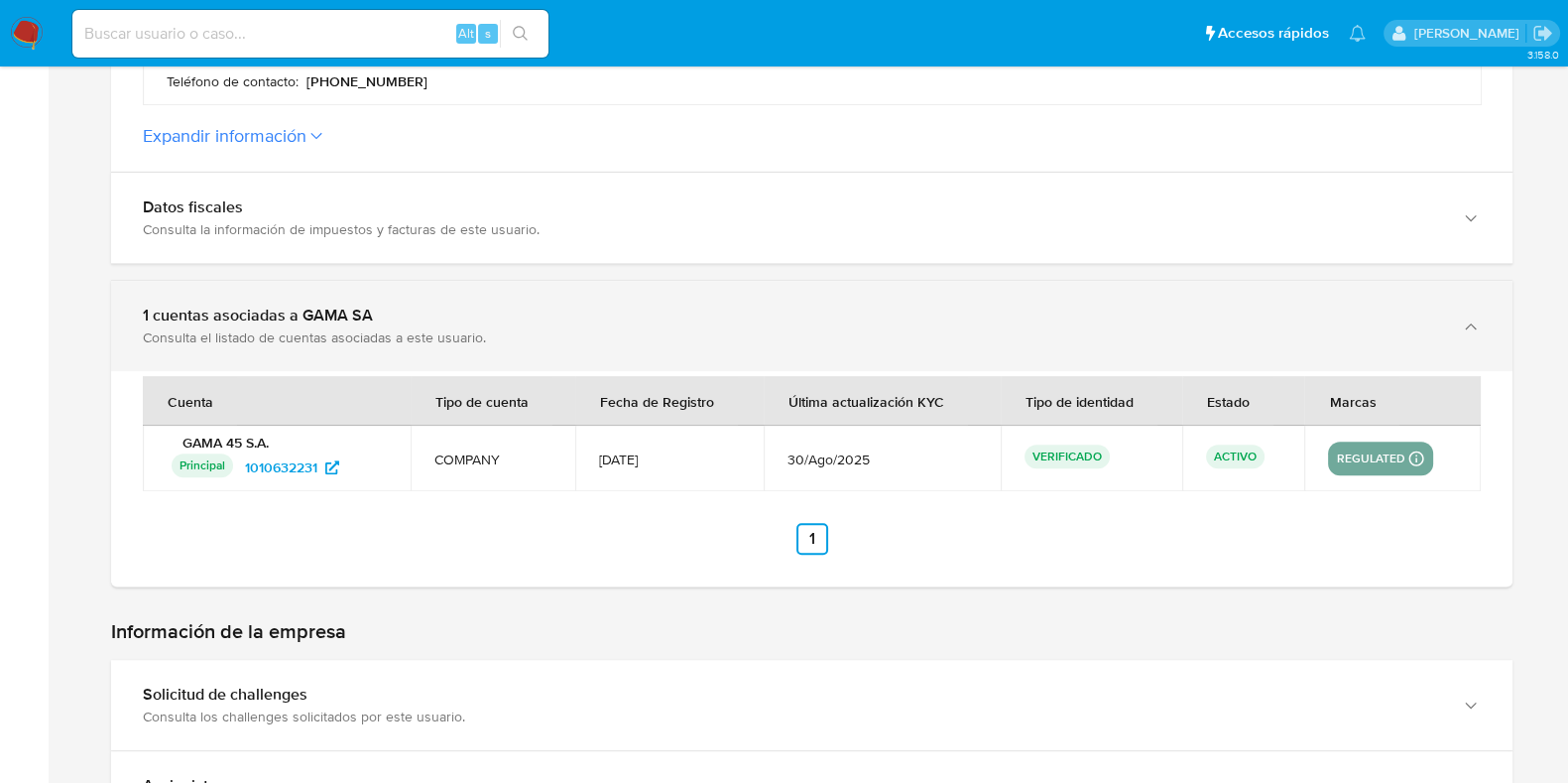
click at [615, 309] on div "1 cuentas asociadas a GAMA SA" at bounding box center [792, 315] width 1299 height 20
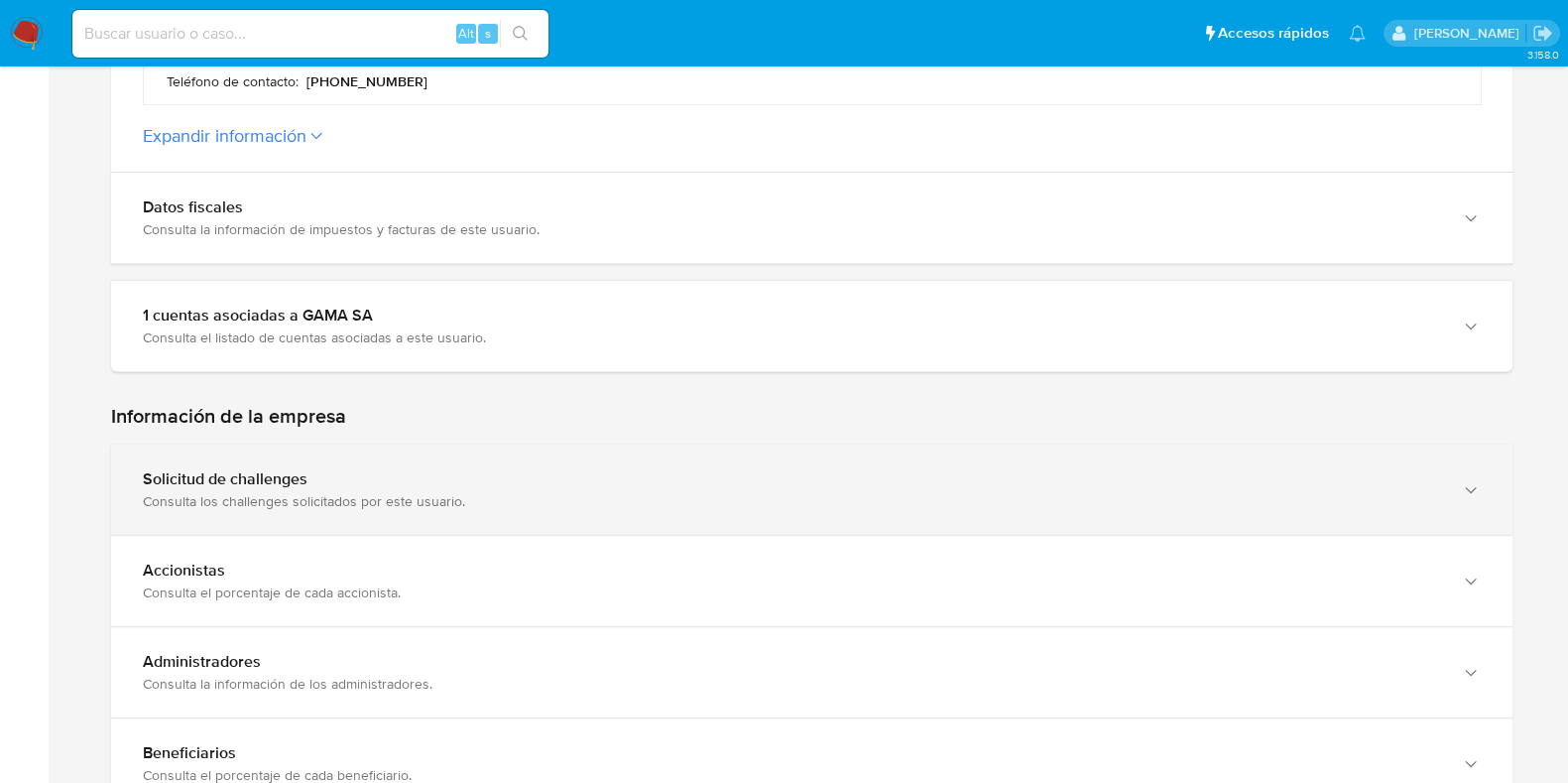
click at [583, 498] on div "Consulta los challenges solicitados por este usuario." at bounding box center [792, 501] width 1299 height 18
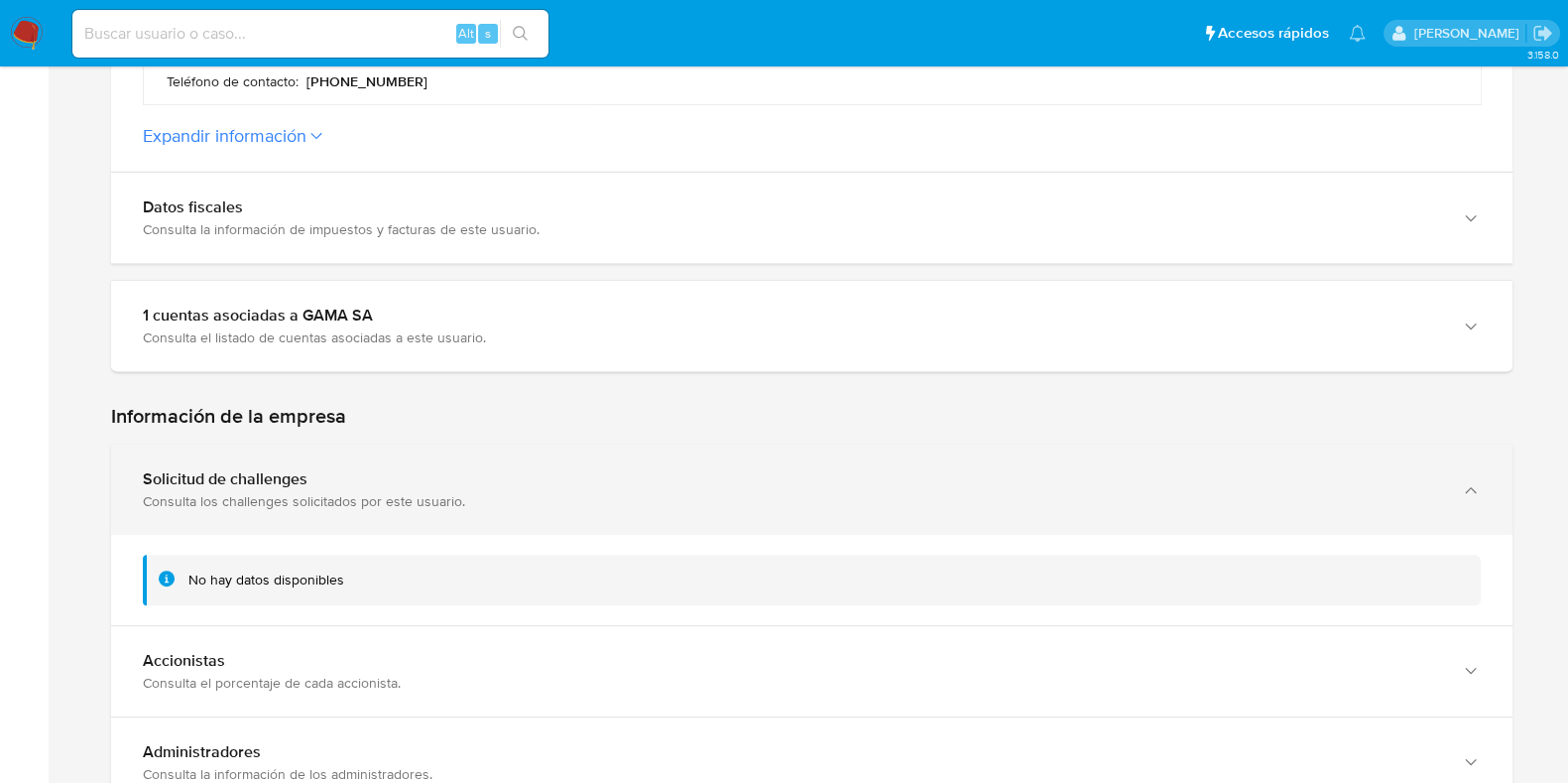
click at [583, 498] on div "Consulta los challenges solicitados por este usuario." at bounding box center [792, 501] width 1299 height 18
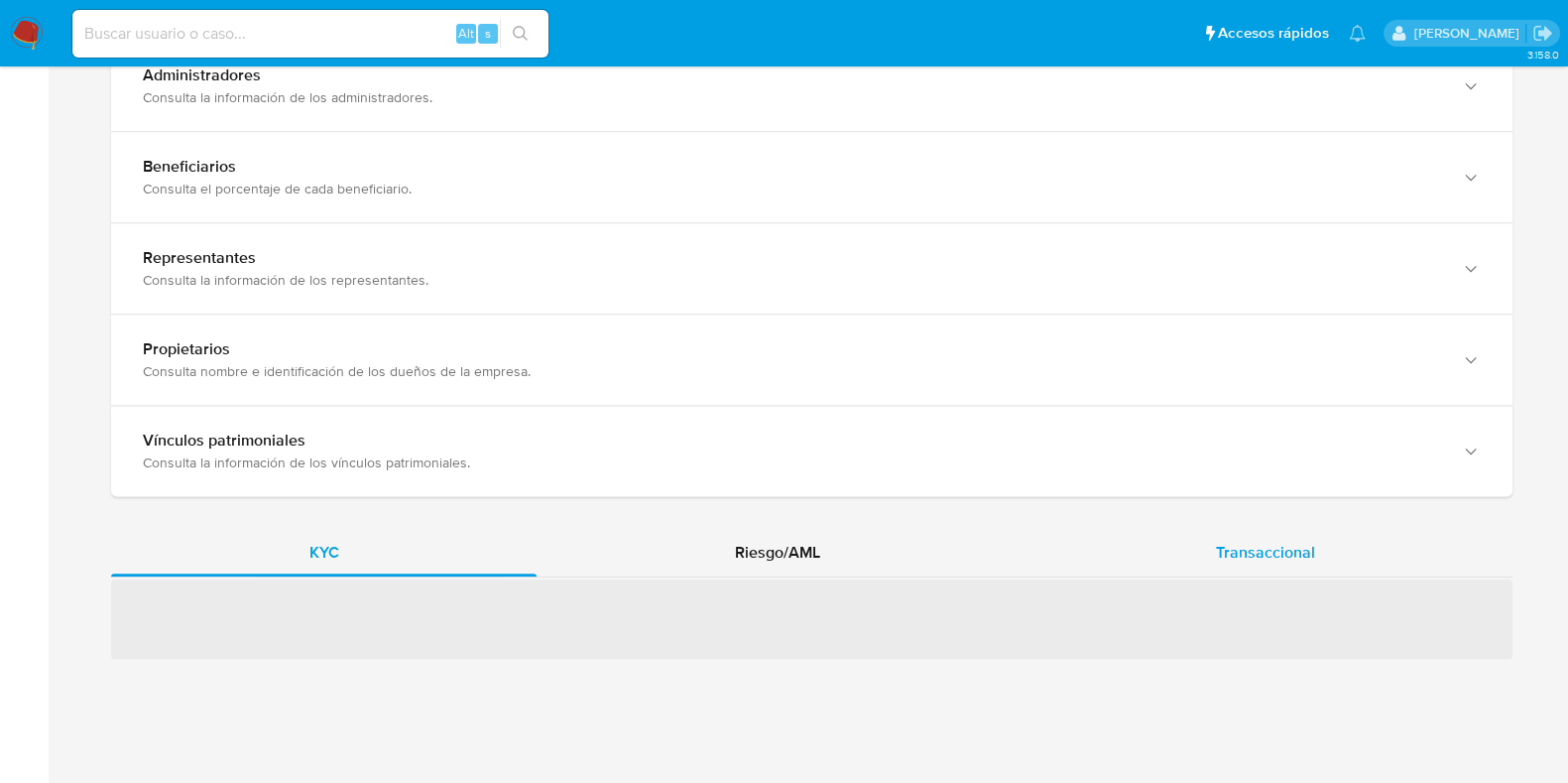
click at [1241, 541] on span "Transaccional" at bounding box center [1265, 552] width 99 height 23
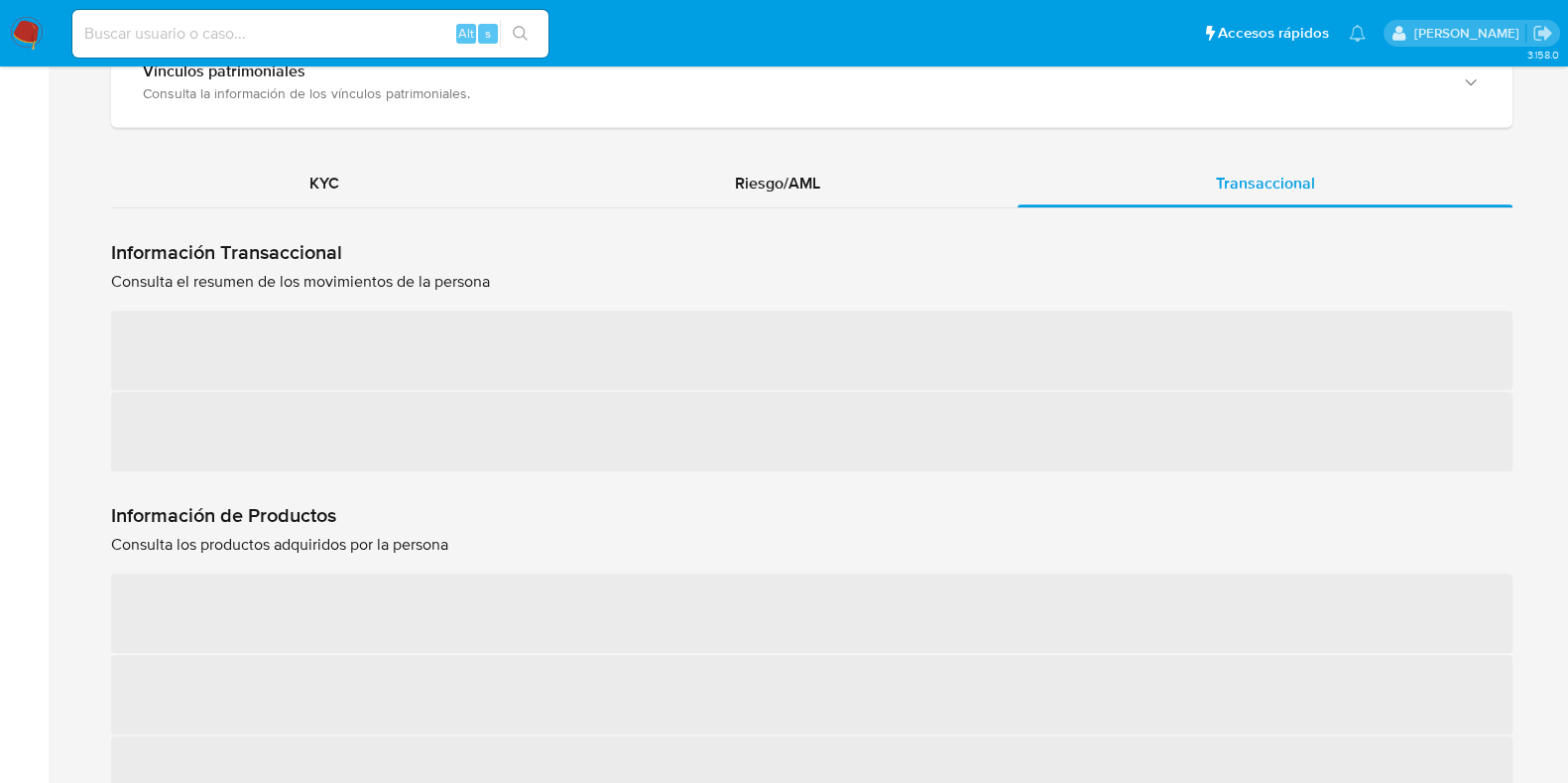
scroll to position [1949, 0]
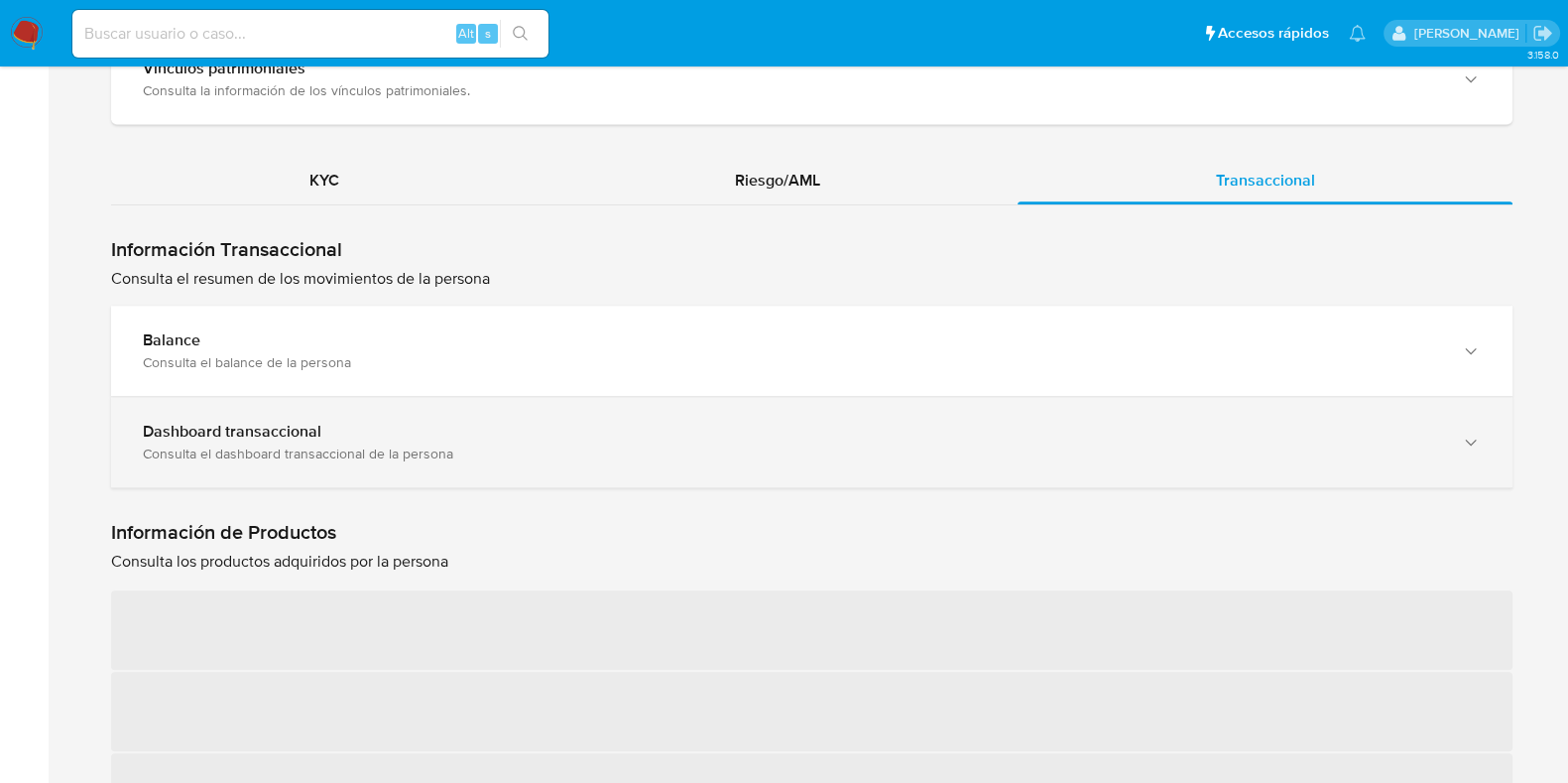
click at [366, 445] on div "Consulta el dashboard transaccional de la persona" at bounding box center [792, 454] width 1299 height 18
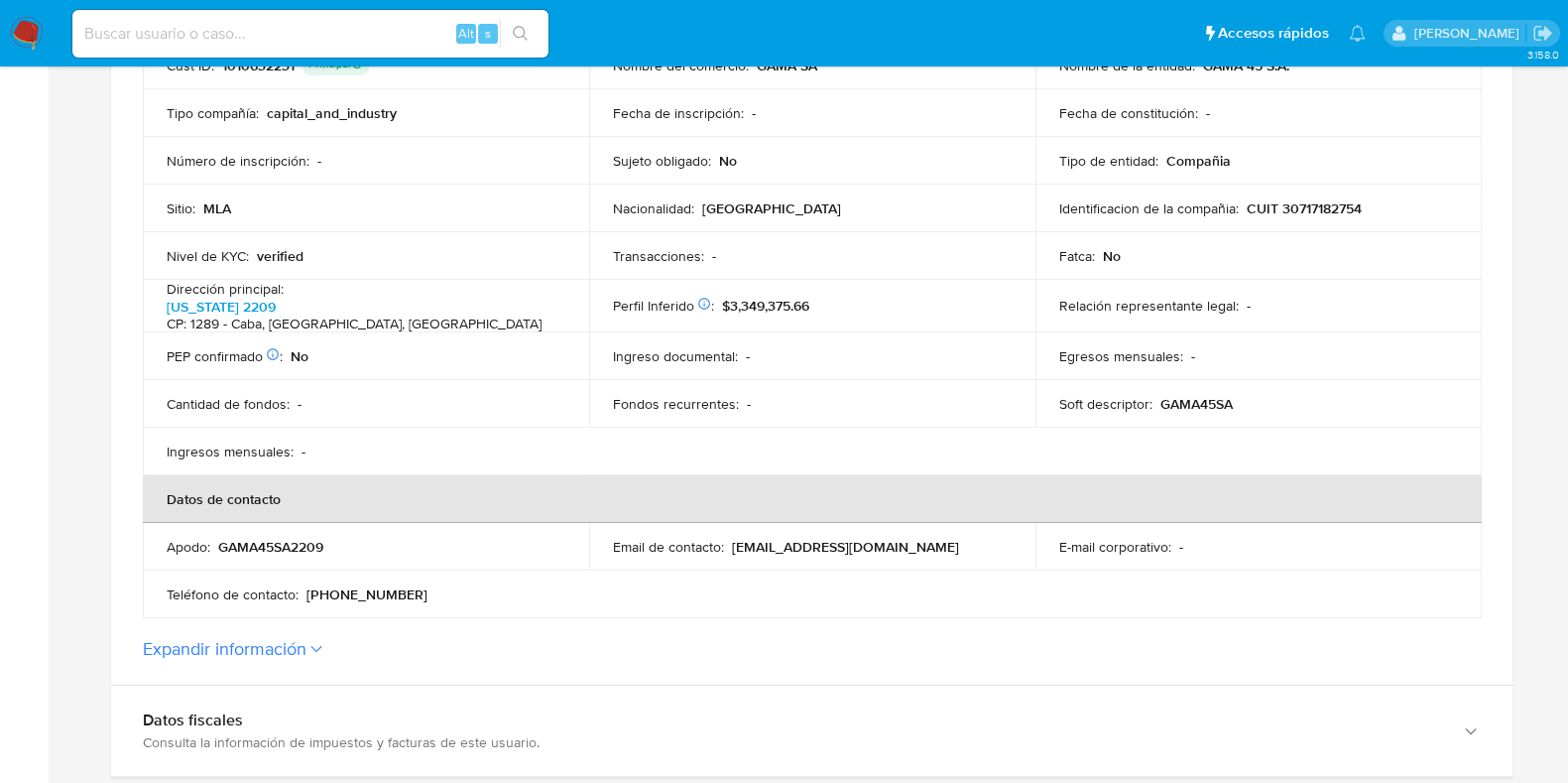
scroll to position [213, 0]
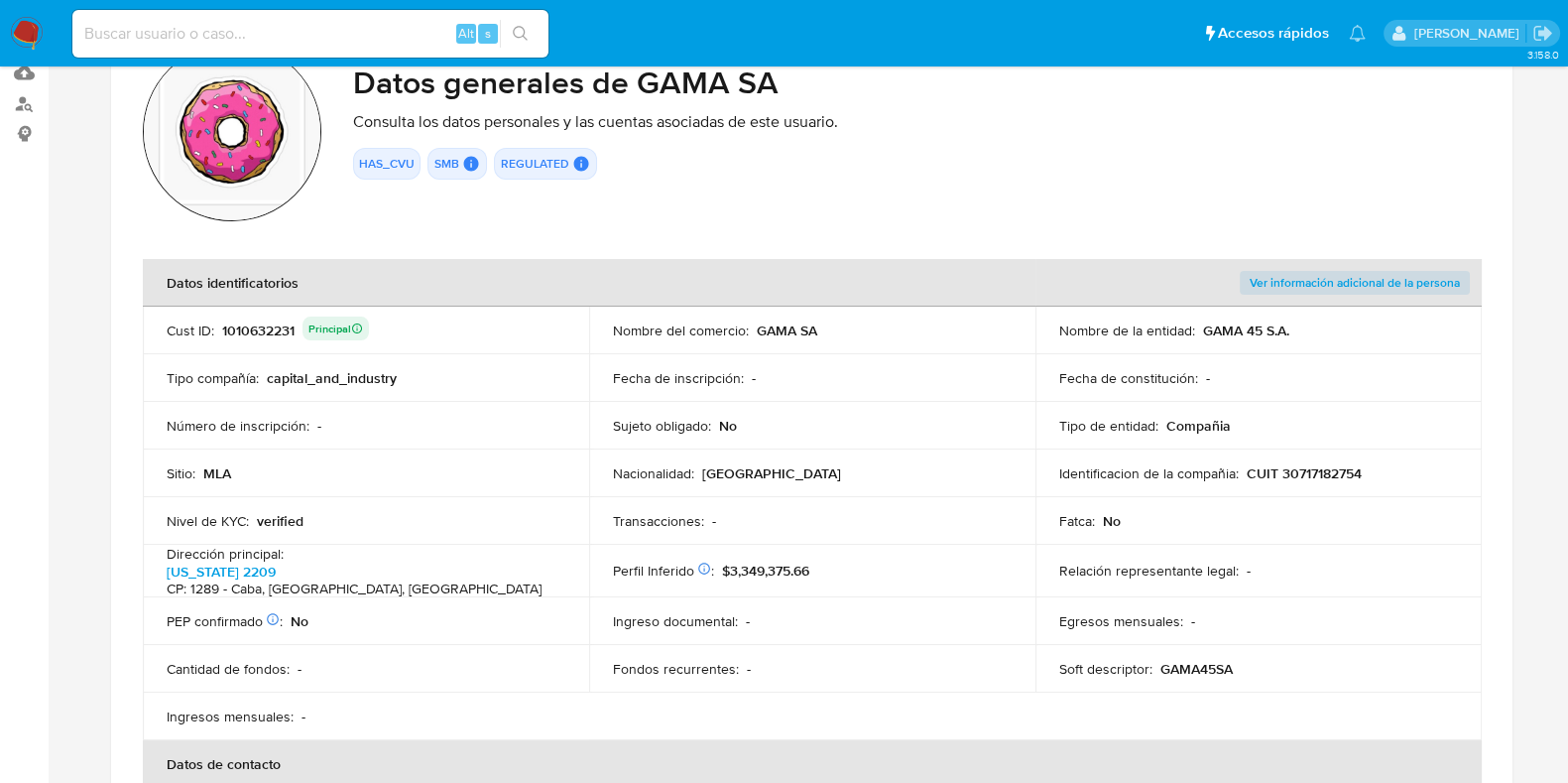
drag, startPoint x: 1200, startPoint y: 324, endPoint x: 1309, endPoint y: 324, distance: 109.0
click at [1309, 324] on div "Nombre de la entidad : GAMA 45 S.A." at bounding box center [1259, 330] width 399 height 18
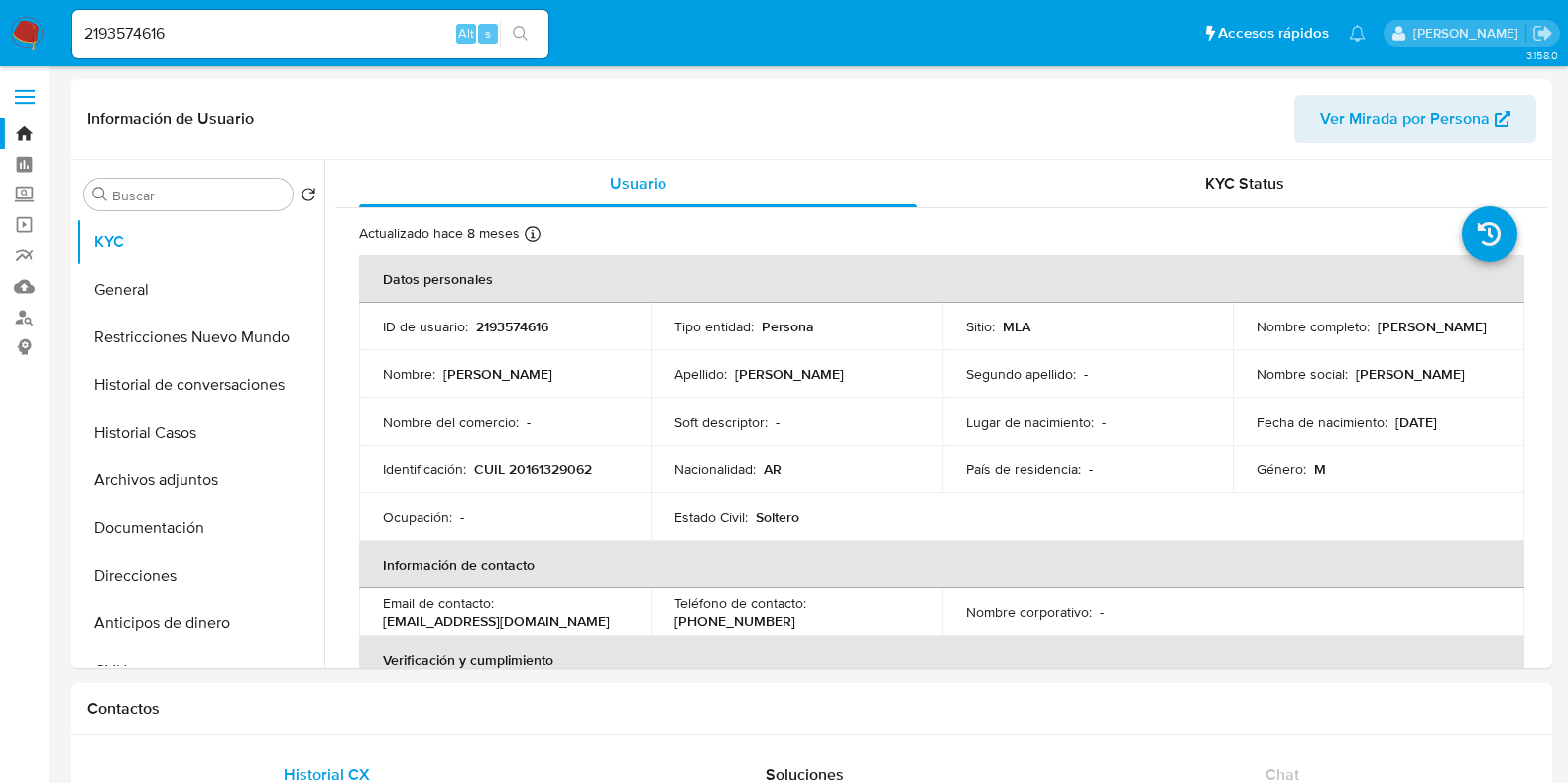
select select "10"
drag, startPoint x: 195, startPoint y: 24, endPoint x: 29, endPoint y: 22, distance: 166.0
click at [29, 22] on nav "Pausado Ver notificaciones 2193574616 Alt s Accesos rápidos Presiona las siguie…" at bounding box center [784, 33] width 1568 height 67
paste input "109855997"
type input "1098559976"
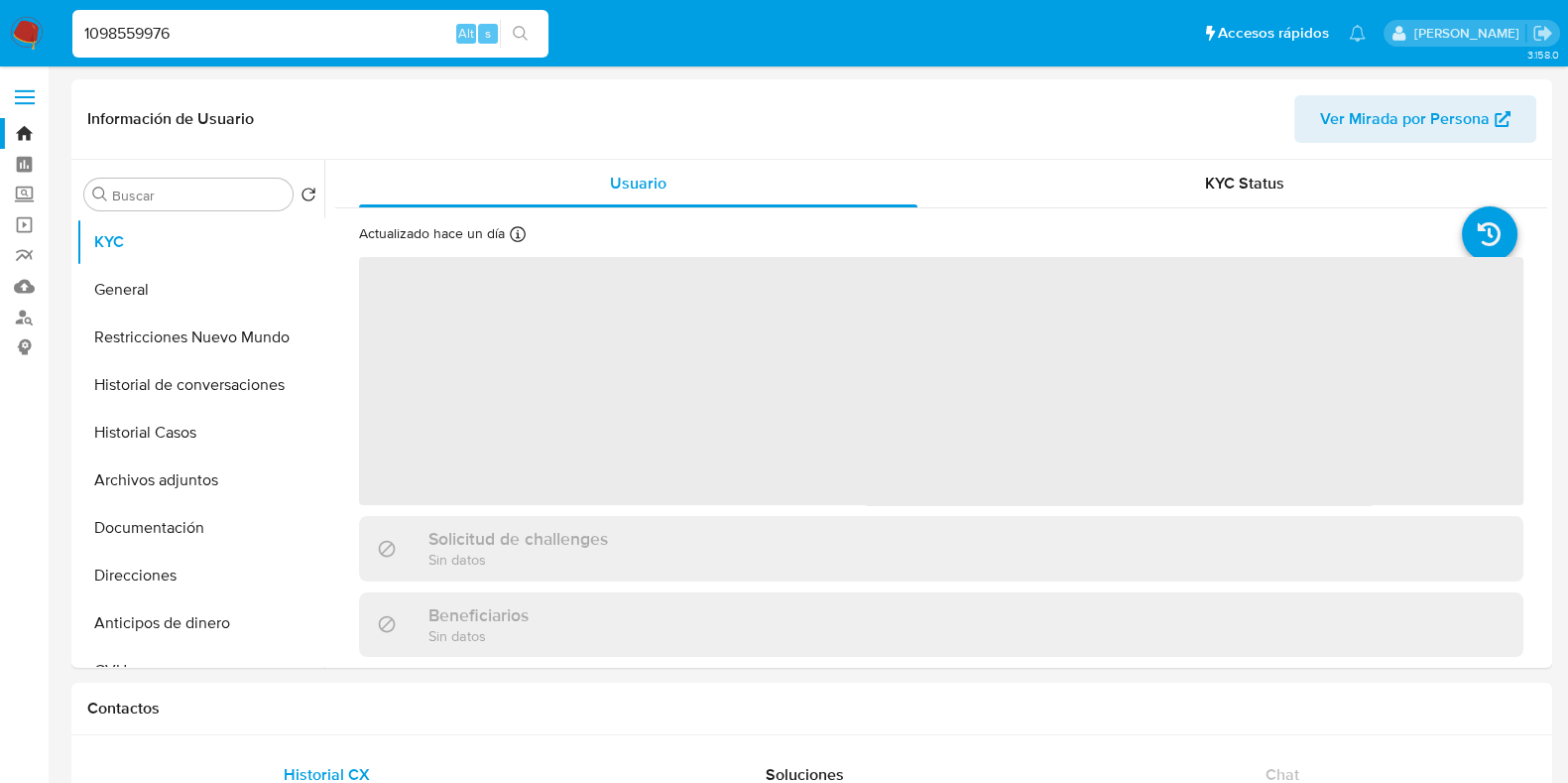
select select "10"
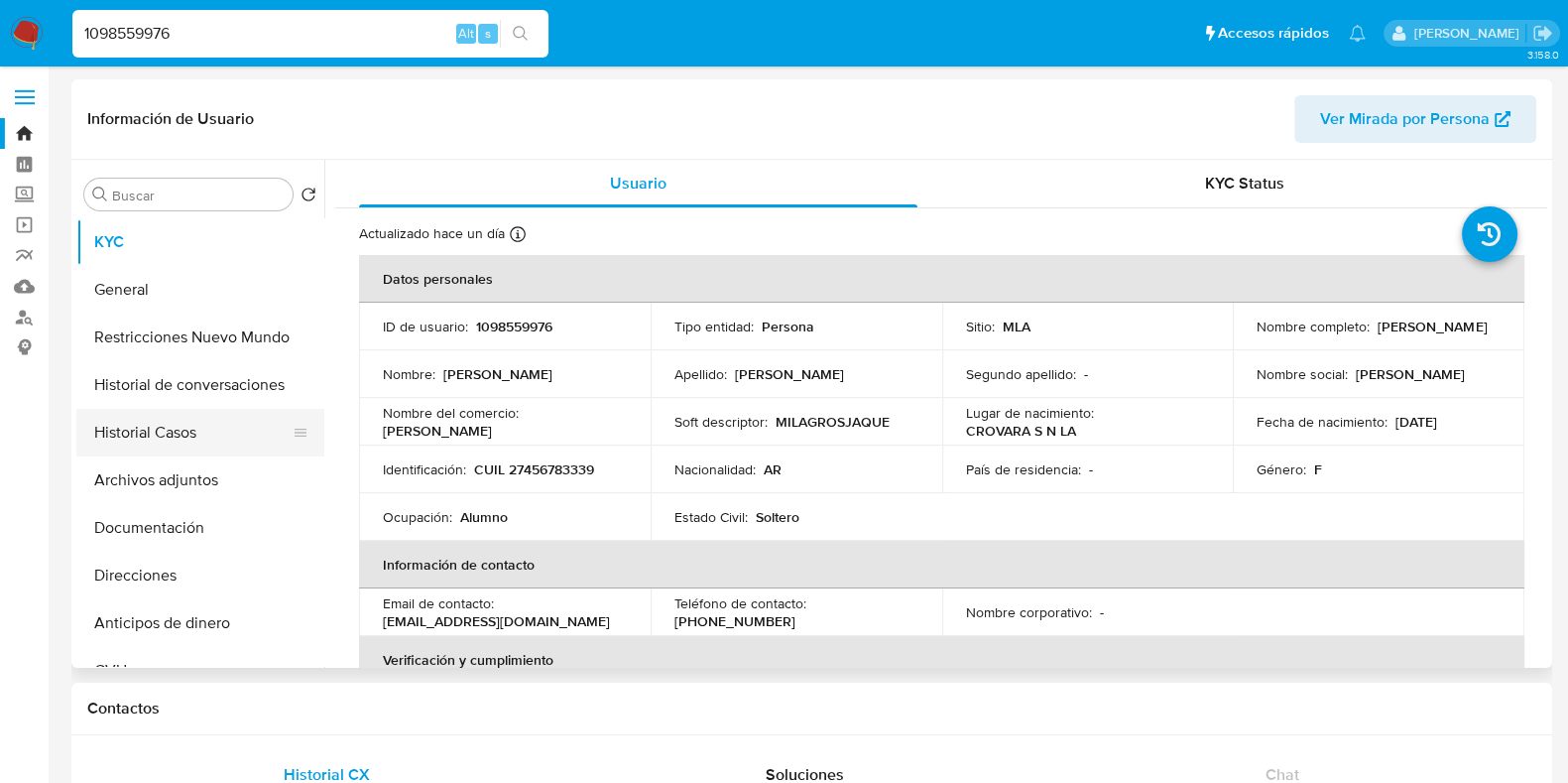
click at [202, 419] on button "Historial Casos" at bounding box center [193, 433] width 232 height 48
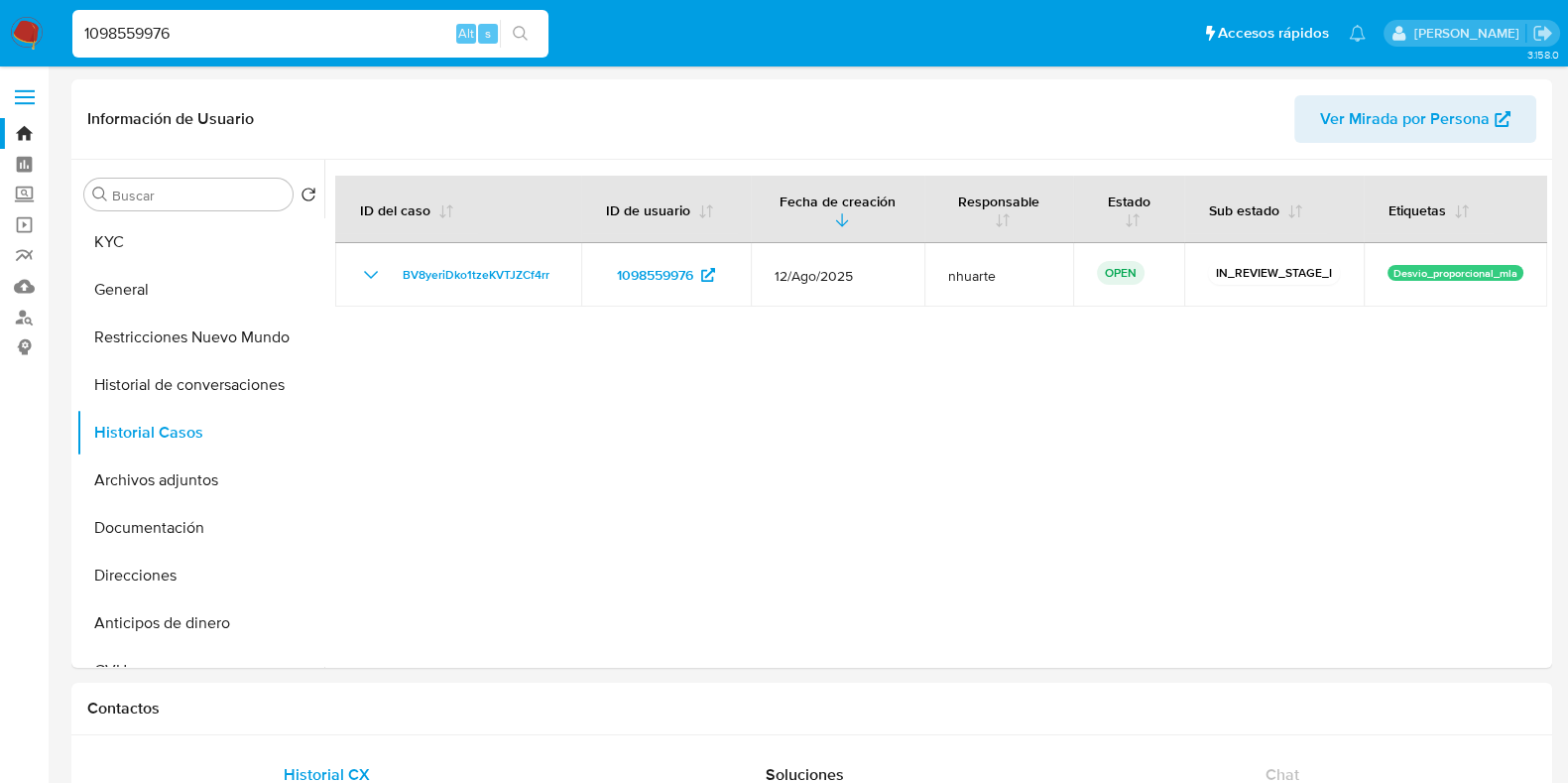
drag, startPoint x: 202, startPoint y: 28, endPoint x: 65, endPoint y: 32, distance: 137.1
click at [65, 32] on ul "Pausado Ver notificaciones 1098559976 Alt s Accesos rápidos Presiona las siguie…" at bounding box center [719, 33] width 1314 height 50
click at [523, 35] on icon "search-icon" at bounding box center [520, 33] width 15 height 15
click at [518, 24] on button "search-icon" at bounding box center [520, 34] width 41 height 28
click at [314, 21] on input "1098559976" at bounding box center [310, 34] width 476 height 26
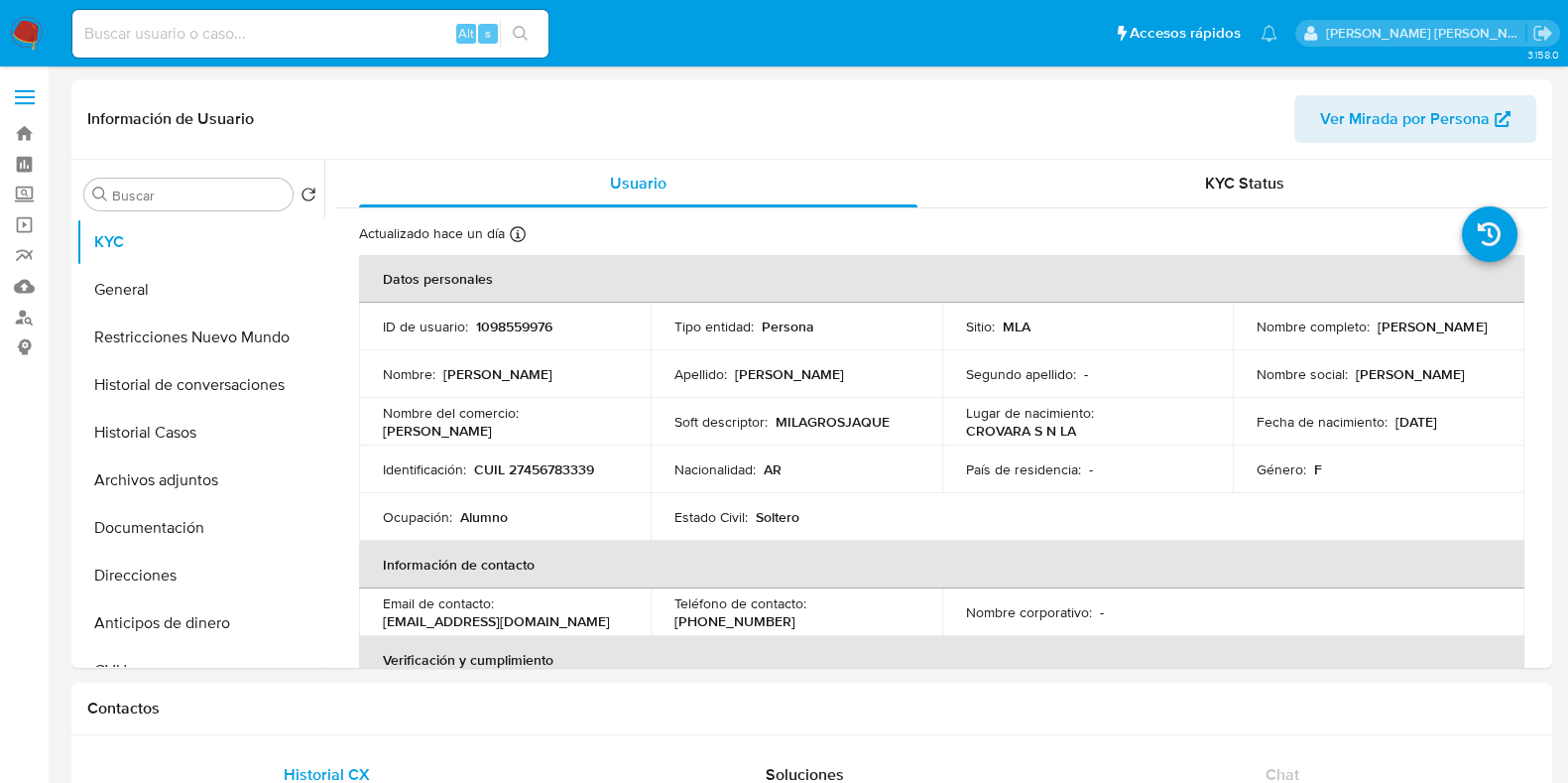
select select "10"
click at [120, 304] on button "General" at bounding box center [193, 290] width 232 height 48
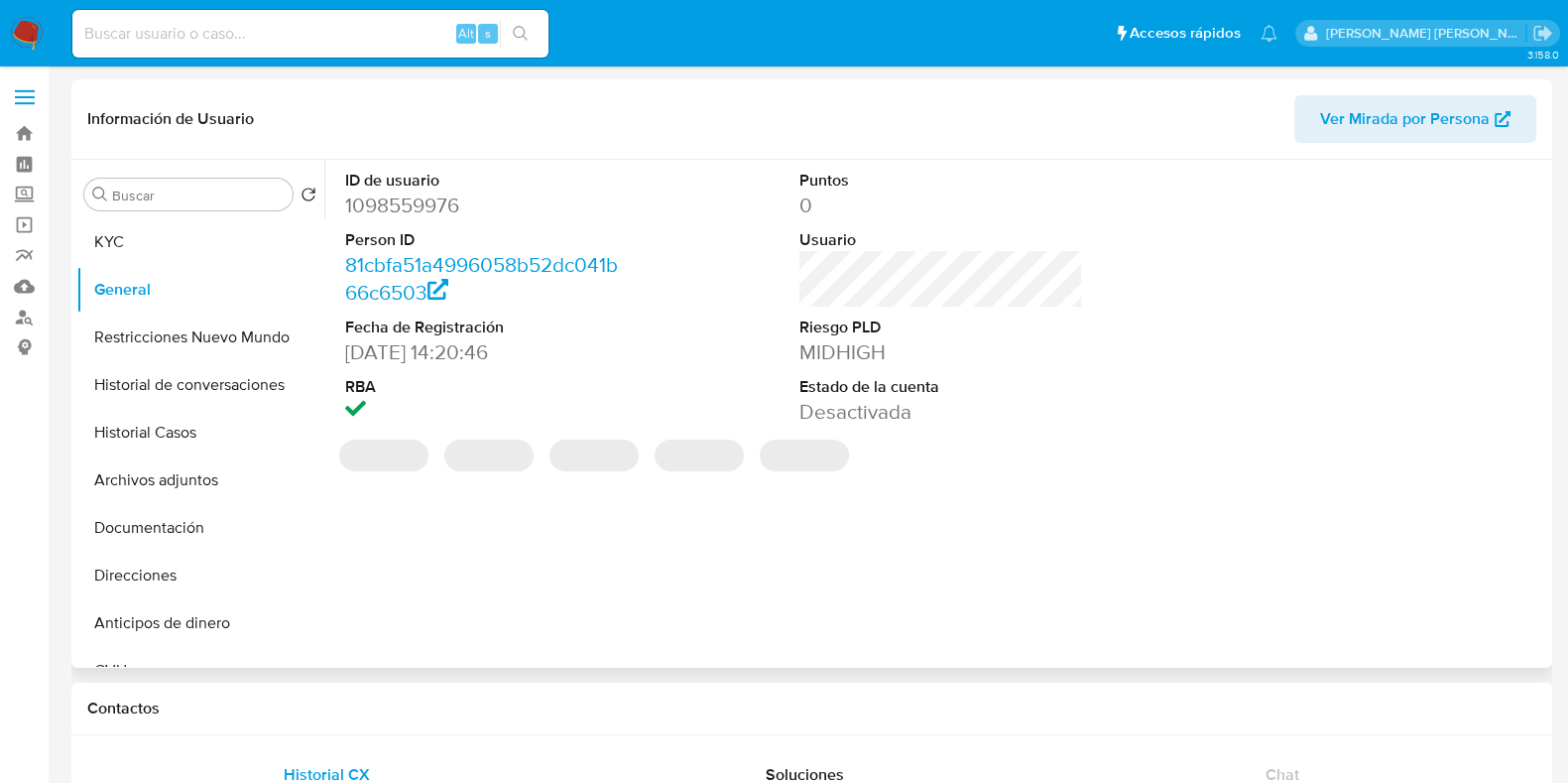
click at [430, 203] on dd "1098559976" at bounding box center [487, 205] width 283 height 28
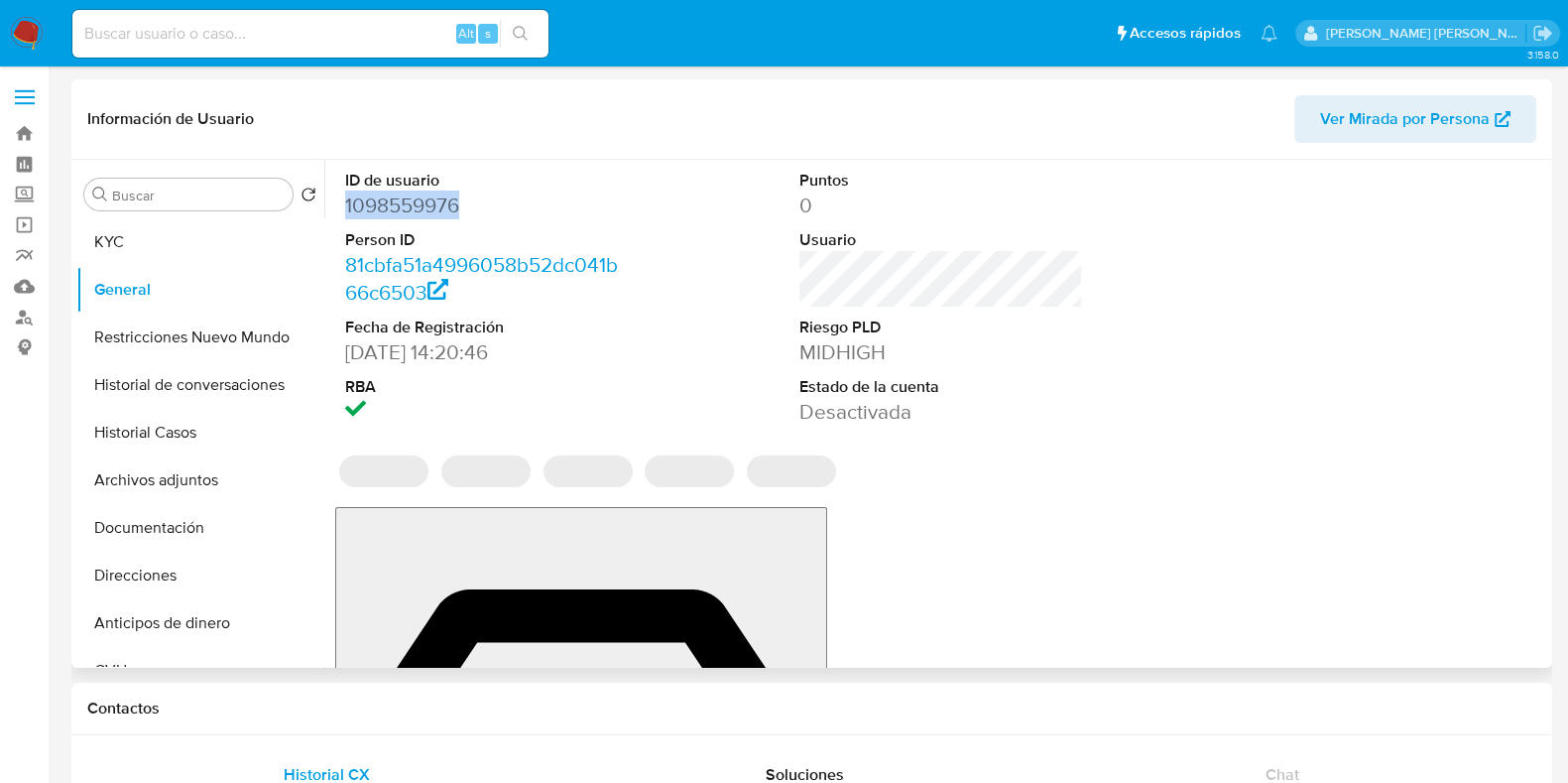
copy dd "1098559976"
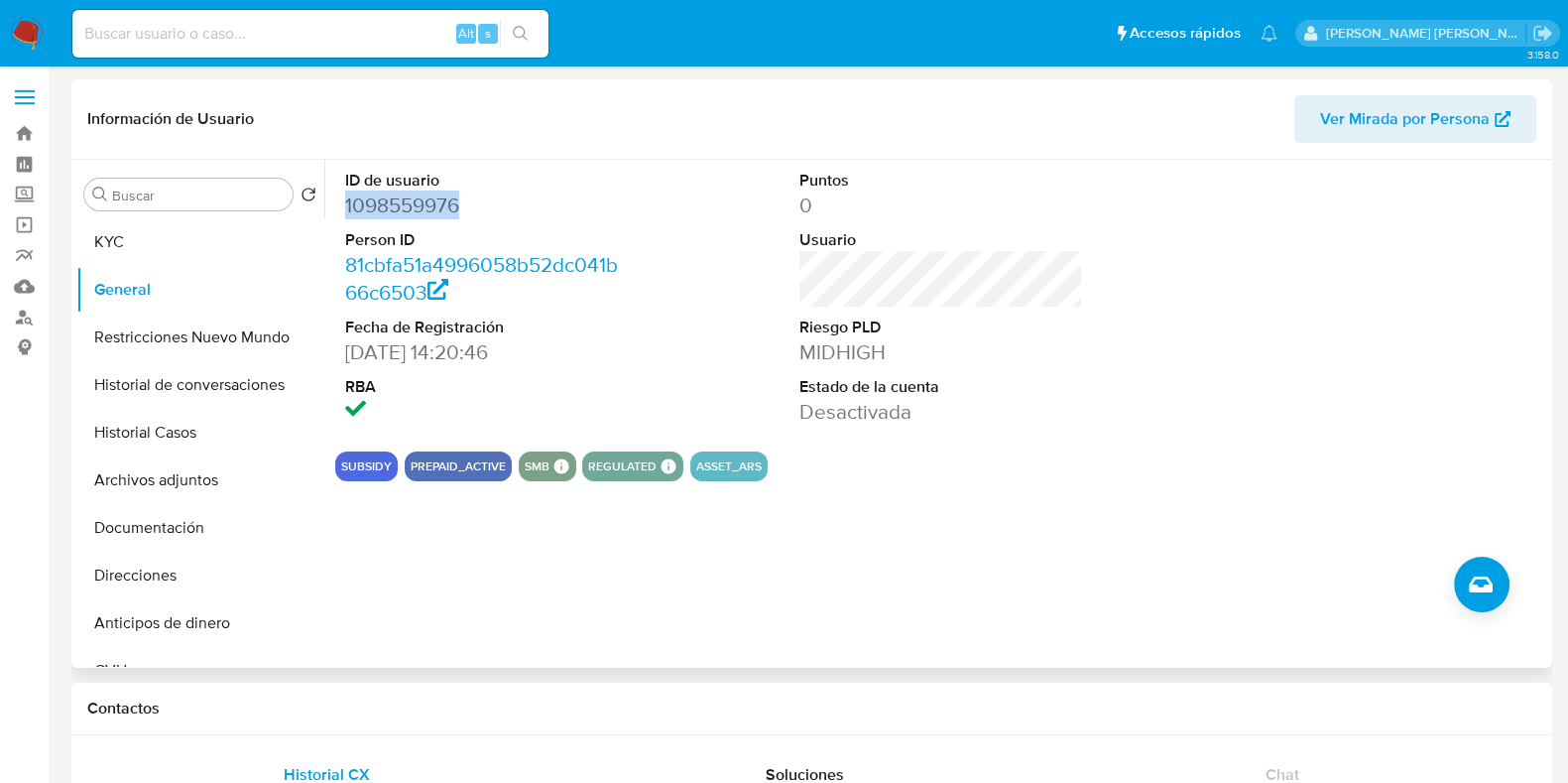
copy dd "1098559976"
drag, startPoint x: 169, startPoint y: 247, endPoint x: 192, endPoint y: 246, distance: 23.0
click at [169, 247] on button "KYC" at bounding box center [193, 242] width 232 height 48
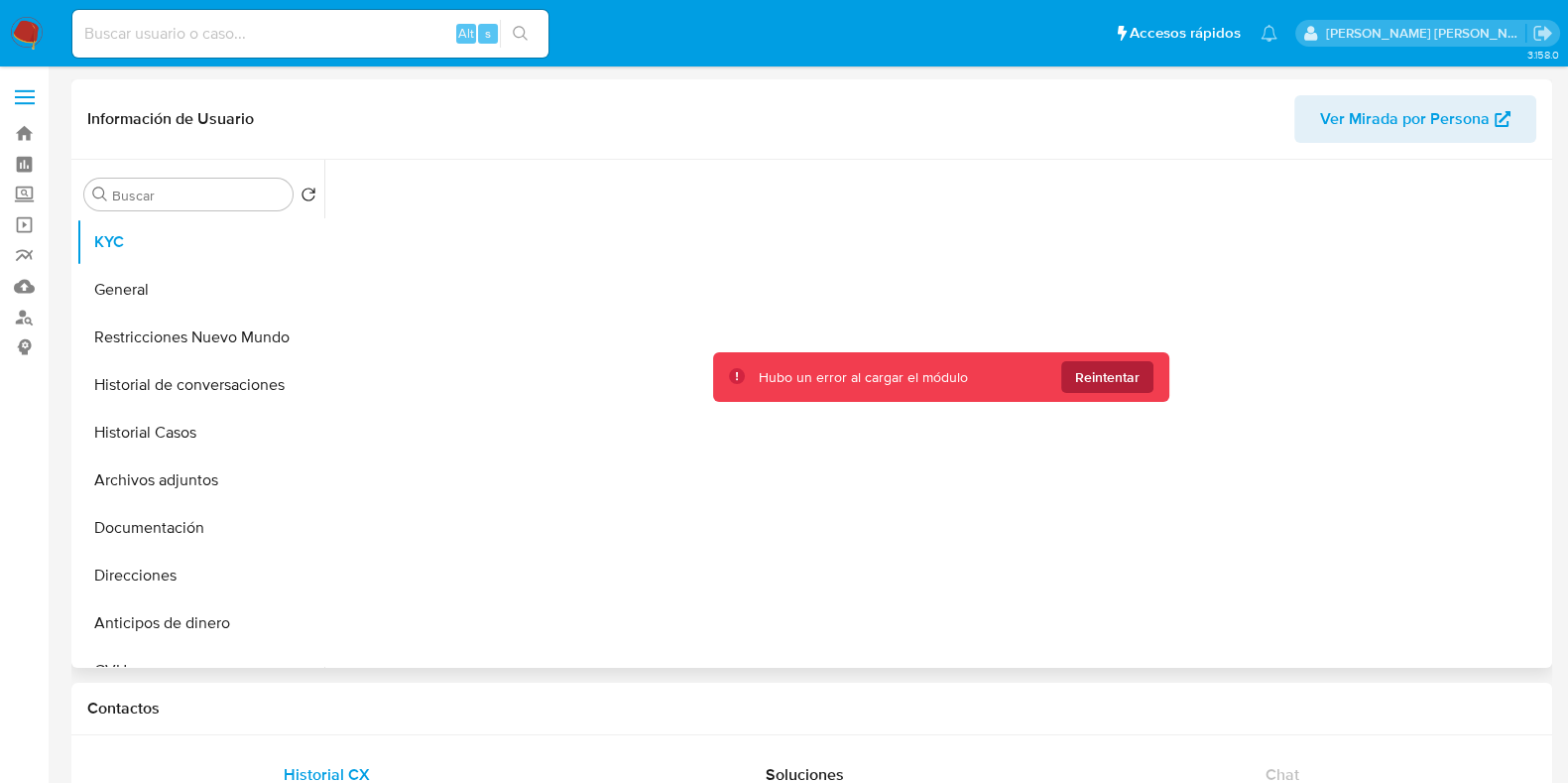
click at [1099, 381] on span "Reintentar" at bounding box center [1107, 377] width 65 height 32
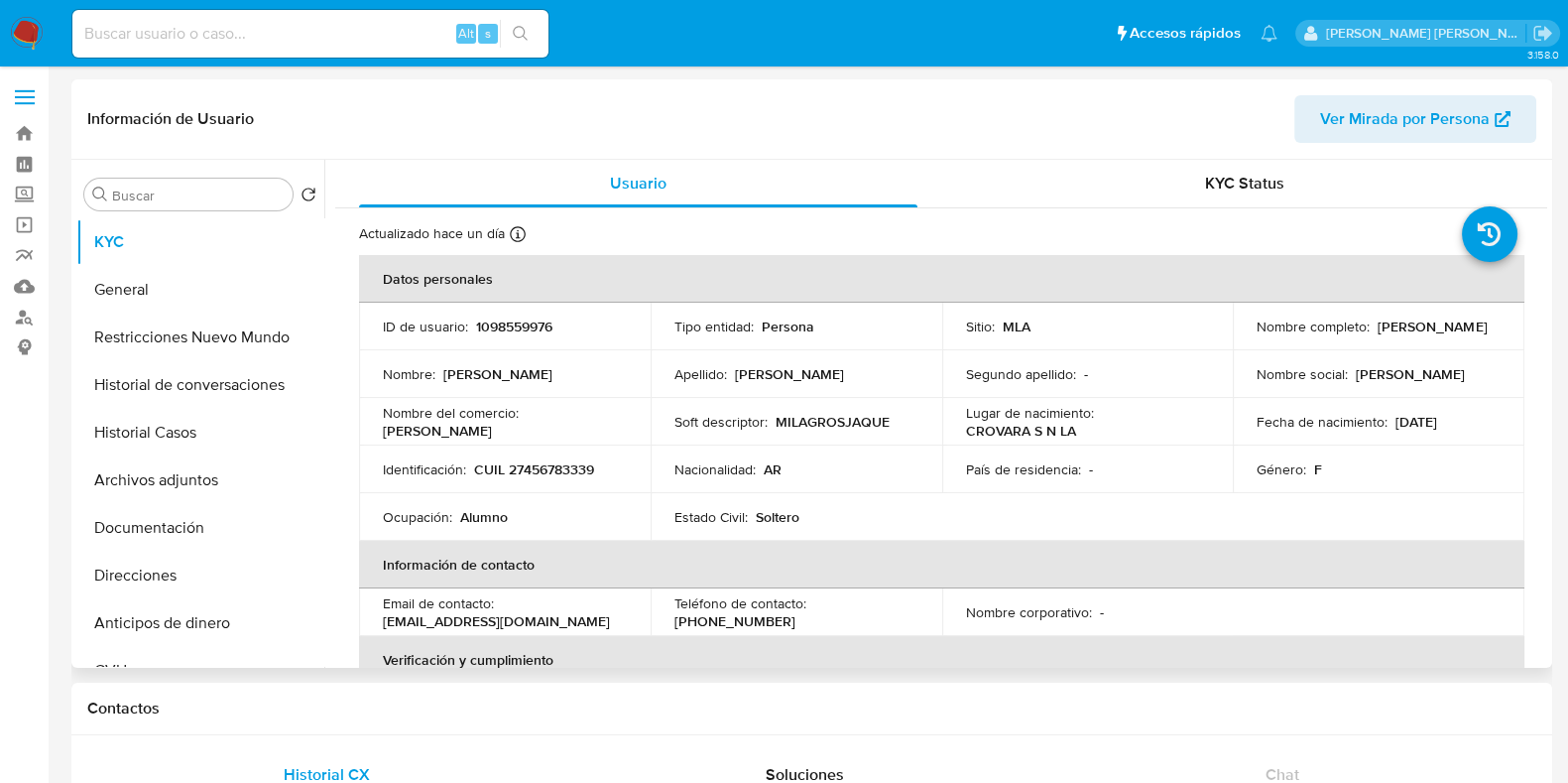
select select "10"
click at [176, 425] on button "Historial Casos" at bounding box center [193, 433] width 232 height 48
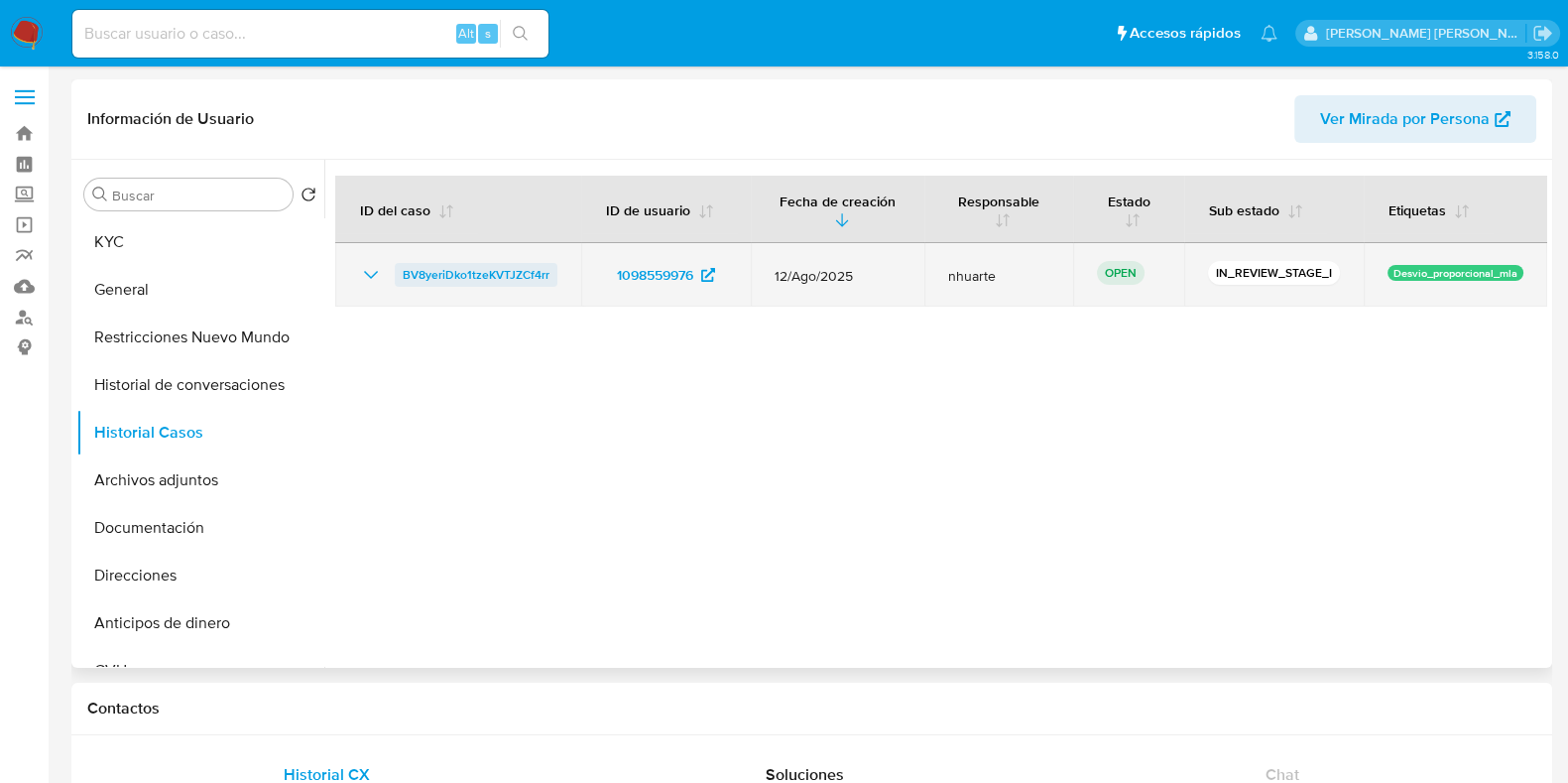
click at [470, 275] on span "BV8yeriDko1tzeKVTJZCf4rr" at bounding box center [476, 275] width 147 height 24
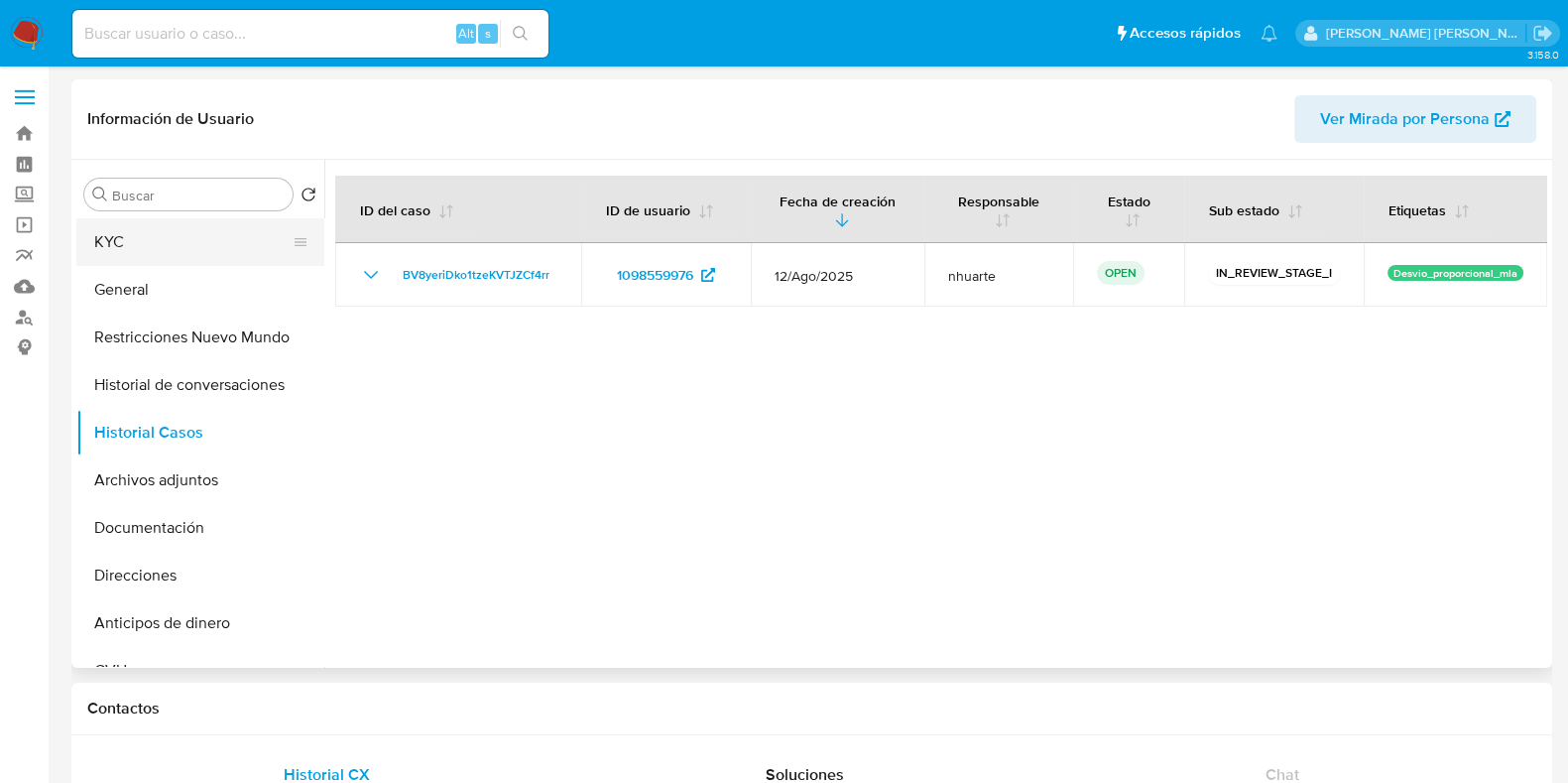
click at [137, 243] on button "KYC" at bounding box center [193, 242] width 232 height 48
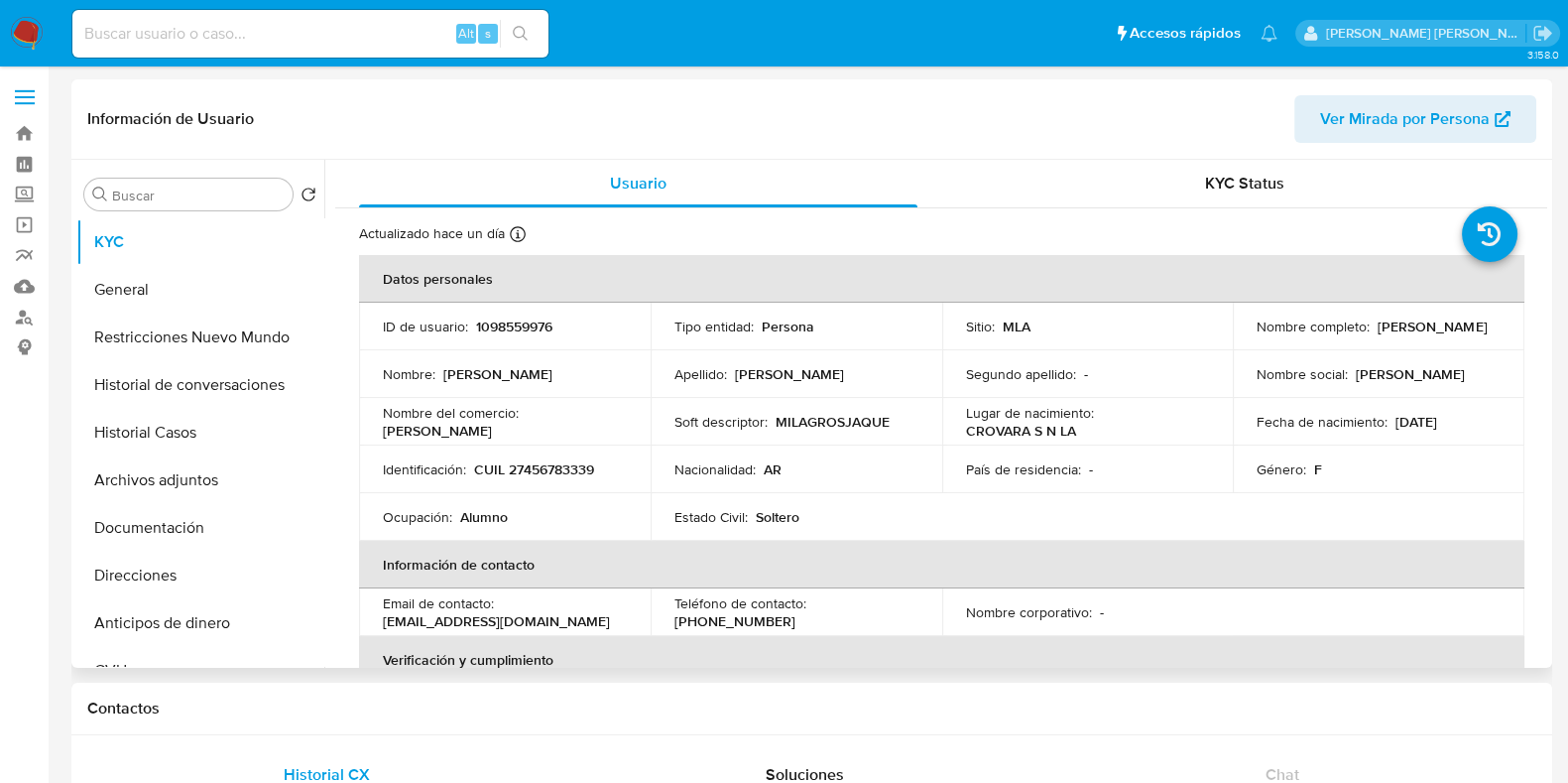
click at [563, 471] on p "CUIL 27456783339" at bounding box center [534, 469] width 120 height 18
copy p "27456783339"
click at [148, 26] on input at bounding box center [310, 34] width 476 height 26
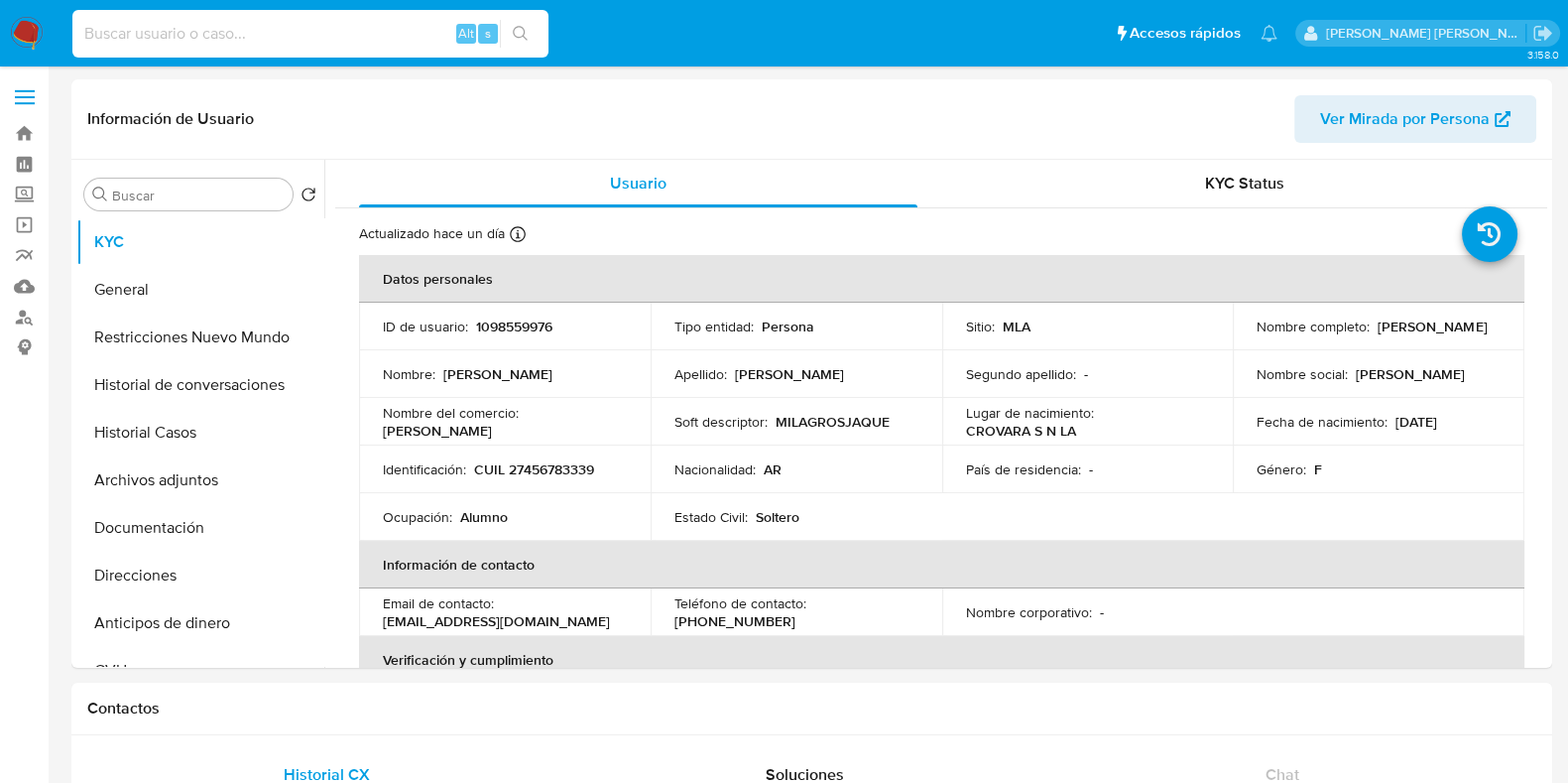
paste input "476331432"
type input "476331432"
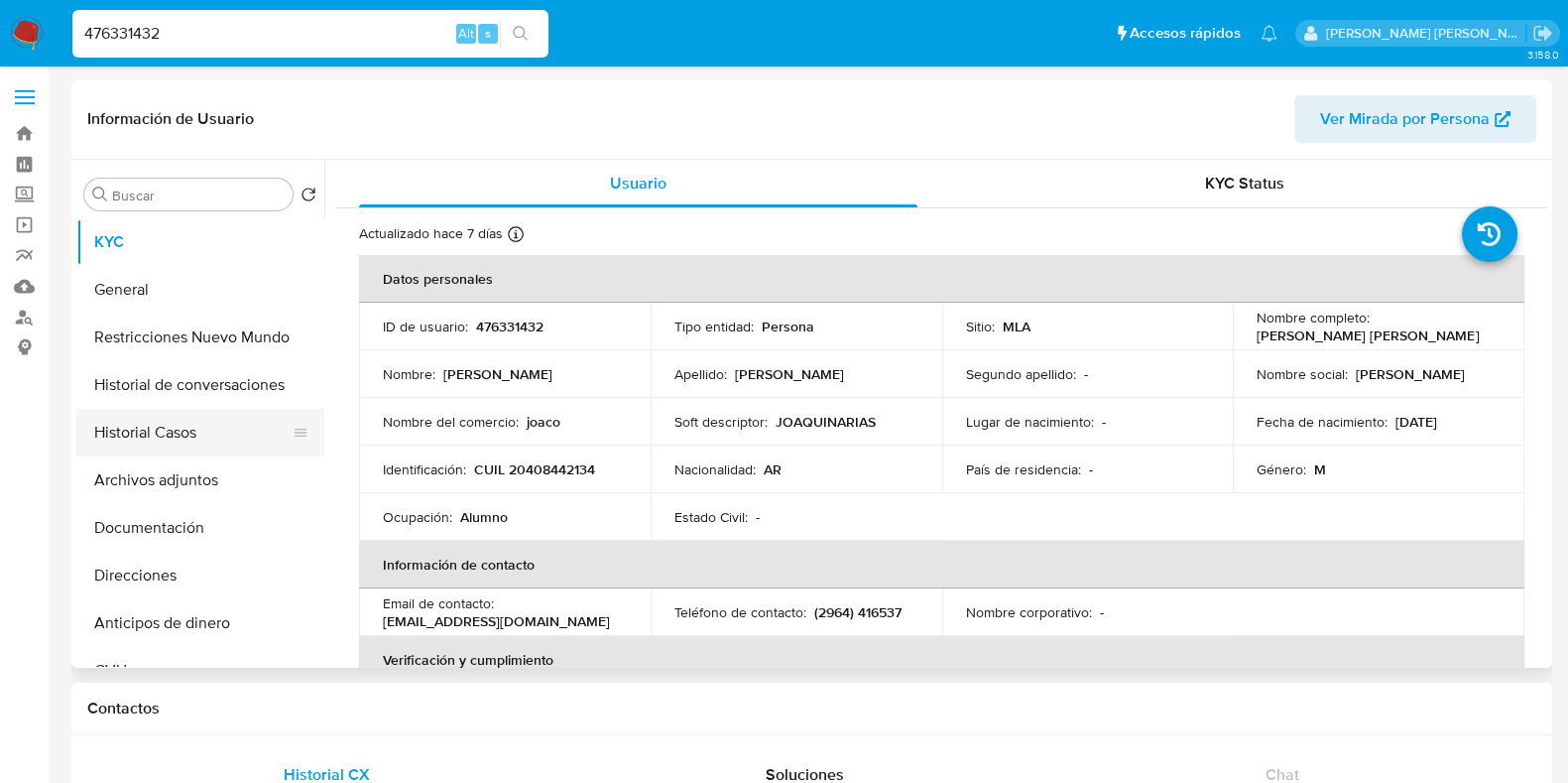
select select "10"
click at [185, 432] on button "Historial Casos" at bounding box center [193, 433] width 232 height 48
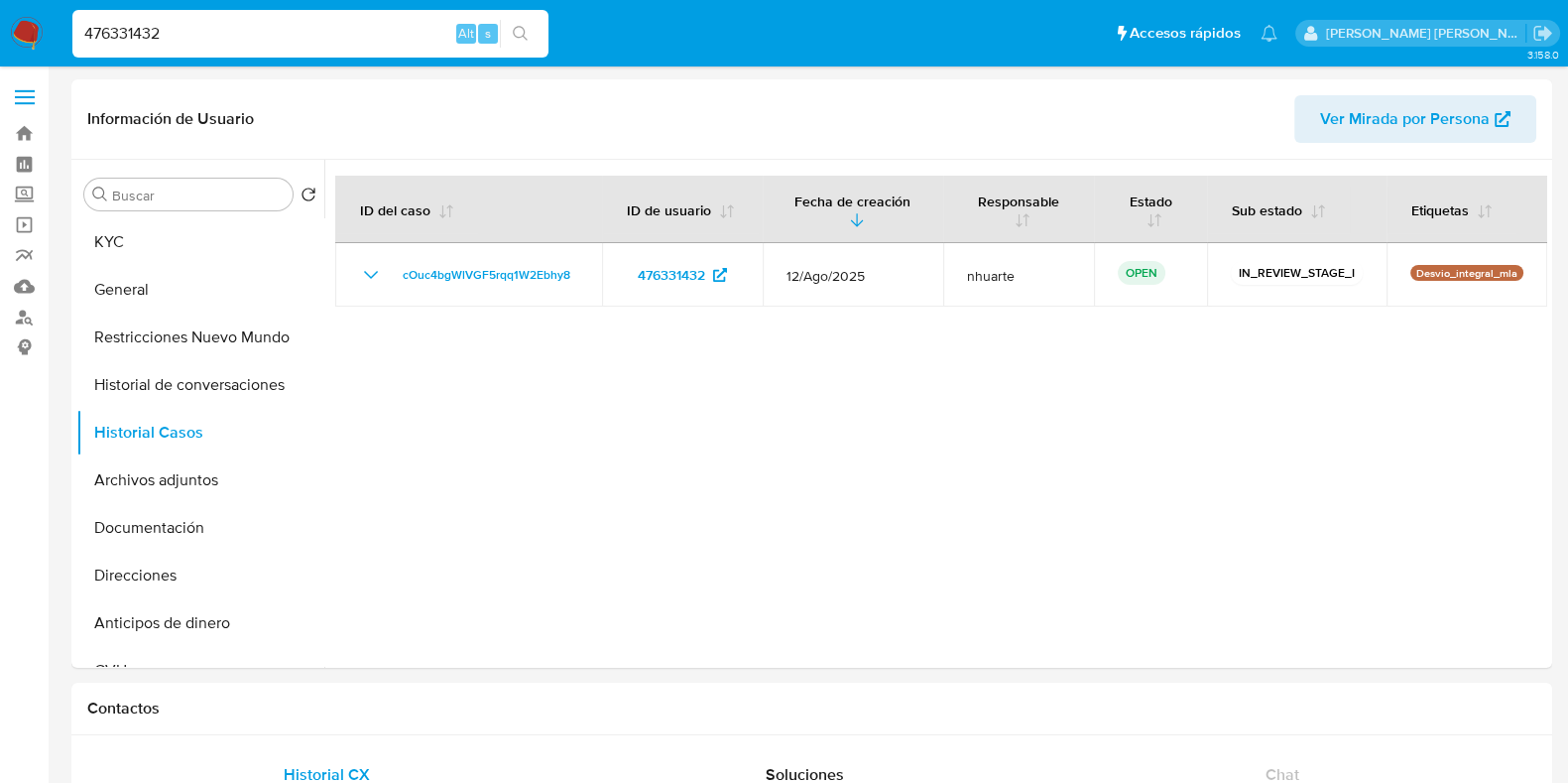
drag, startPoint x: 174, startPoint y: 37, endPoint x: 64, endPoint y: 16, distance: 112.0
click at [64, 16] on ul "Pausado Ver notificaciones 476331432 Alt s Accesos rápidos Presiona las siguien…" at bounding box center [675, 33] width 1225 height 50
paste input "80415076"
type input "480415076"
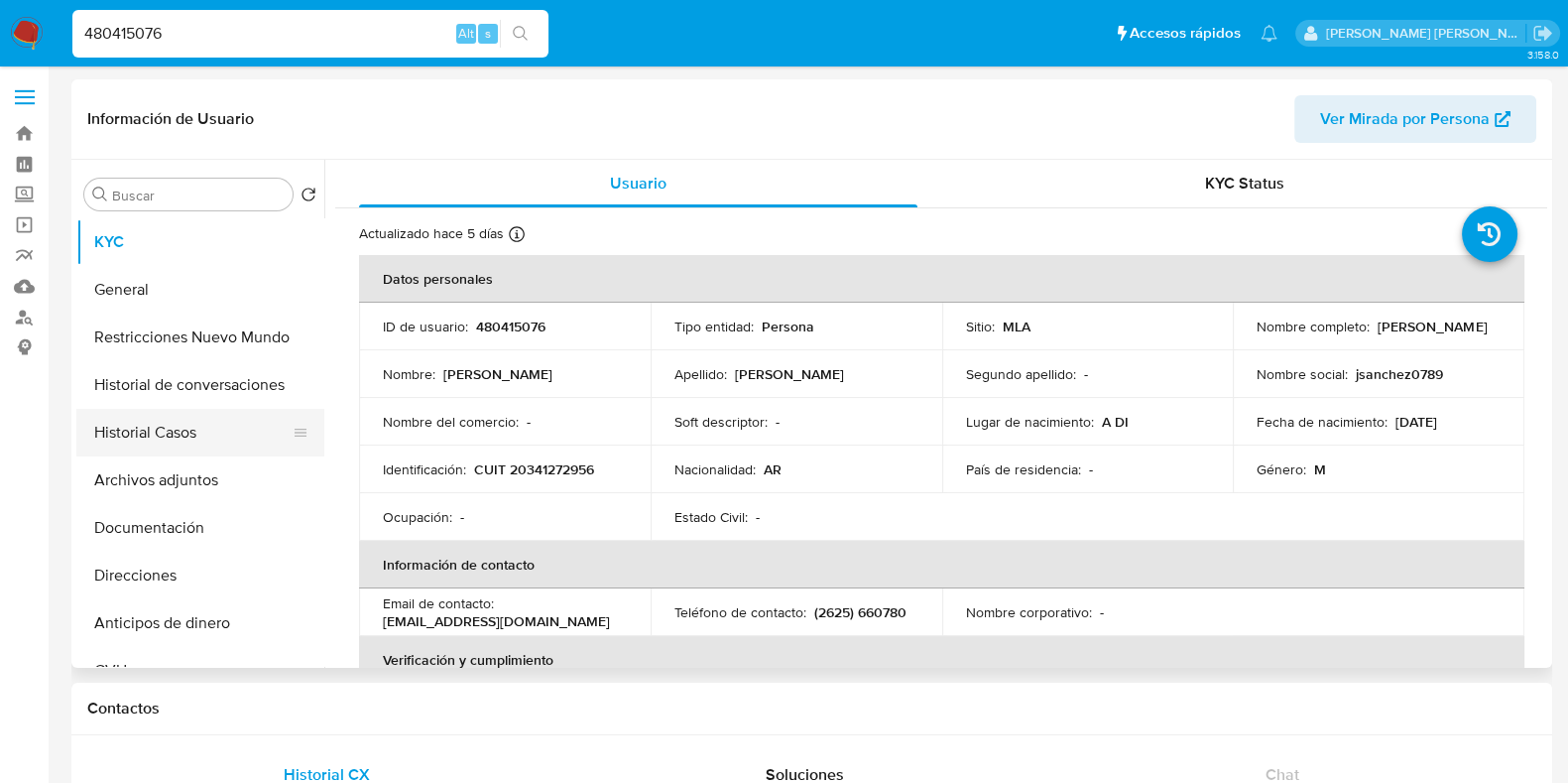
select select "10"
click at [183, 421] on button "Historial Casos" at bounding box center [193, 433] width 232 height 48
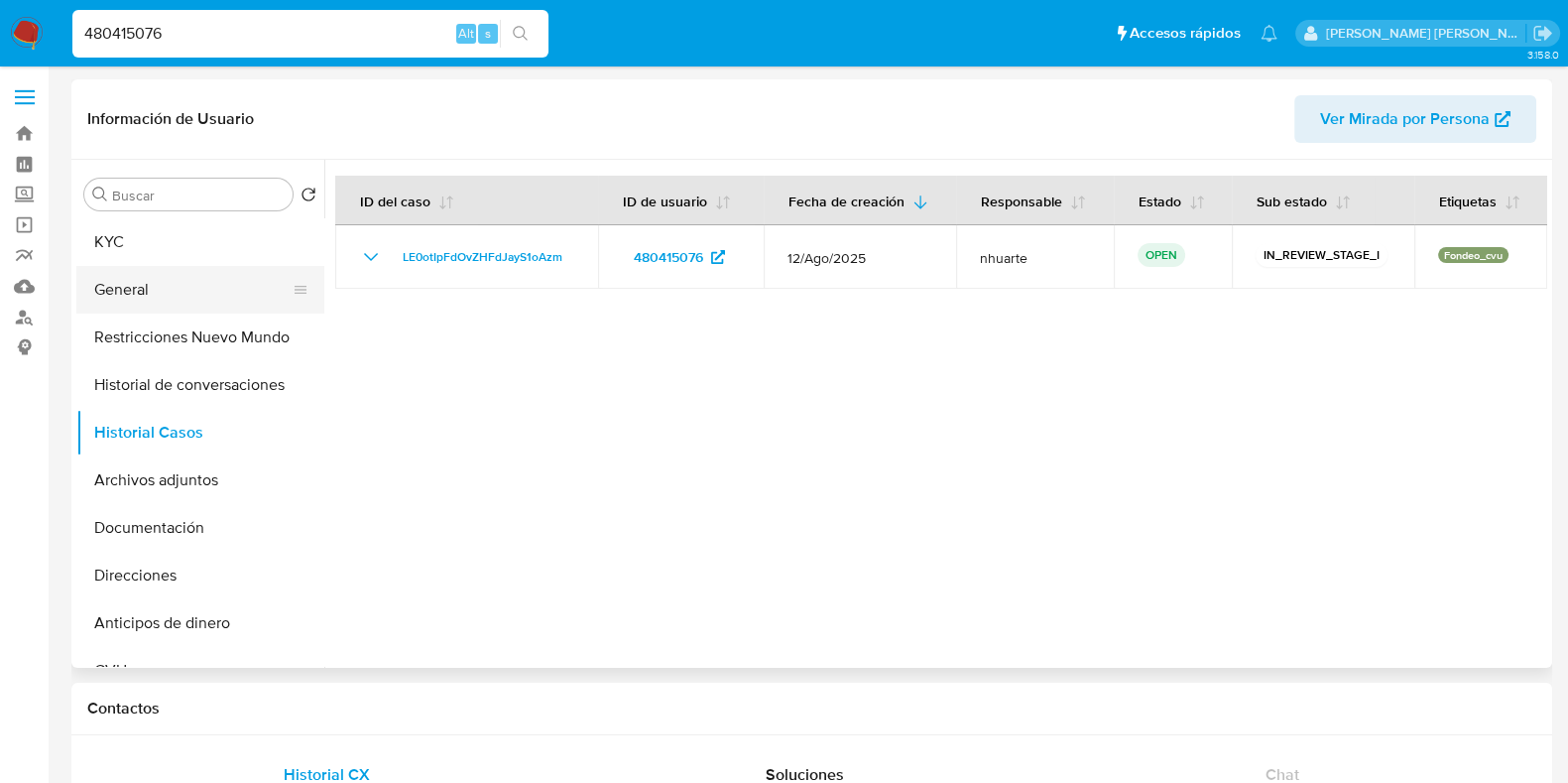
click at [166, 293] on button "General" at bounding box center [193, 290] width 232 height 48
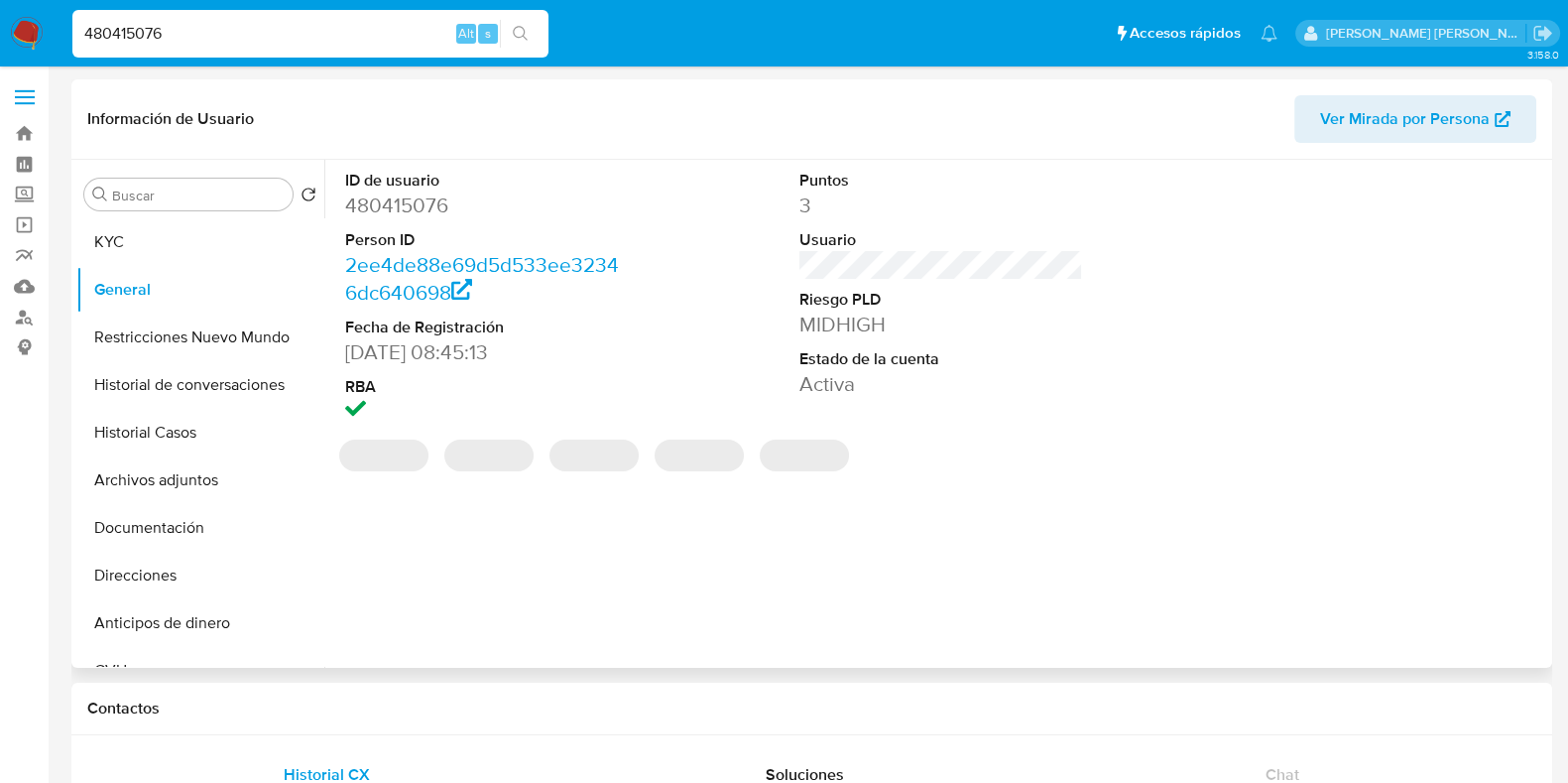
click at [432, 205] on dd "480415076" at bounding box center [487, 205] width 283 height 28
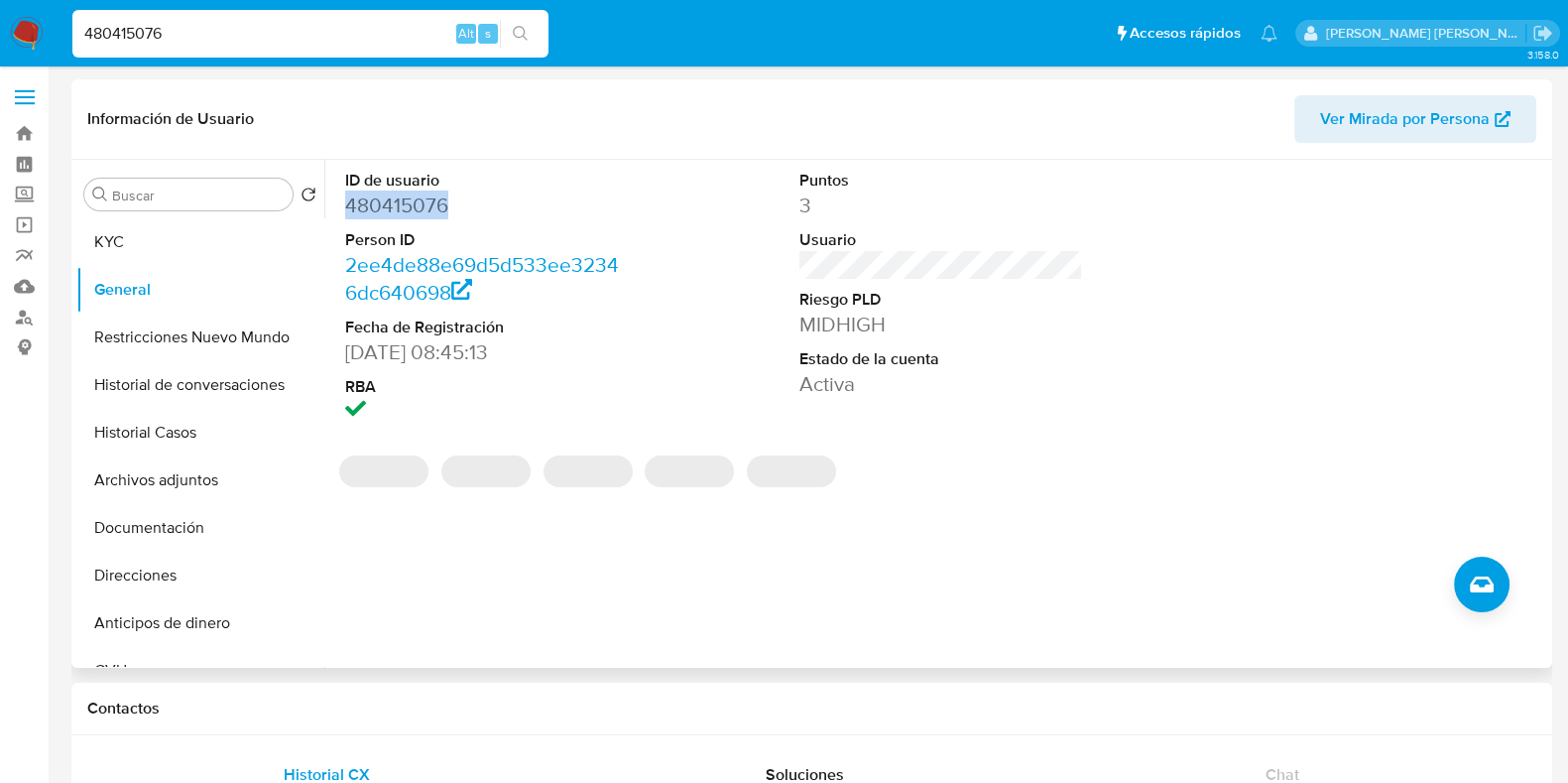
copy dd "480415076"
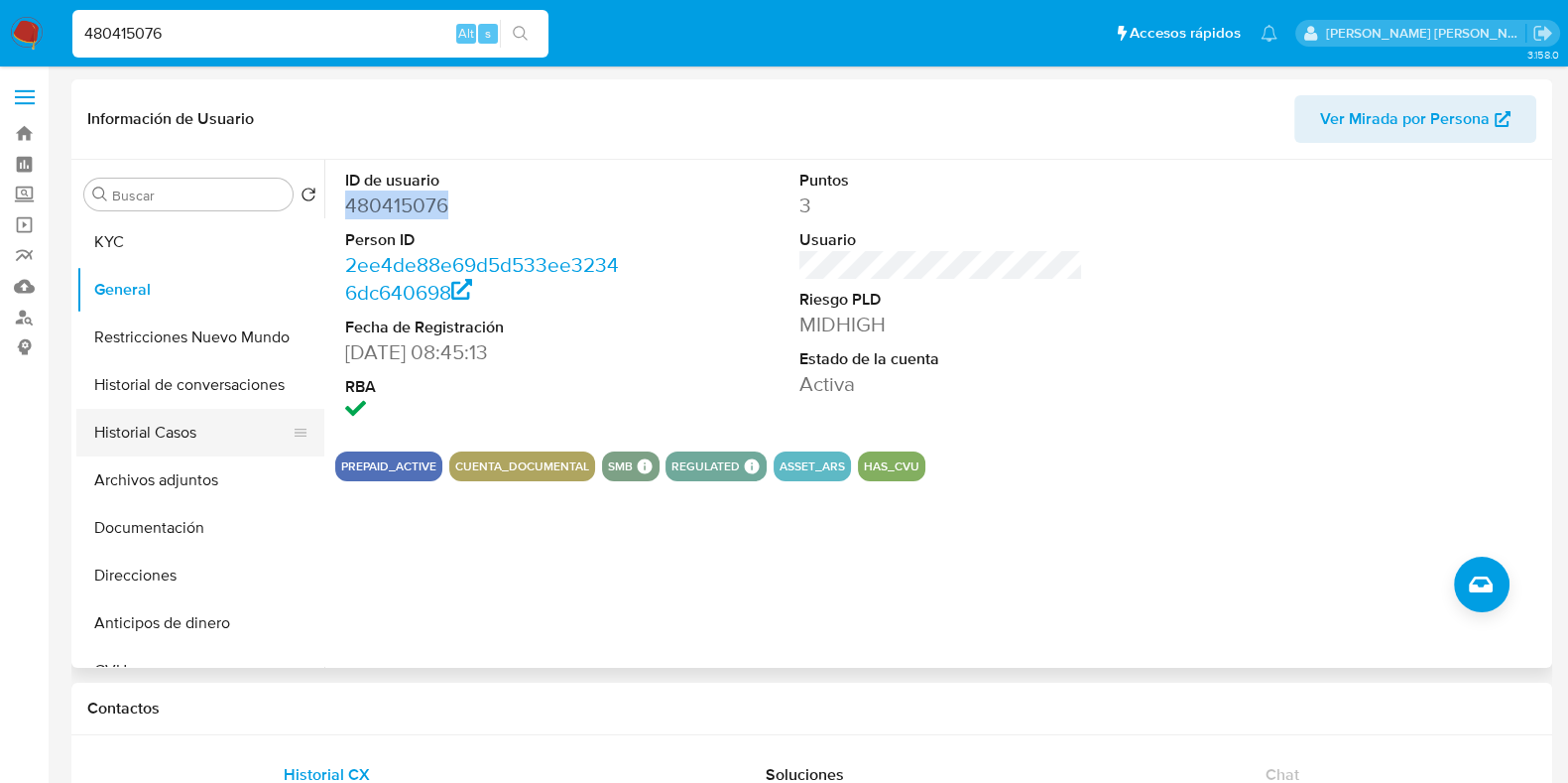
click at [150, 447] on button "Historial Casos" at bounding box center [193, 433] width 232 height 48
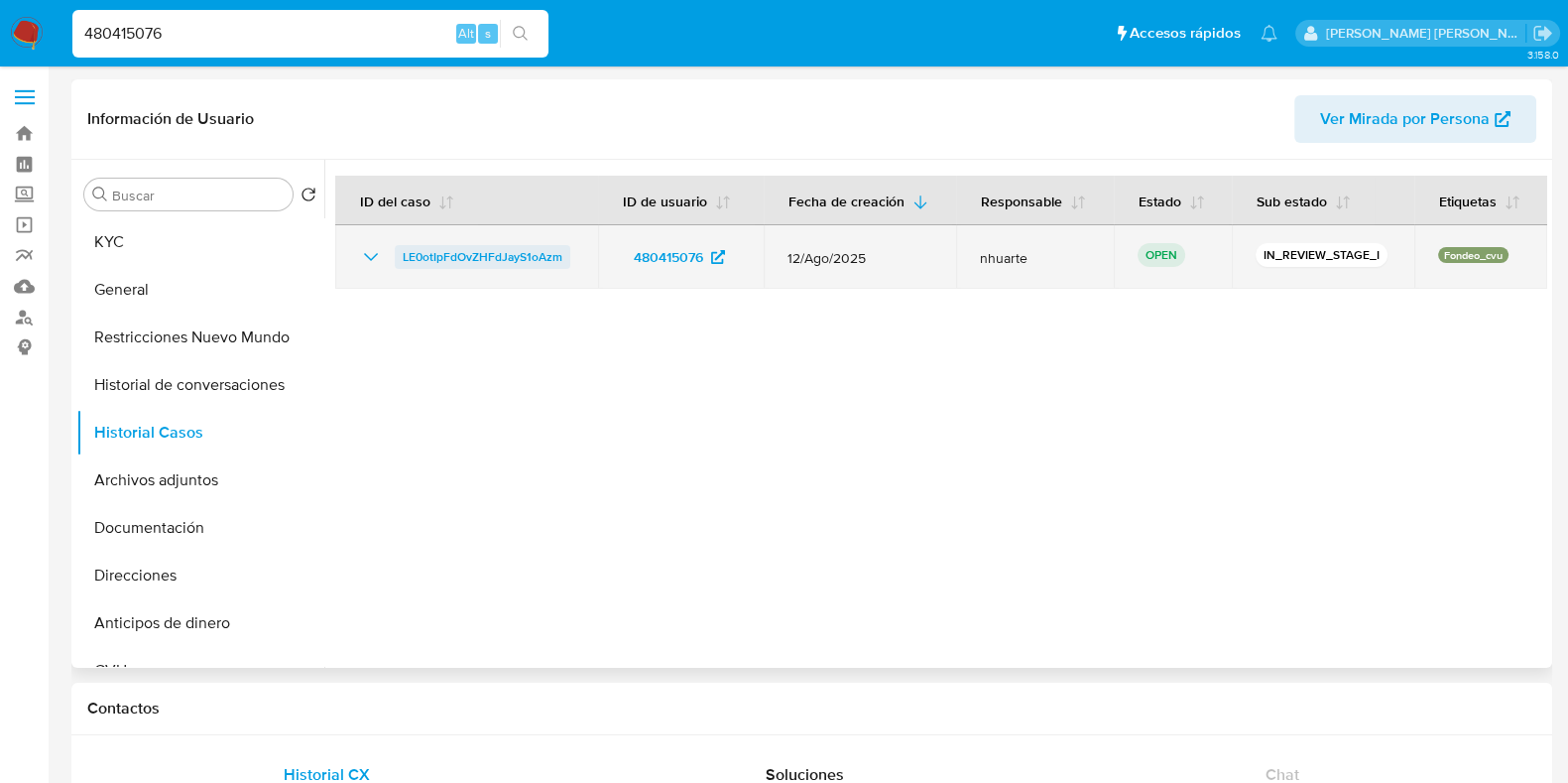
click at [510, 257] on span "LE0otIpFdOvZHFdJayS1oAzm" at bounding box center [483, 257] width 160 height 24
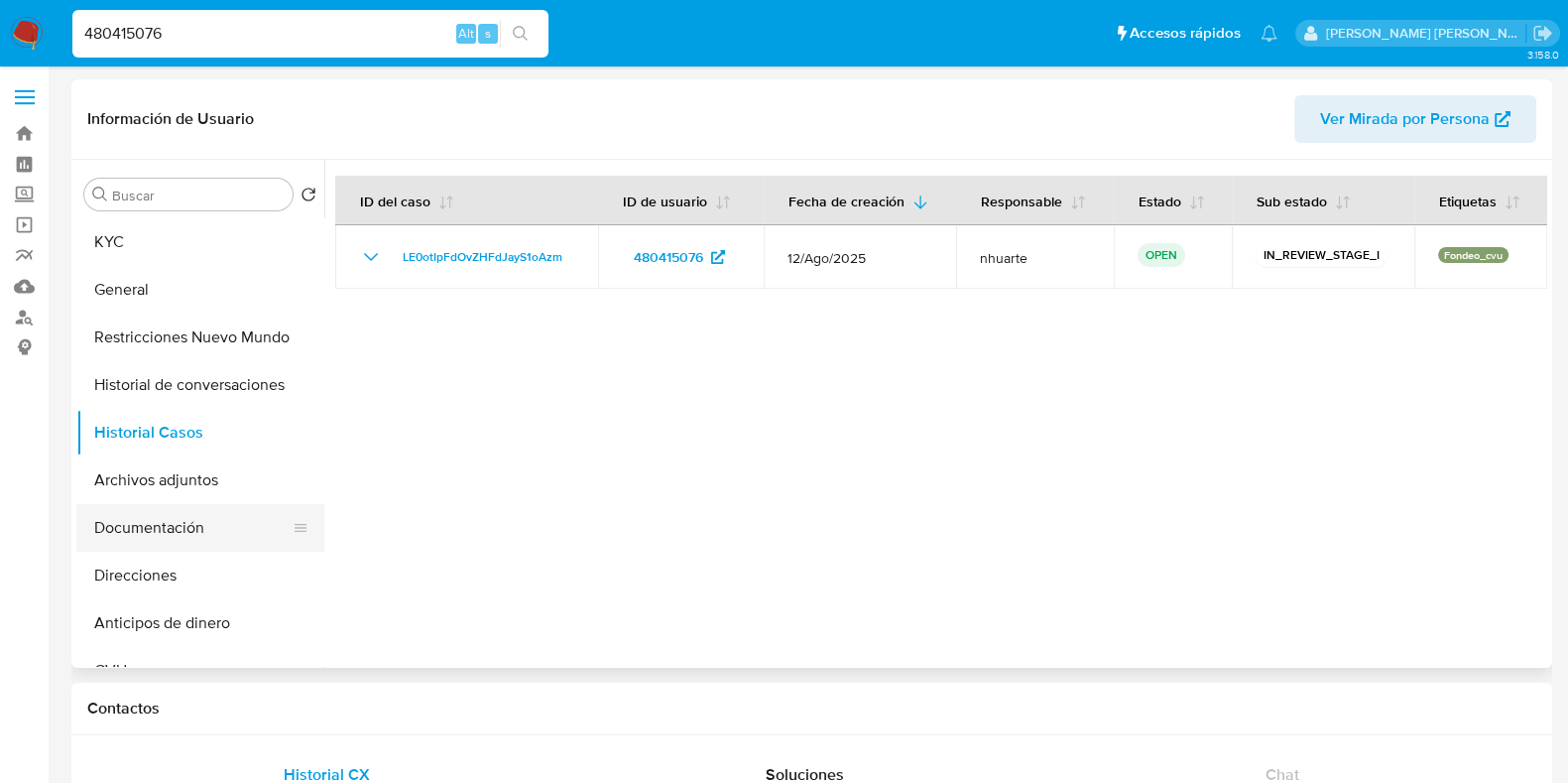
click at [130, 547] on button "Documentación" at bounding box center [193, 528] width 232 height 48
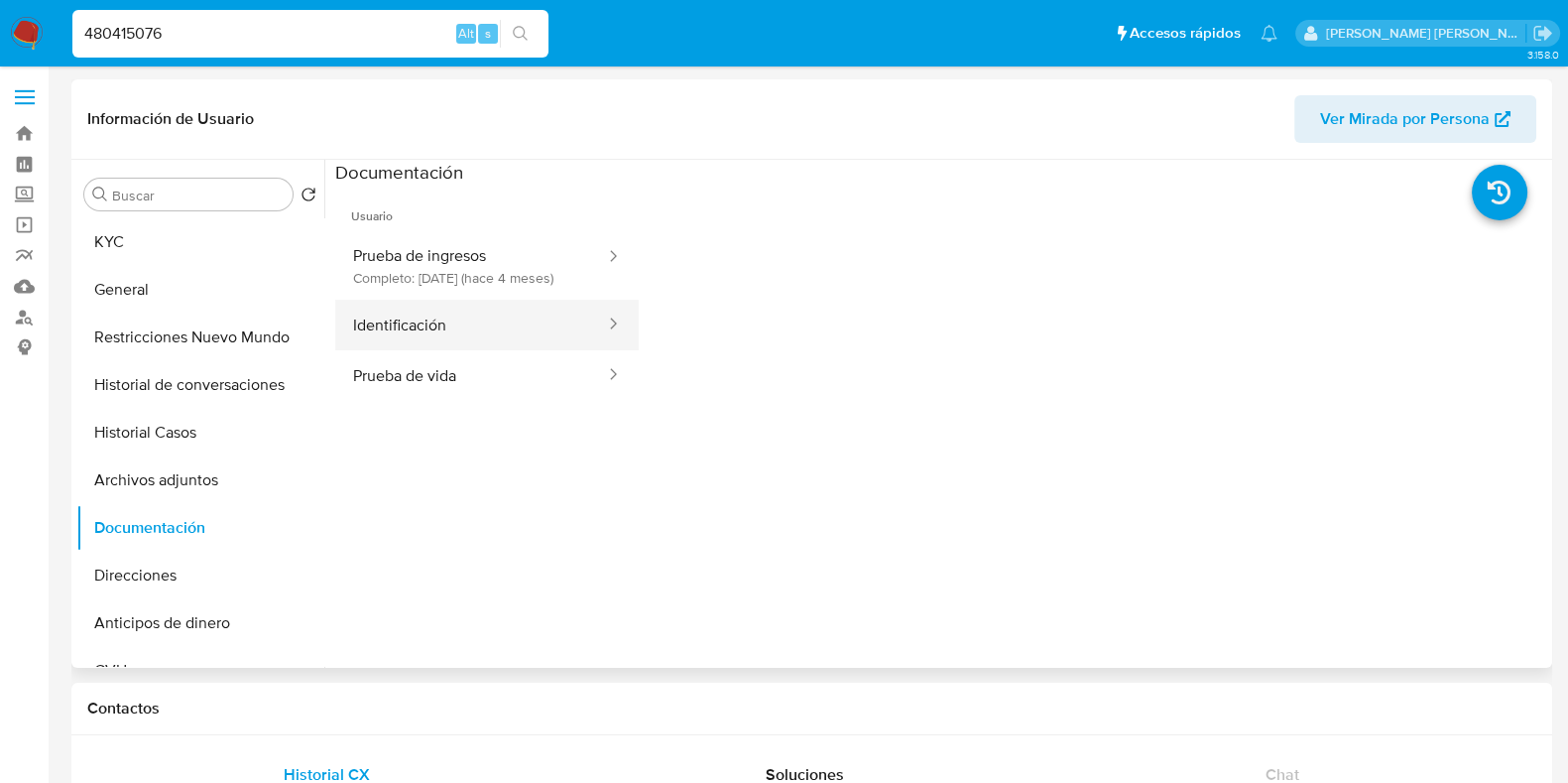
click at [443, 350] on button "Identificación" at bounding box center [471, 324] width 272 height 51
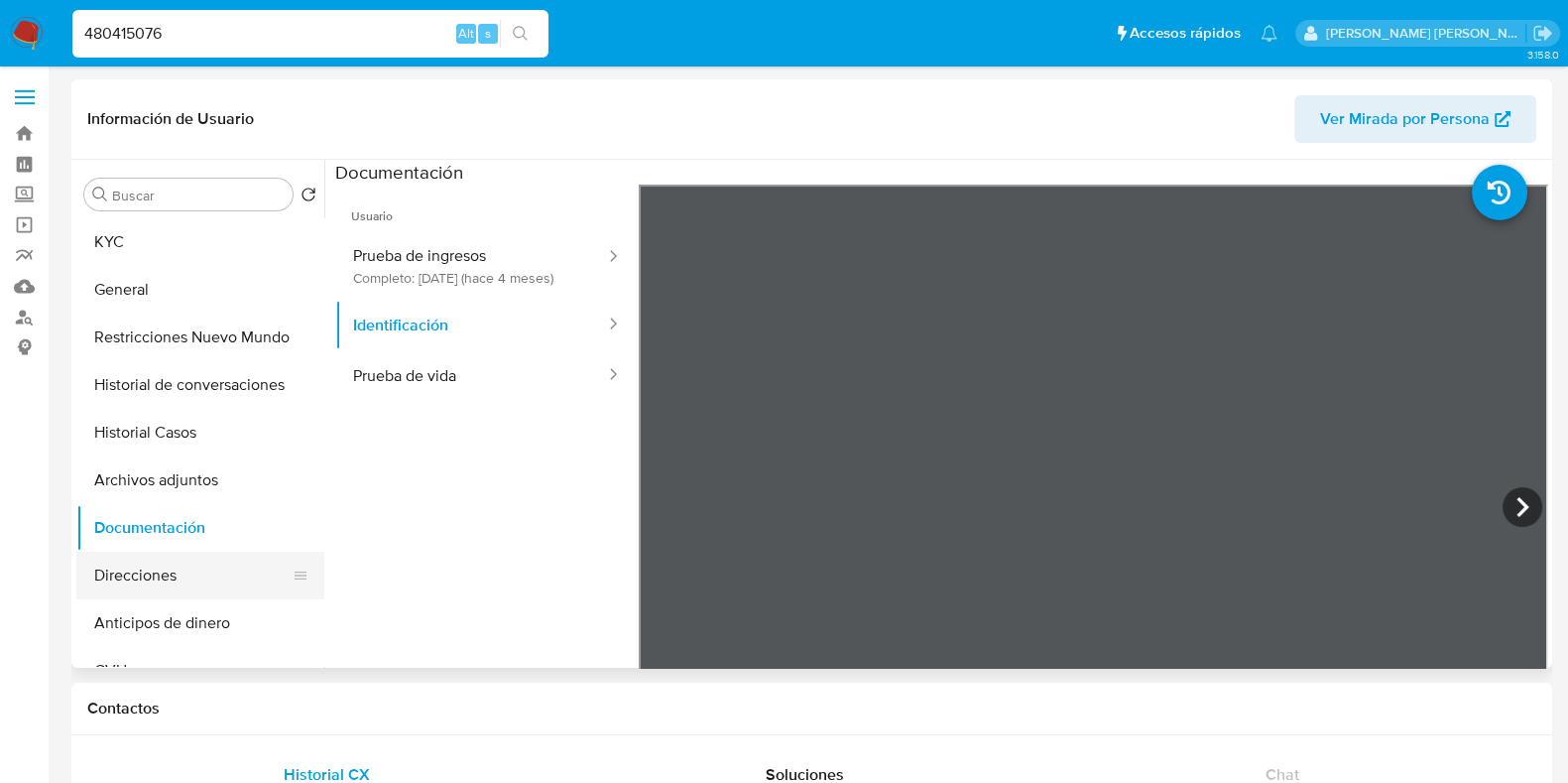
click at [185, 583] on button "Direcciones" at bounding box center [193, 576] width 232 height 48
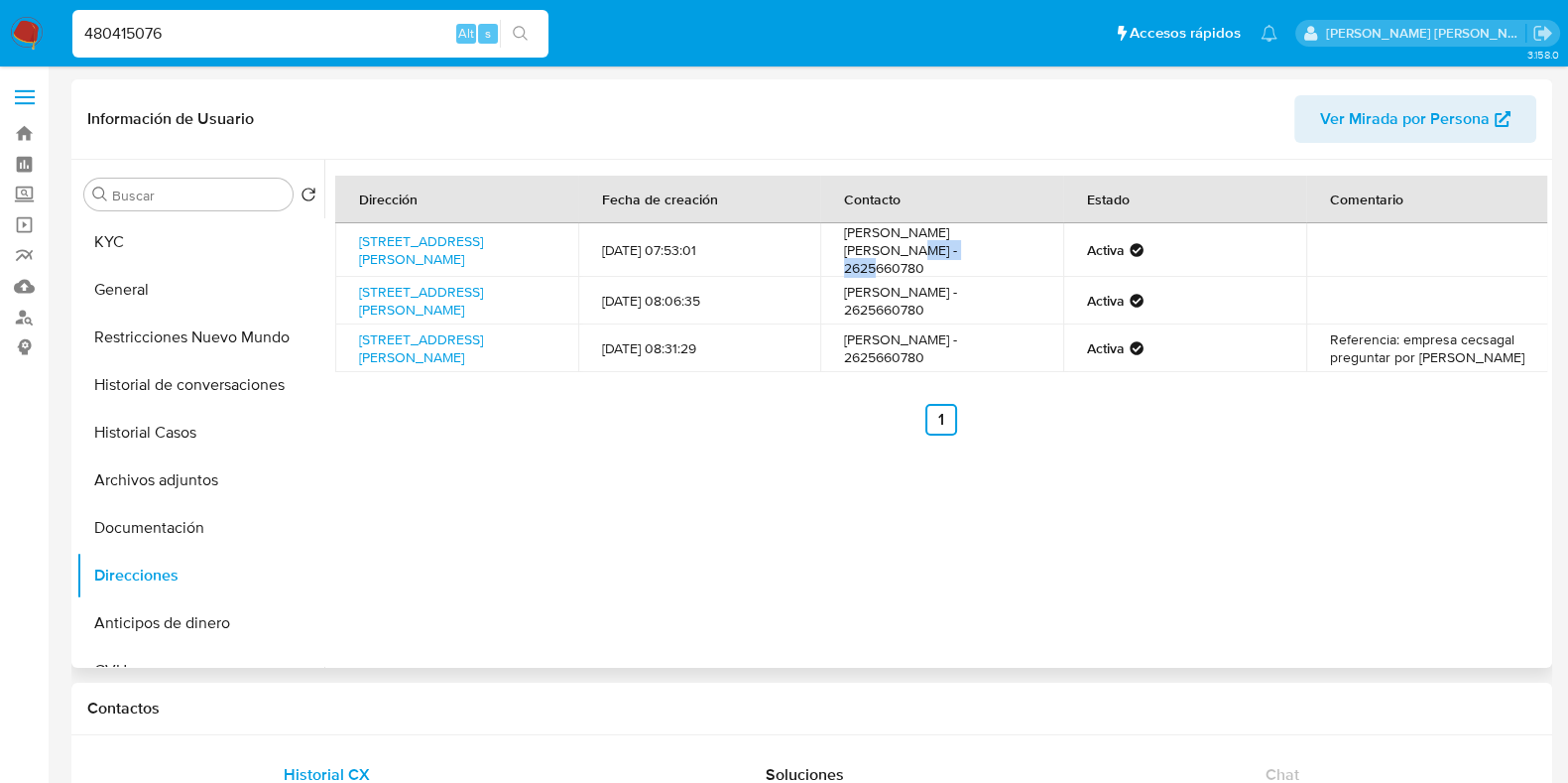
drag, startPoint x: 843, startPoint y: 262, endPoint x: 936, endPoint y: 260, distance: 93.0
click at [936, 260] on td "SANCHEZ CARLOS JAVIER - 2625660780" at bounding box center [943, 250] width 243 height 54
copy td "2625660780"
drag, startPoint x: 842, startPoint y: 307, endPoint x: 941, endPoint y: 309, distance: 99.0
click at [941, 309] on td "carlos javier sanchez - 2625660780" at bounding box center [943, 300] width 243 height 48
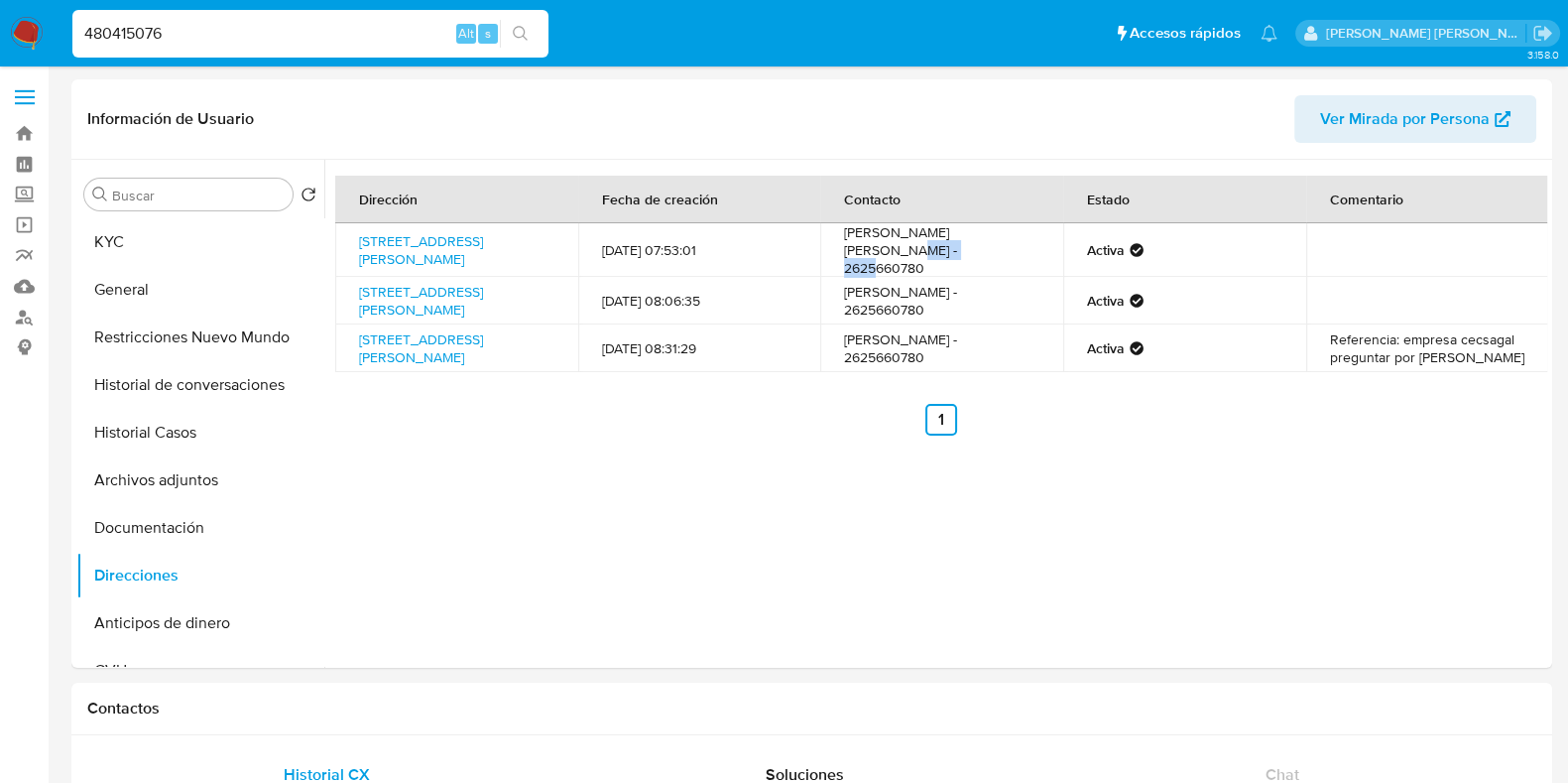
copy td "2625660780"
click at [182, 287] on button "General" at bounding box center [193, 290] width 232 height 48
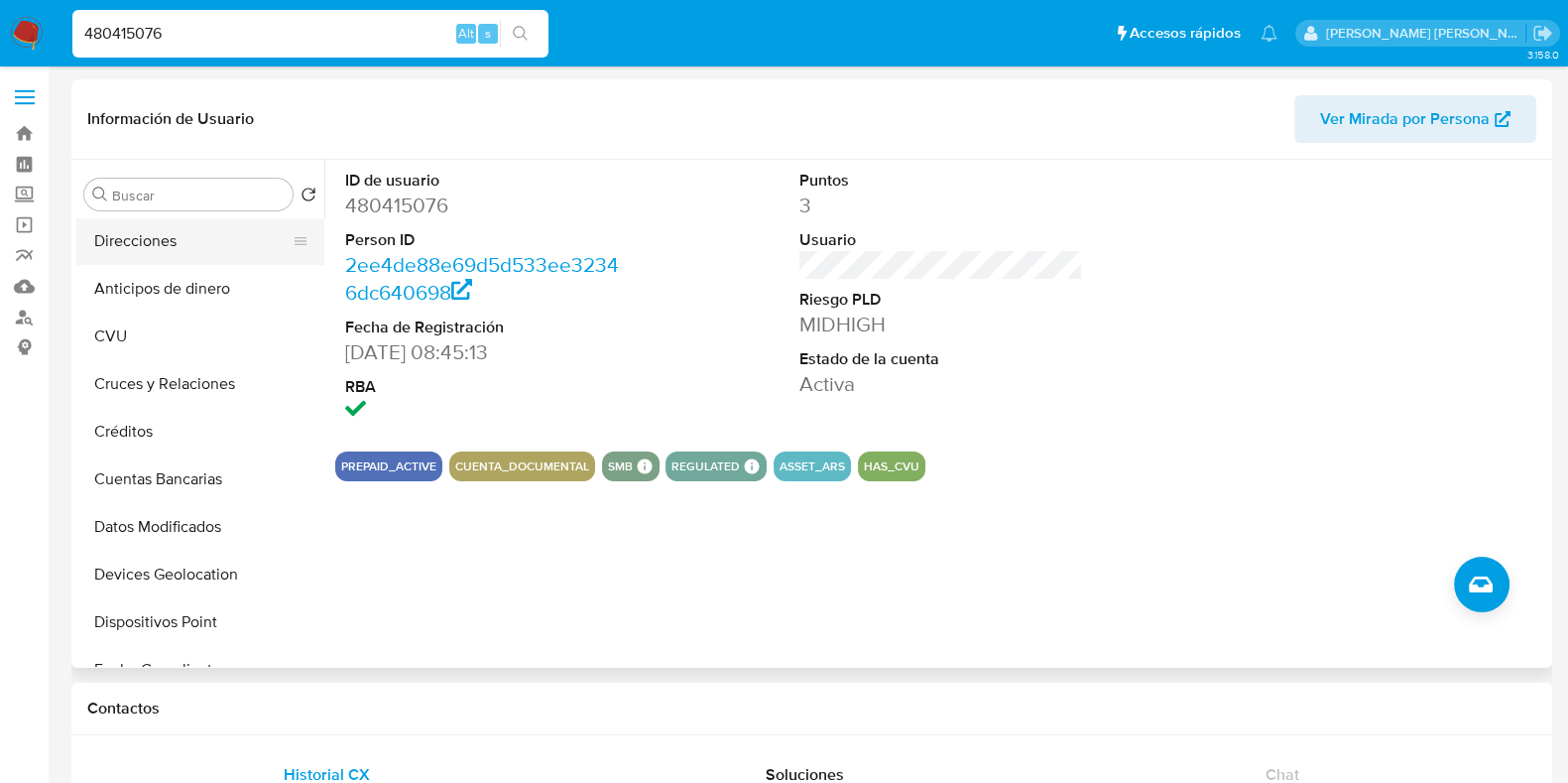
scroll to position [372, 0]
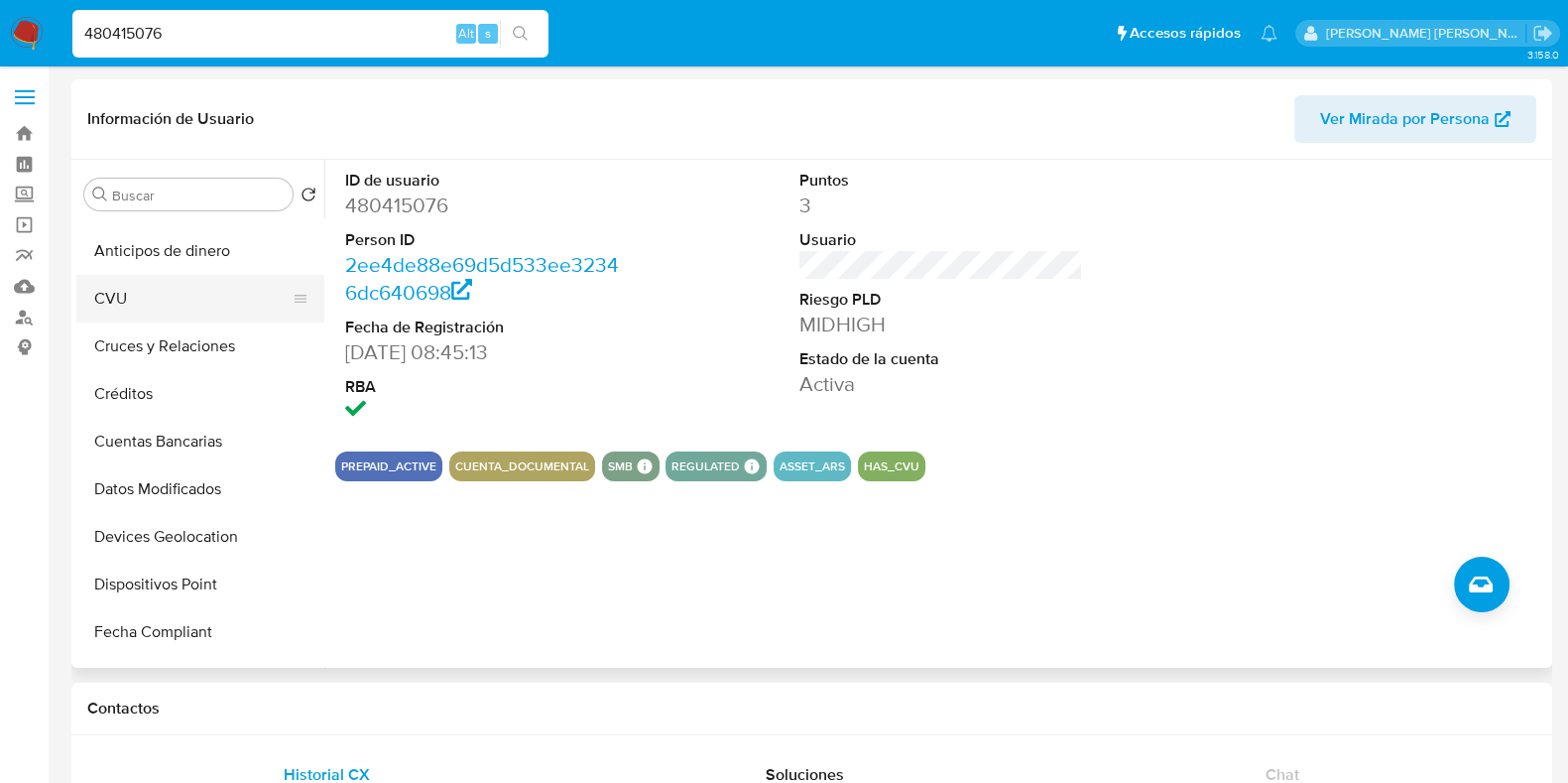
click at [163, 294] on button "CVU" at bounding box center [193, 299] width 232 height 48
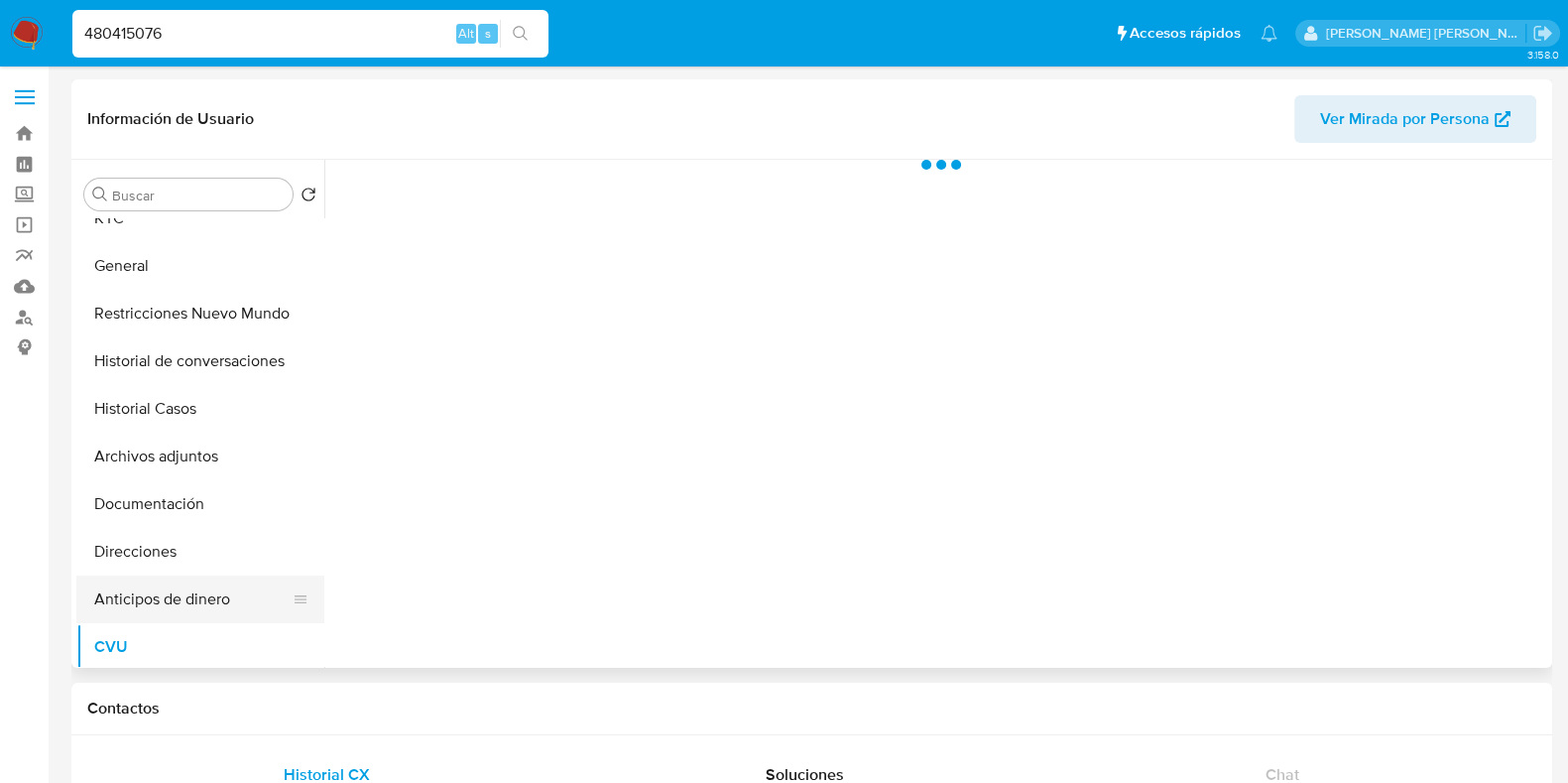
scroll to position [0, 0]
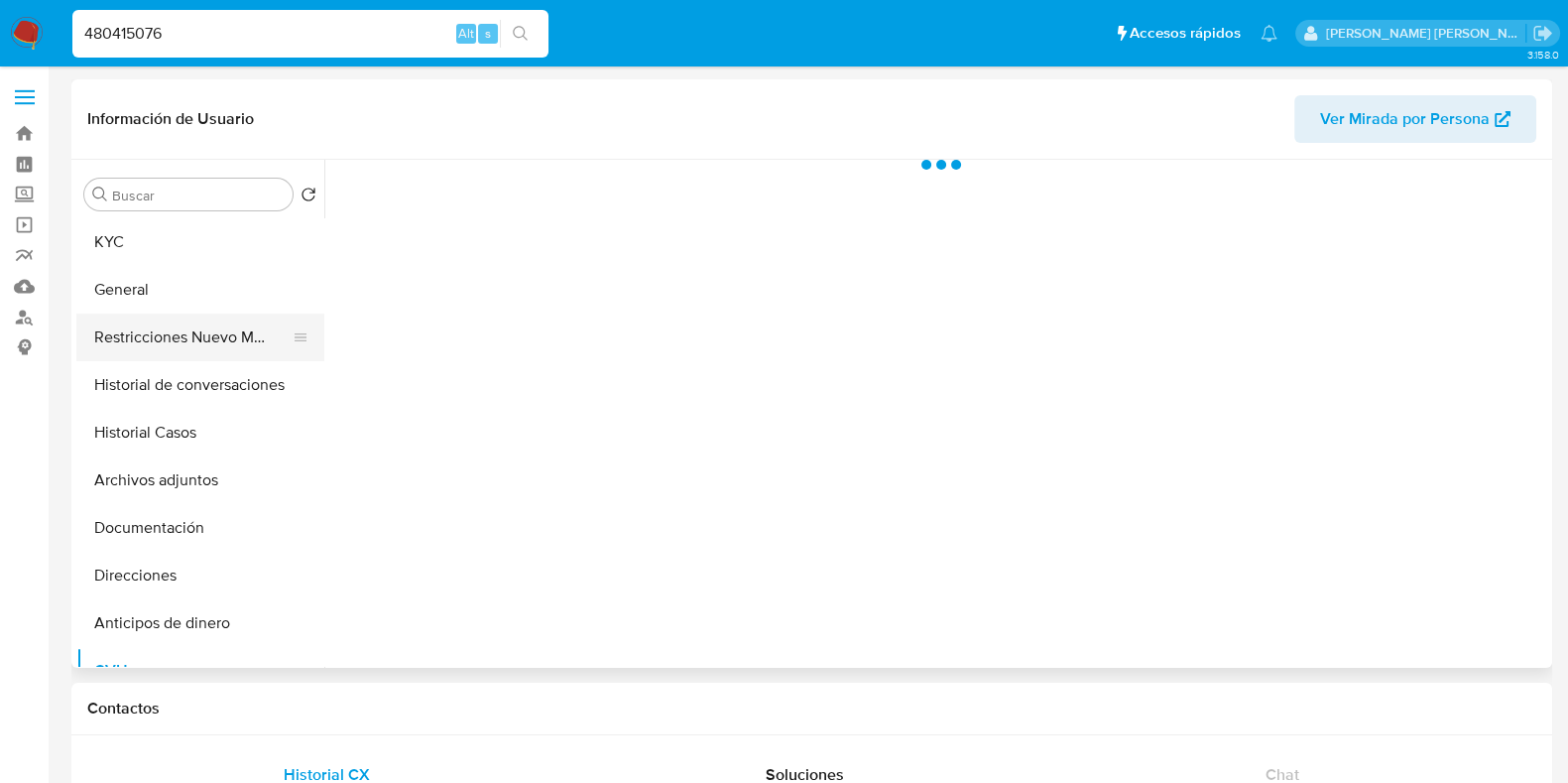
click at [178, 344] on button "Restricciones Nuevo Mundo" at bounding box center [193, 337] width 232 height 48
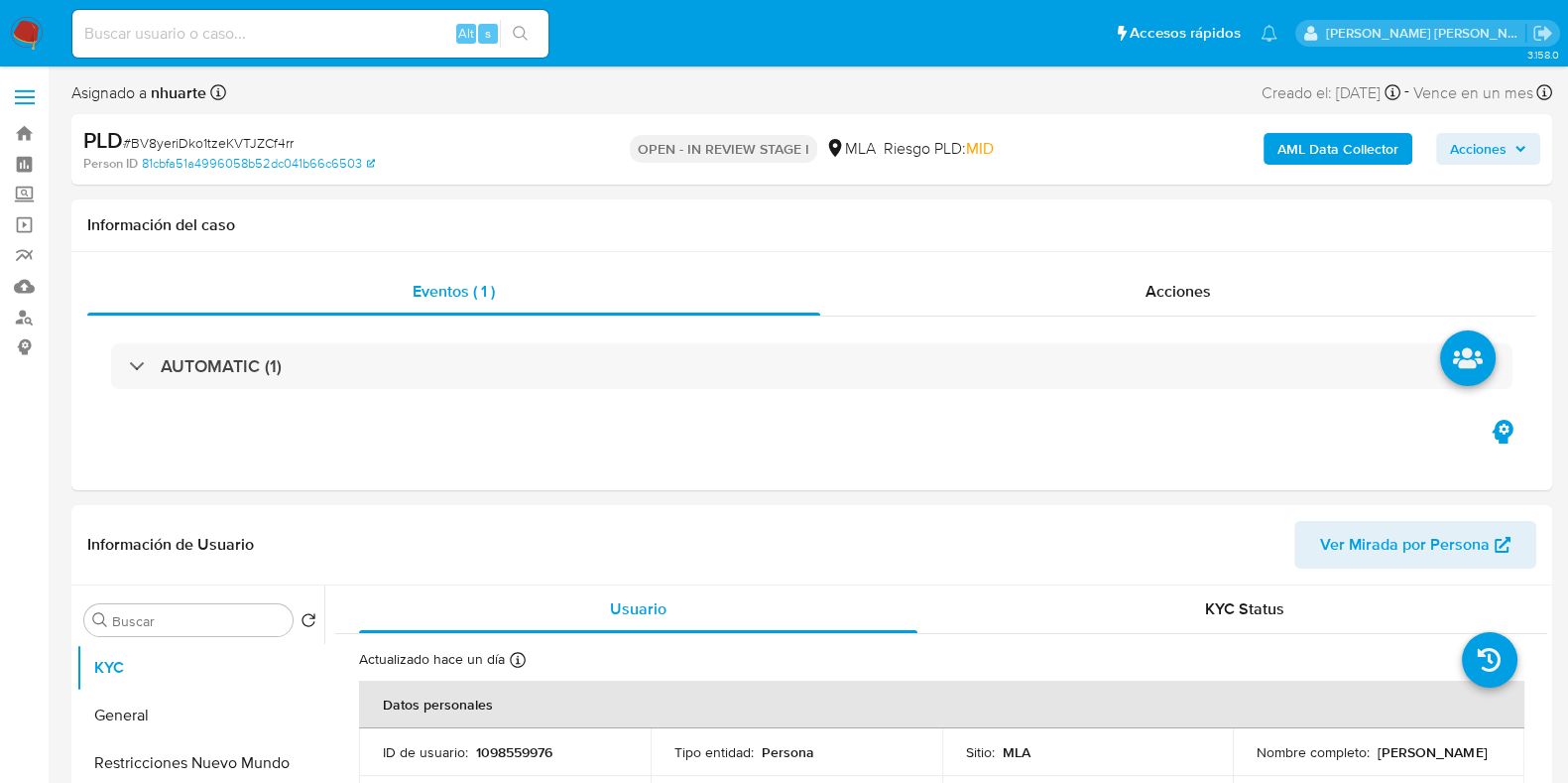
select select "10"
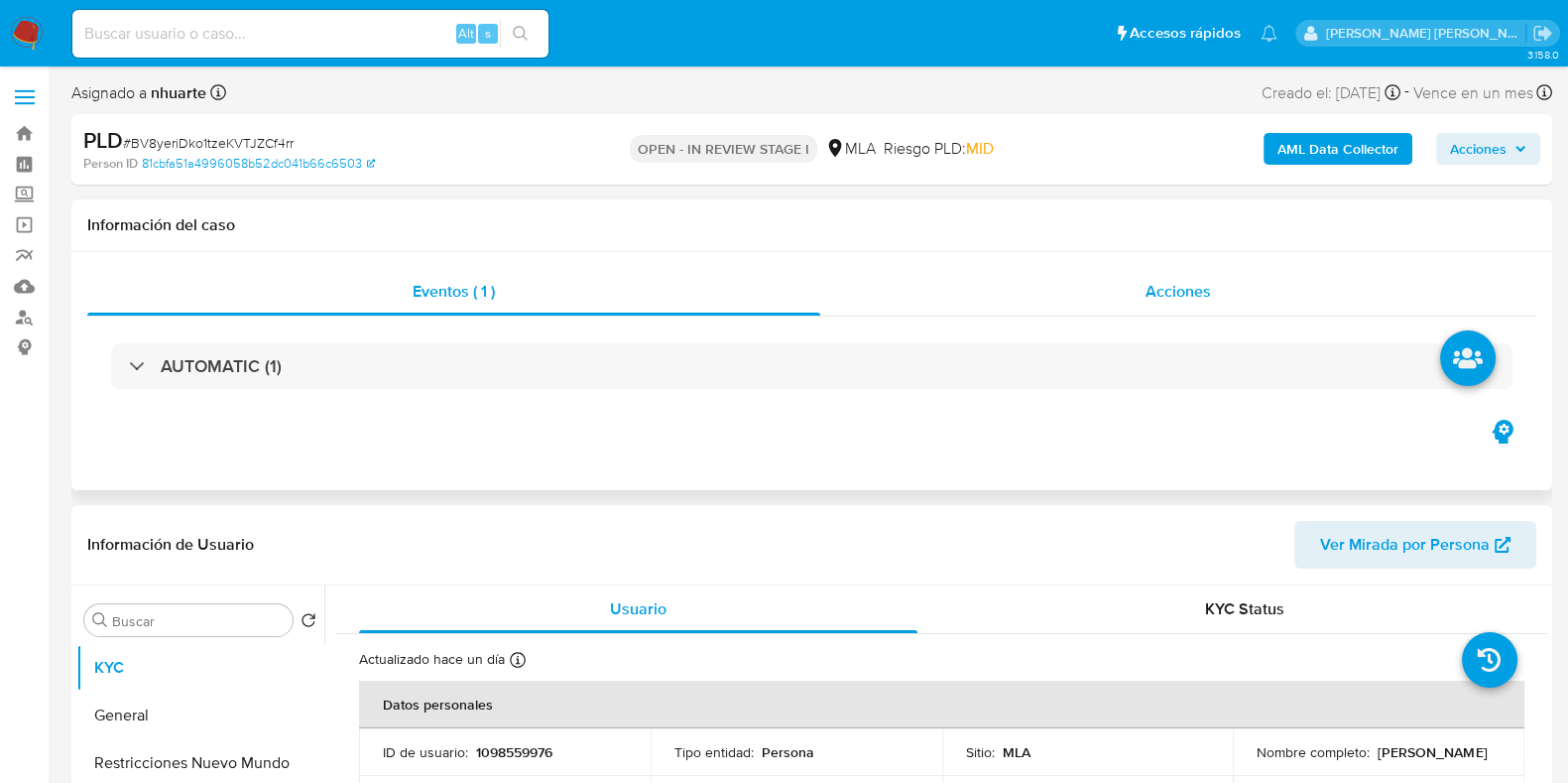
click at [1153, 304] on div "Acciones" at bounding box center [1179, 292] width 716 height 48
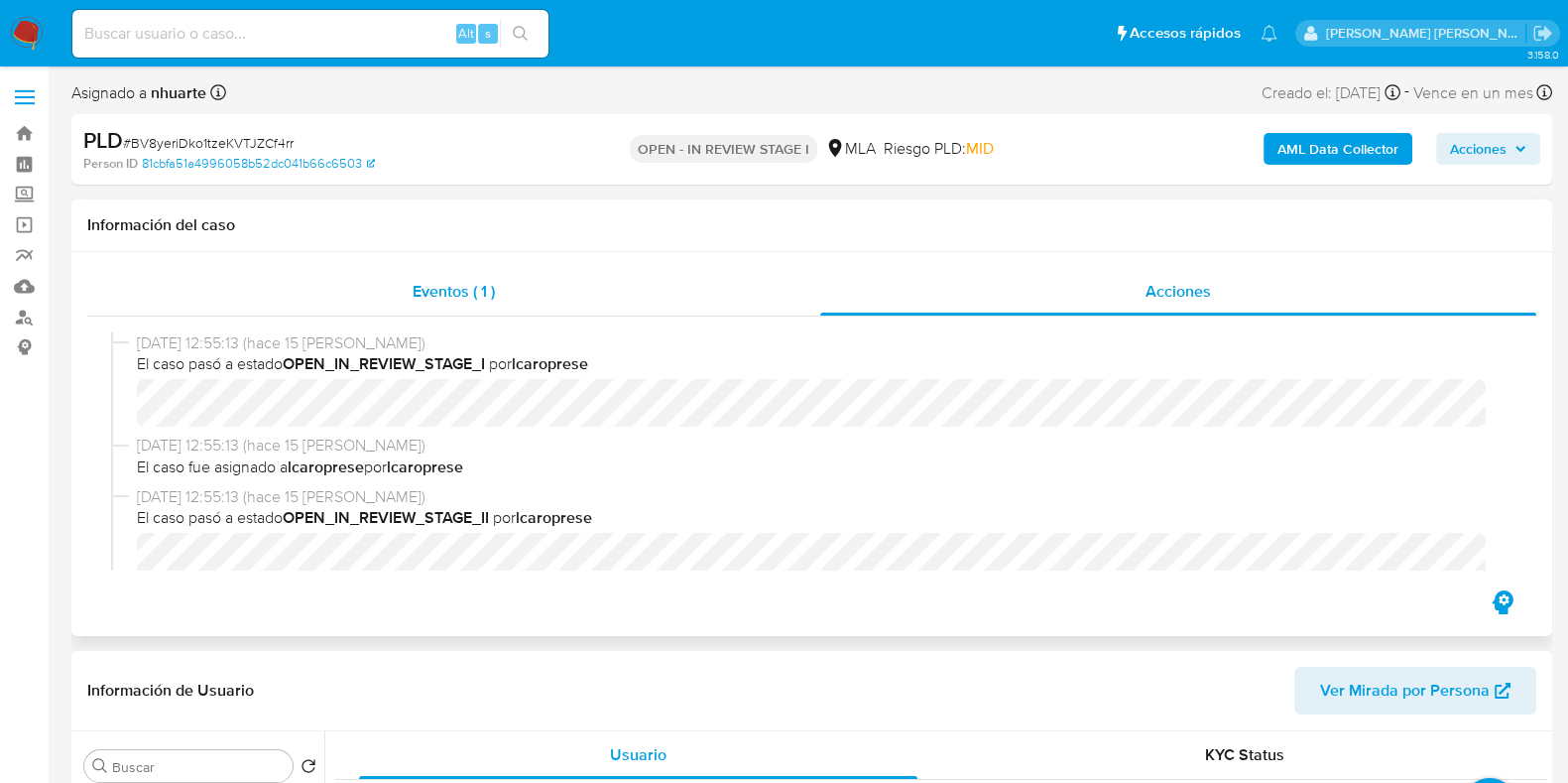
click at [463, 298] on span "Eventos ( 1 )" at bounding box center [454, 290] width 83 height 23
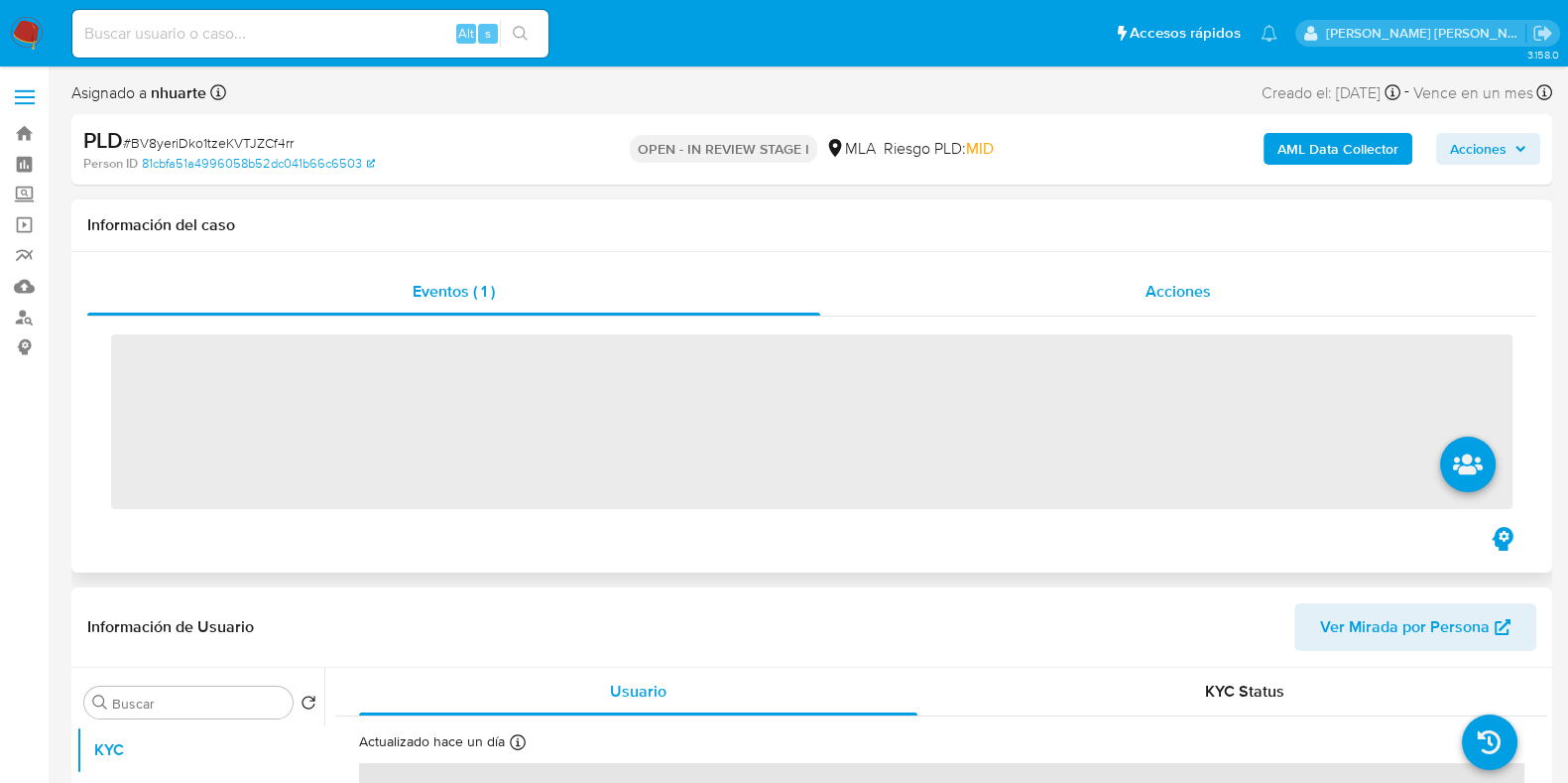
click at [1197, 294] on span "Acciones" at bounding box center [1179, 290] width 66 height 23
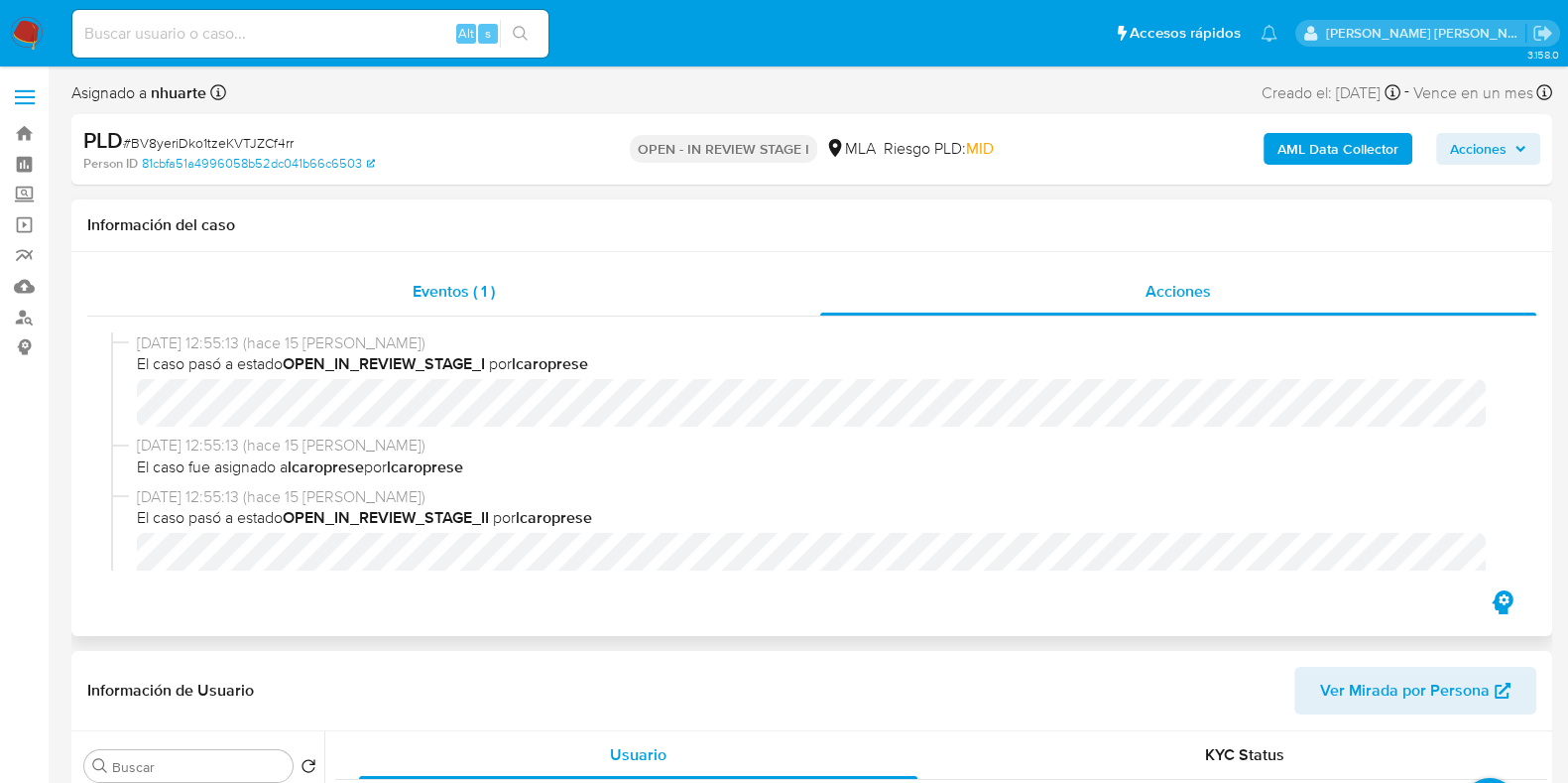
click at [475, 299] on span "Eventos ( 1 )" at bounding box center [454, 290] width 83 height 23
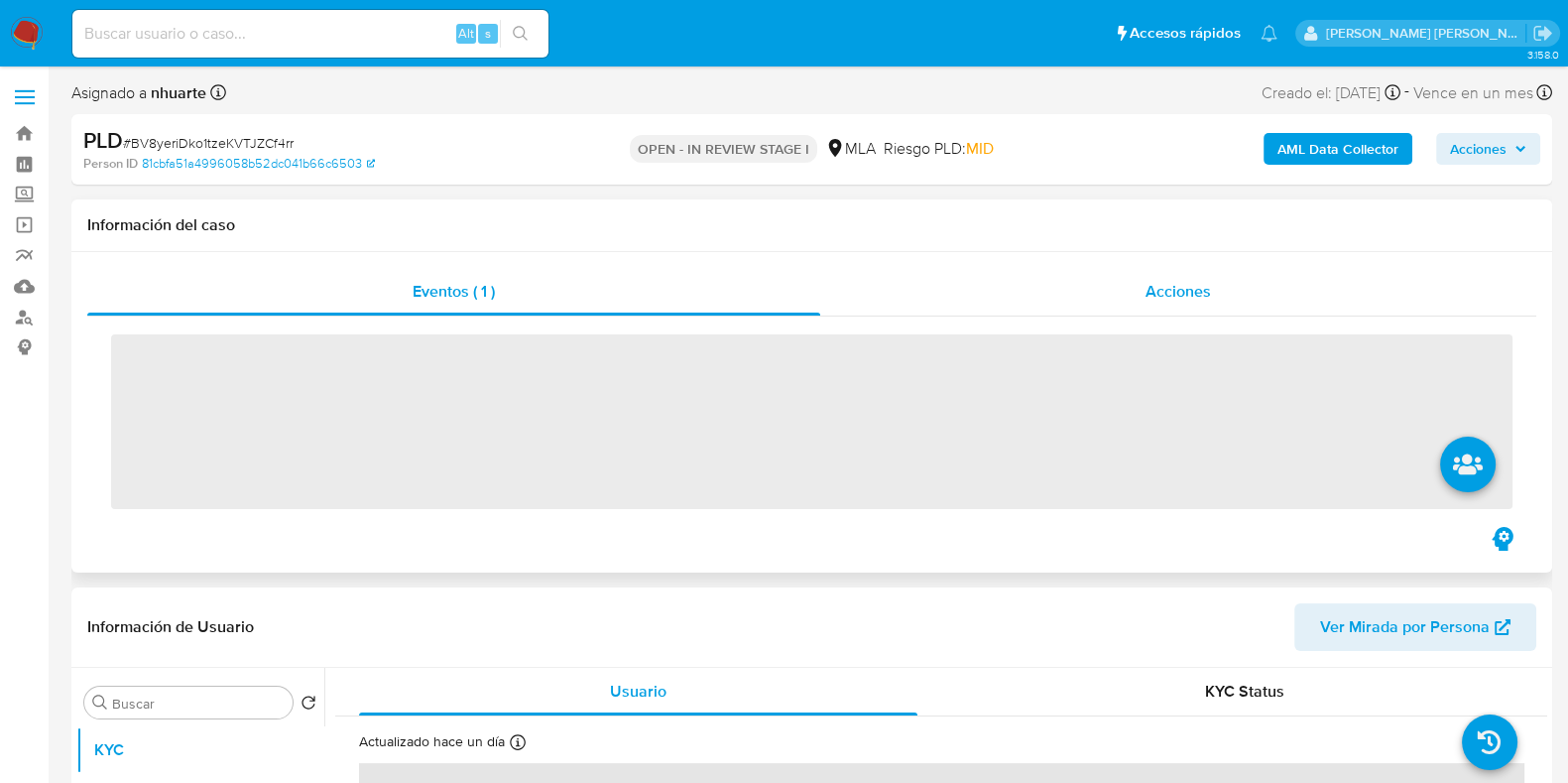
click at [1163, 283] on span "Acciones" at bounding box center [1179, 290] width 66 height 23
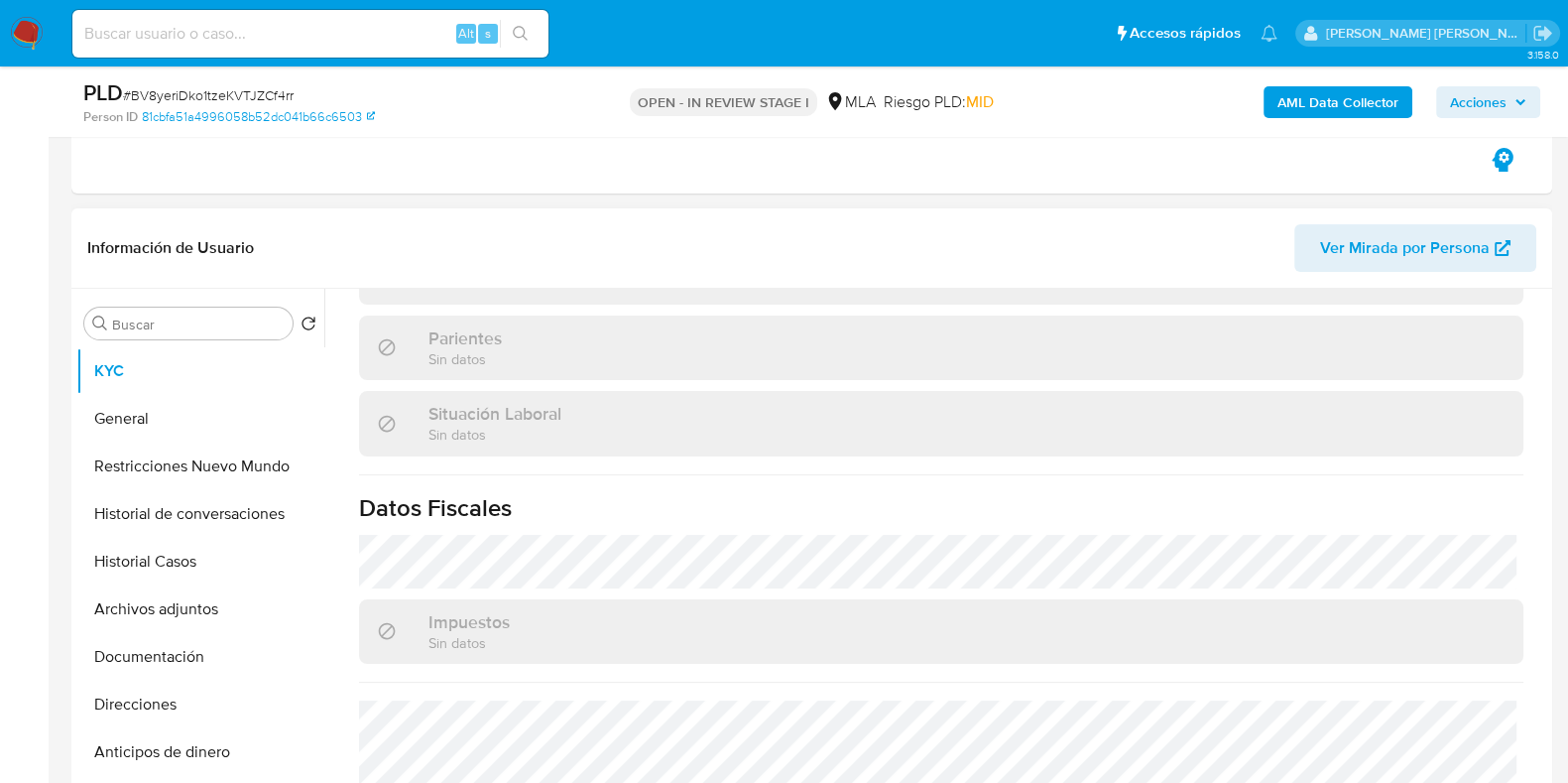
scroll to position [1061, 0]
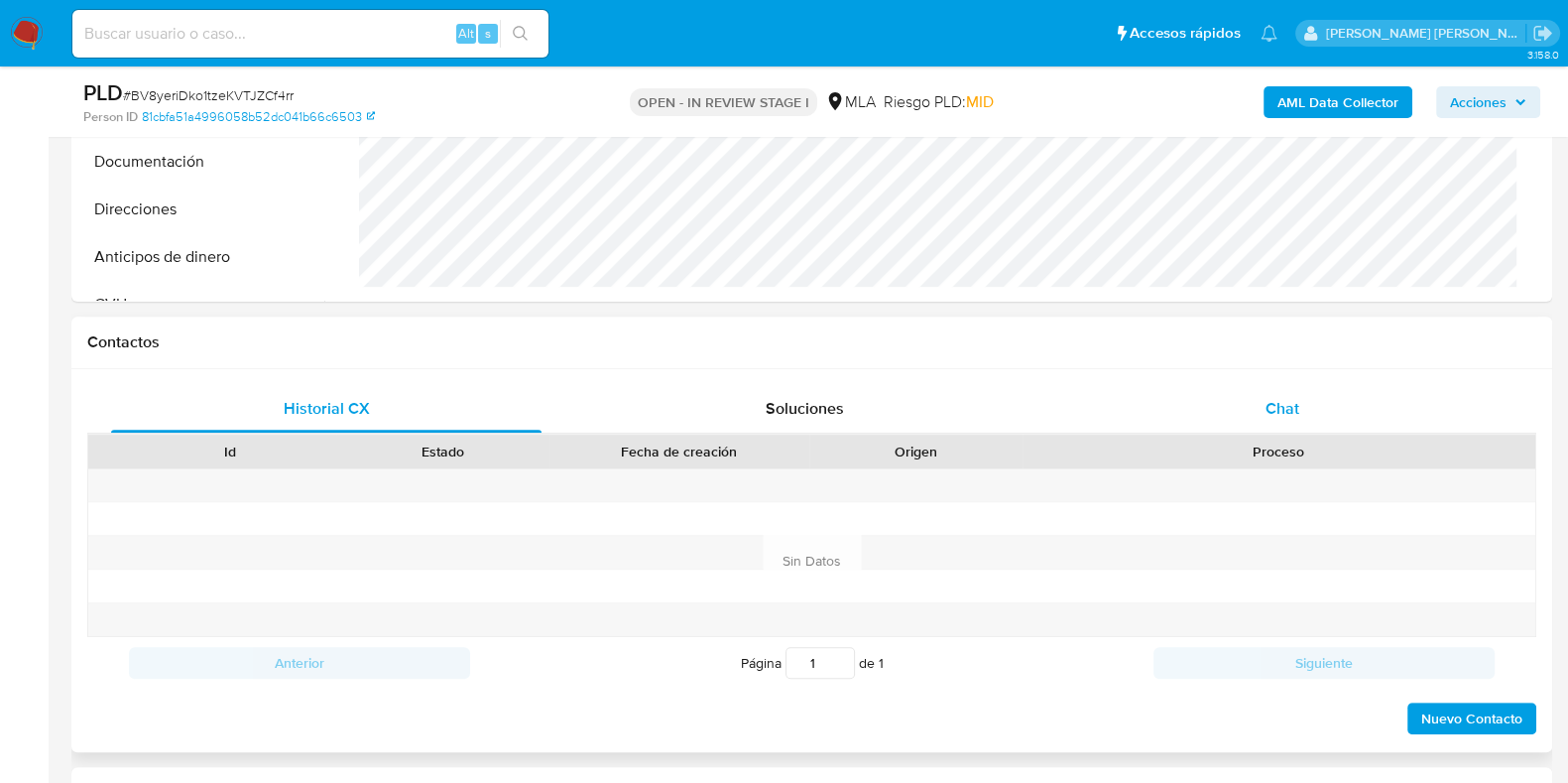
click at [1275, 413] on span "Chat" at bounding box center [1283, 408] width 34 height 23
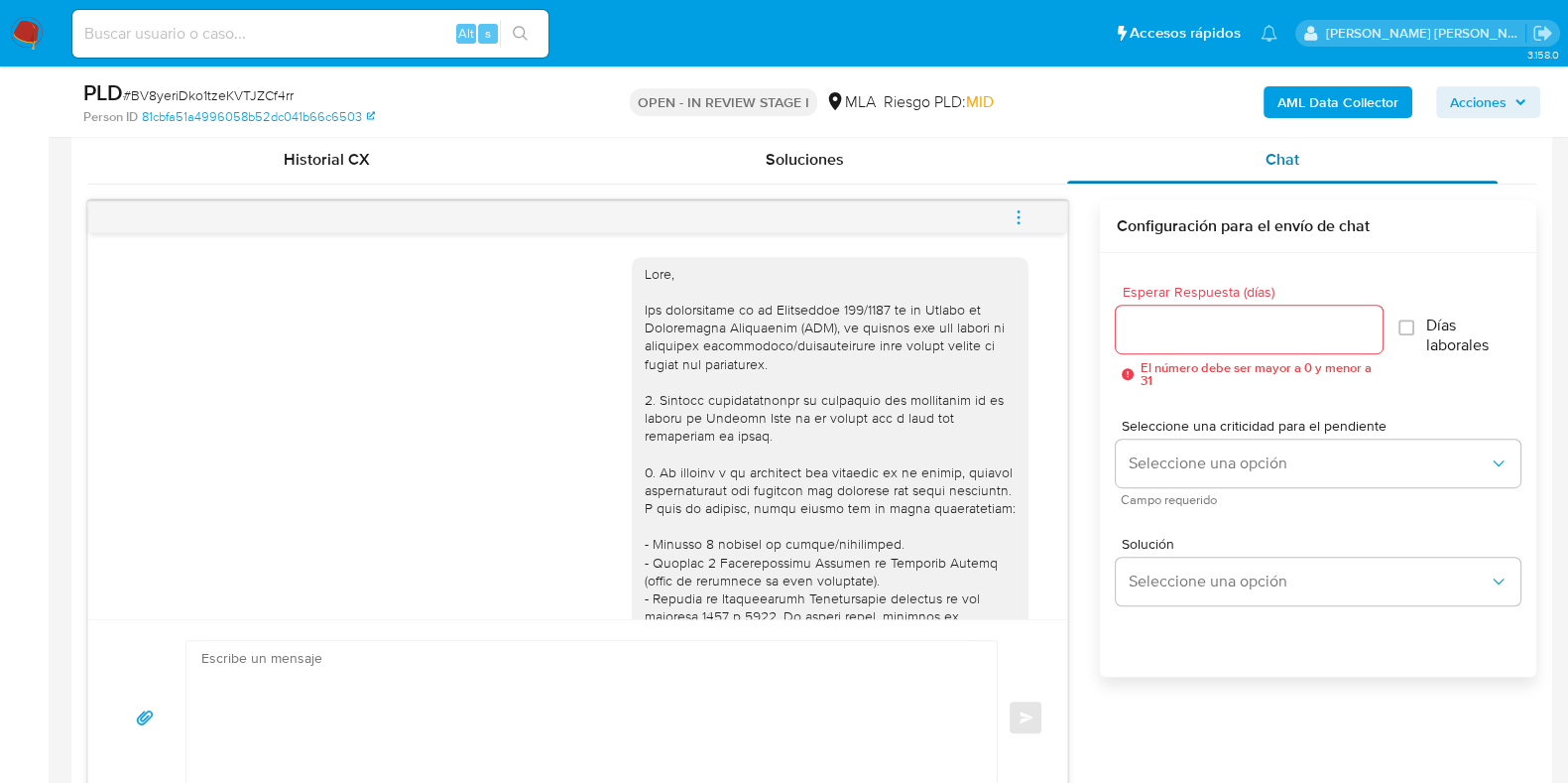
scroll to position [1174, 0]
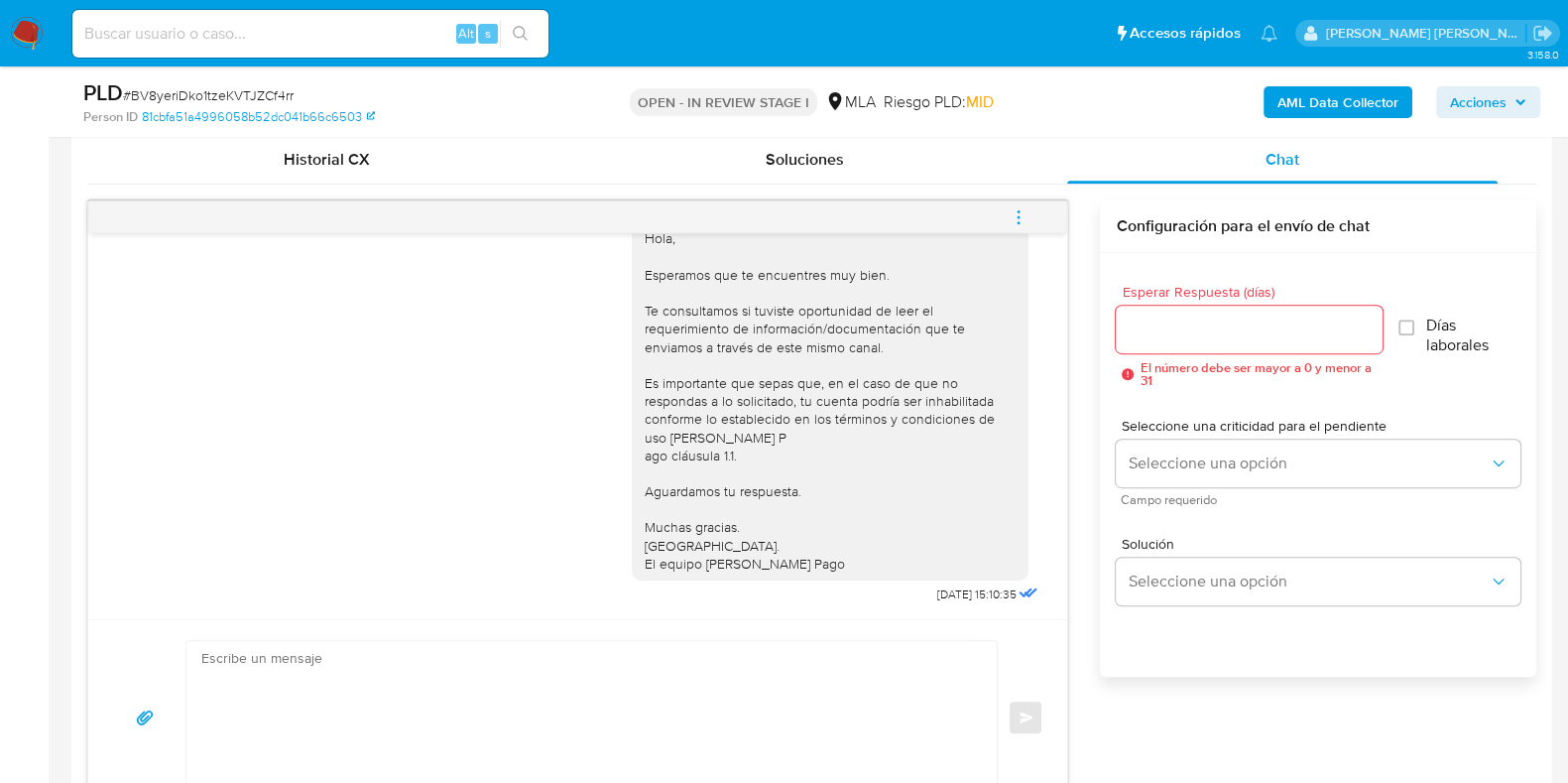
click at [1012, 212] on icon "menu-action" at bounding box center [1019, 217] width 18 height 18
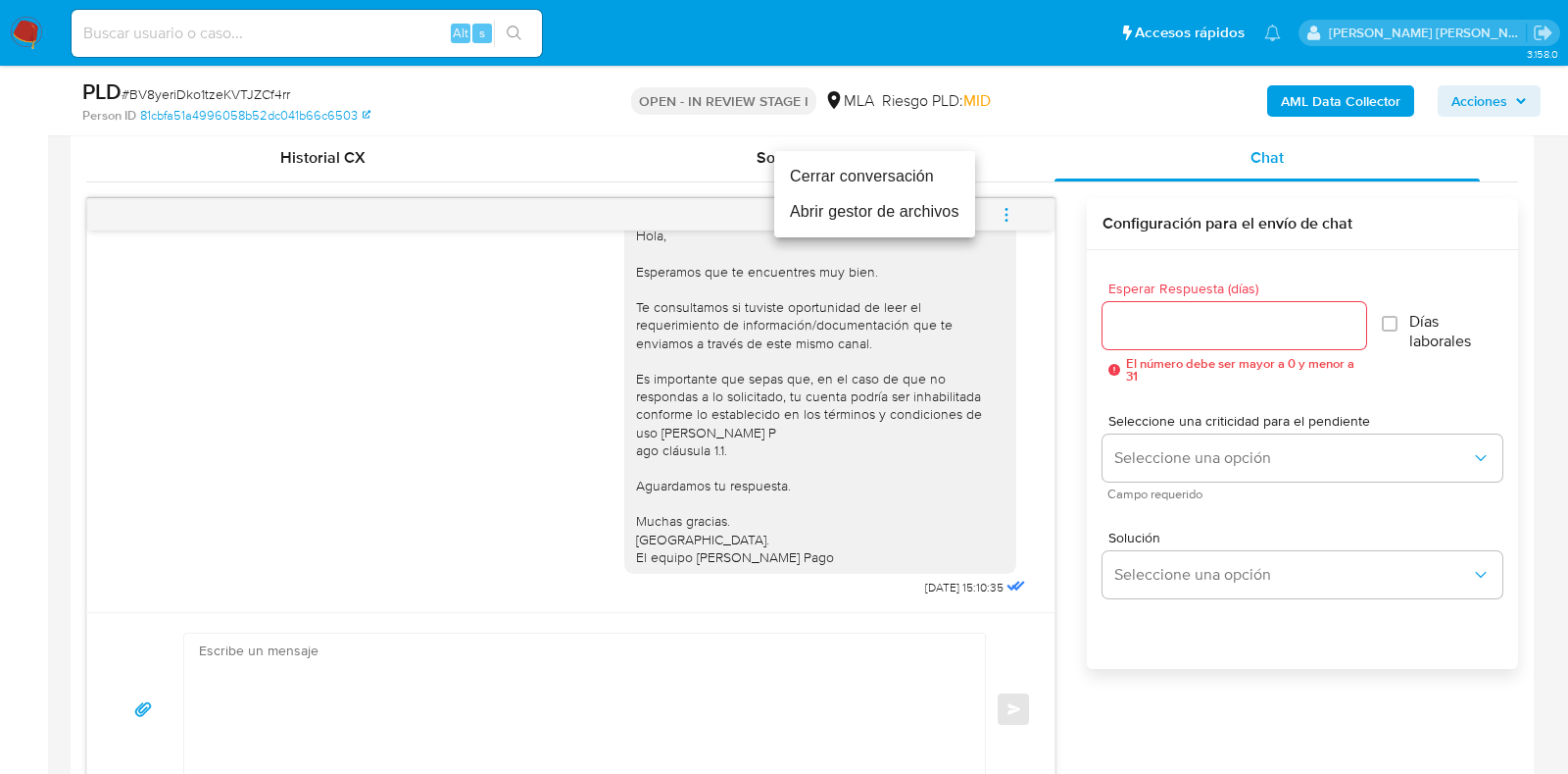
click at [921, 180] on li "Cerrar conversación" at bounding box center [875, 176] width 201 height 35
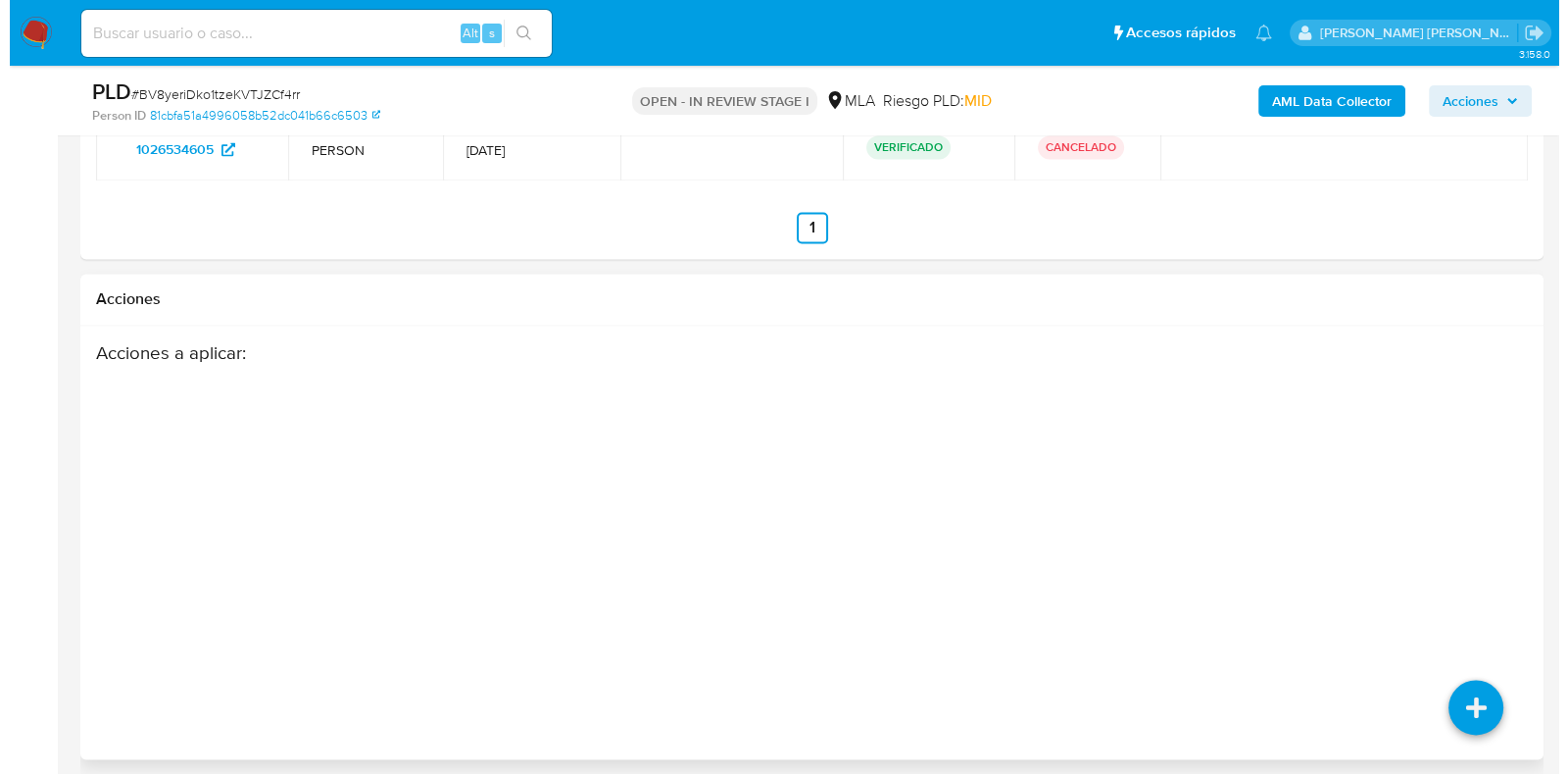
scroll to position [3734, 0]
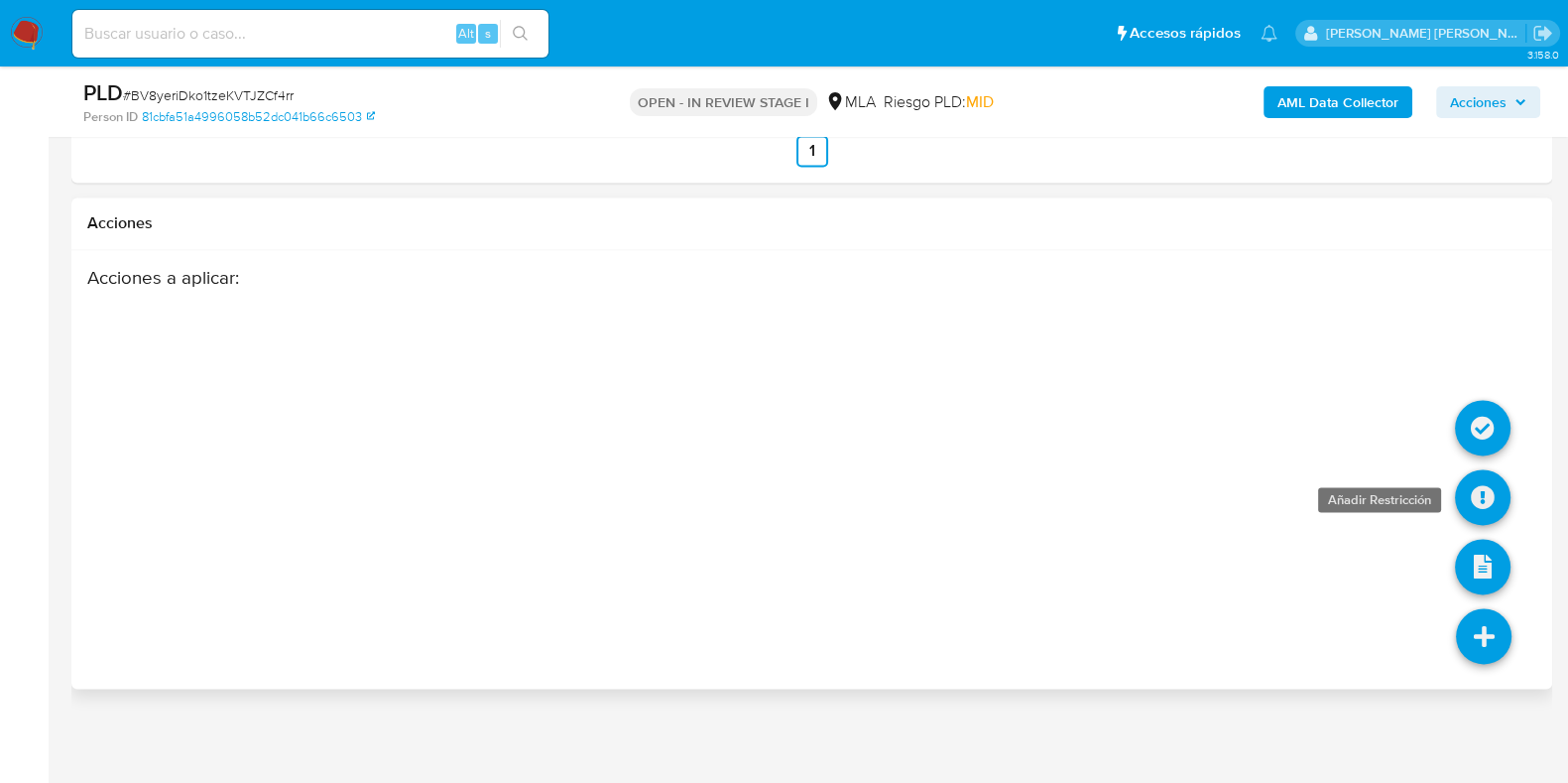
click at [1478, 482] on icon at bounding box center [1483, 497] width 56 height 56
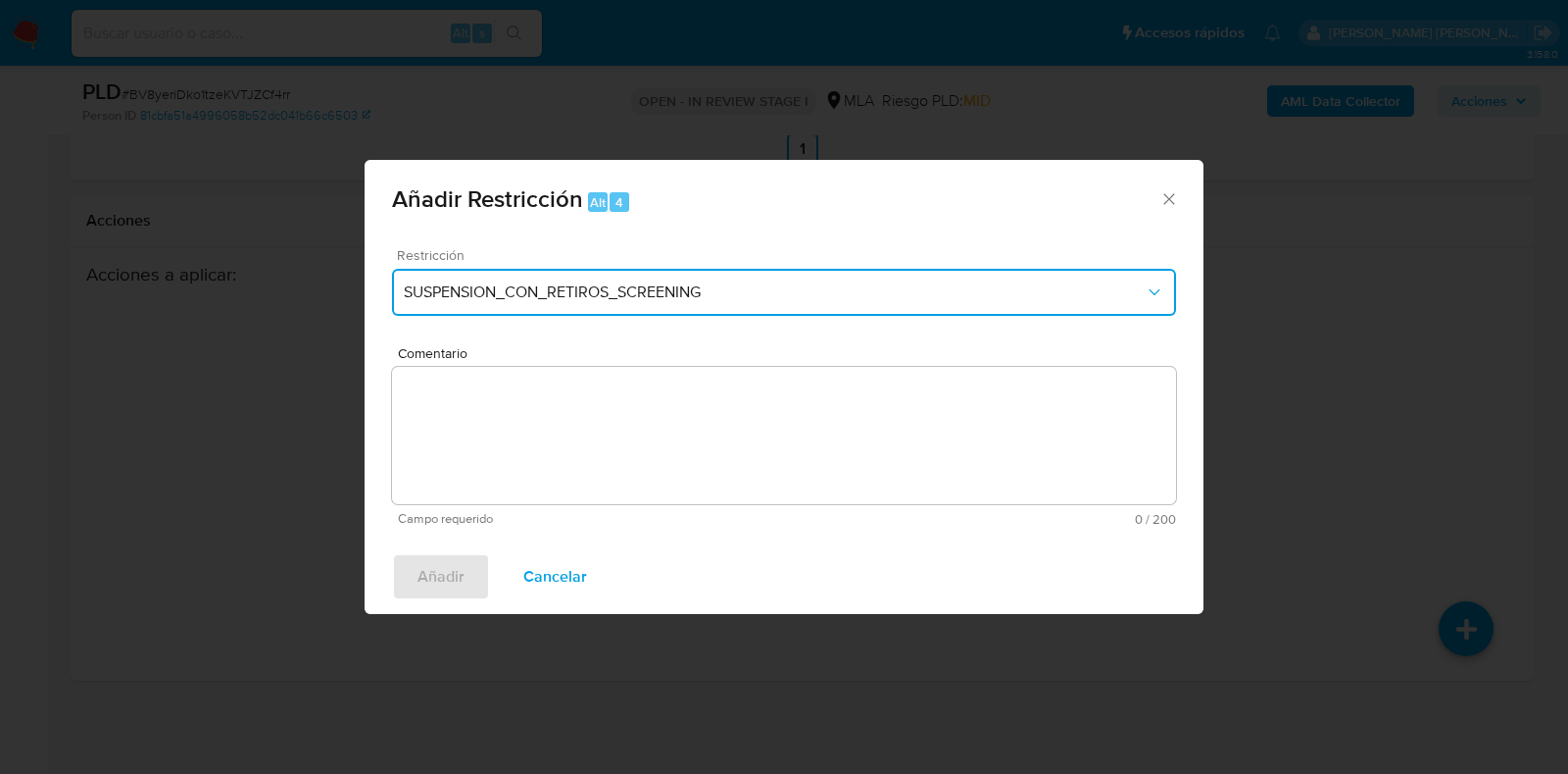
click at [753, 276] on button "SUSPENSION_CON_RETIROS_SCREENING" at bounding box center [784, 293] width 784 height 47
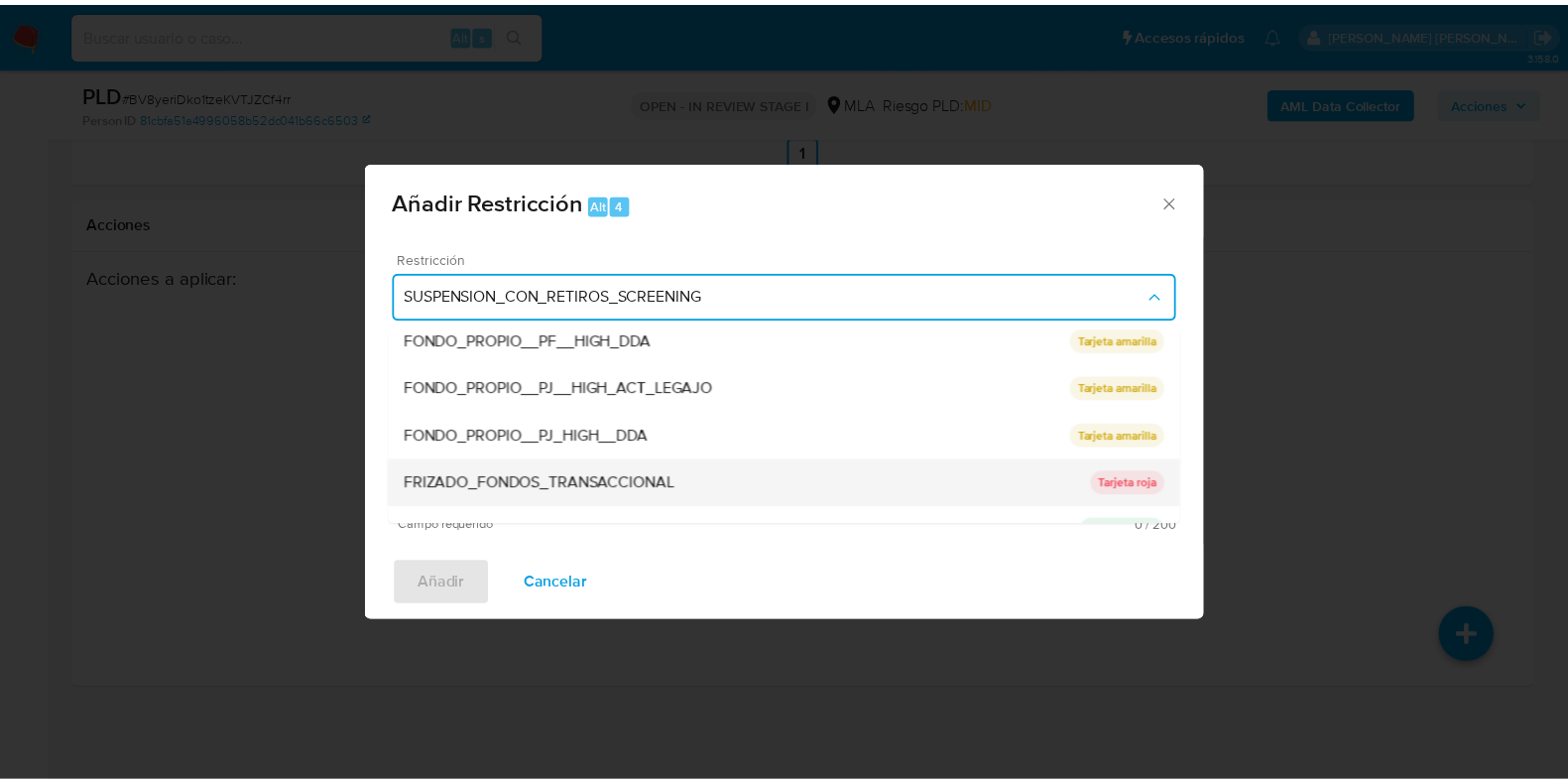
scroll to position [372, 0]
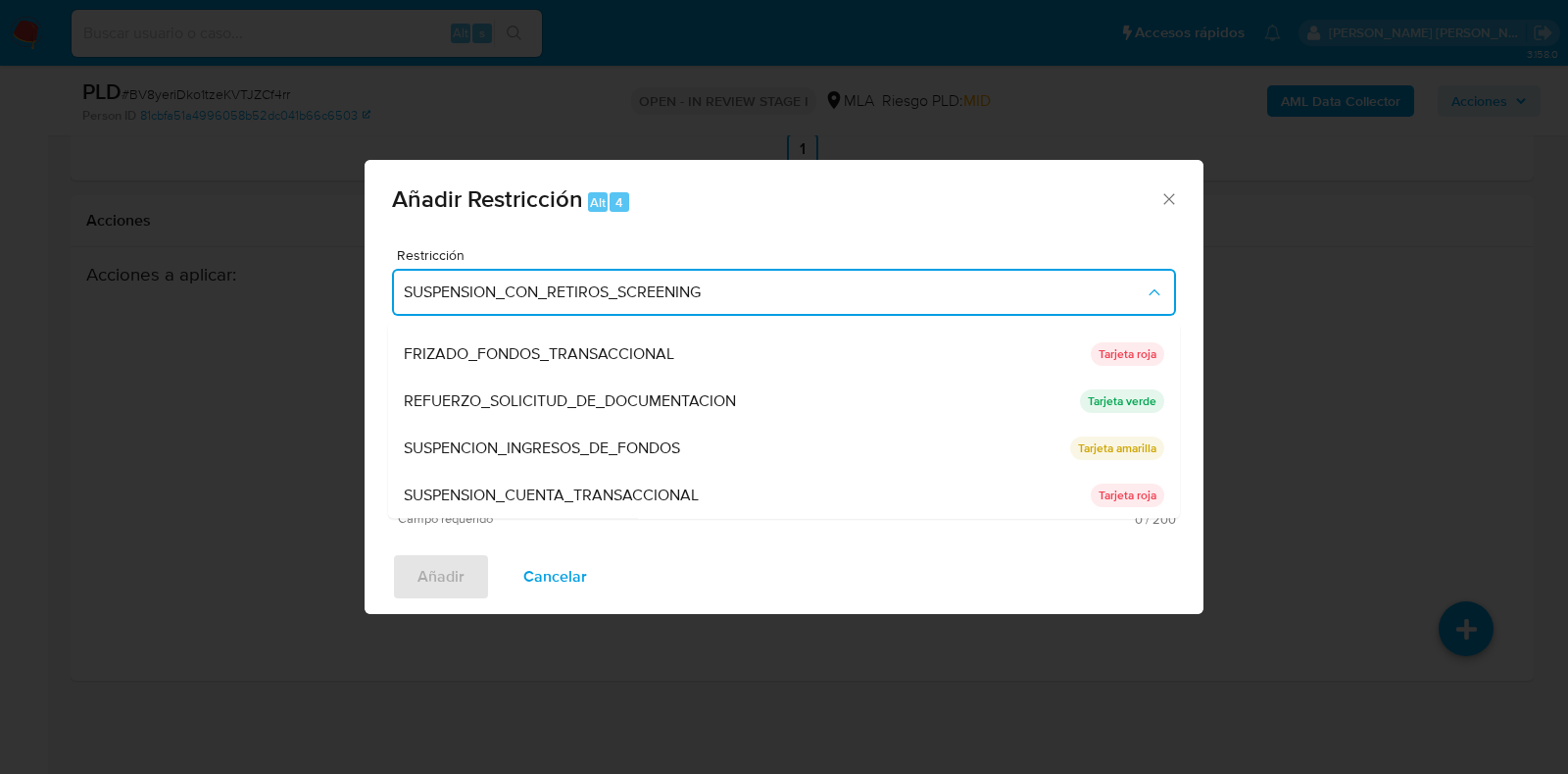
click at [599, 492] on span "SUSPENSION_CUENTA_TRANSACCIONAL" at bounding box center [551, 496] width 295 height 20
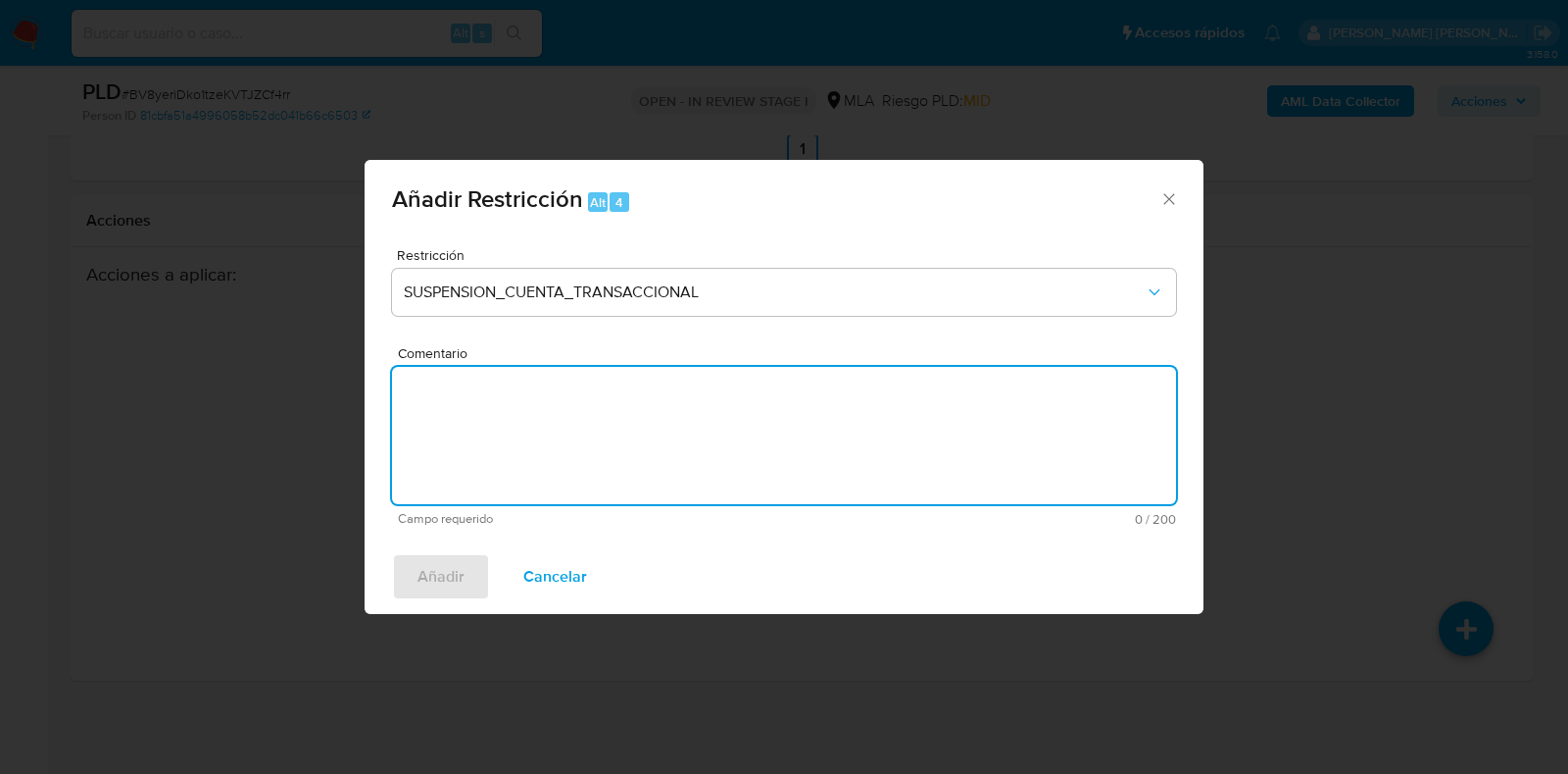
click at [598, 452] on textarea "Comentario" at bounding box center [784, 435] width 784 height 137
type textarea "AML"
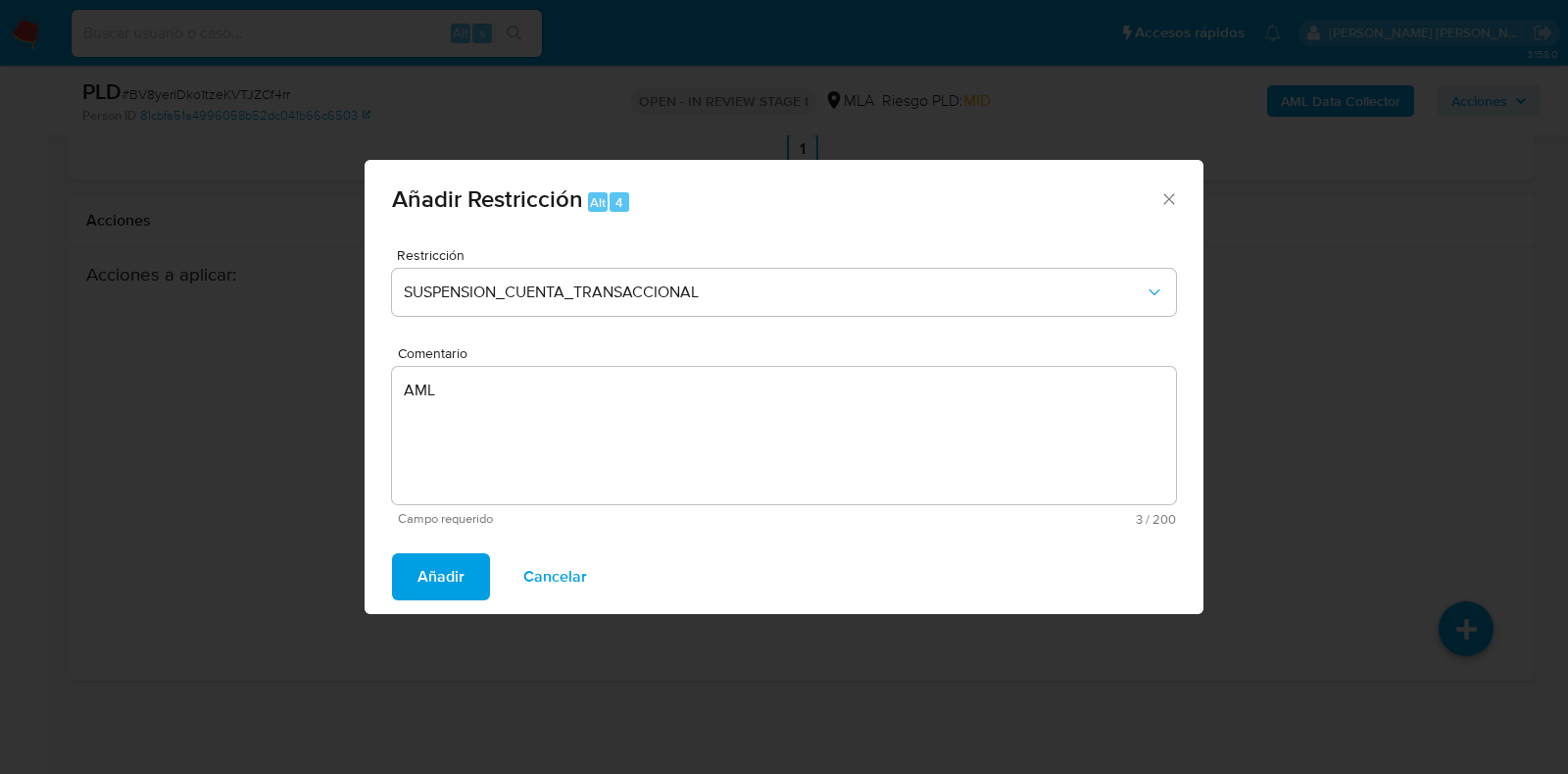
click at [450, 561] on span "Añadir" at bounding box center [442, 577] width 47 height 43
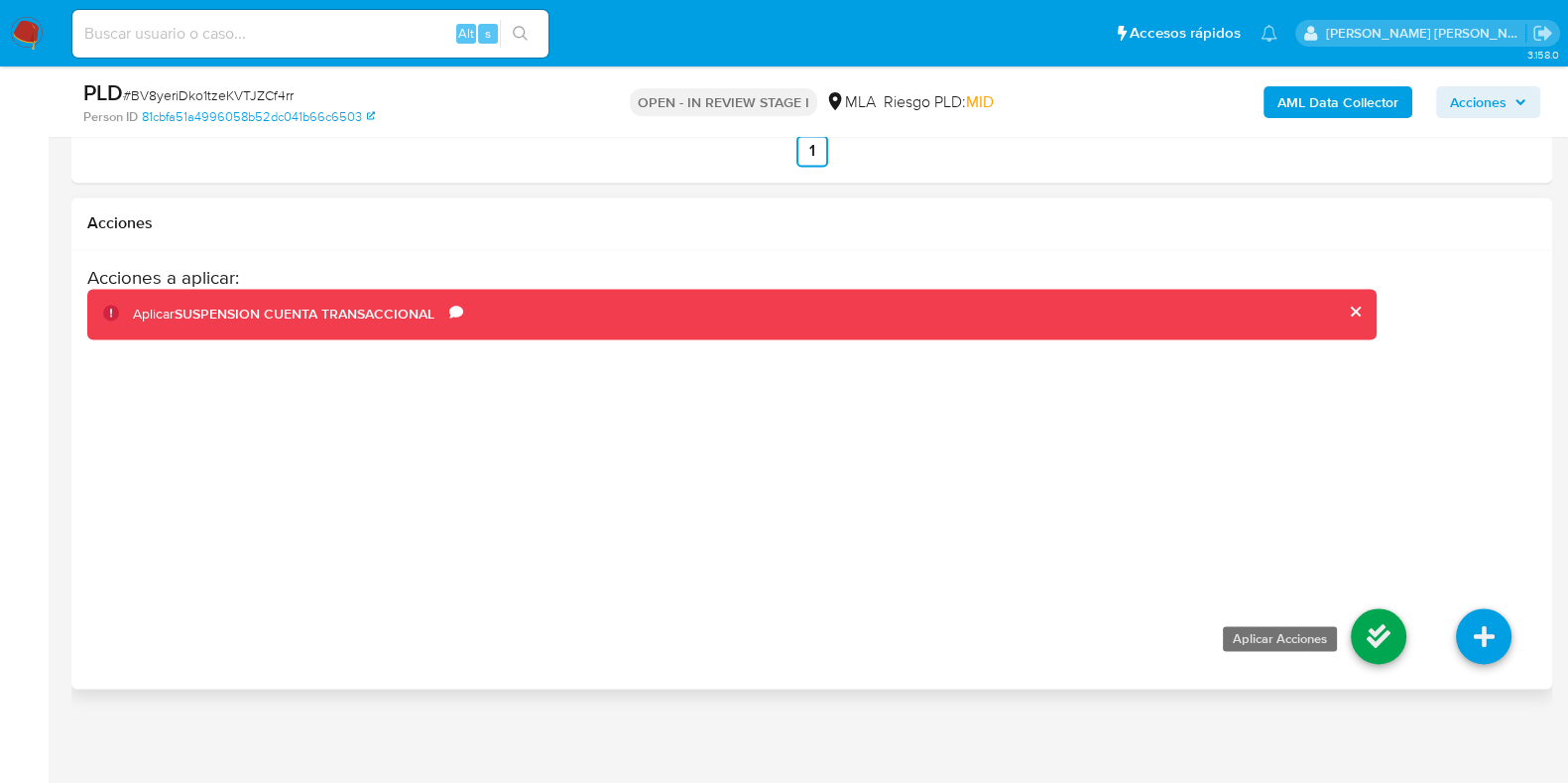
click at [1389, 630] on icon at bounding box center [1379, 636] width 56 height 56
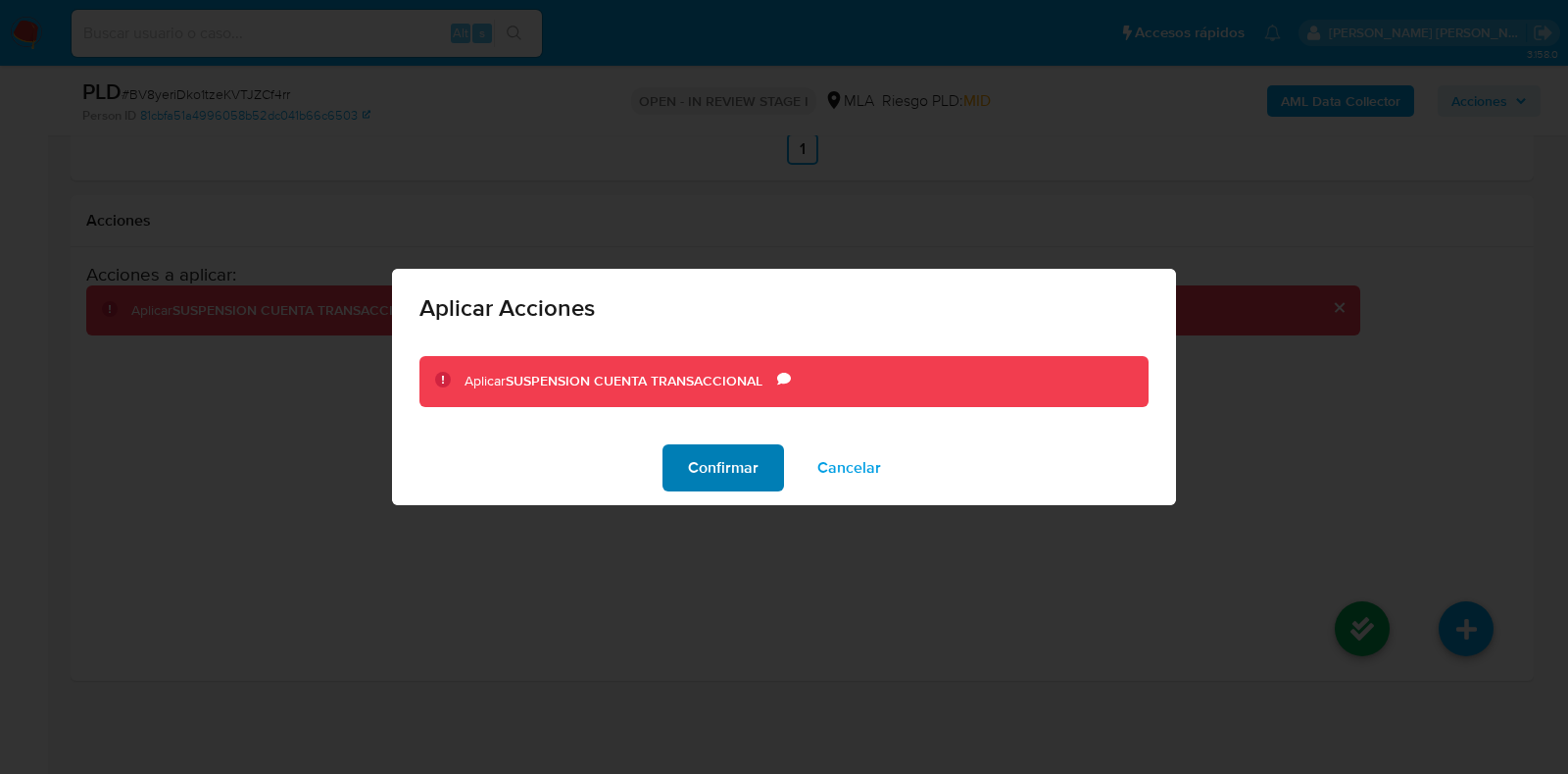
click at [753, 480] on span "Confirmar" at bounding box center [723, 468] width 71 height 43
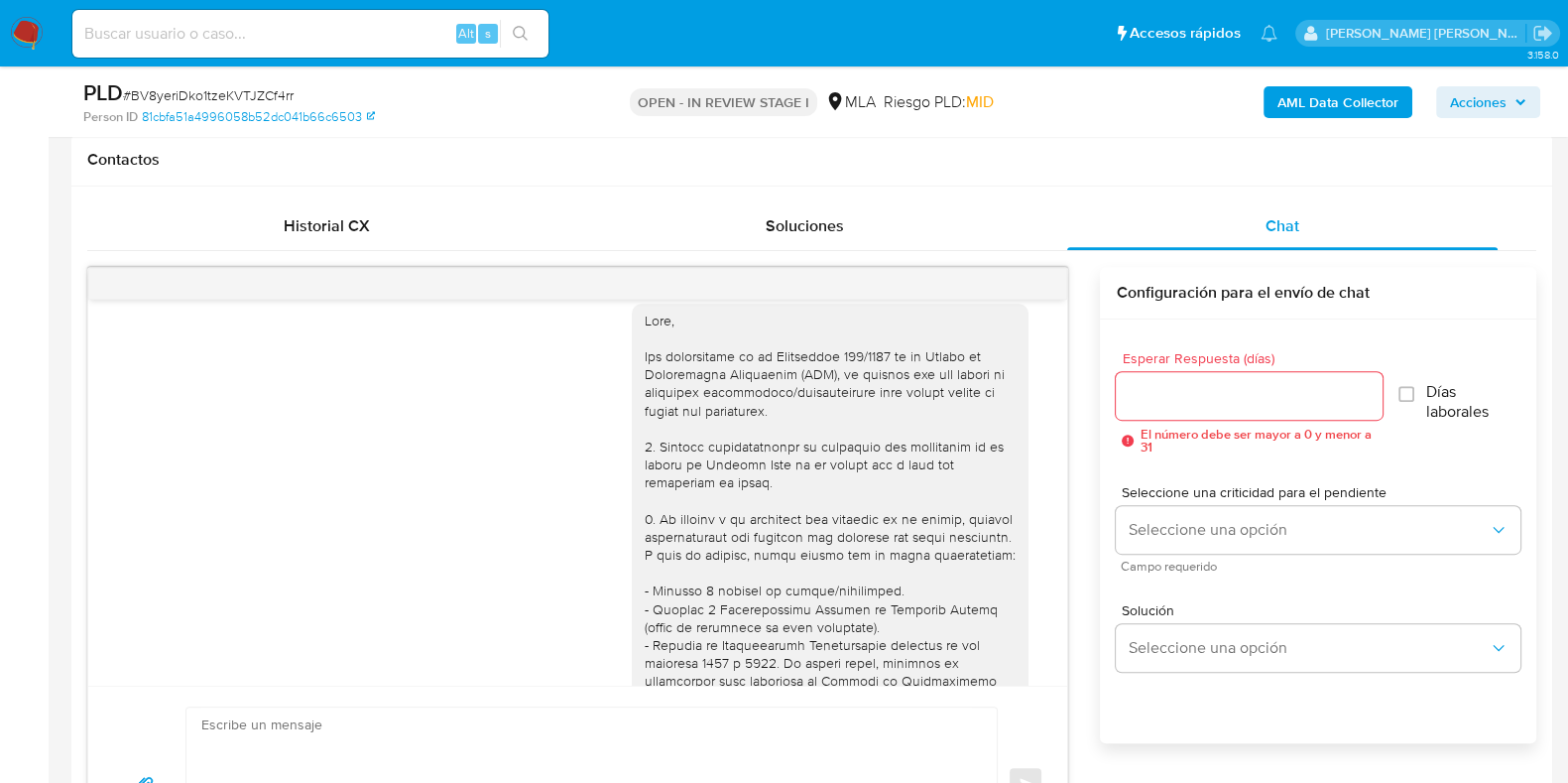
scroll to position [0, 0]
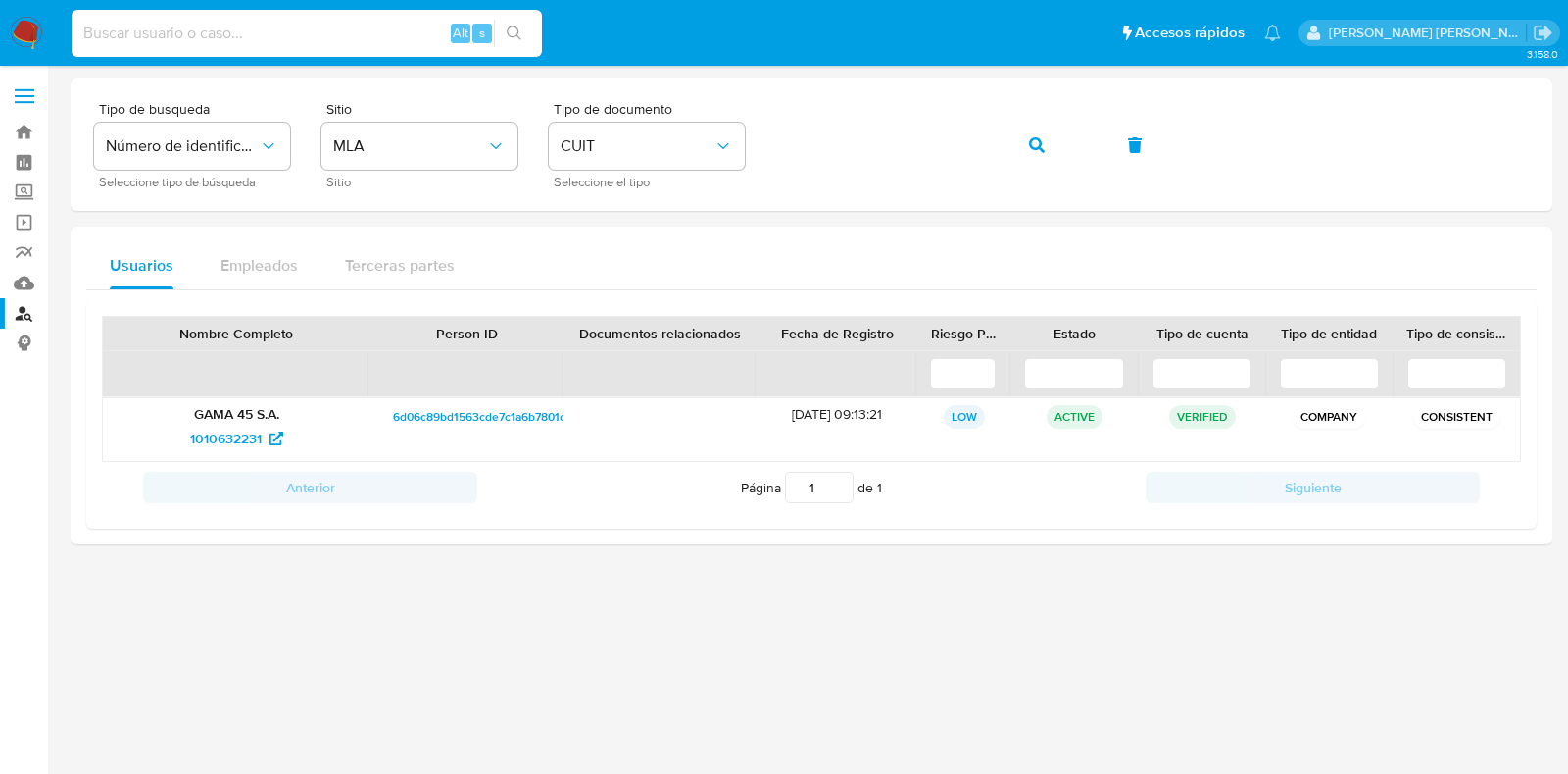
paste input "685003459"
type input "685003459"
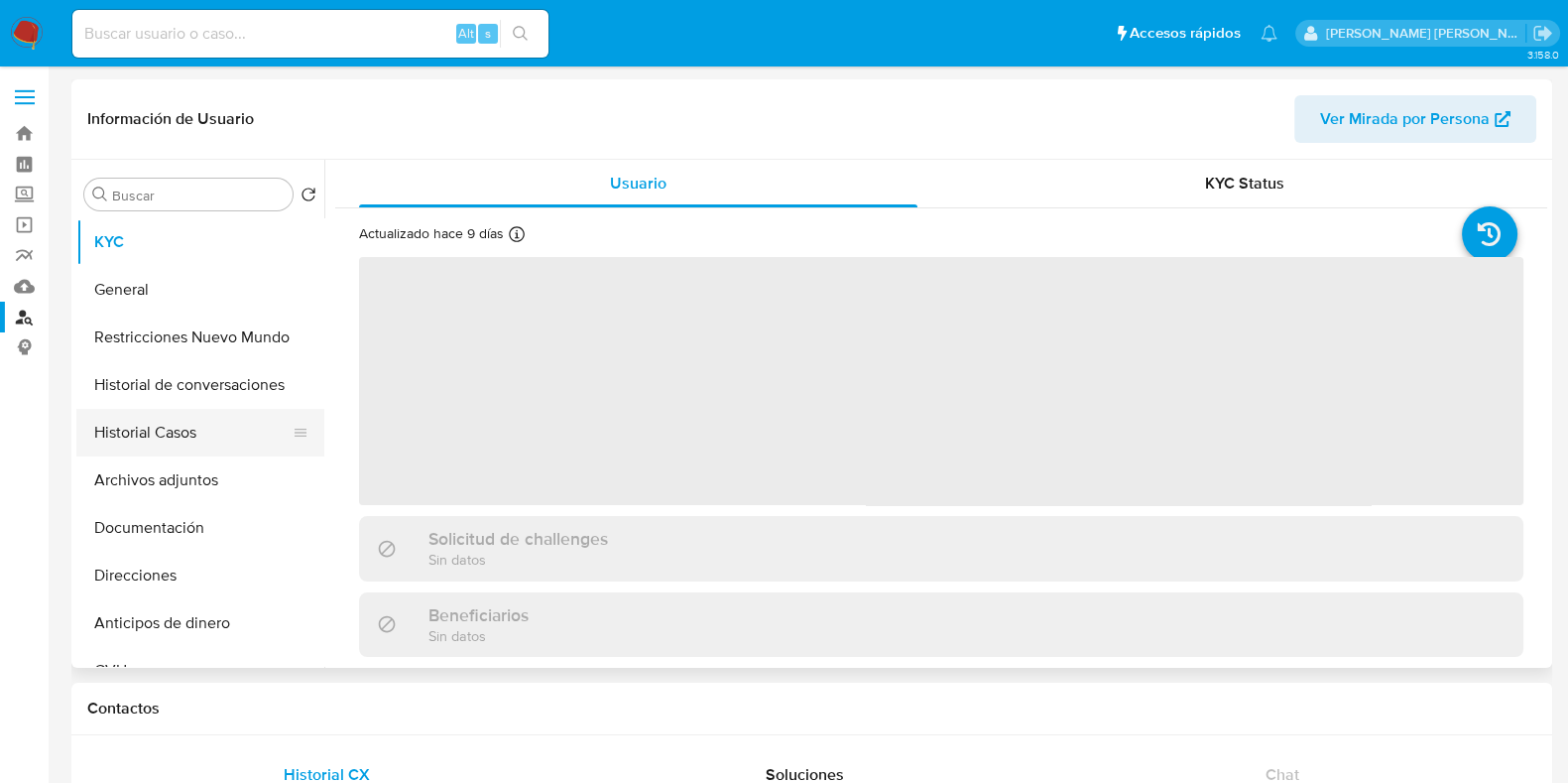
click at [203, 438] on button "Historial Casos" at bounding box center [193, 433] width 232 height 48
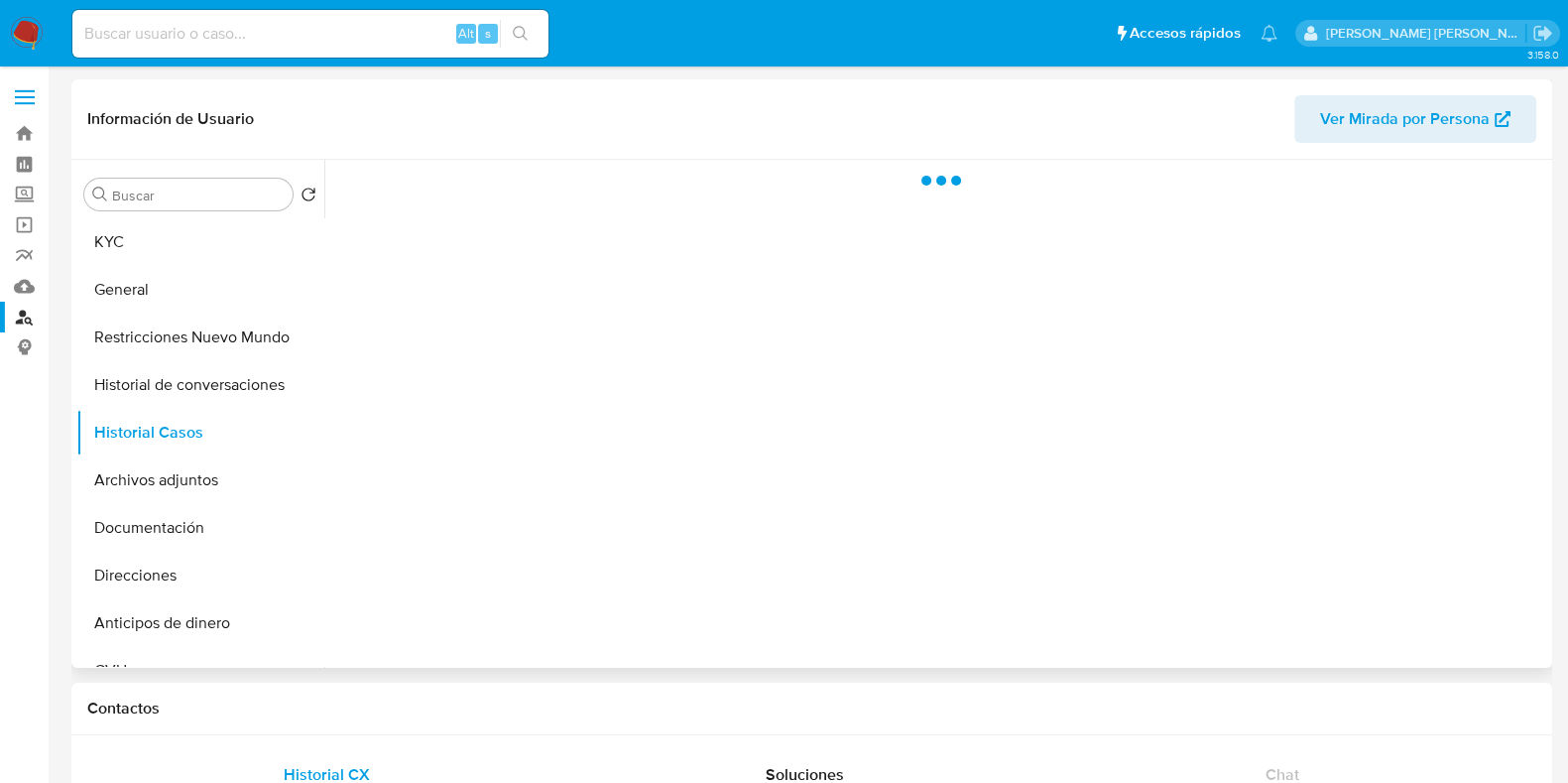
select select "10"
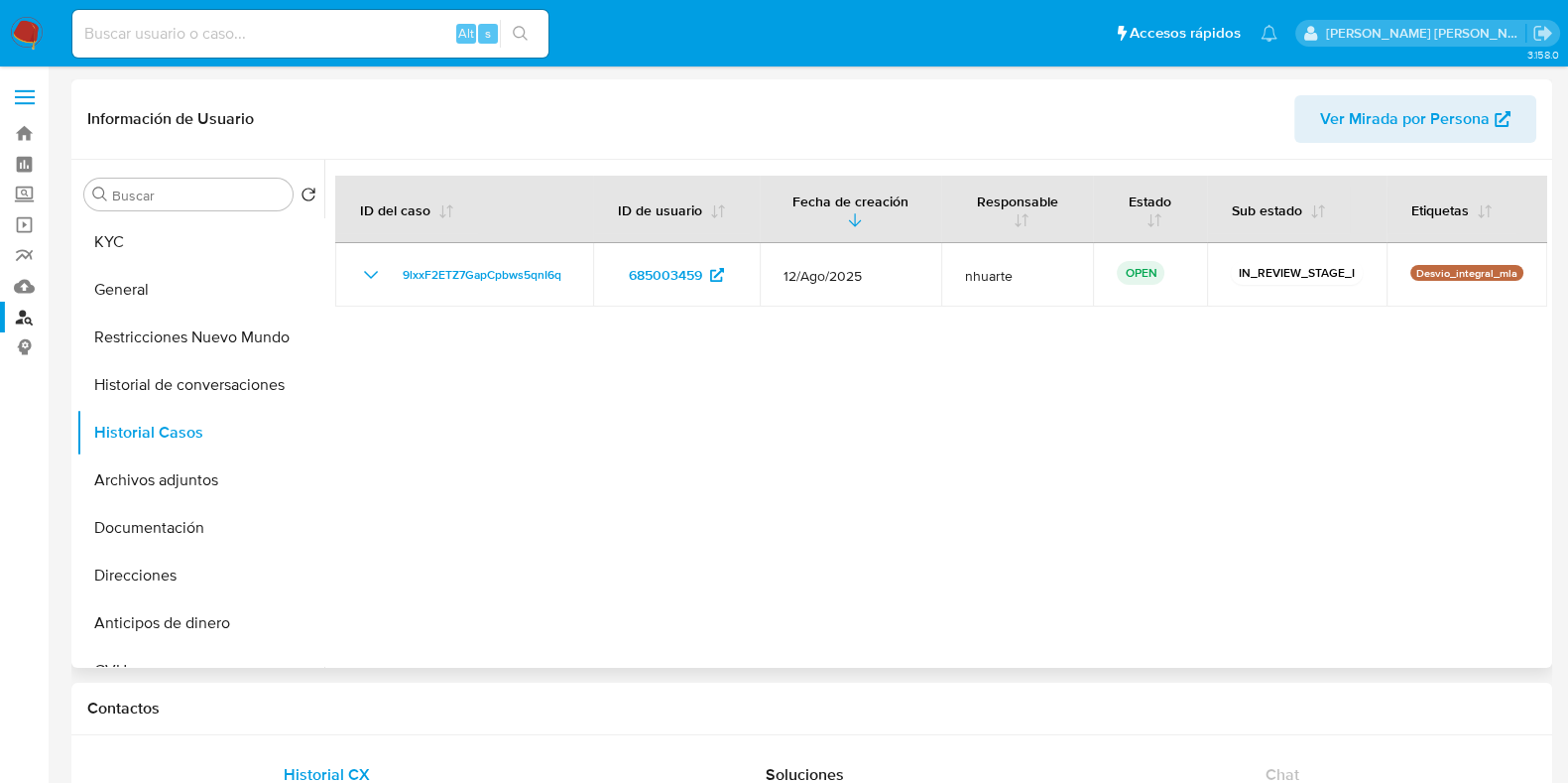
click at [1406, 126] on span "Ver Mirada por Persona" at bounding box center [1405, 119] width 170 height 48
click at [24, 126] on link "Bandeja" at bounding box center [118, 133] width 236 height 31
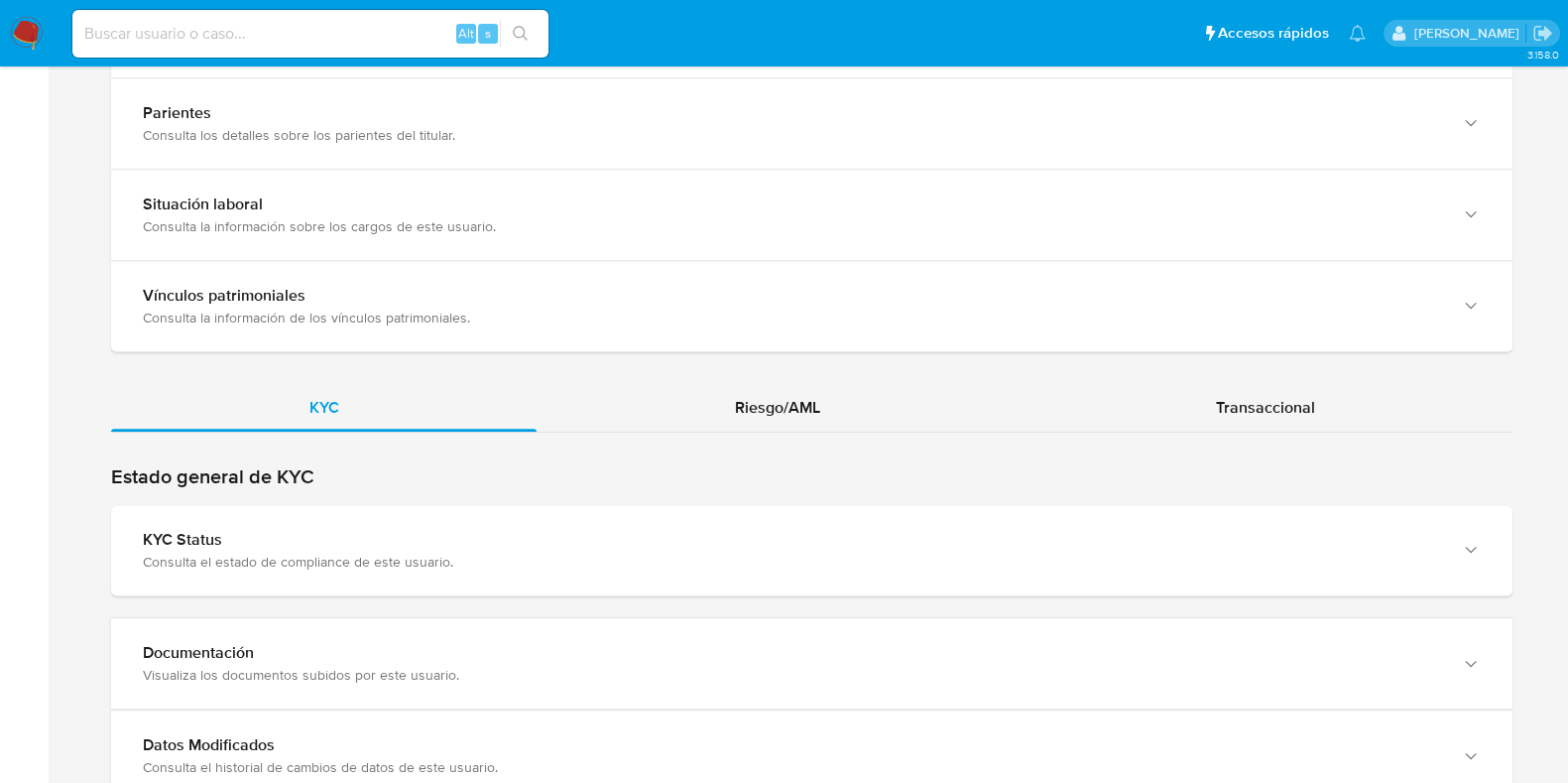
scroll to position [1611, 0]
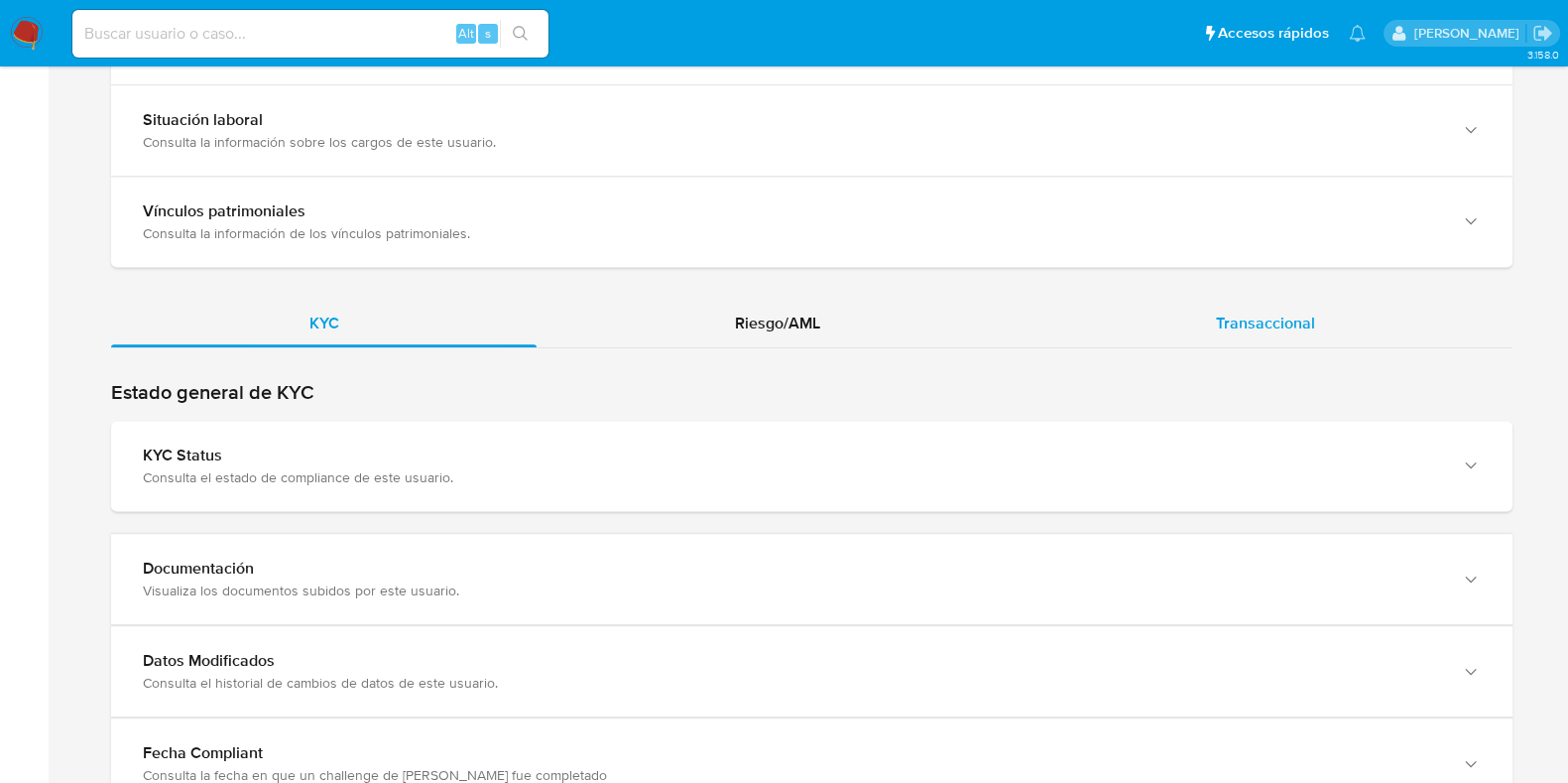
click at [1262, 312] on span "Transaccional" at bounding box center [1265, 322] width 99 height 23
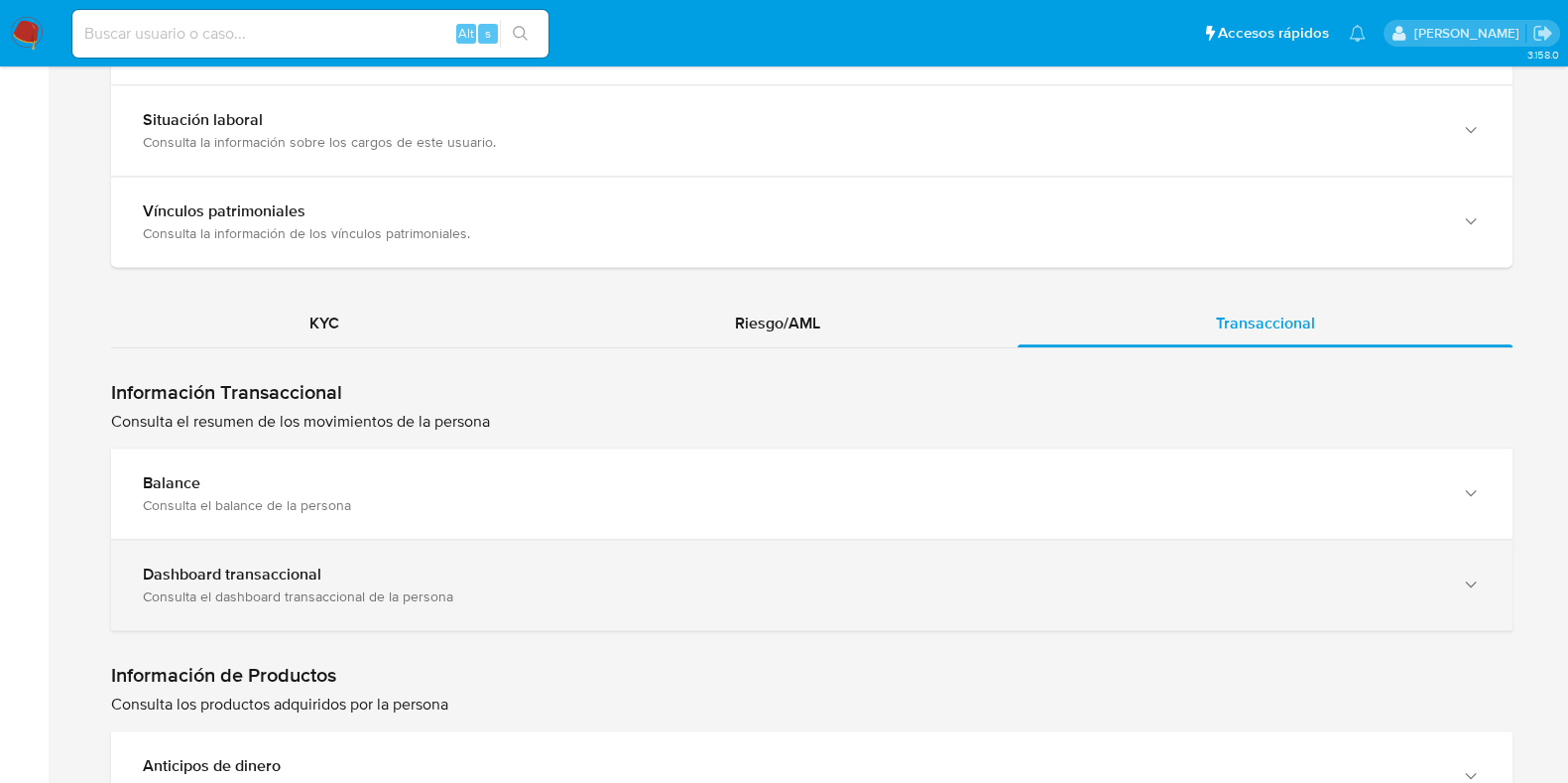
click at [562, 558] on div "Dashboard transaccional Consulta el dashboard transaccional de la persona" at bounding box center [811, 585] width 1401 height 91
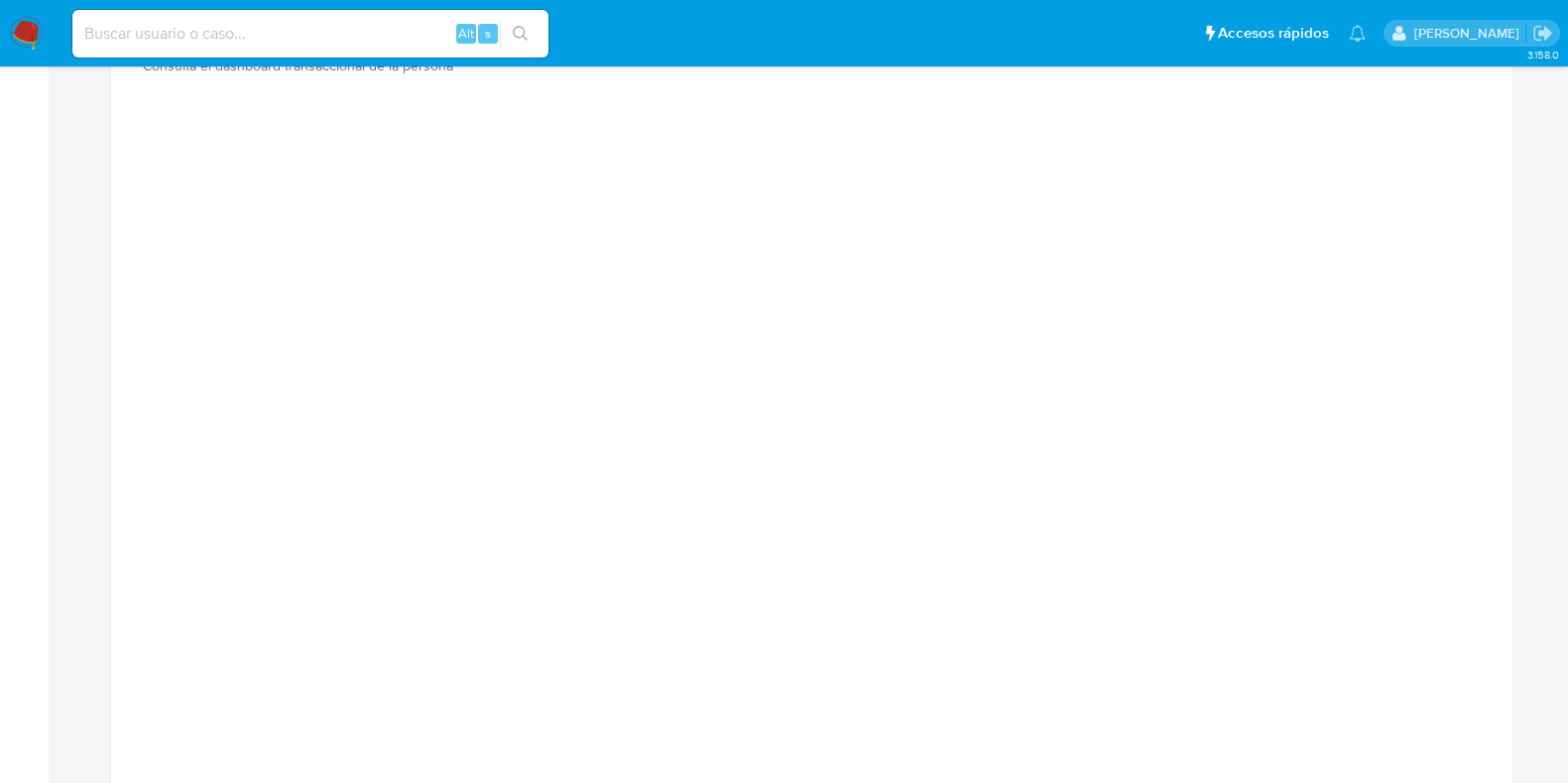
scroll to position [2232, 0]
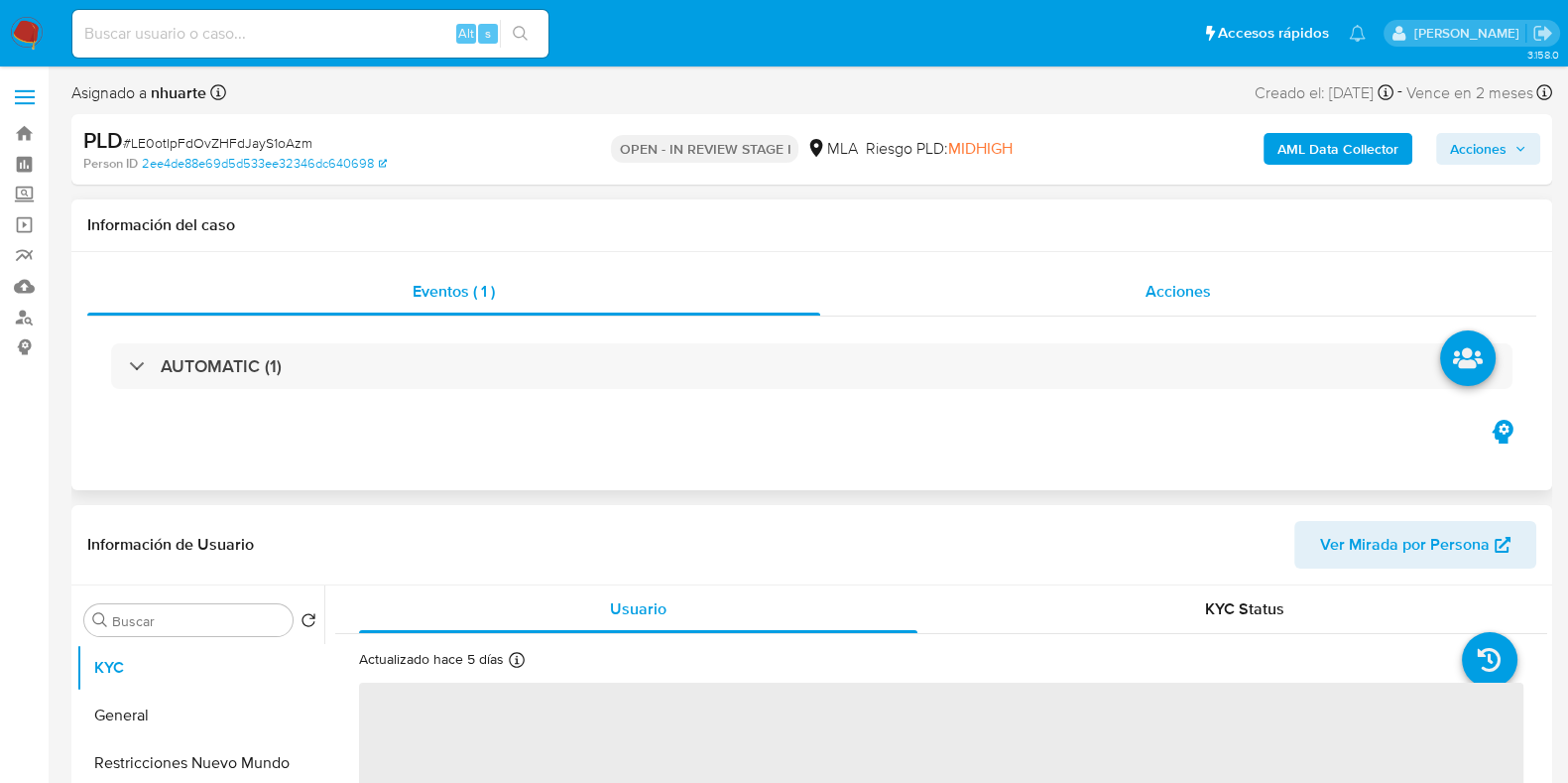
click at [1145, 276] on div "Acciones" at bounding box center [1179, 292] width 716 height 48
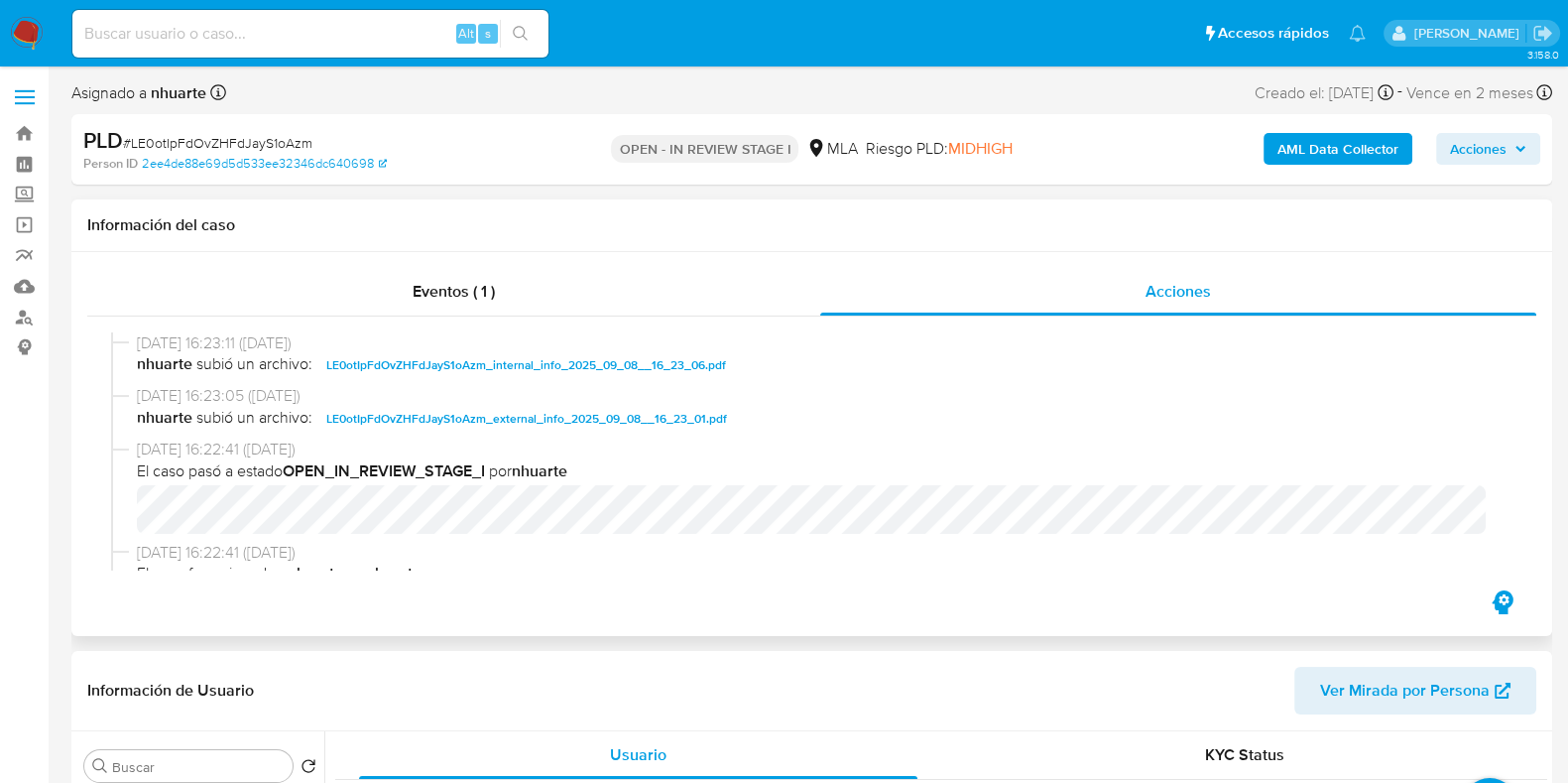
select select "10"
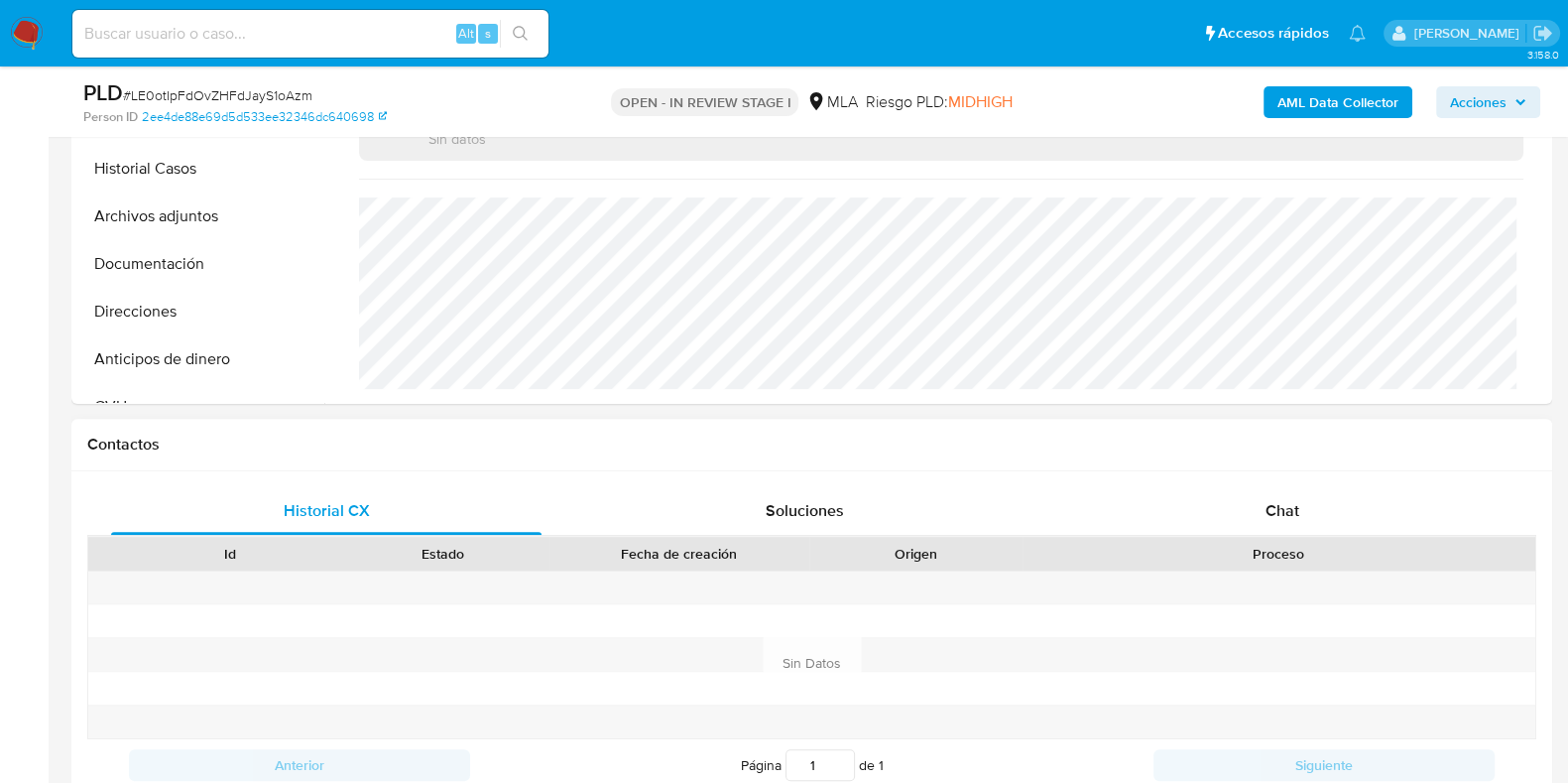
scroll to position [991, 0]
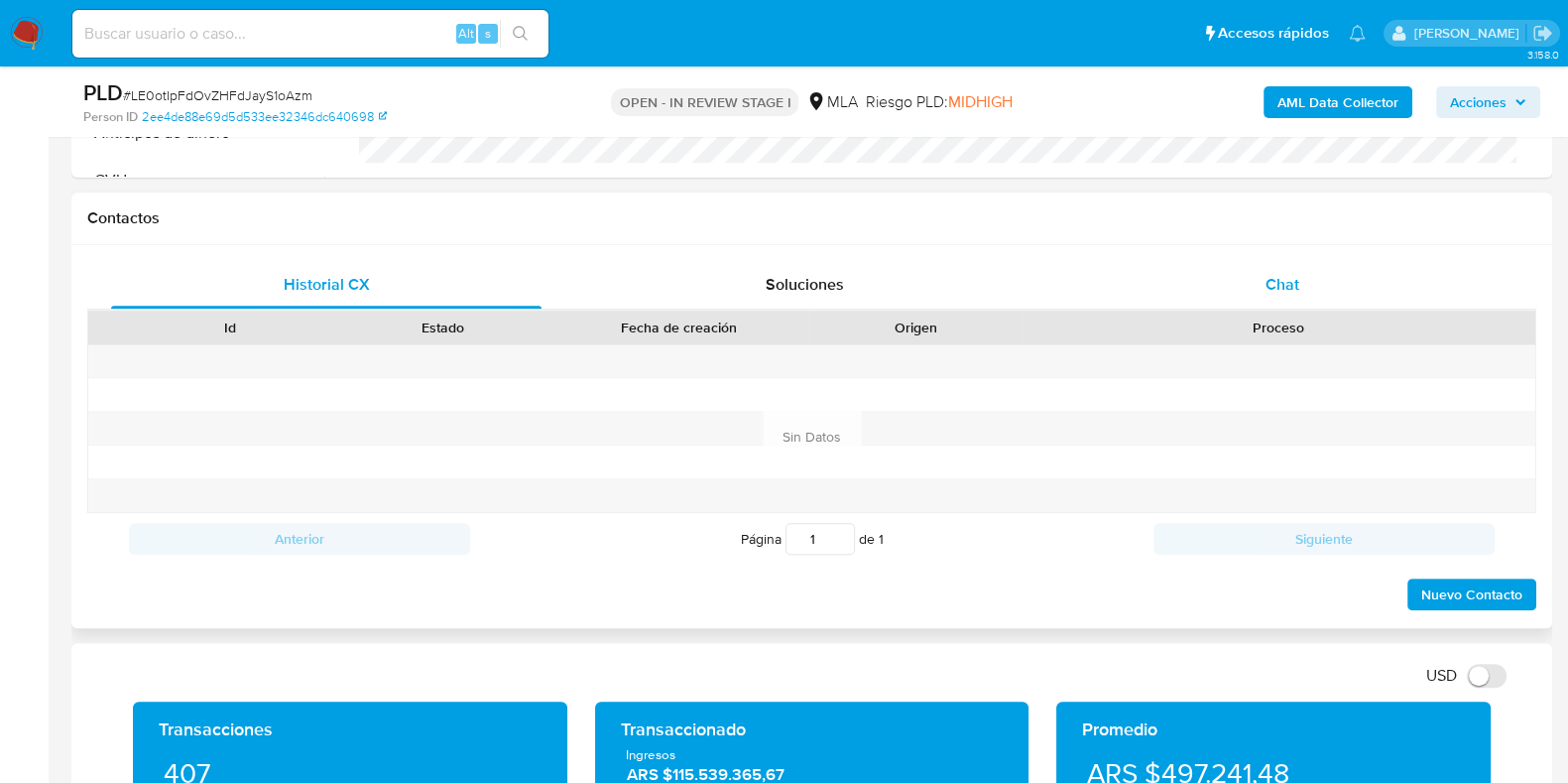
click at [1280, 269] on div "Chat" at bounding box center [1283, 285] width 431 height 48
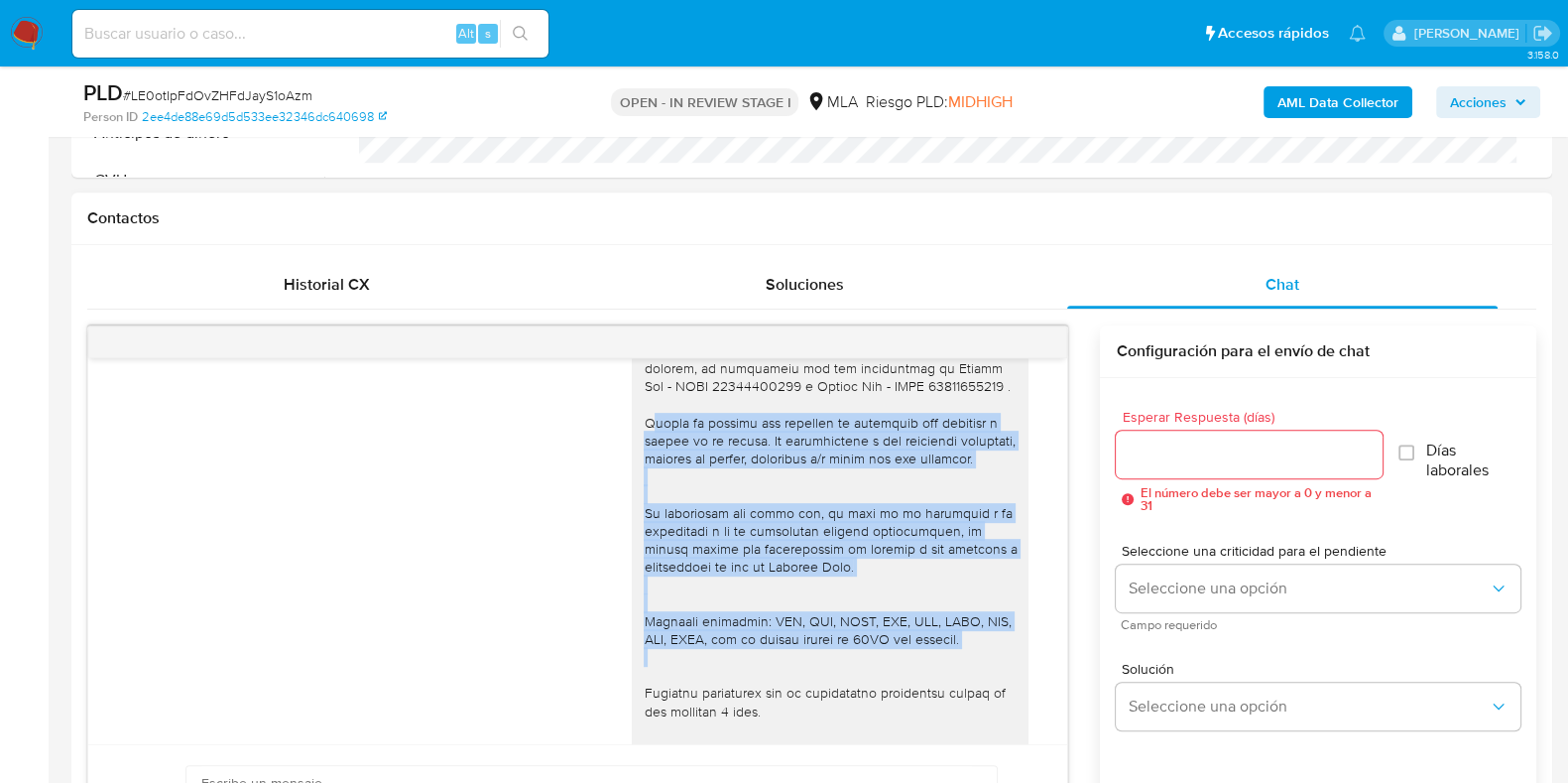
scroll to position [1464, 0]
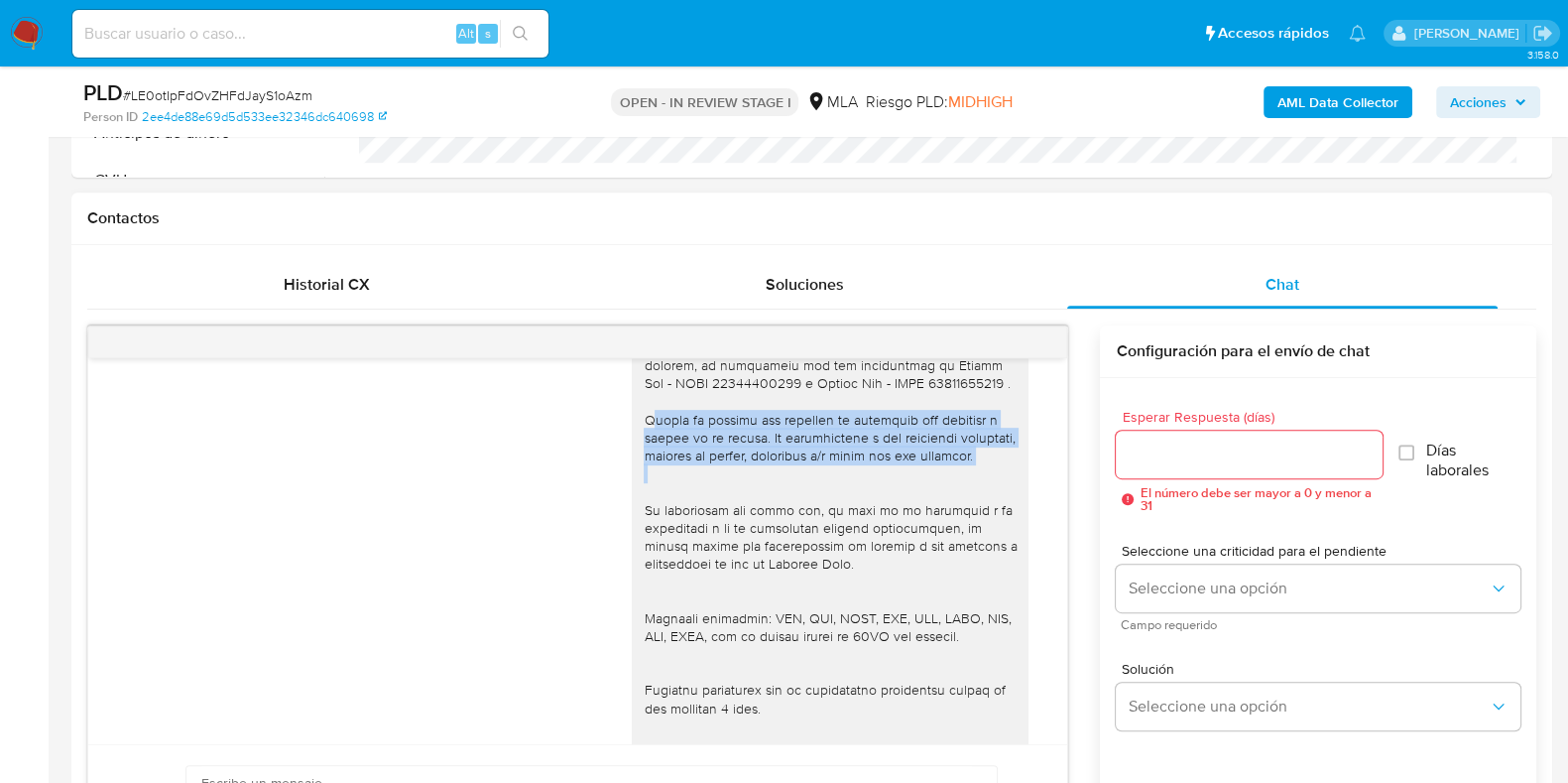
drag, startPoint x: 631, startPoint y: 681, endPoint x: 748, endPoint y: 535, distance: 187.1
click at [748, 535] on div at bounding box center [831, 501] width 373 height 758
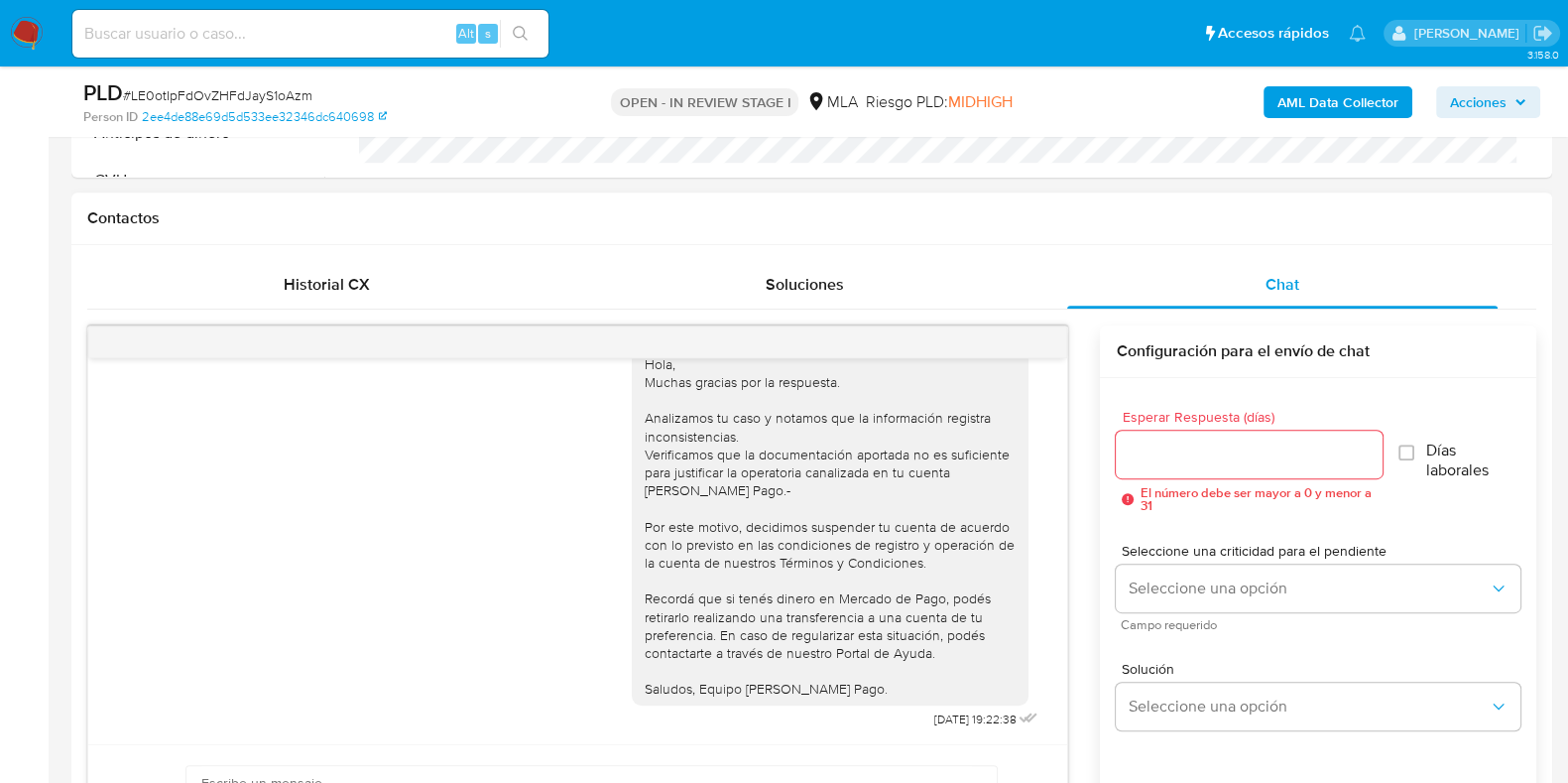
scroll to position [2282, 0]
click at [287, 94] on span "# LE0otIpFdOvZHFdJayS1oAzm" at bounding box center [217, 96] width 190 height 20
copy span "LE0otIpFdOvZHFdJayS1oAzm"
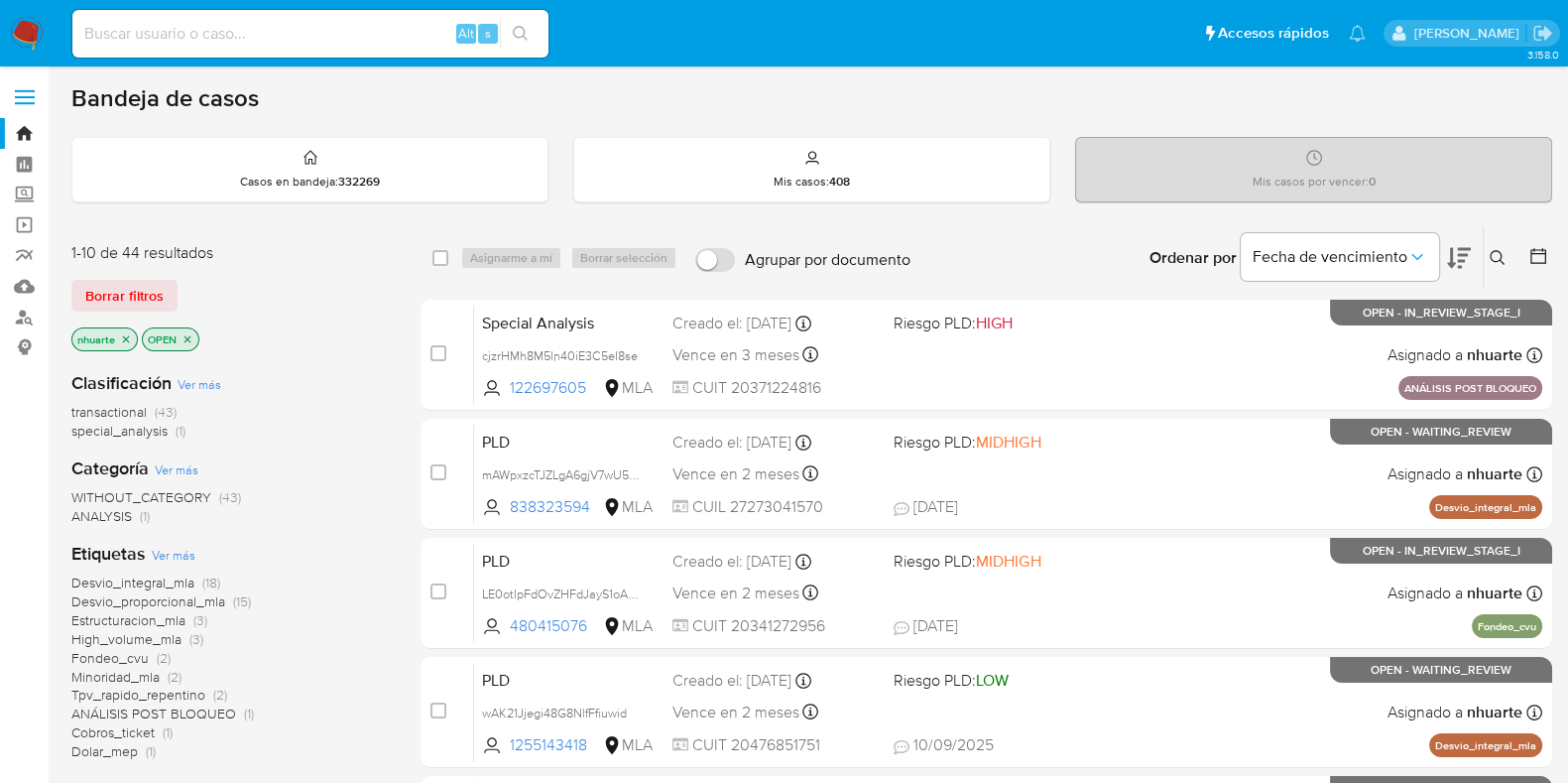
click at [1493, 258] on icon at bounding box center [1498, 258] width 16 height 16
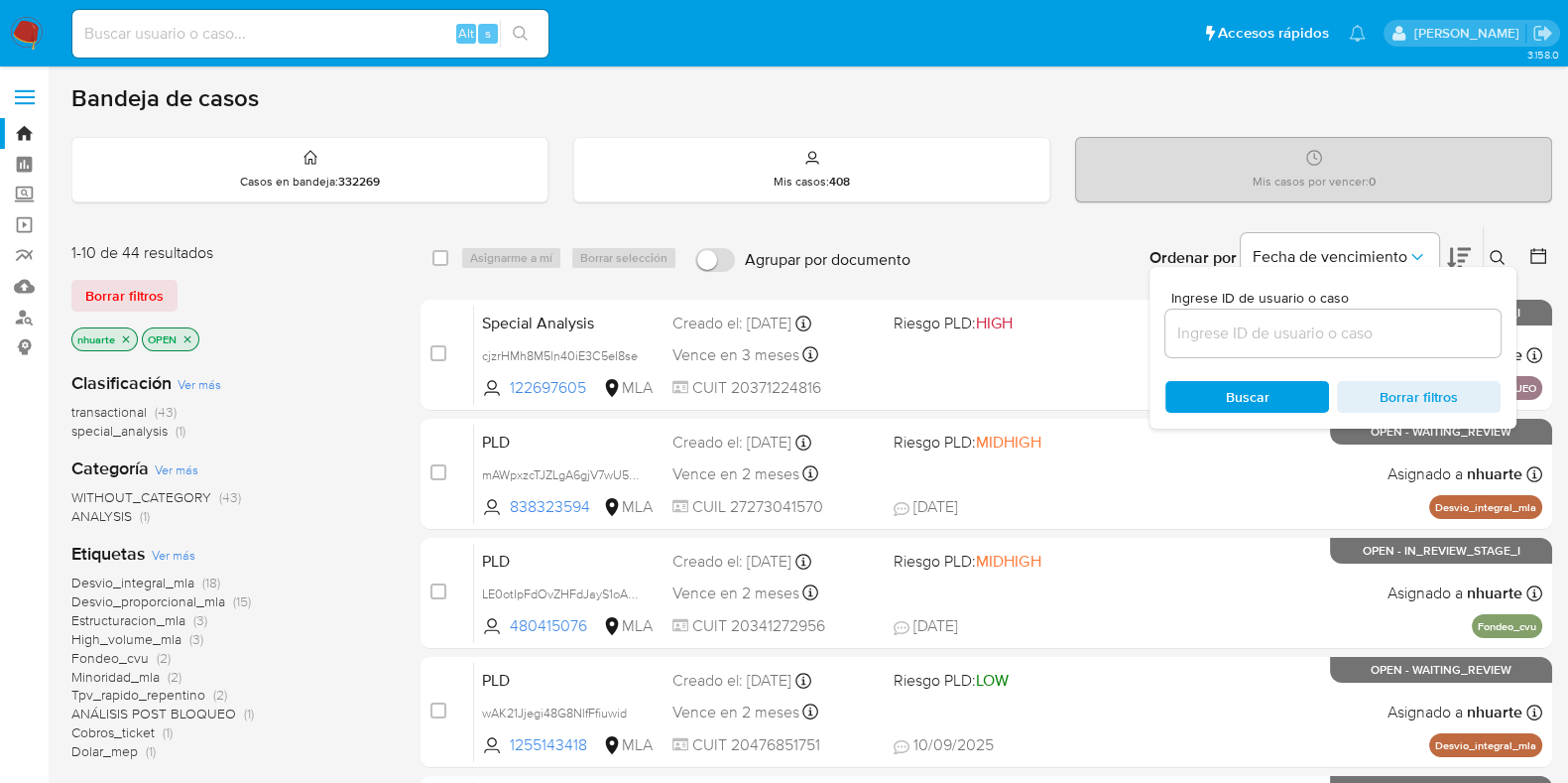
click at [1290, 331] on input at bounding box center [1334, 333] width 335 height 26
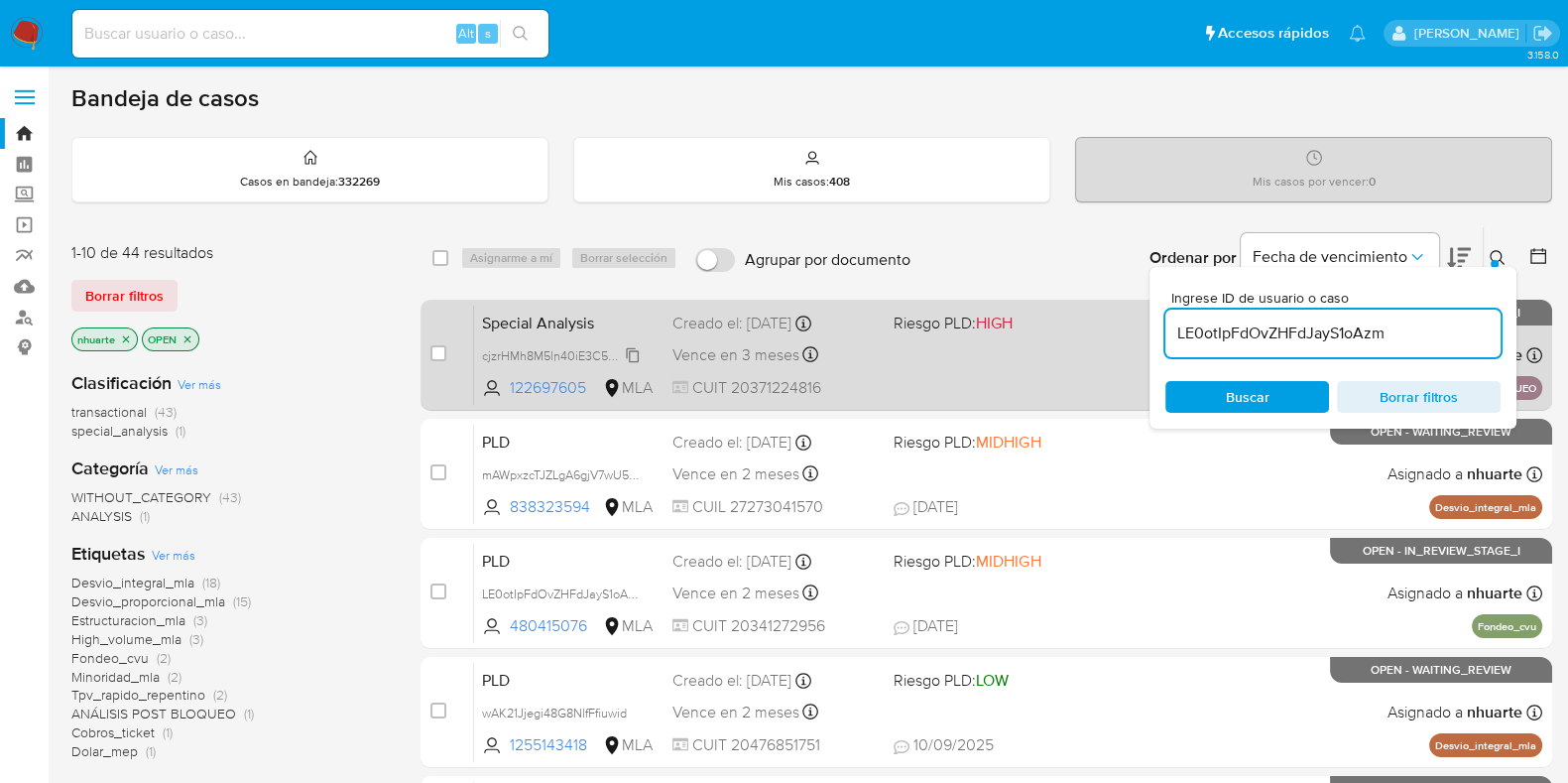
type input "LE0otIpFdOvZHFdJayS1oAzm"
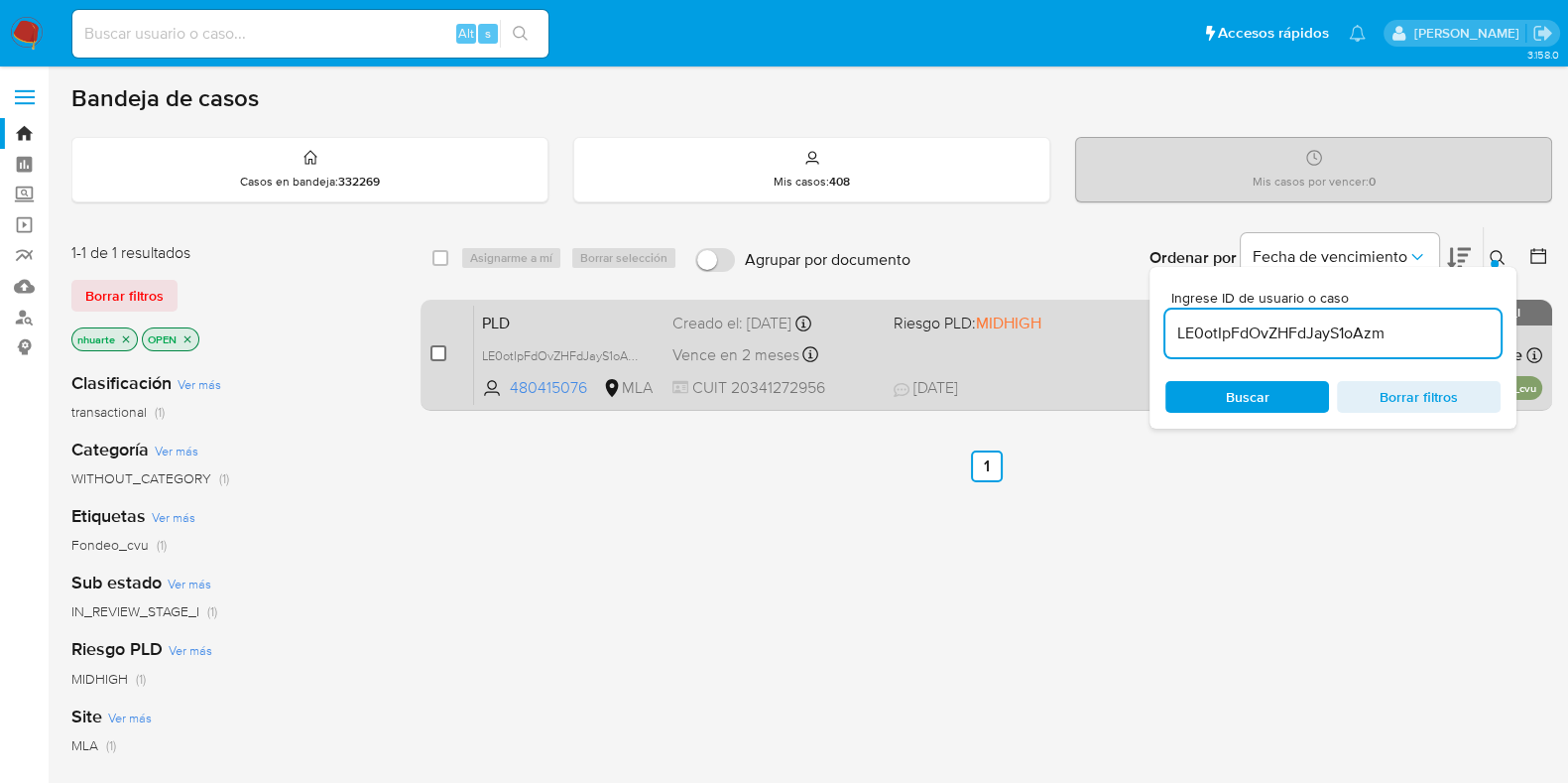
click at [438, 359] on input "checkbox" at bounding box center [439, 353] width 16 height 16
checkbox input "true"
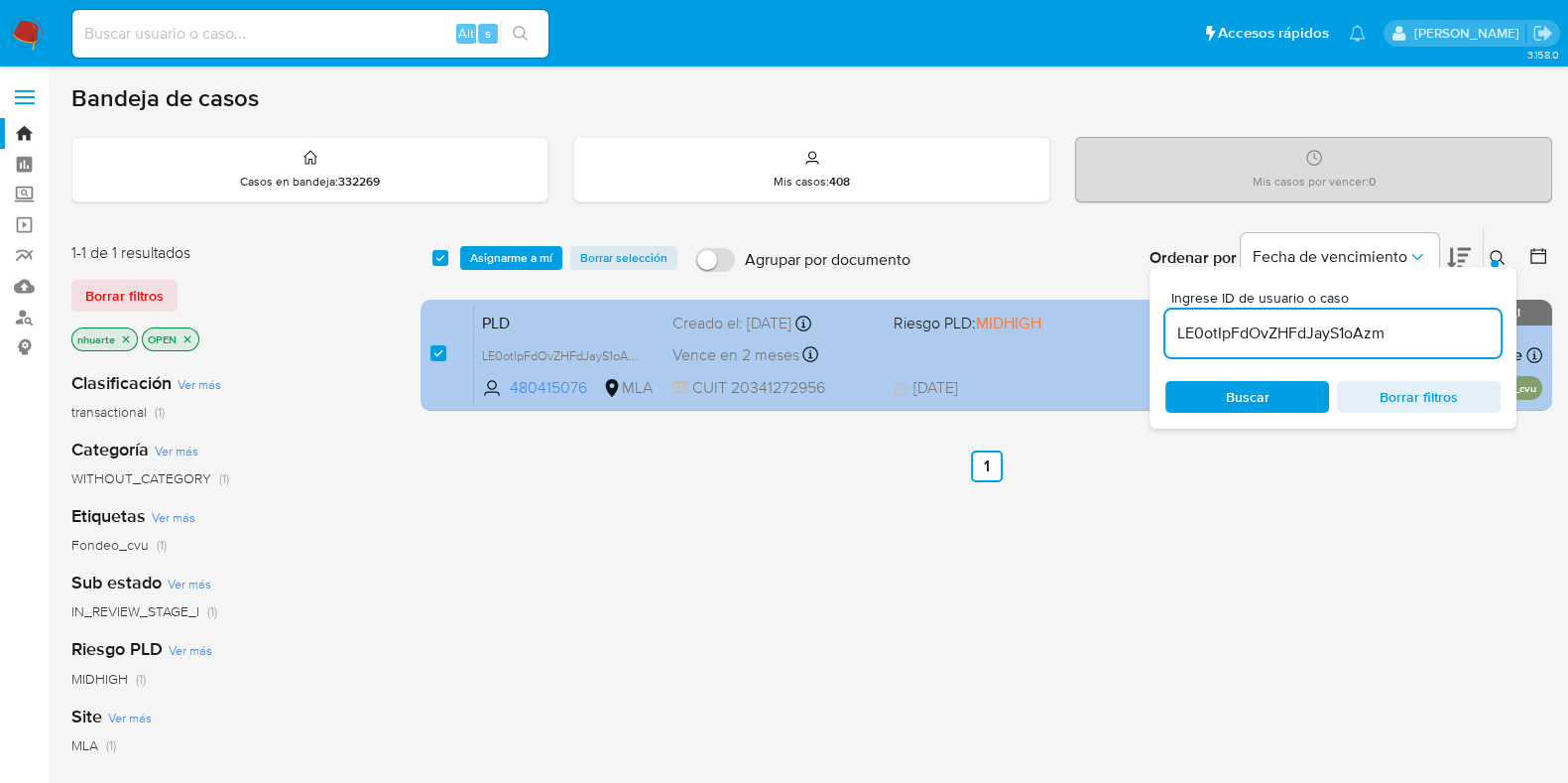
checkbox input "true"
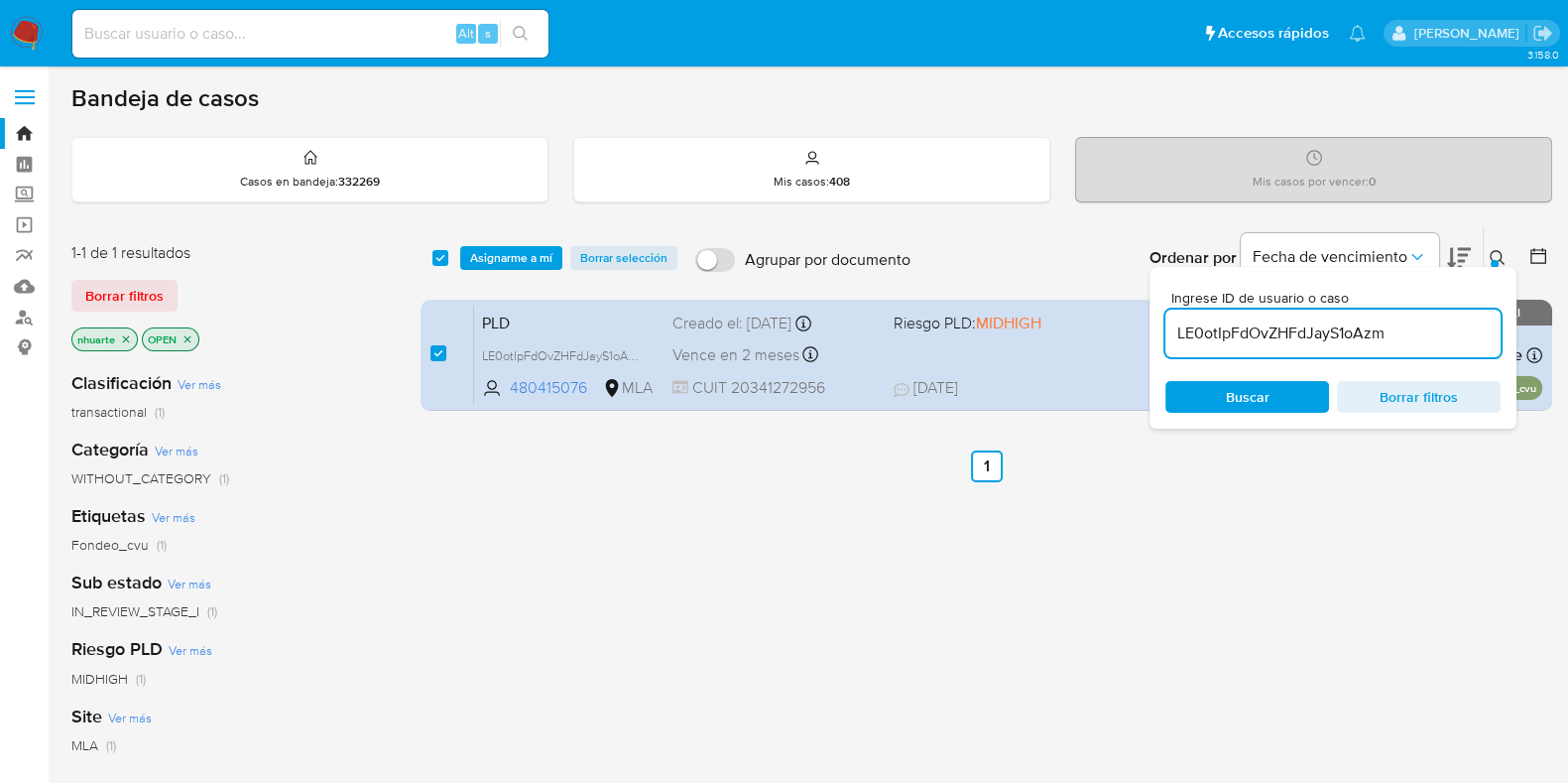
click at [519, 243] on div "select-all-cases-checkbox Asignarme a mí Borrar selección Agrupar por documento…" at bounding box center [986, 258] width 1132 height 62
click at [521, 253] on span "Asignarme a mí" at bounding box center [511, 258] width 83 height 20
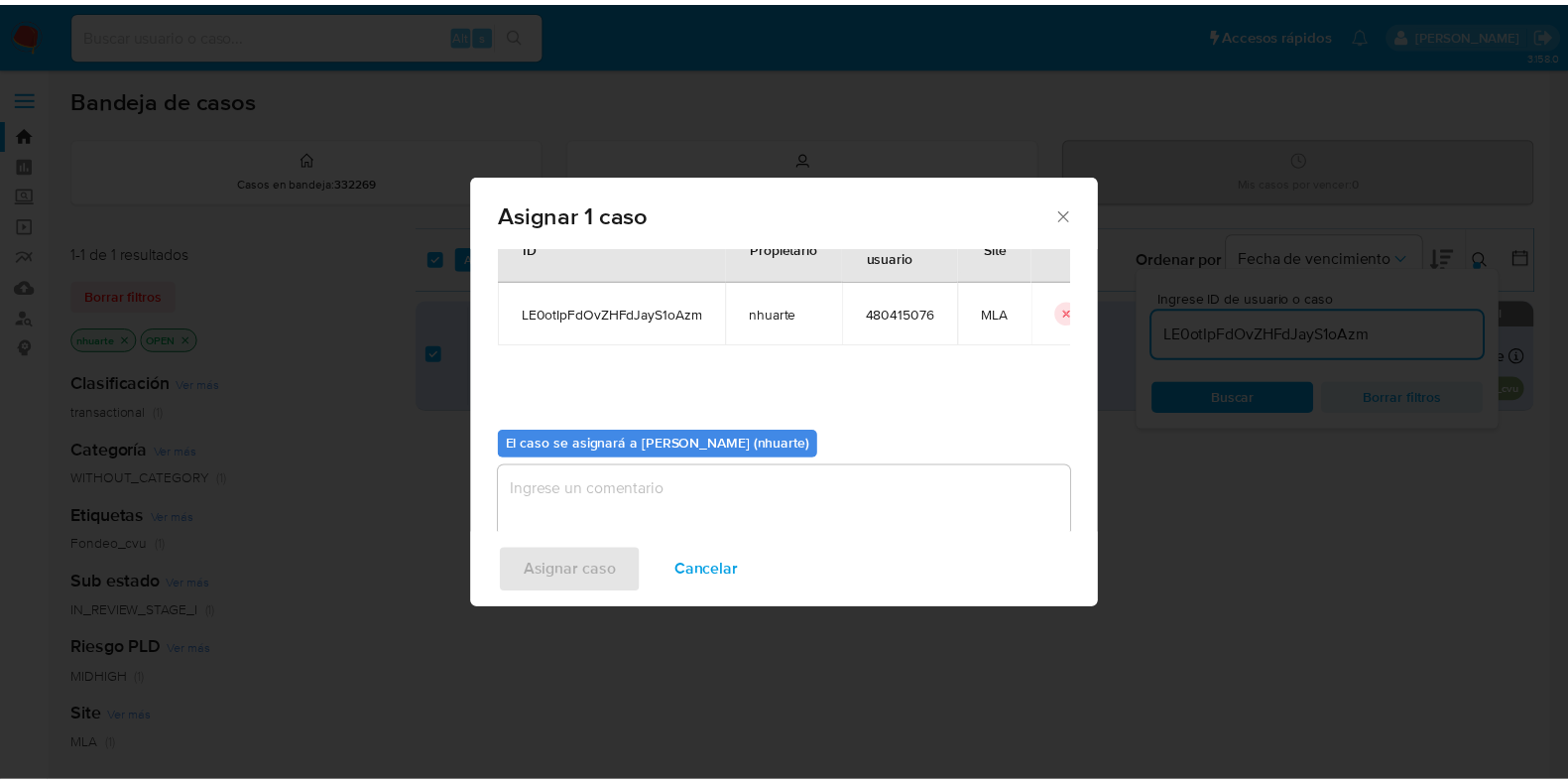
scroll to position [102, 0]
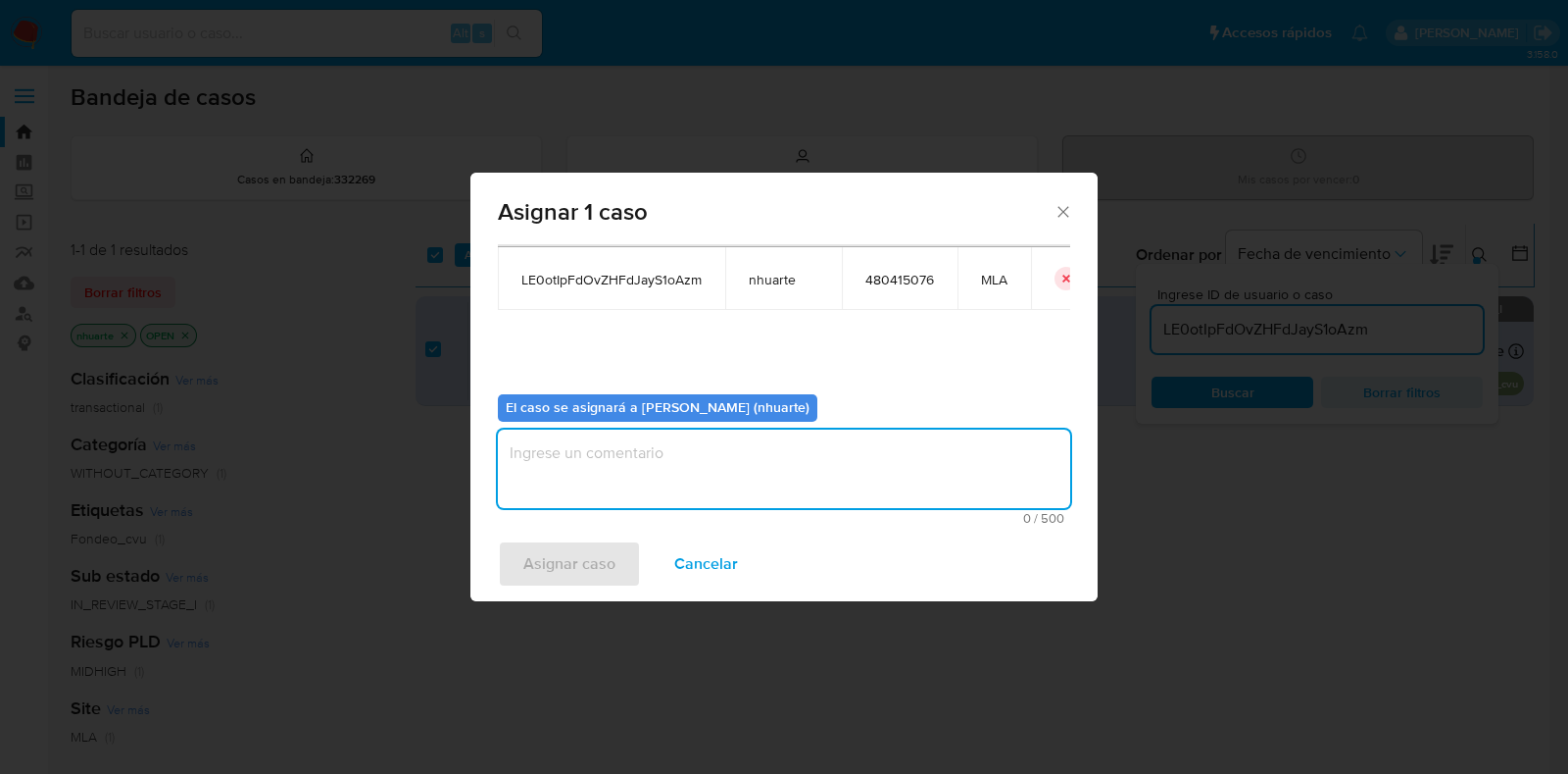
click at [747, 483] on textarea "assign-modal" at bounding box center [784, 469] width 573 height 79
type textarea "Asignación"
click at [572, 573] on span "Asignar caso" at bounding box center [569, 564] width 92 height 43
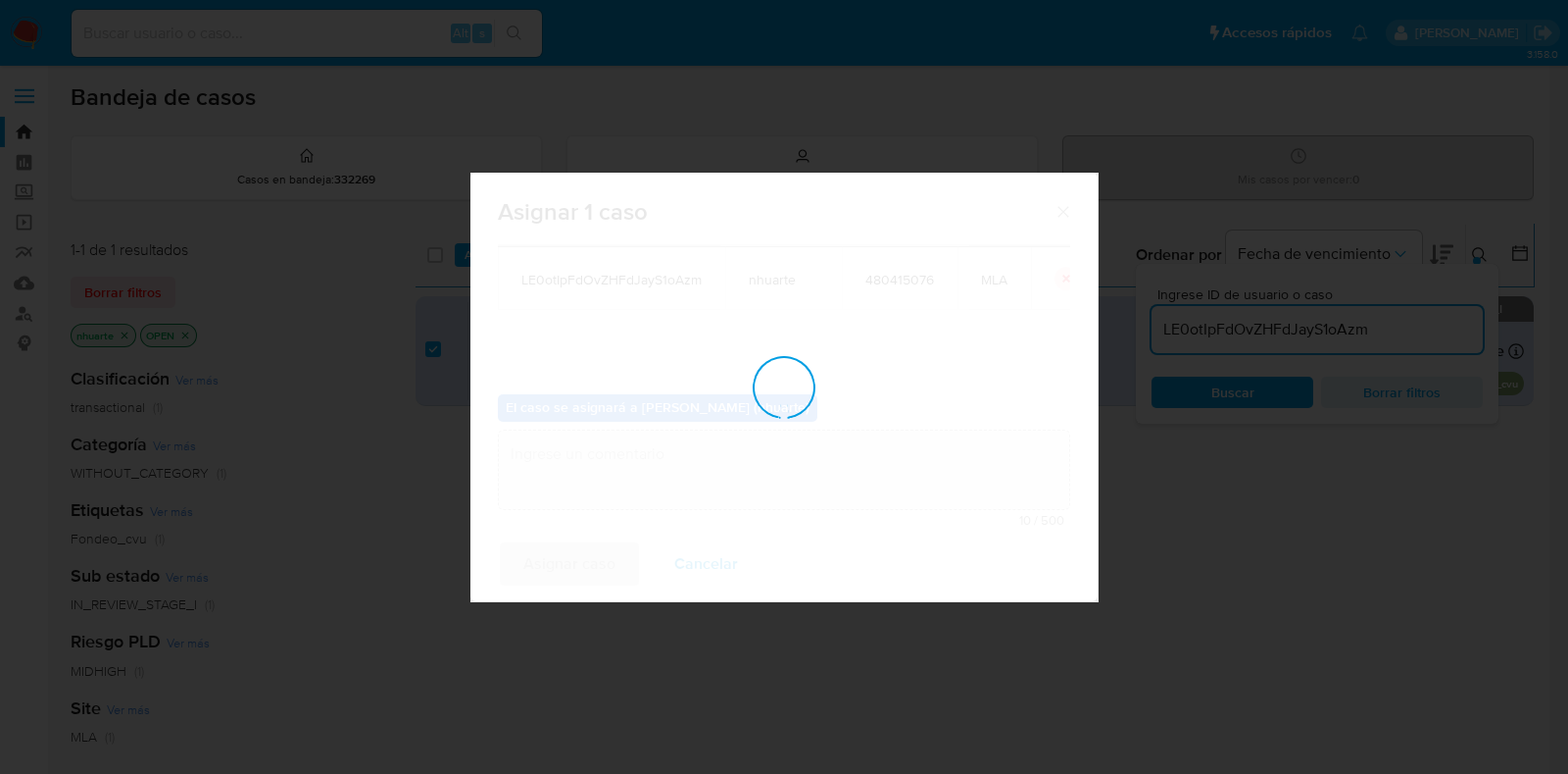
checkbox input "false"
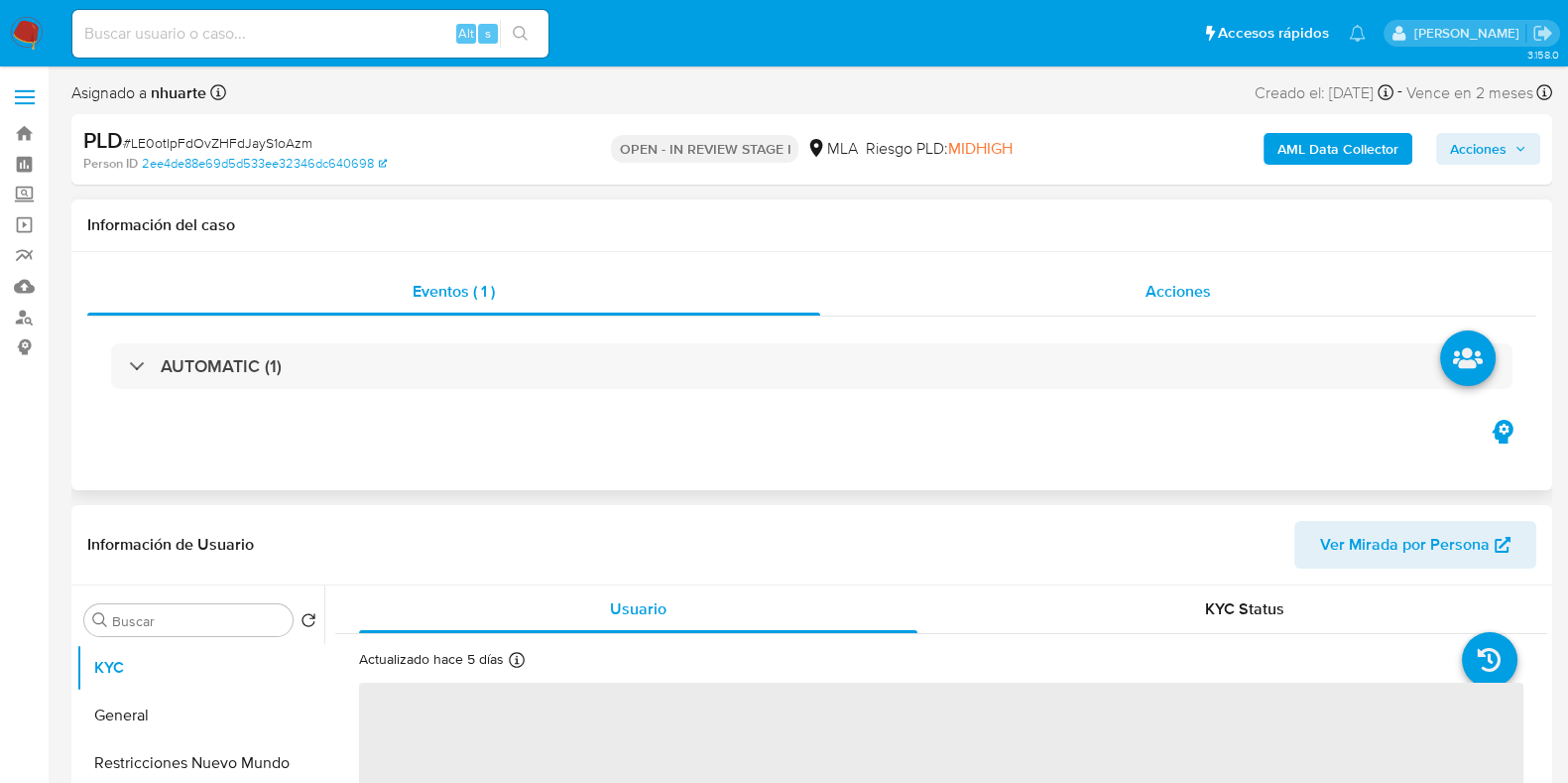
click at [1156, 290] on span "Acciones" at bounding box center [1179, 290] width 66 height 23
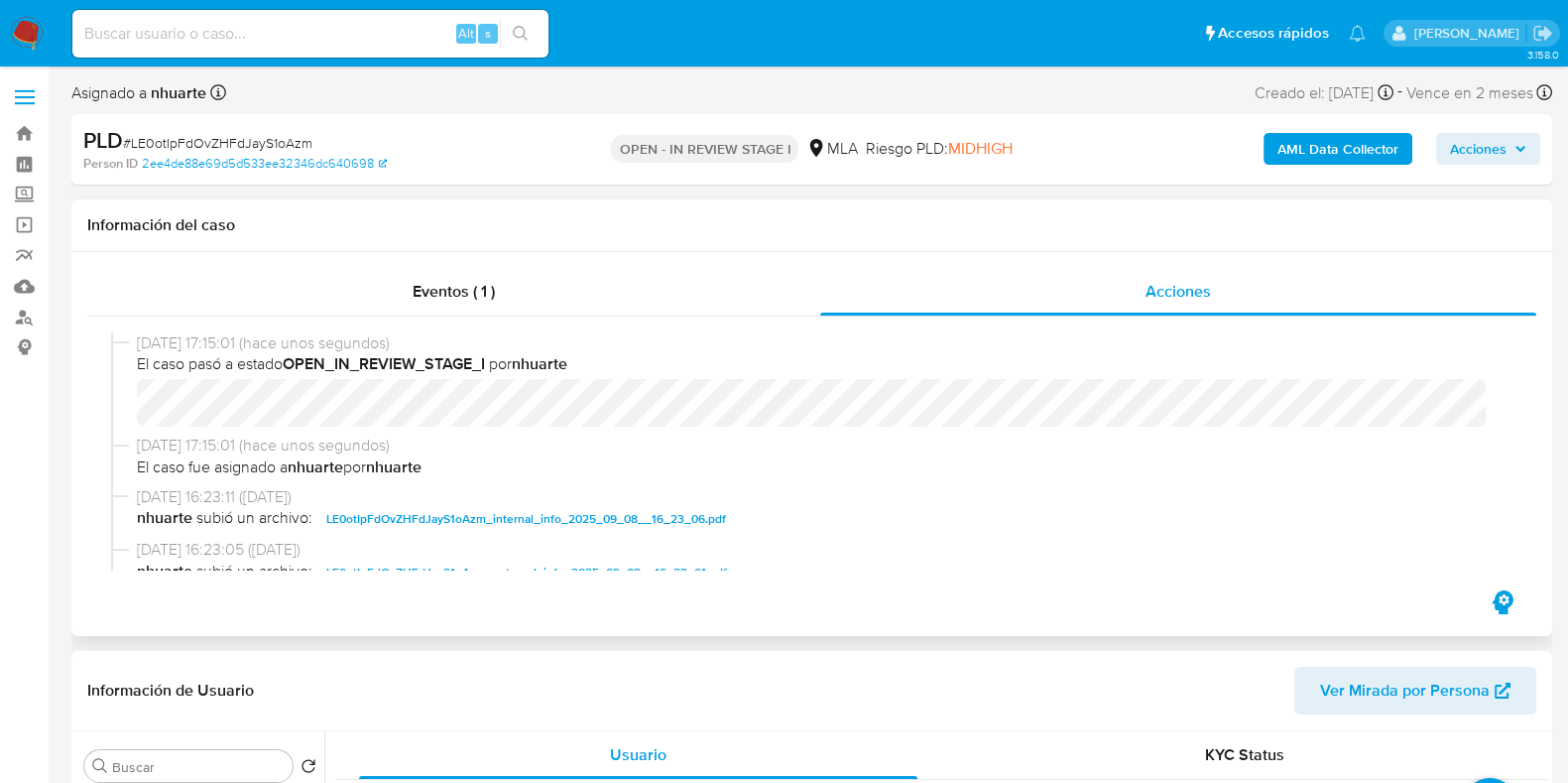
select select "10"
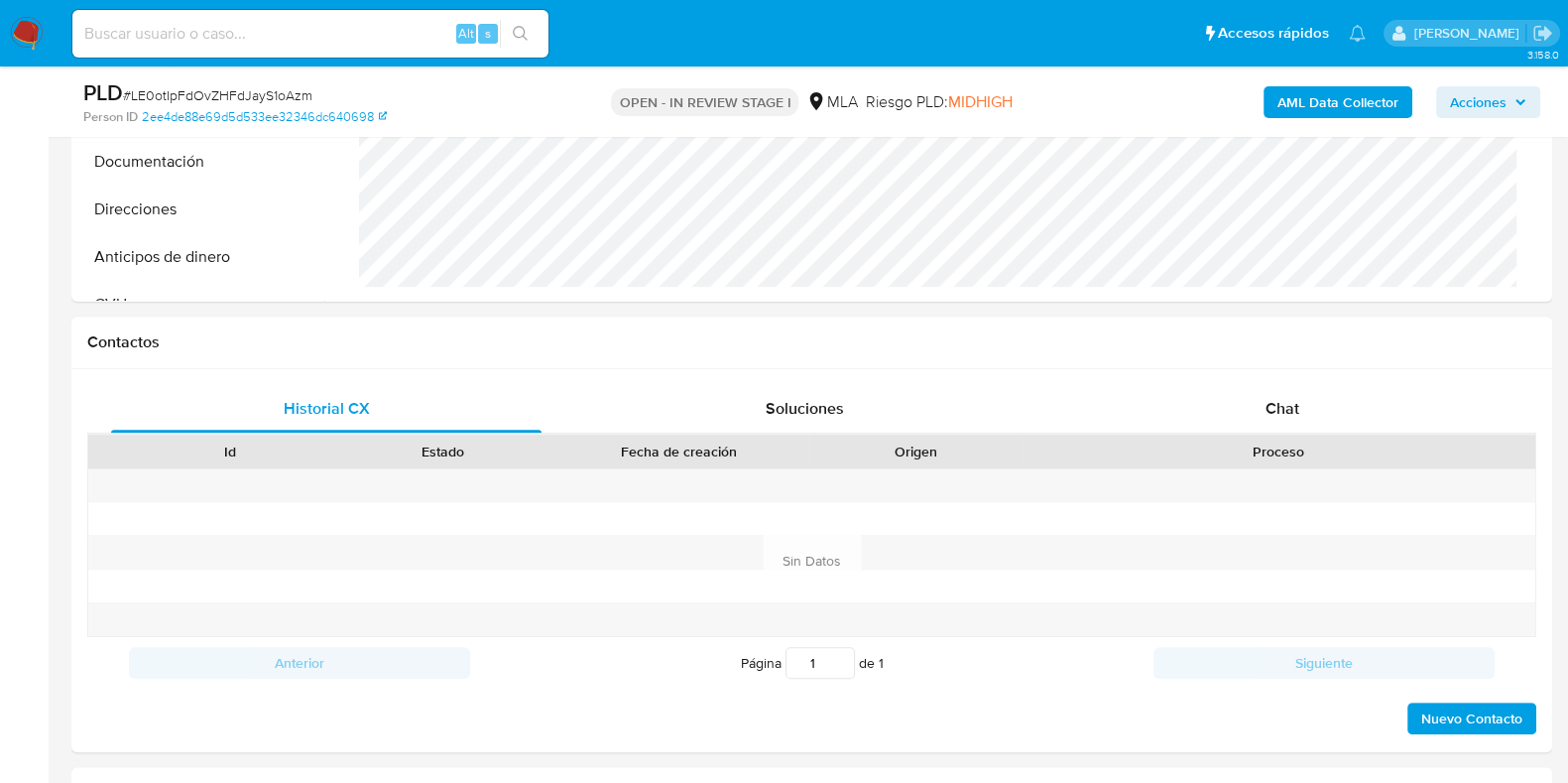
scroll to position [620, 0]
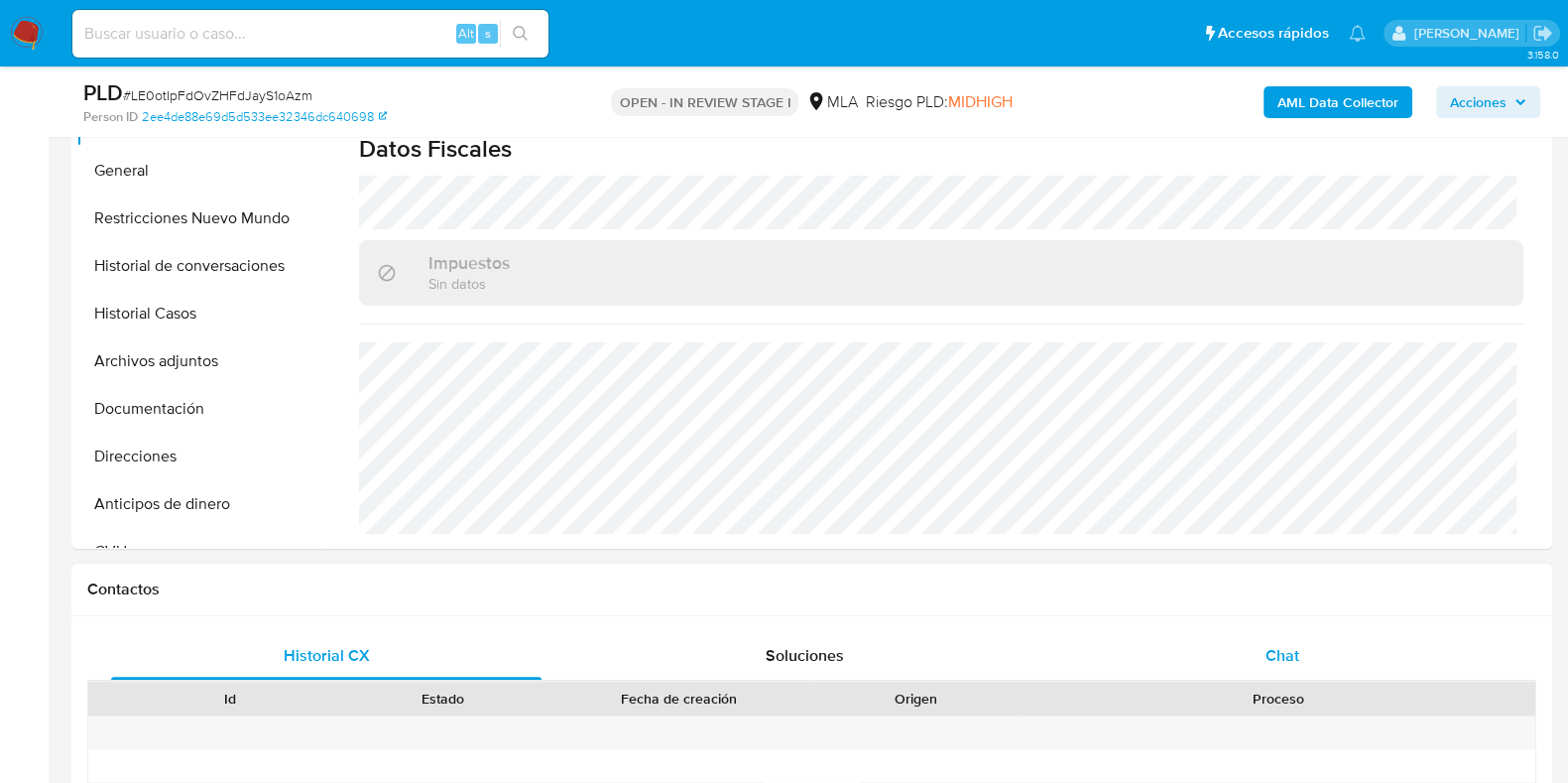
click at [1260, 651] on div "Chat" at bounding box center [1283, 656] width 431 height 48
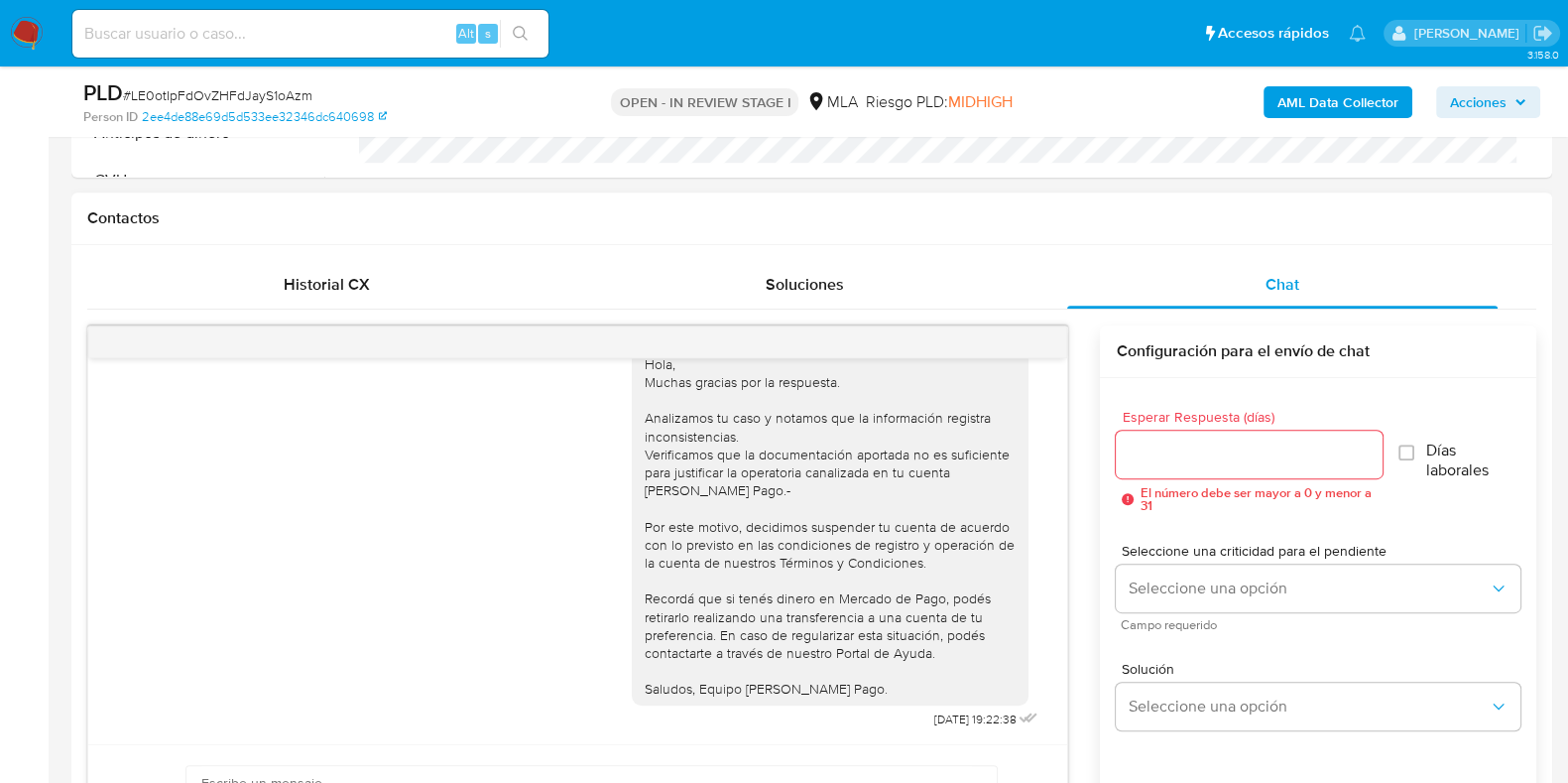
scroll to position [2017, 0]
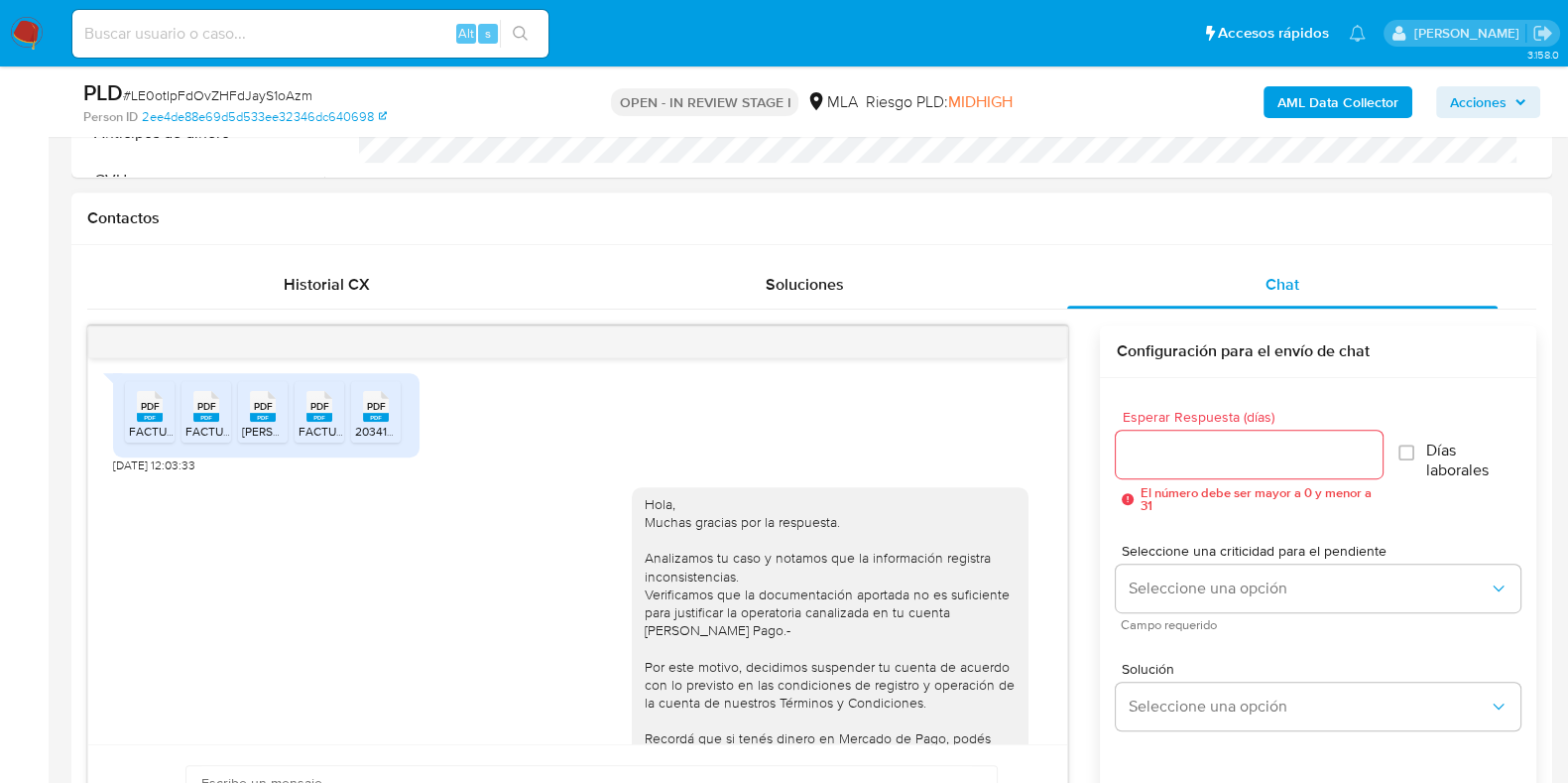
click at [1148, 443] on input "Esperar Respuesta (días)" at bounding box center [1249, 455] width 266 height 26
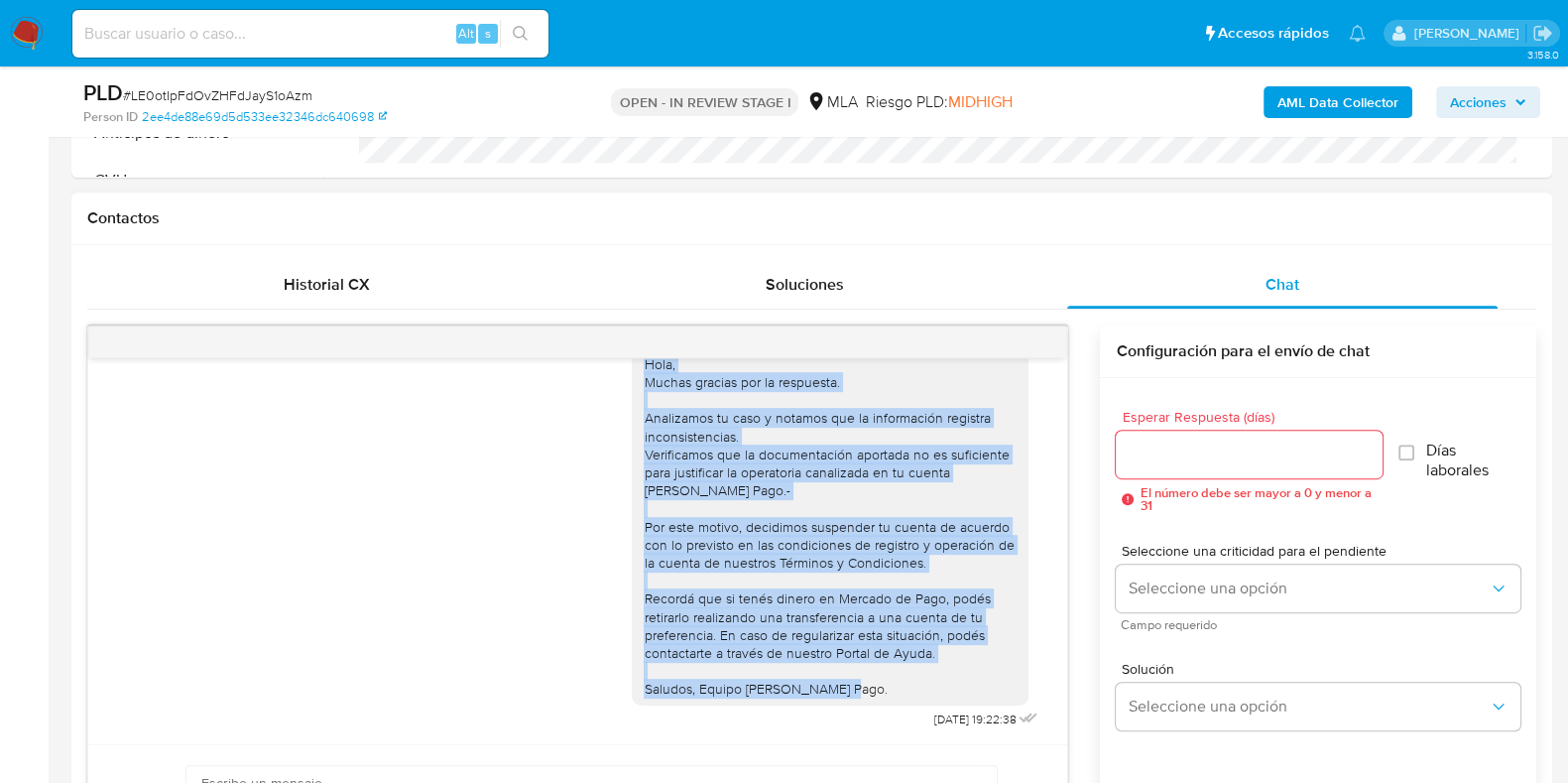
scroll to position [2282, 0]
drag, startPoint x: 629, startPoint y: 473, endPoint x: 848, endPoint y: 665, distance: 291.2
click at [848, 665] on div "Hola, Muchas gracias por la respuesta. Analizamos tu caso y notamos que la info…" at bounding box center [831, 527] width 373 height 343
copy div "Hola, Muchas gracias por la respuesta. Analizamos tu caso y notamos que la info…"
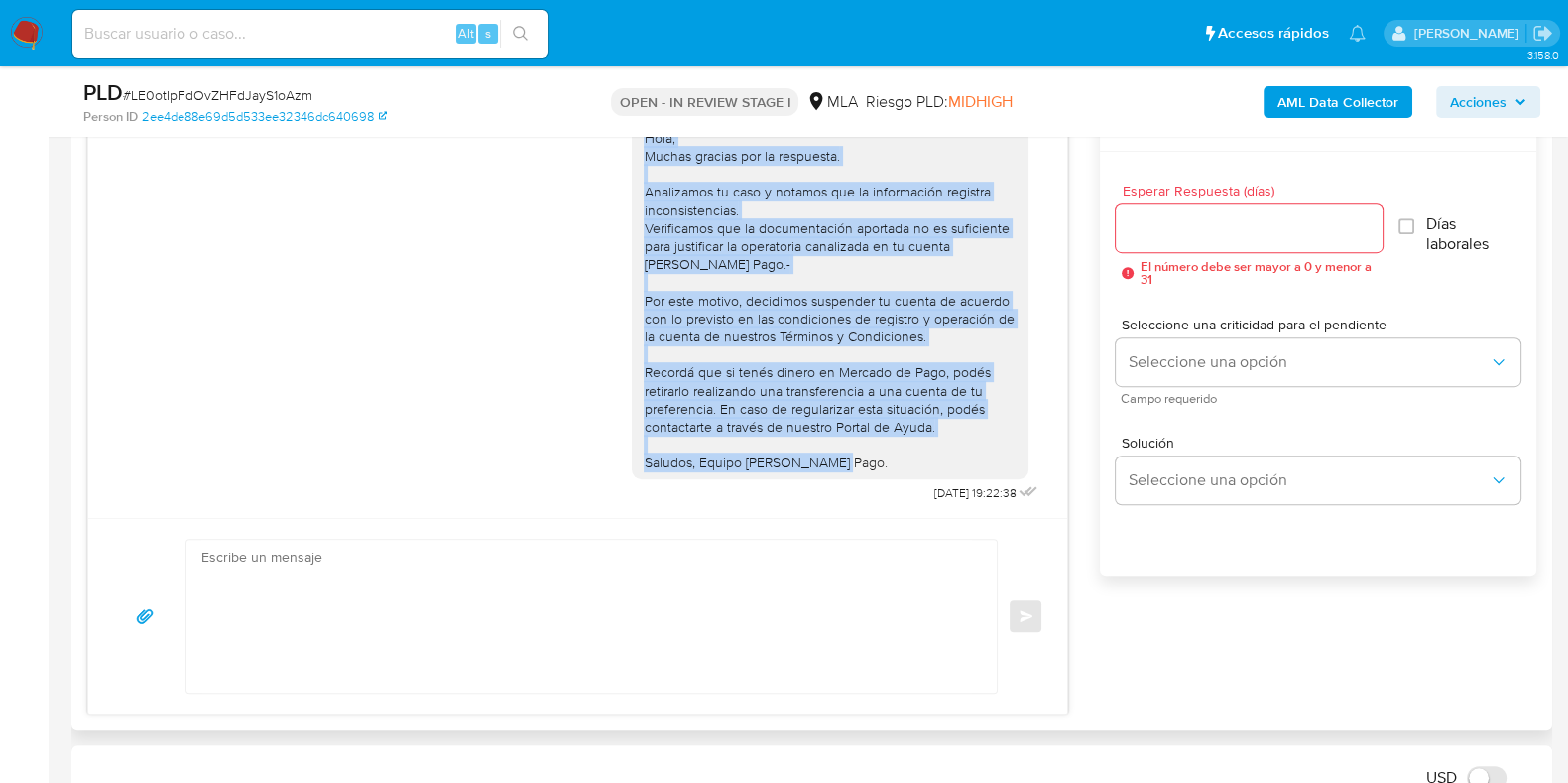
scroll to position [1240, 0]
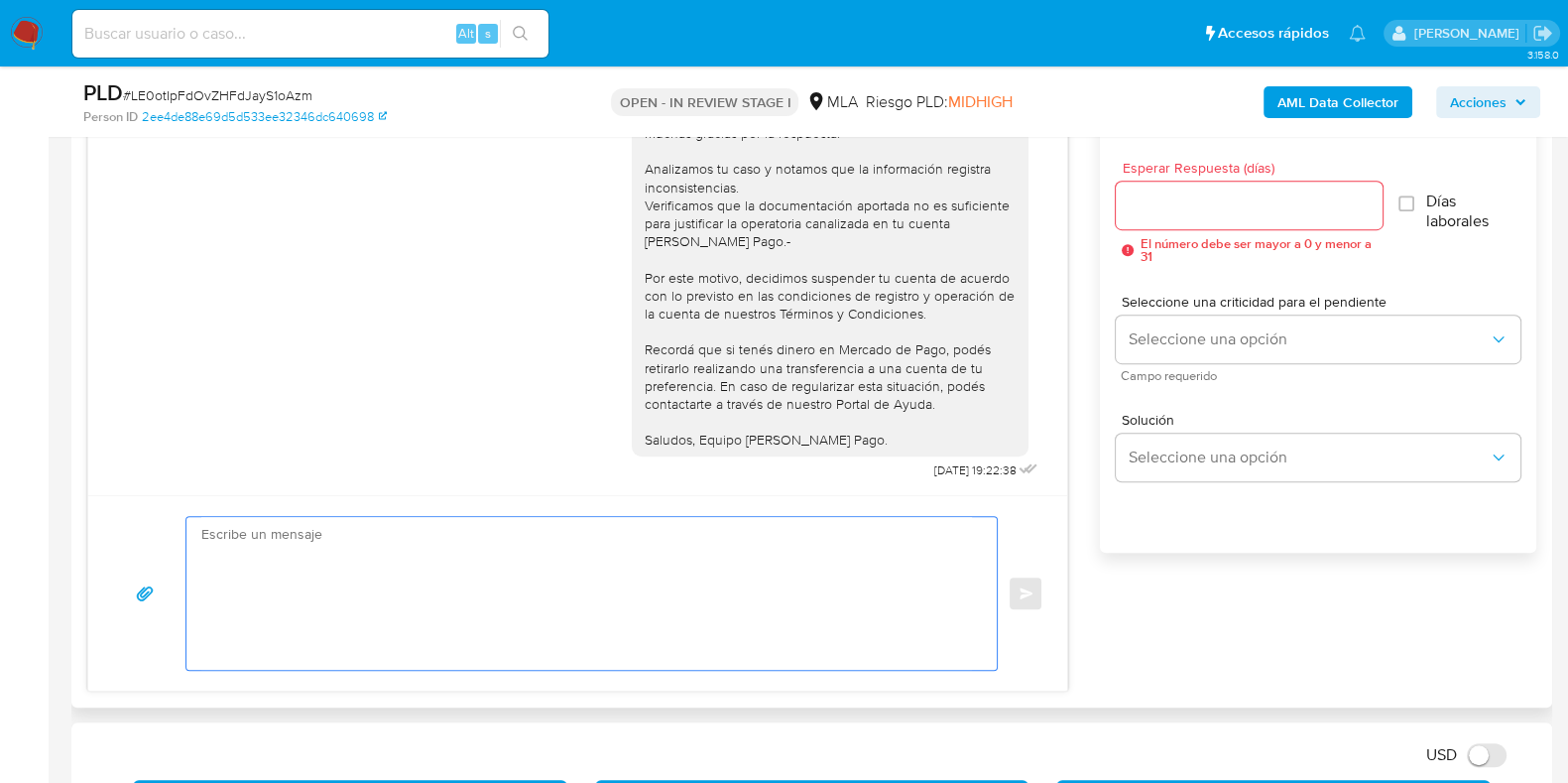
paste textarea "Hola, Muchas gracias por la respuesta. Analizamos tu caso y notamos que la info…"
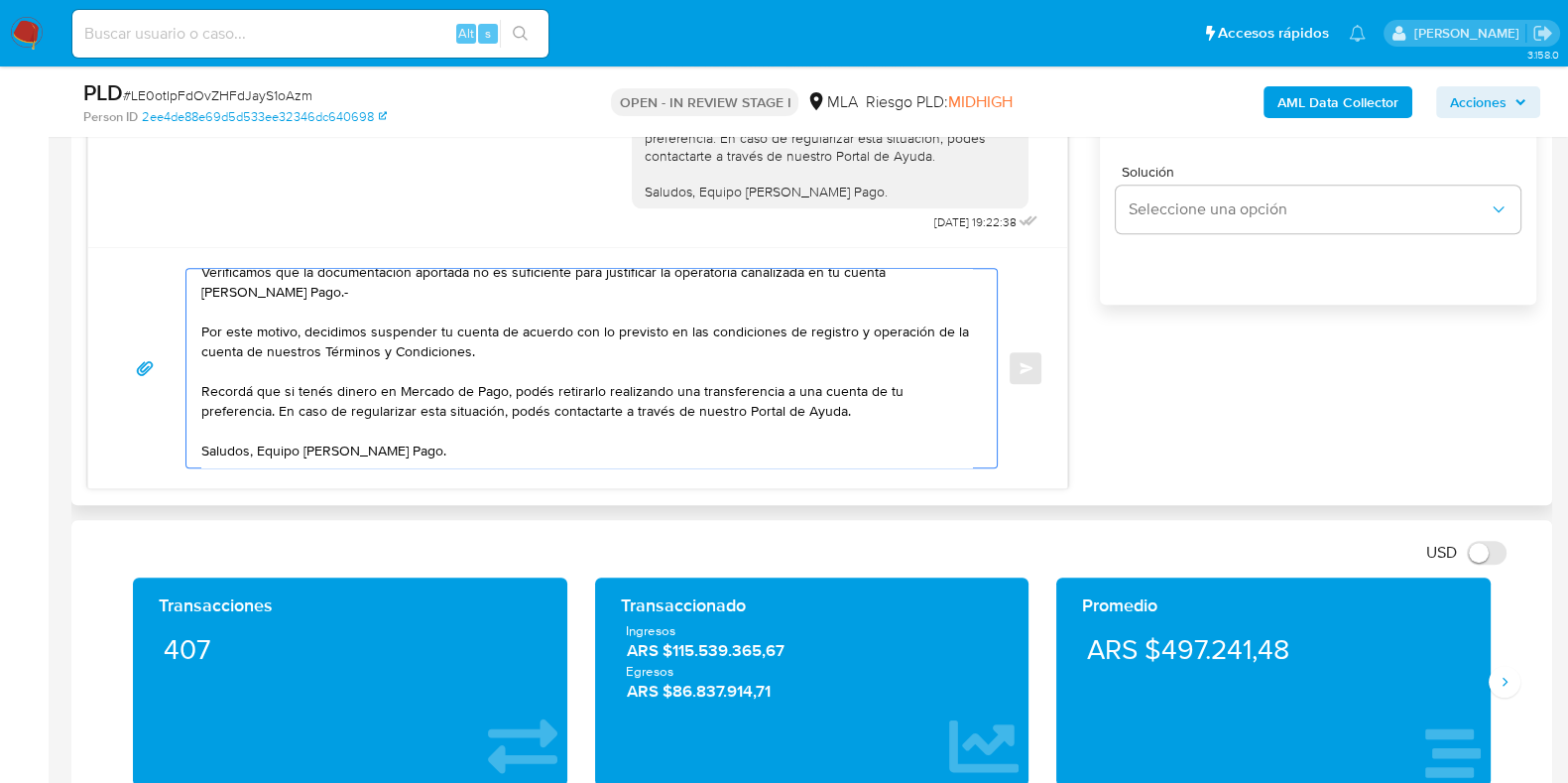
scroll to position [1116, 0]
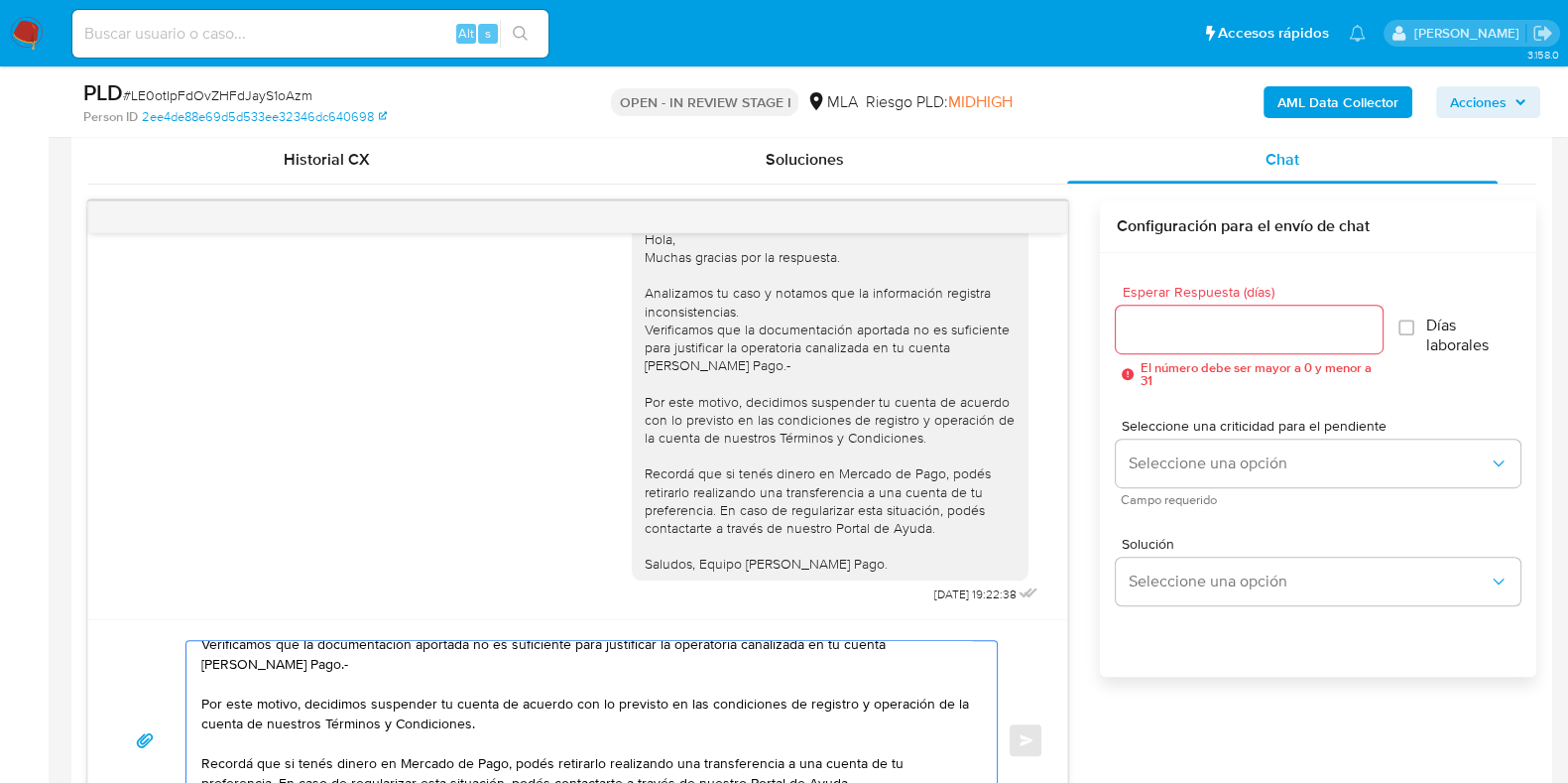
type textarea "Hola, Muchas gracias por la respuesta. Analizamos tu caso y notamos que la info…"
click at [1159, 322] on input "Esperar Respuesta (días)" at bounding box center [1249, 329] width 266 height 26
type input "0"
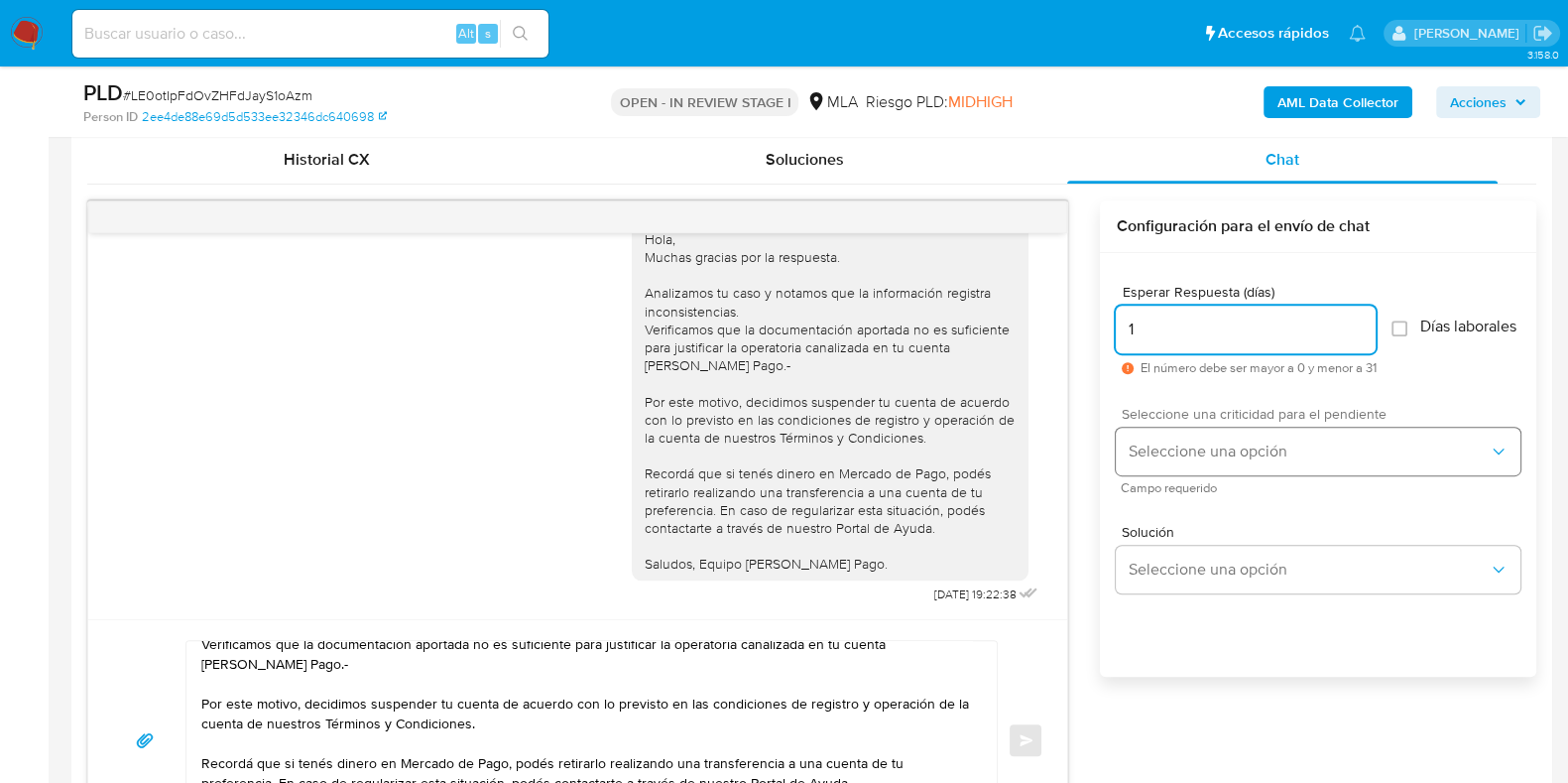
type input "1"
click at [1164, 461] on span "Seleccione una opción" at bounding box center [1309, 452] width 361 height 20
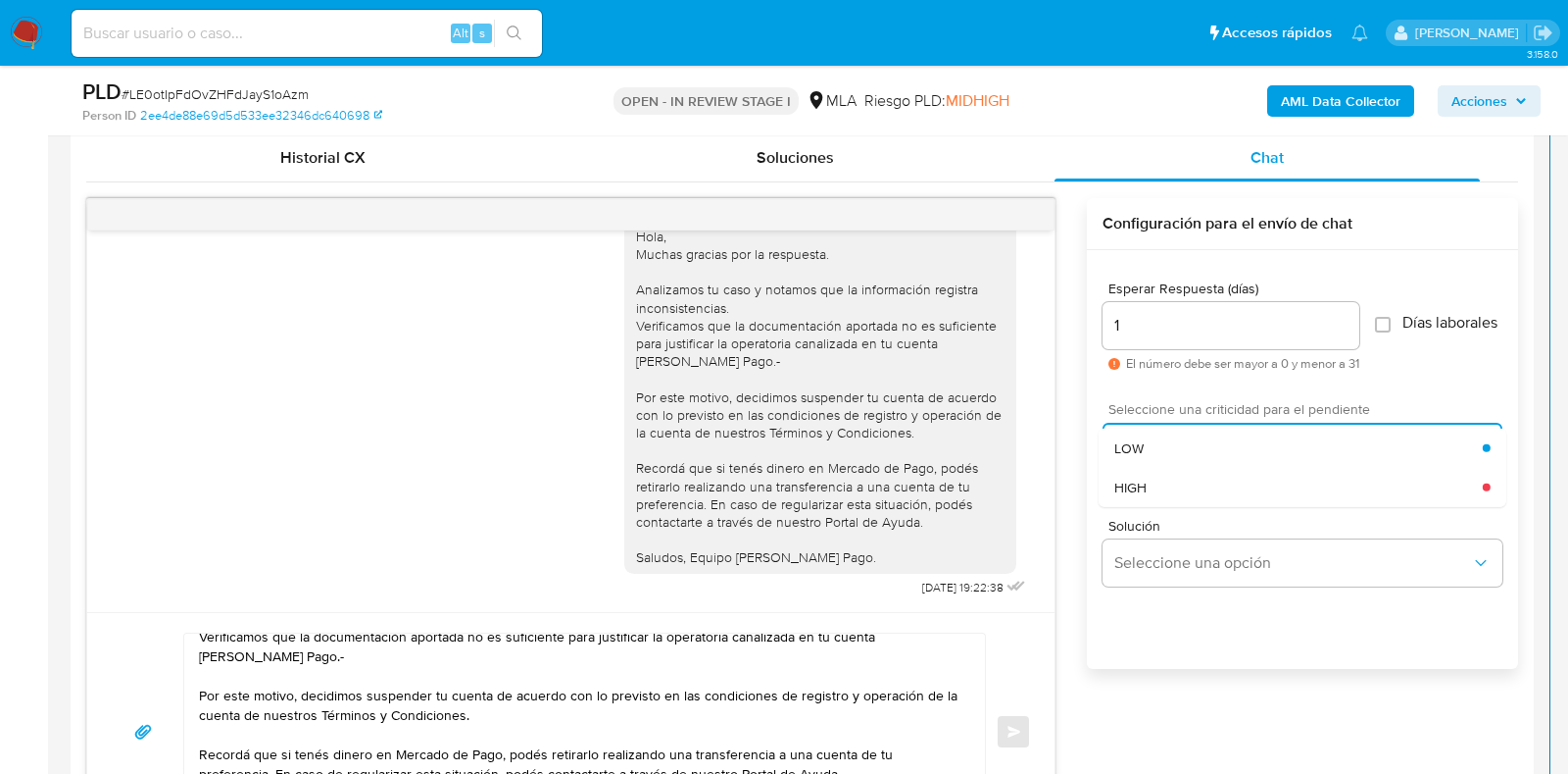
click at [1149, 499] on div "HIGH" at bounding box center [1299, 486] width 369 height 39
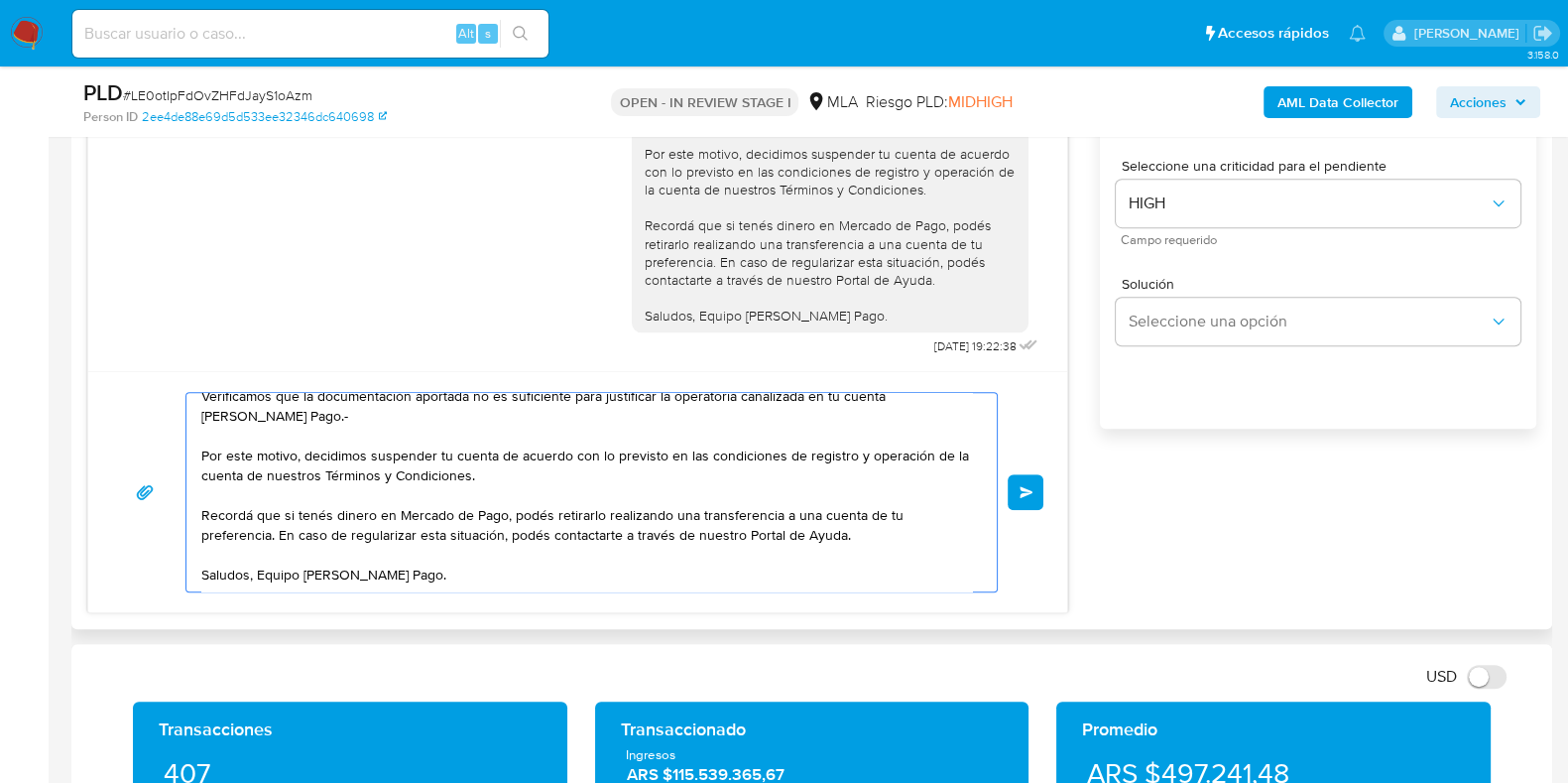
scroll to position [113, 0]
drag, startPoint x: 200, startPoint y: 406, endPoint x: 568, endPoint y: 613, distance: 422.2
click at [568, 613] on div "Historial CX Soluciones Chat Id Estado Fecha de creación Origen Proceso Anterio…" at bounding box center [812, 250] width 1481 height 757
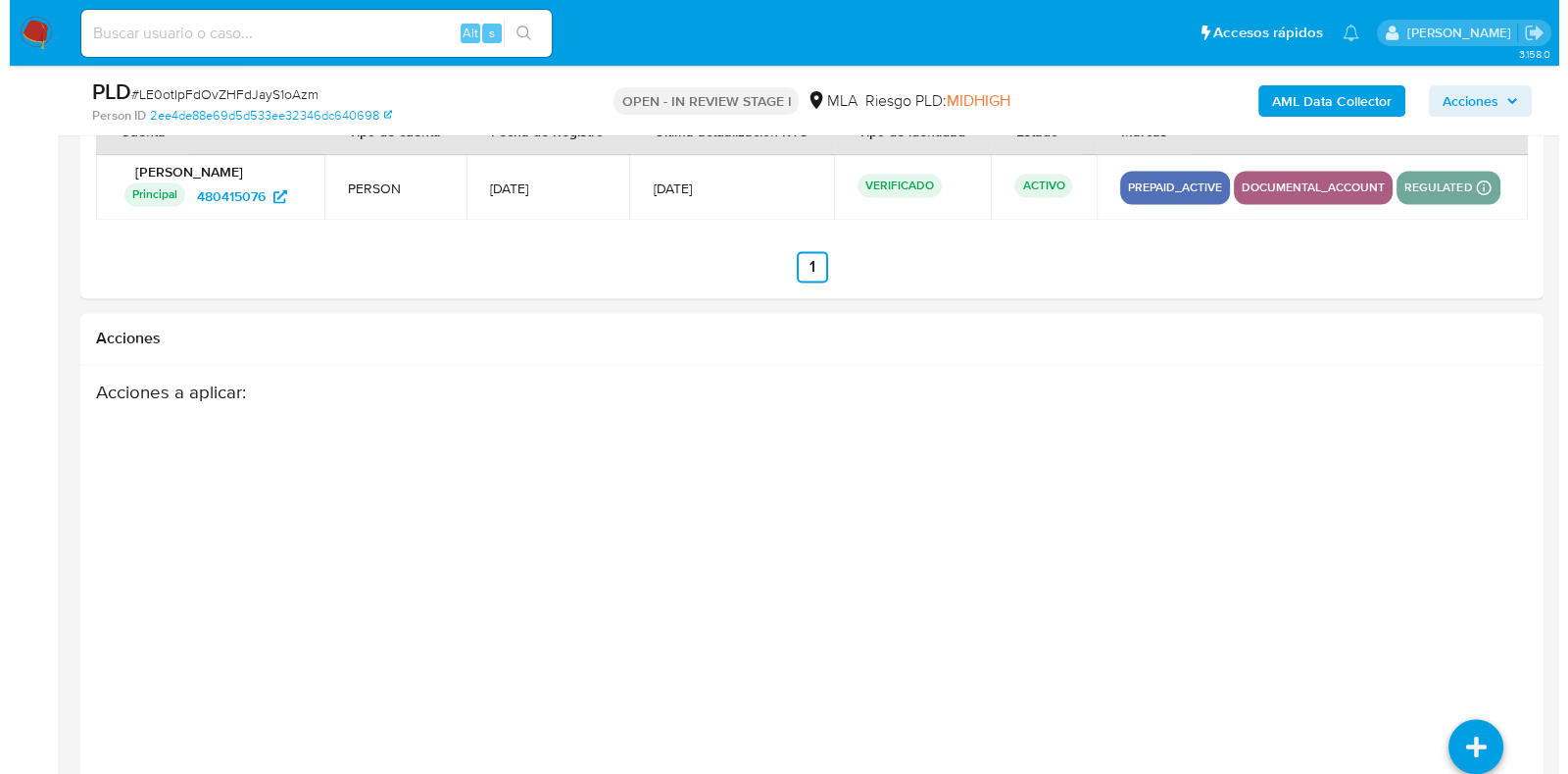
scroll to position [3652, 0]
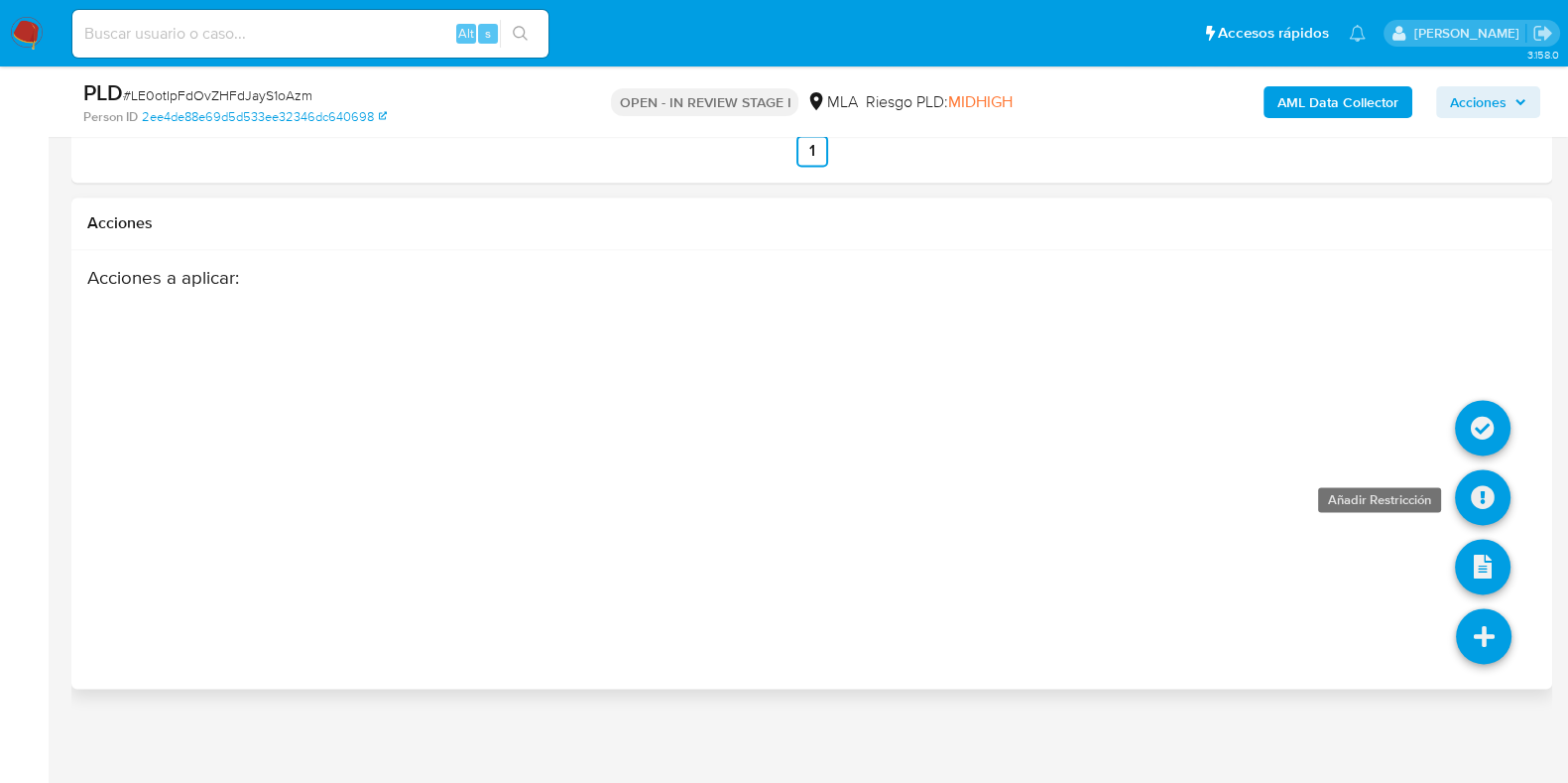
click at [1488, 491] on icon at bounding box center [1483, 497] width 56 height 56
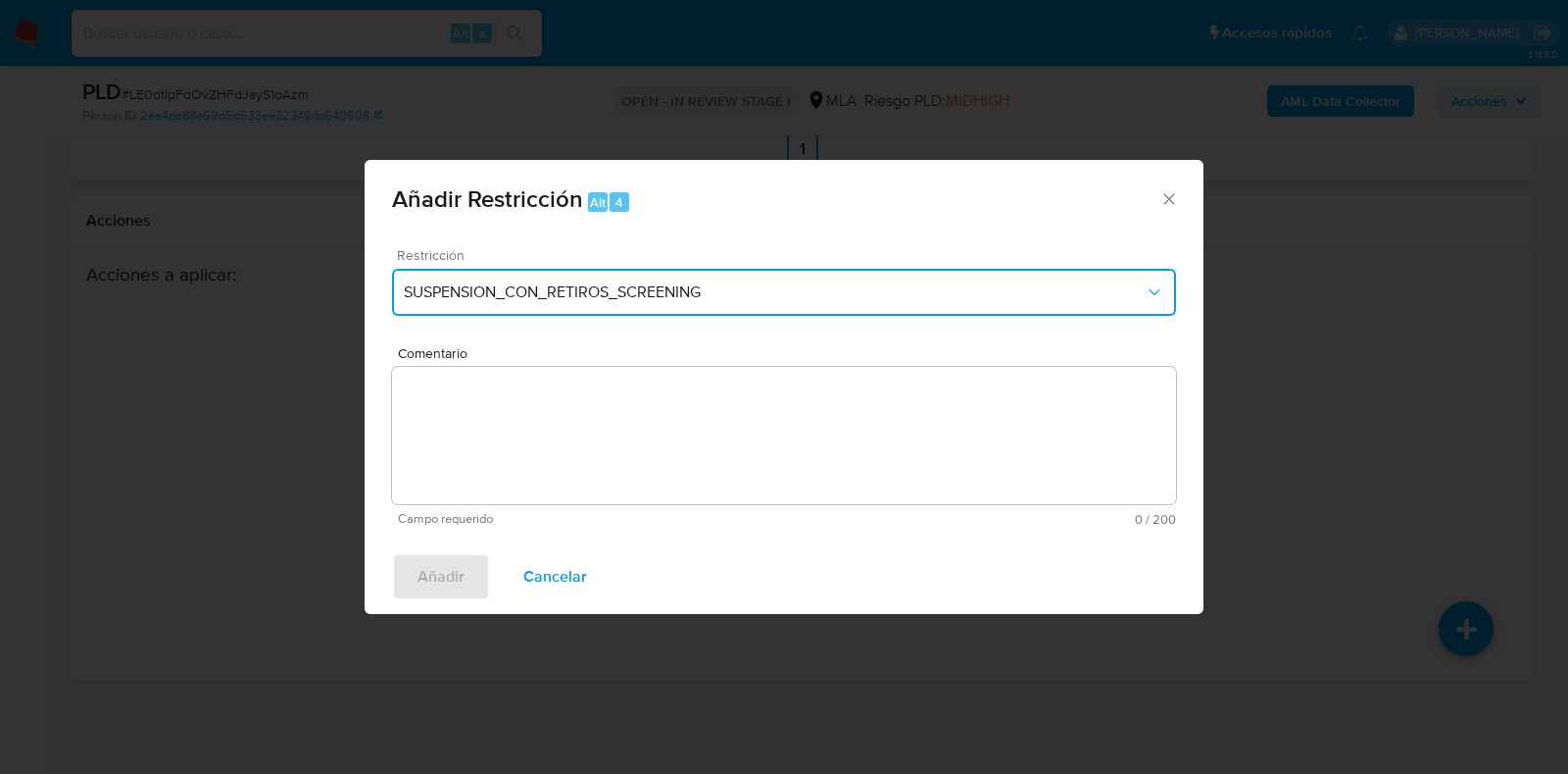
click at [555, 291] on span "SUSPENSION_CON_RETIROS_SCREENING" at bounding box center [775, 292] width 741 height 20
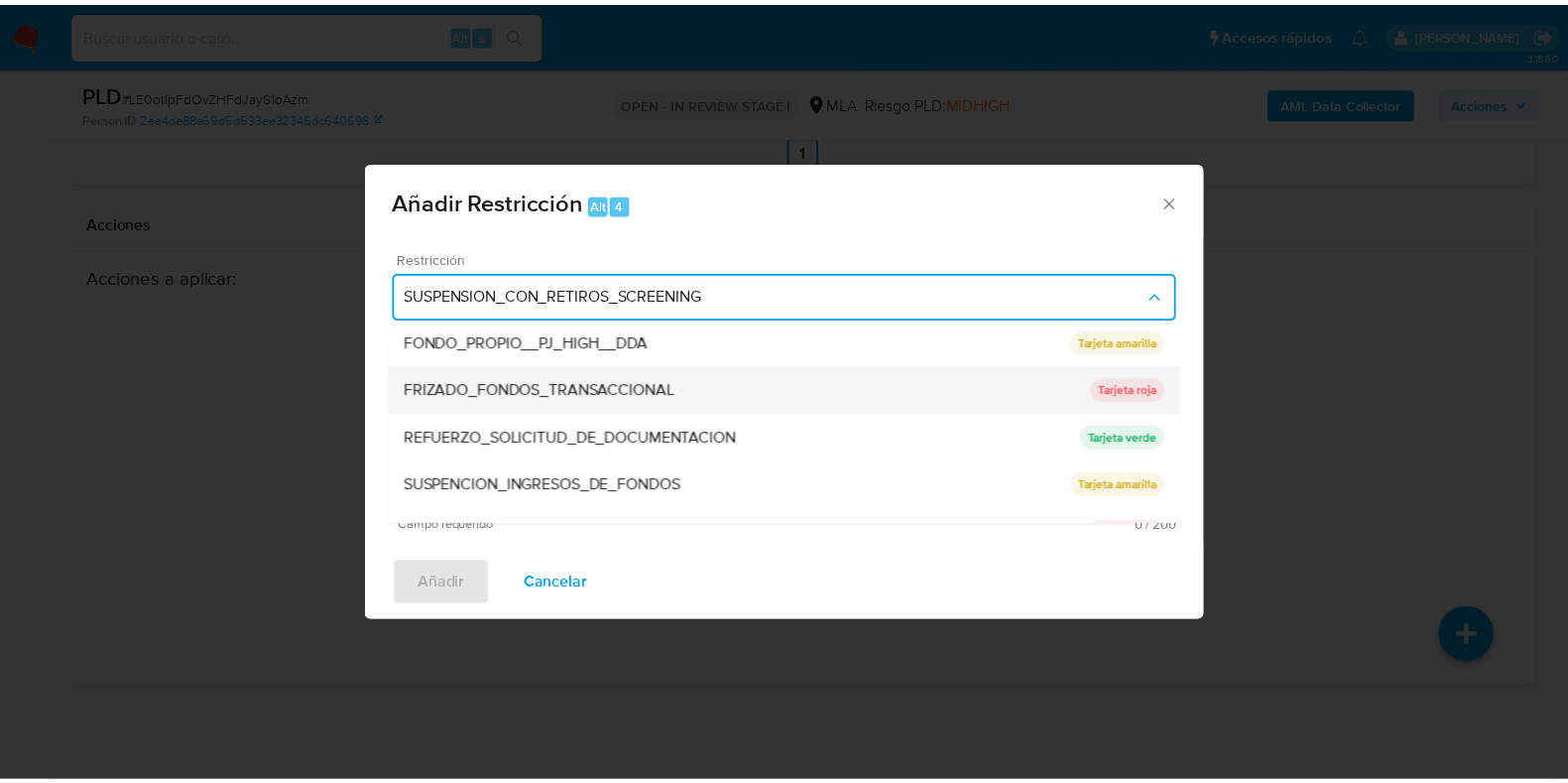
scroll to position [372, 0]
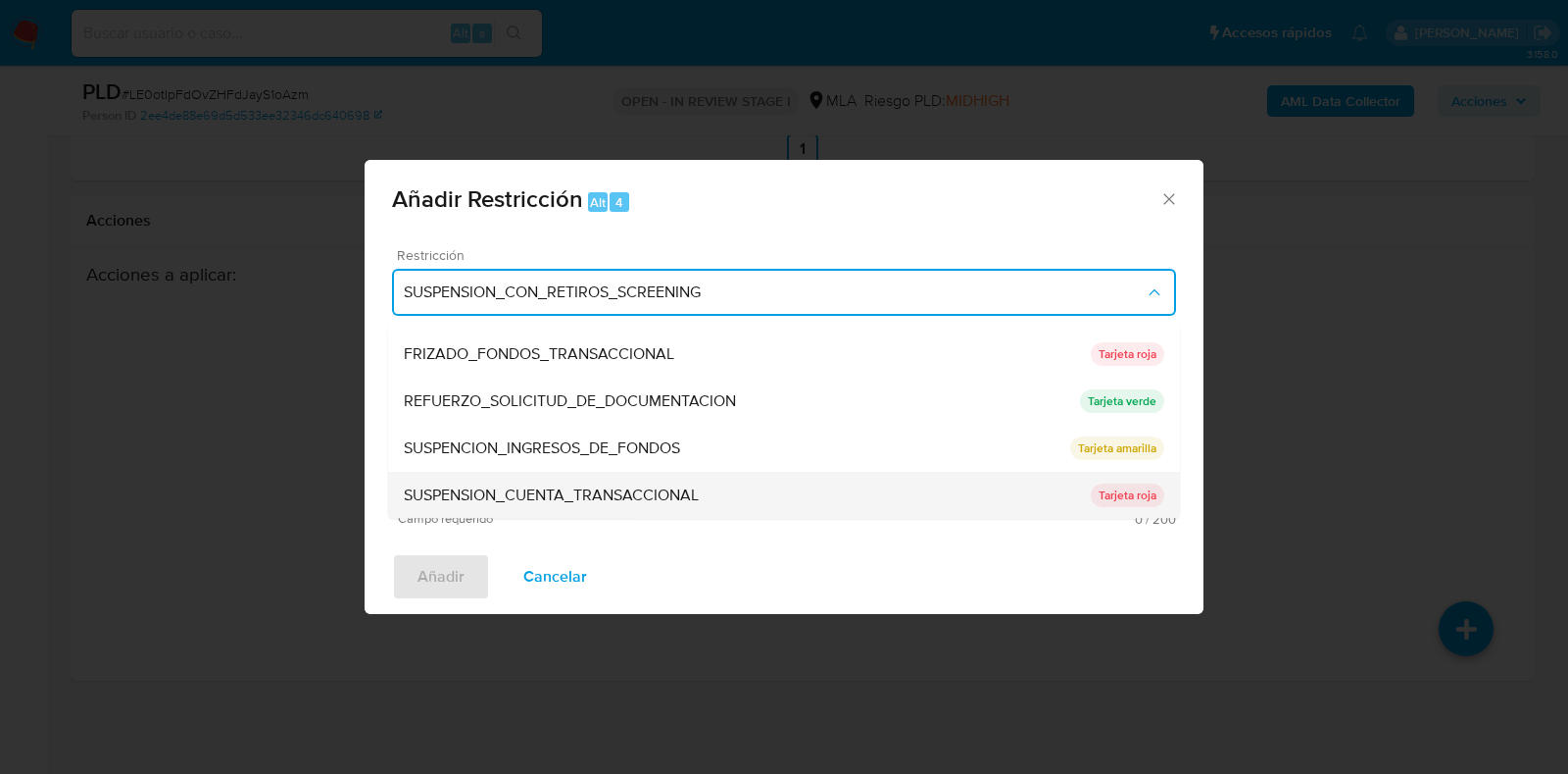
click at [560, 472] on div "SUSPENSION_CUENTA_TRANSACCIONAL" at bounding box center [747, 496] width 687 height 47
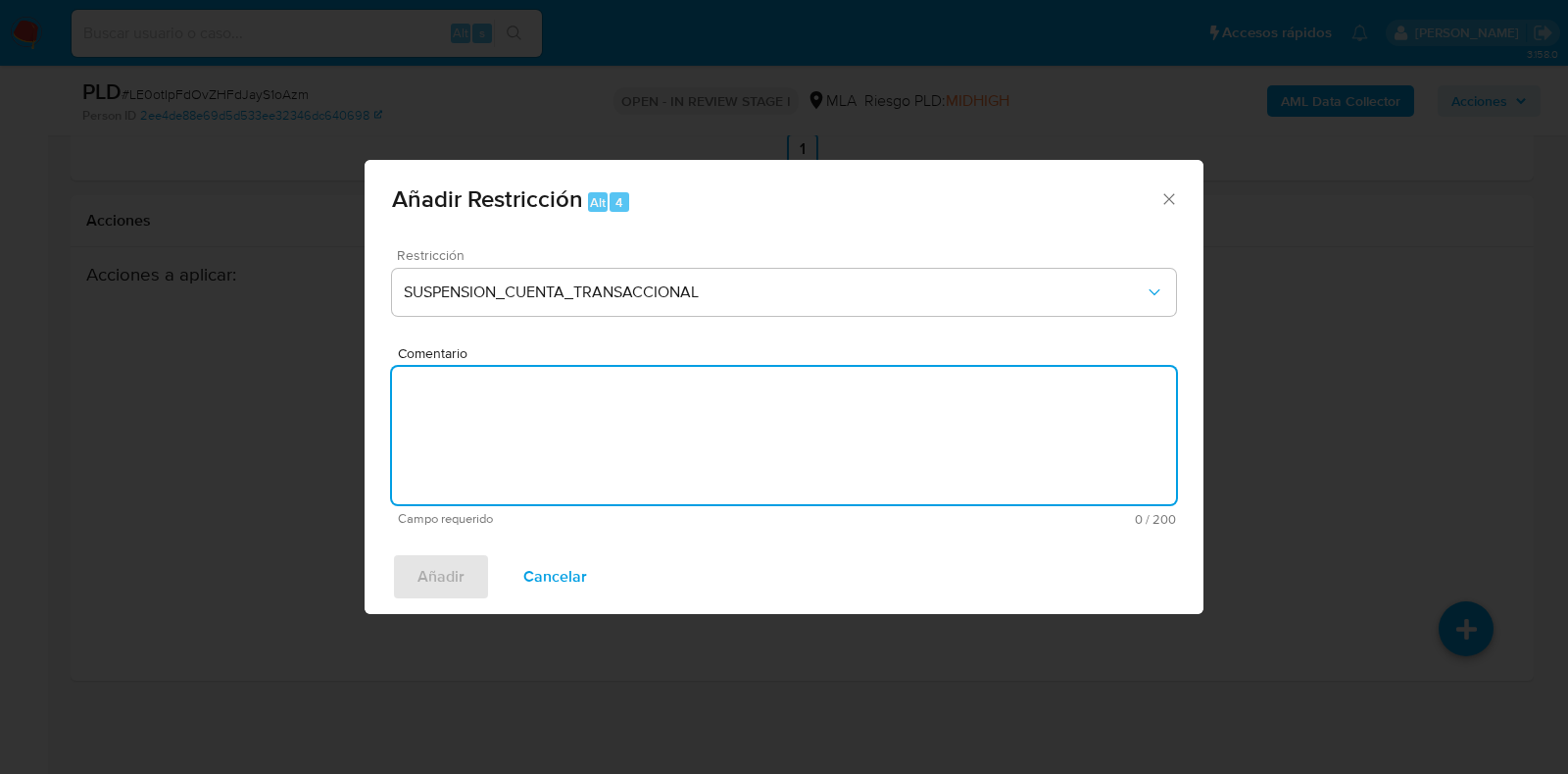
click at [557, 431] on textarea "Comentario" at bounding box center [784, 435] width 784 height 137
type textarea "AML"
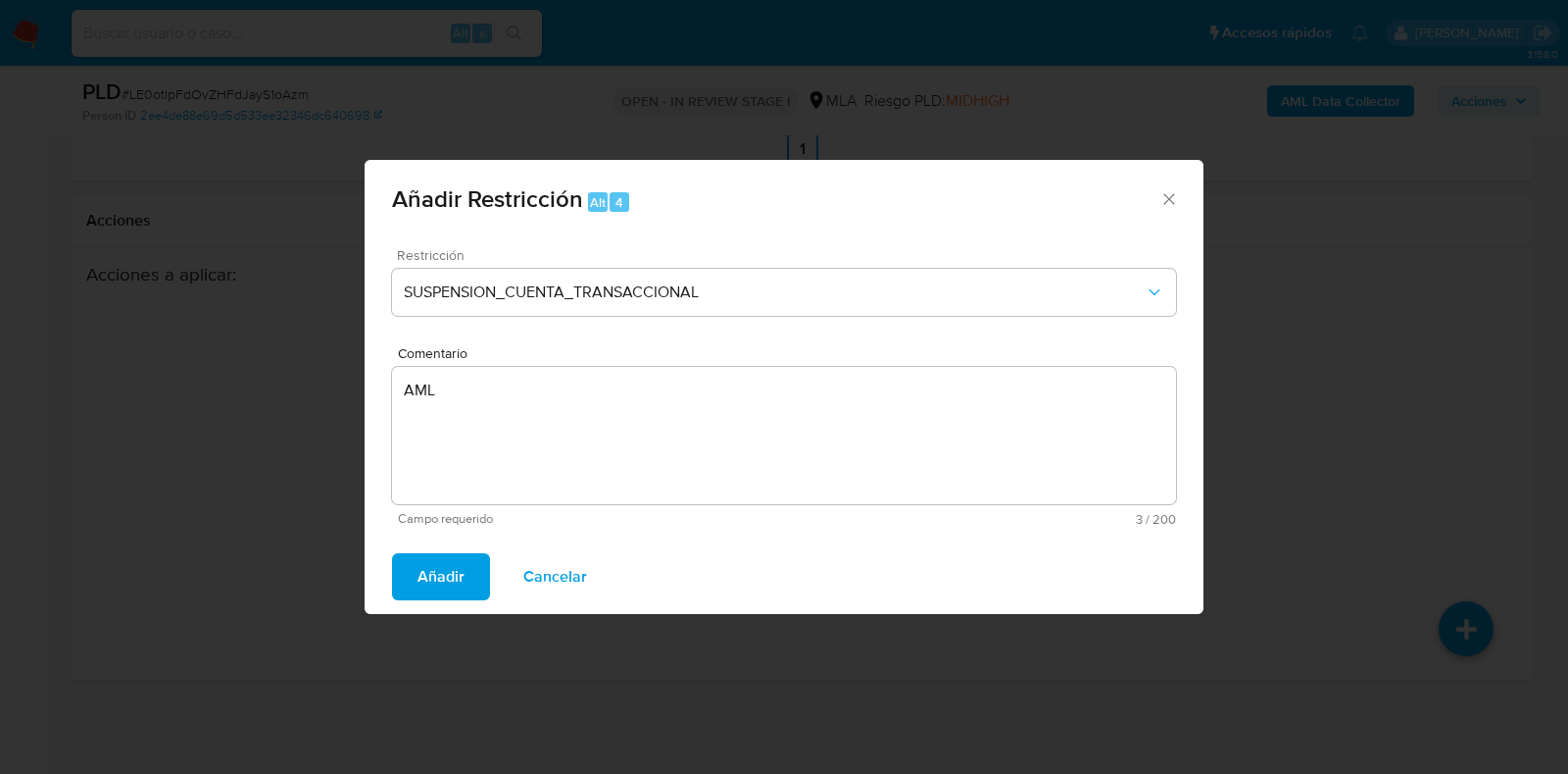
click at [466, 571] on button "Añadir" at bounding box center [441, 577] width 98 height 47
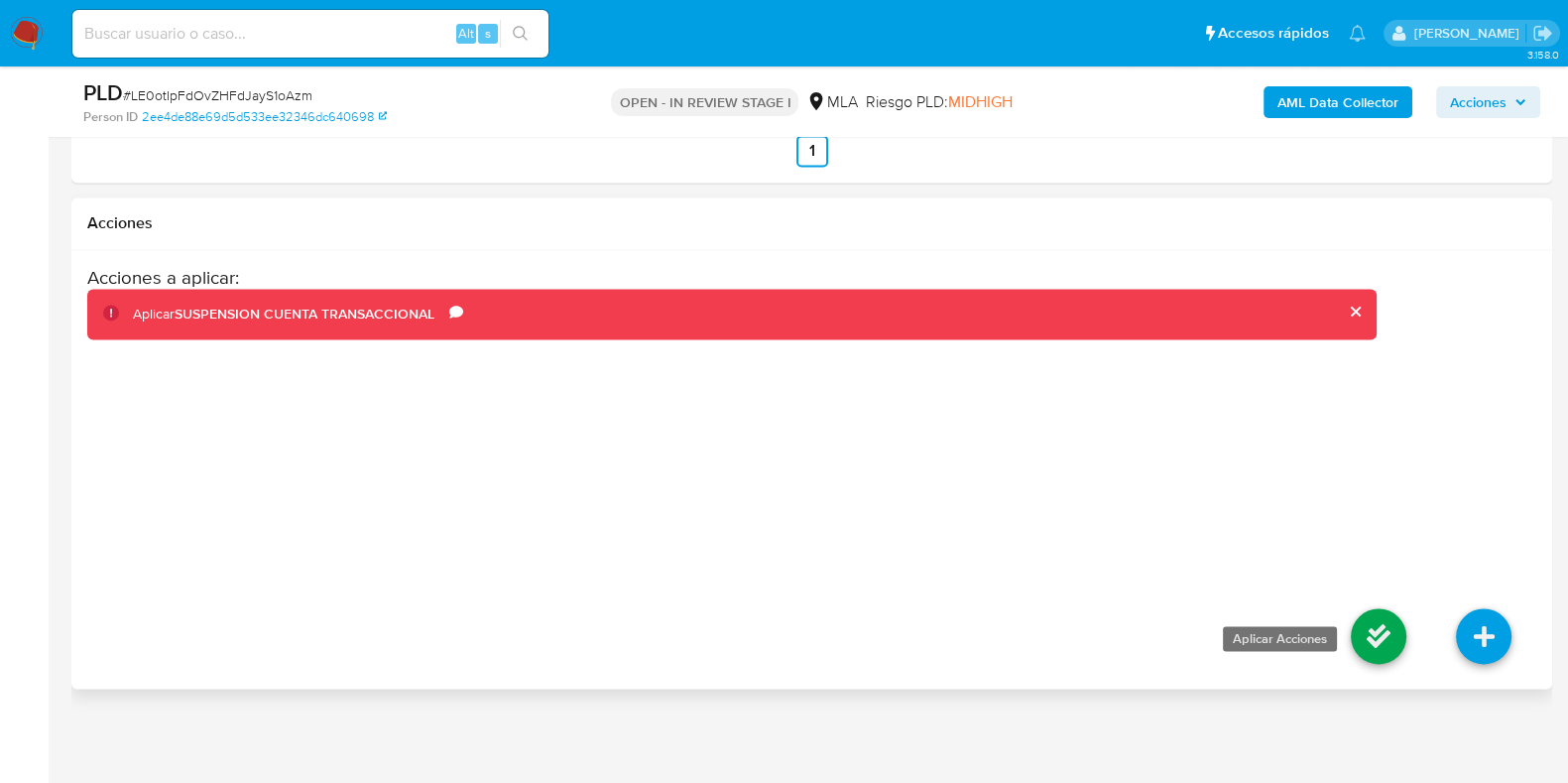
click at [1373, 629] on icon at bounding box center [1379, 636] width 56 height 56
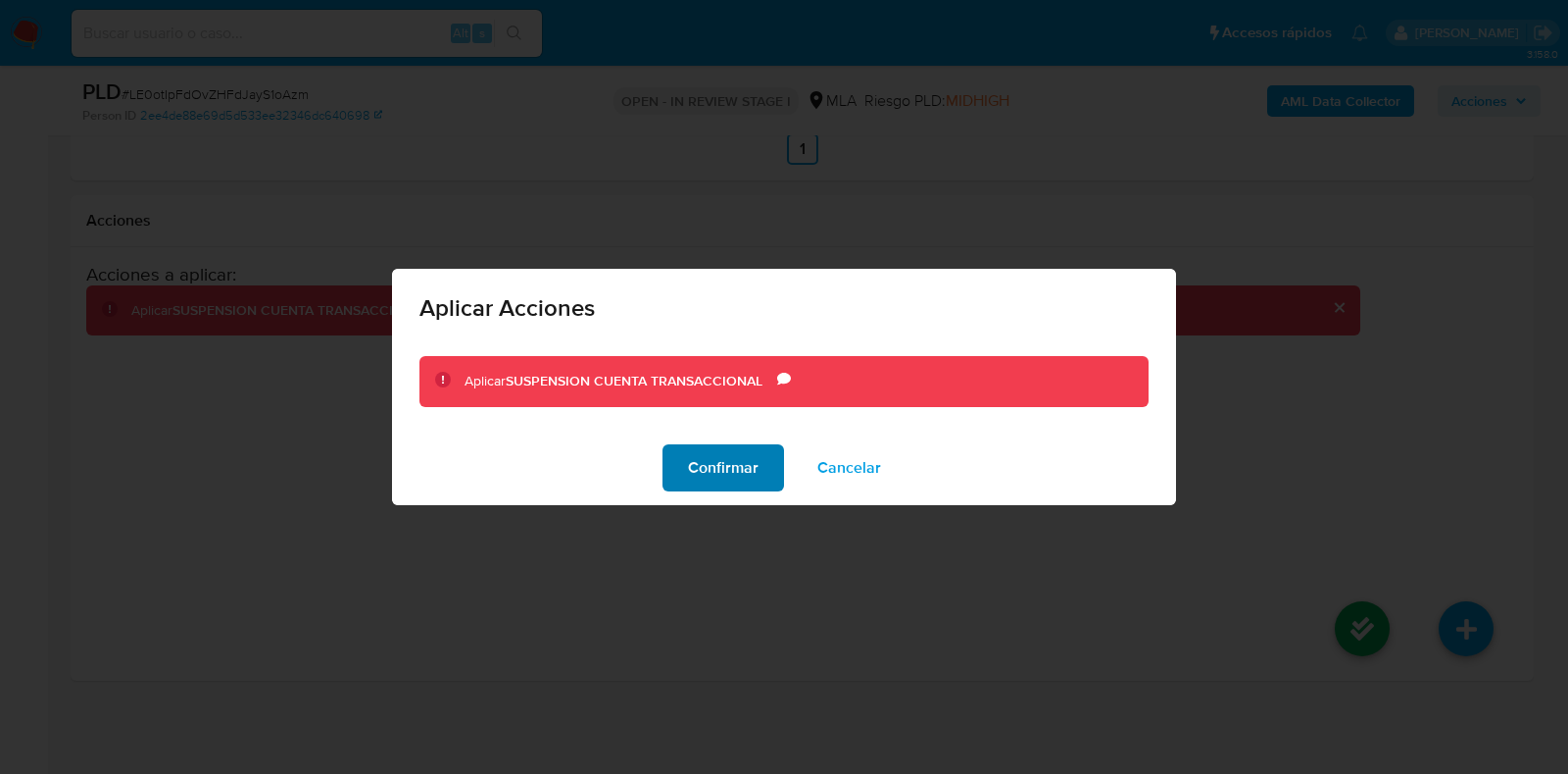
click at [717, 480] on span "Confirmar" at bounding box center [723, 468] width 71 height 43
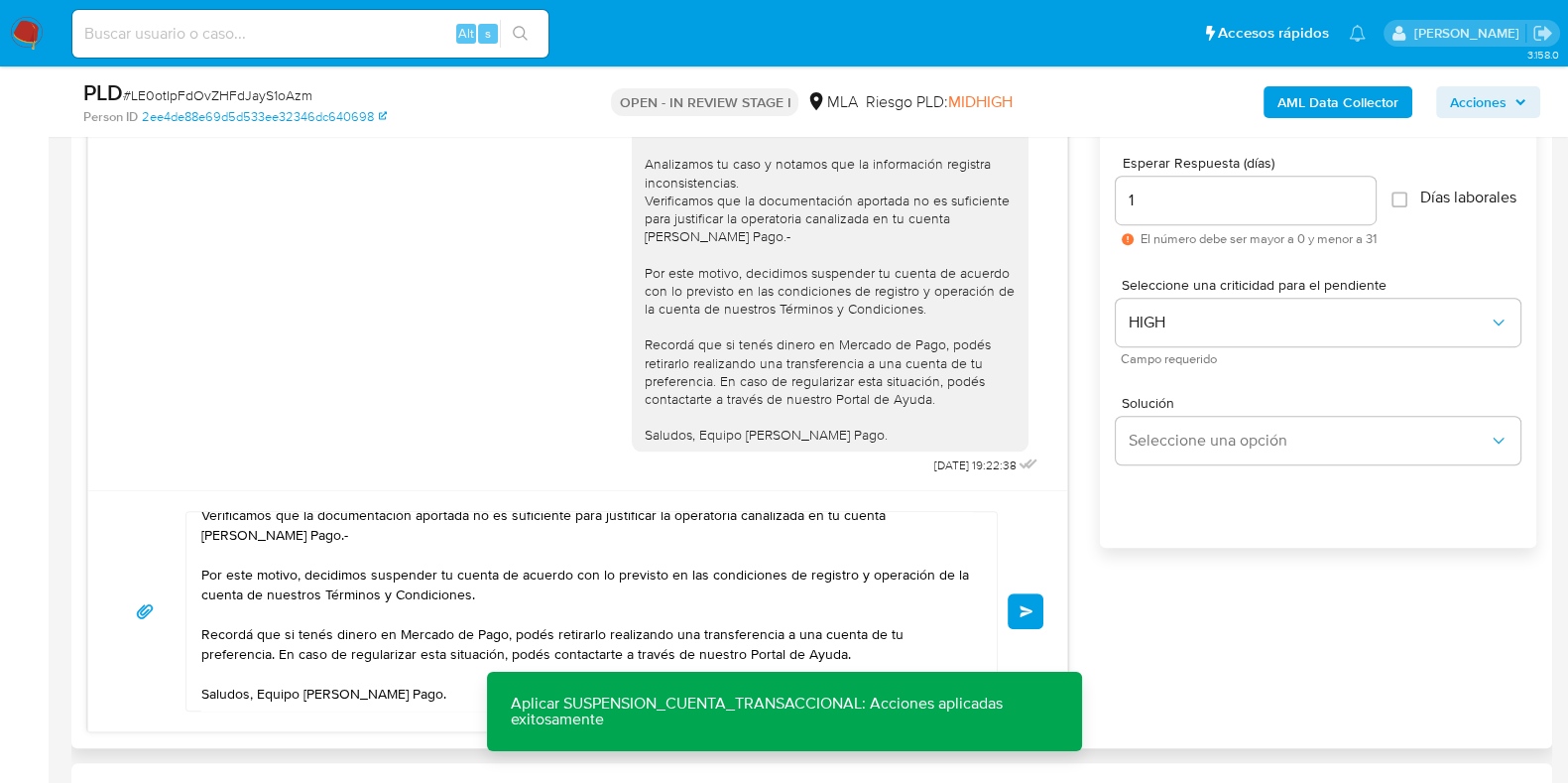
scroll to position [1215, 0]
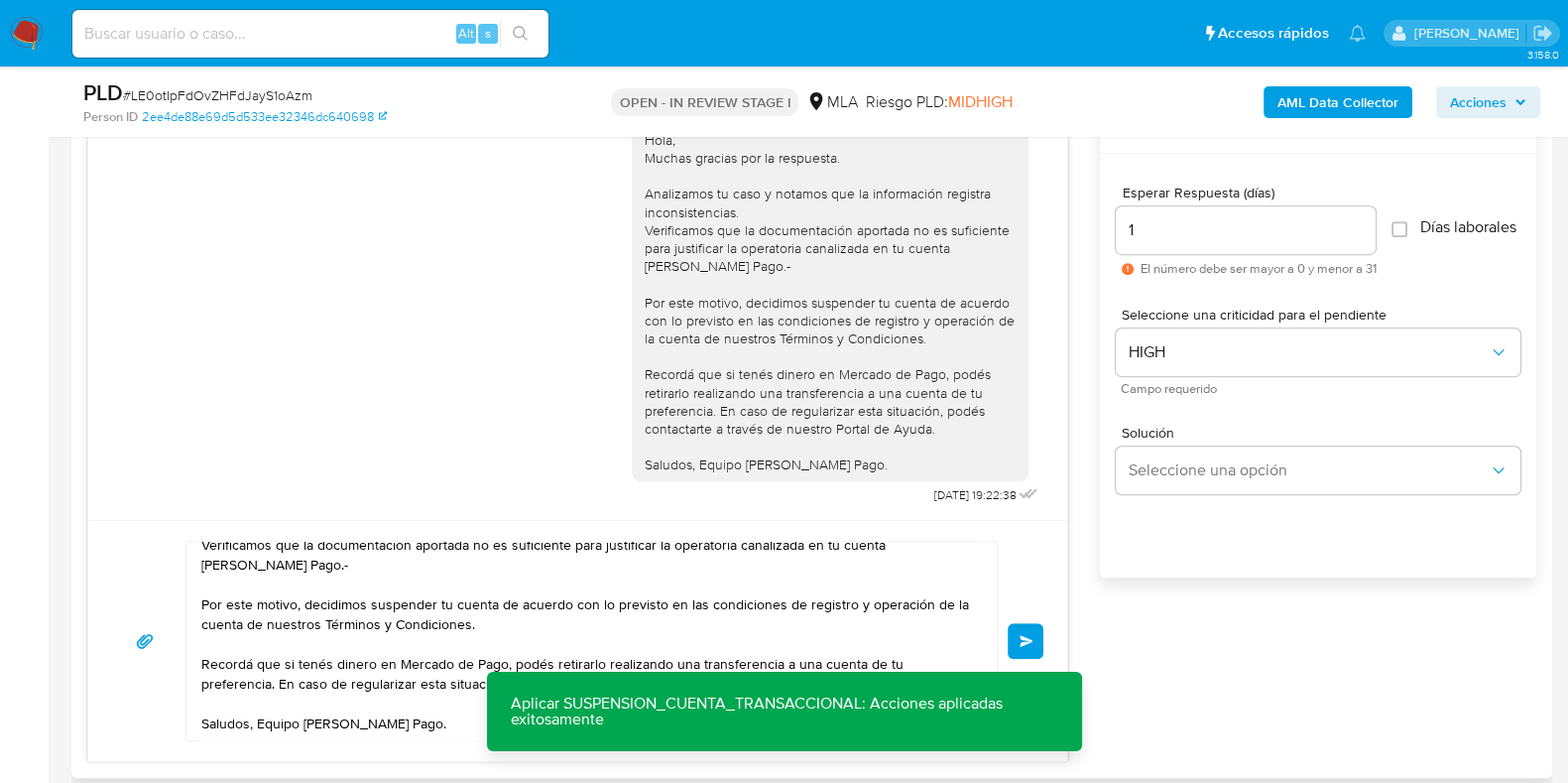
click at [1033, 646] on button "Enviar" at bounding box center [1026, 641] width 36 height 36
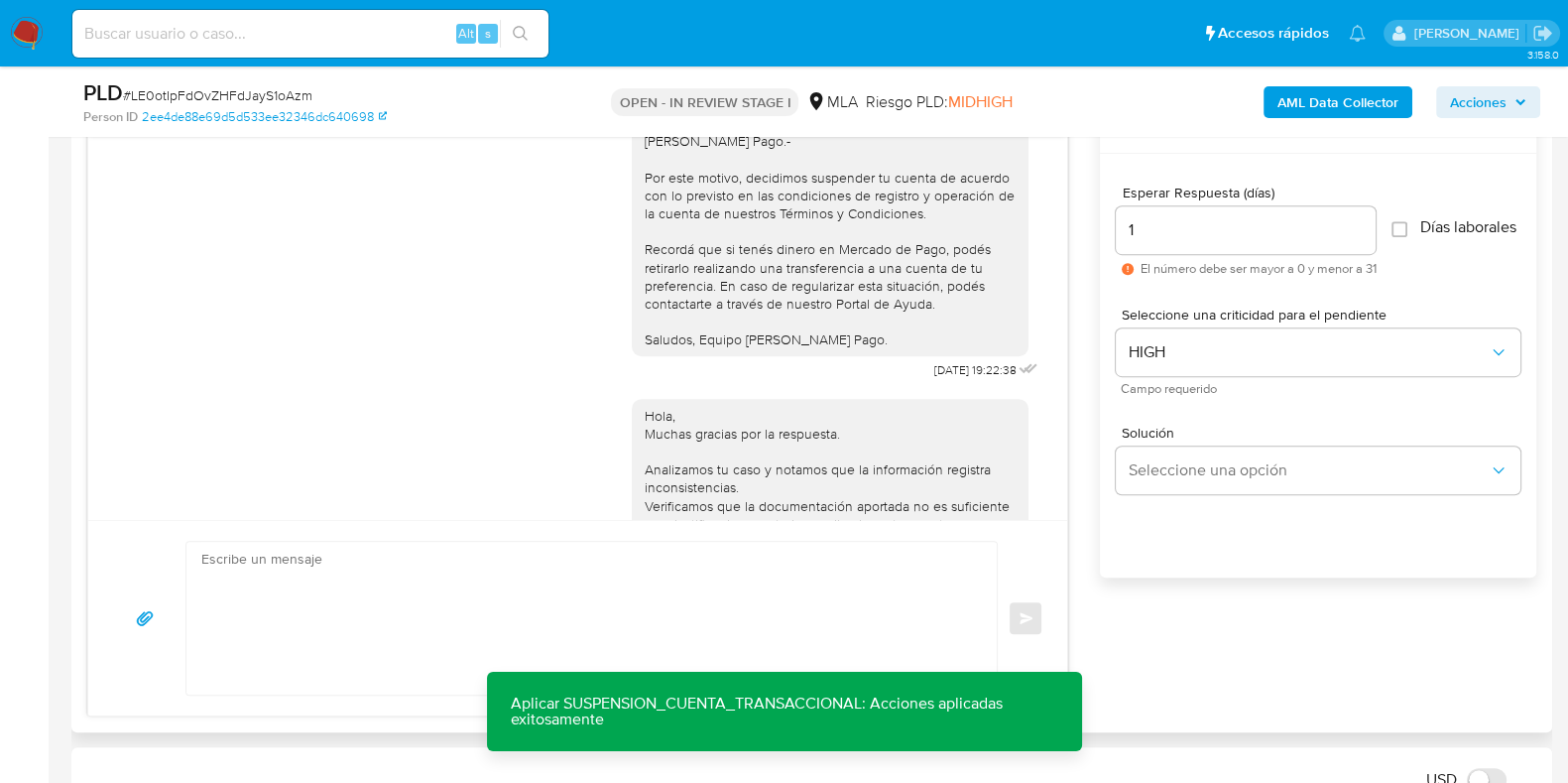
scroll to position [2681, 0]
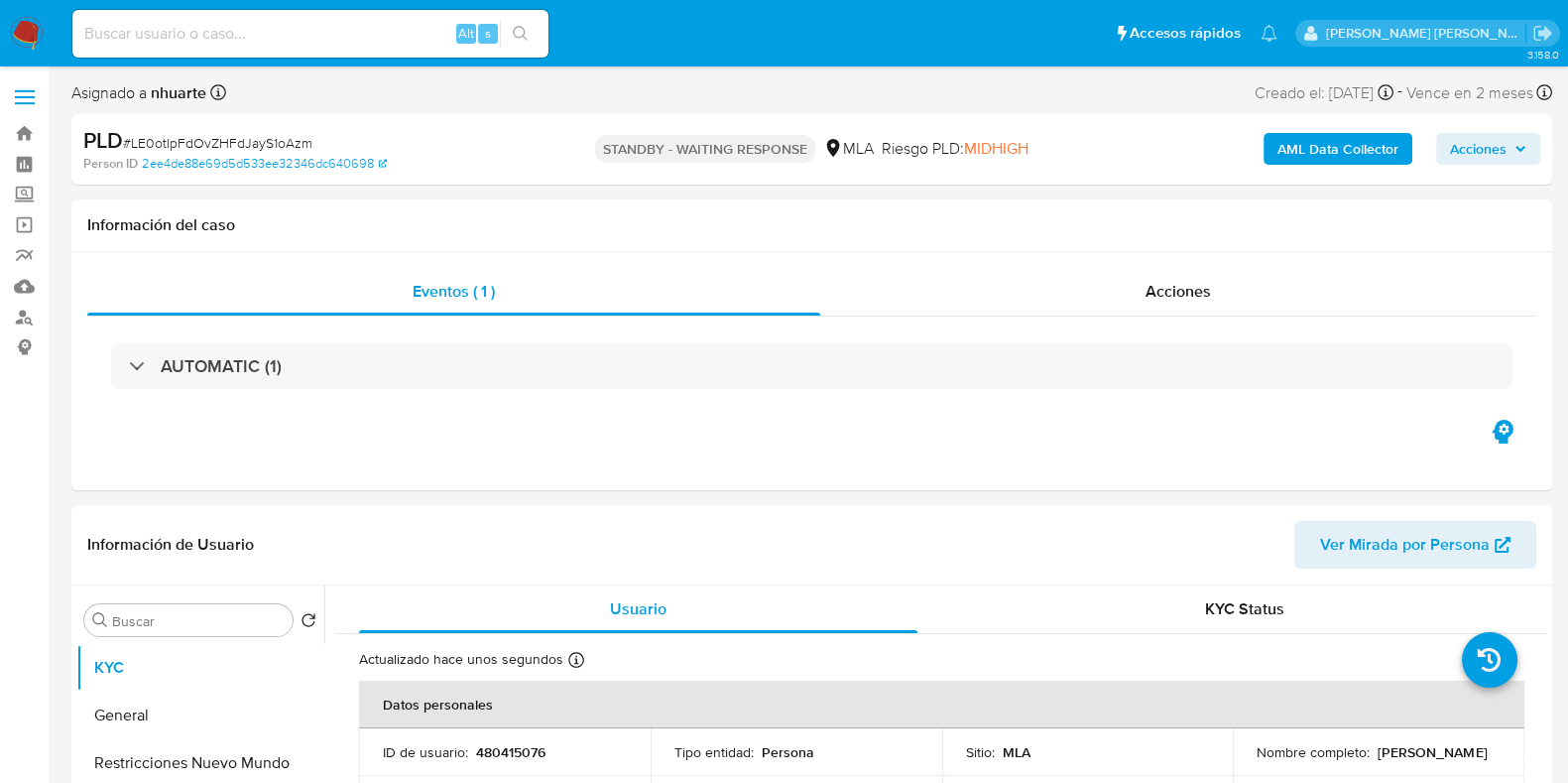
select select "10"
